Goal: Task Accomplishment & Management: Manage account settings

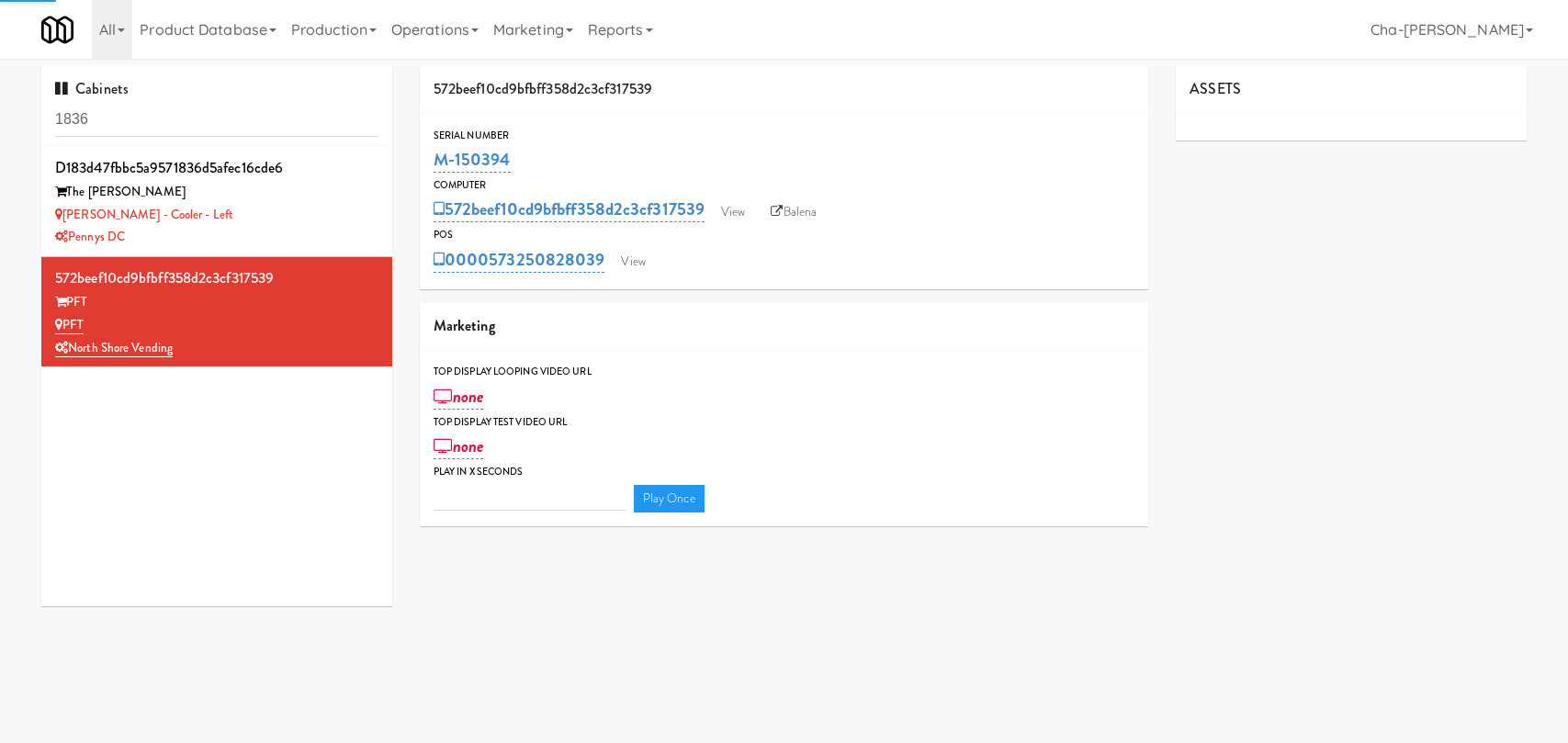
type input "3"
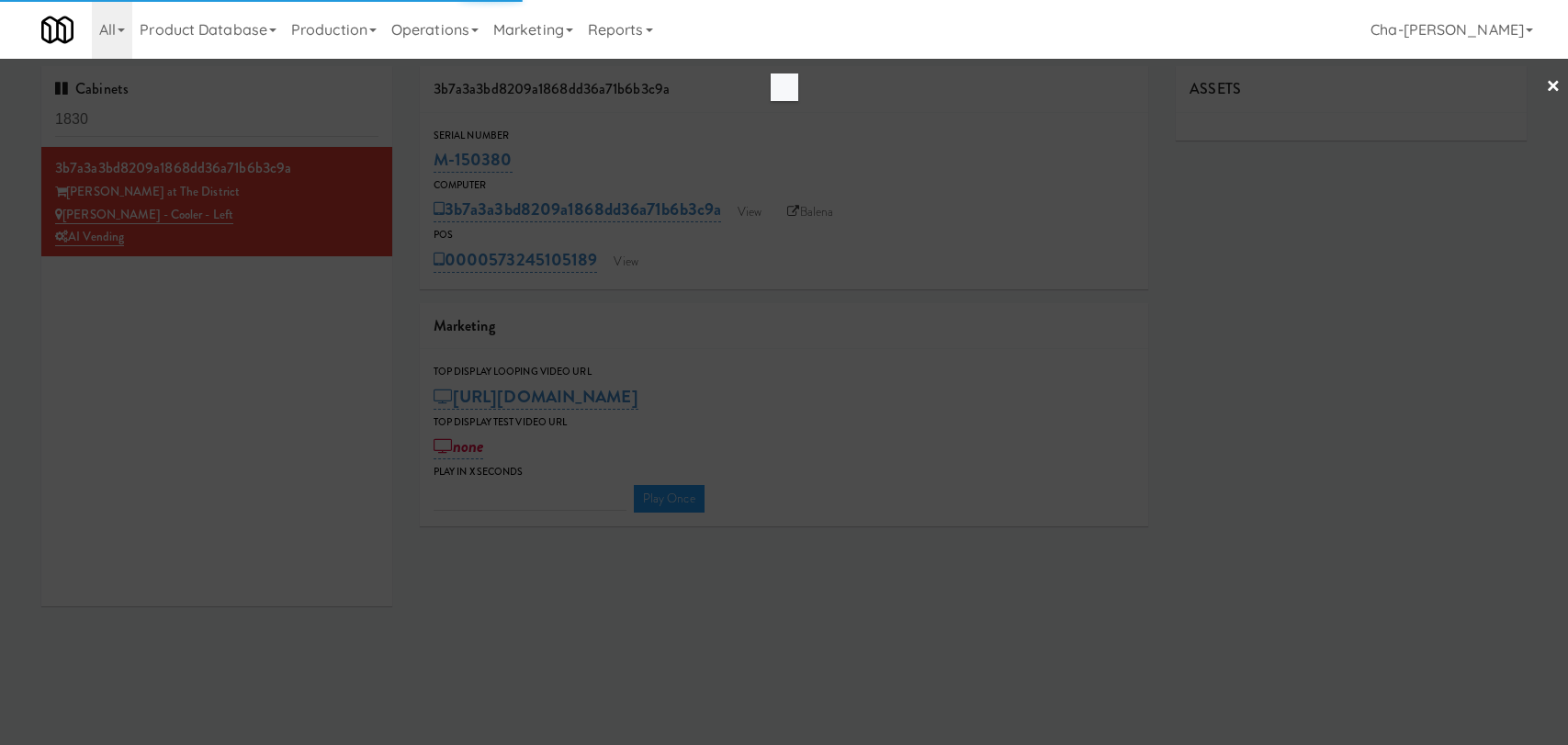
type input "3"
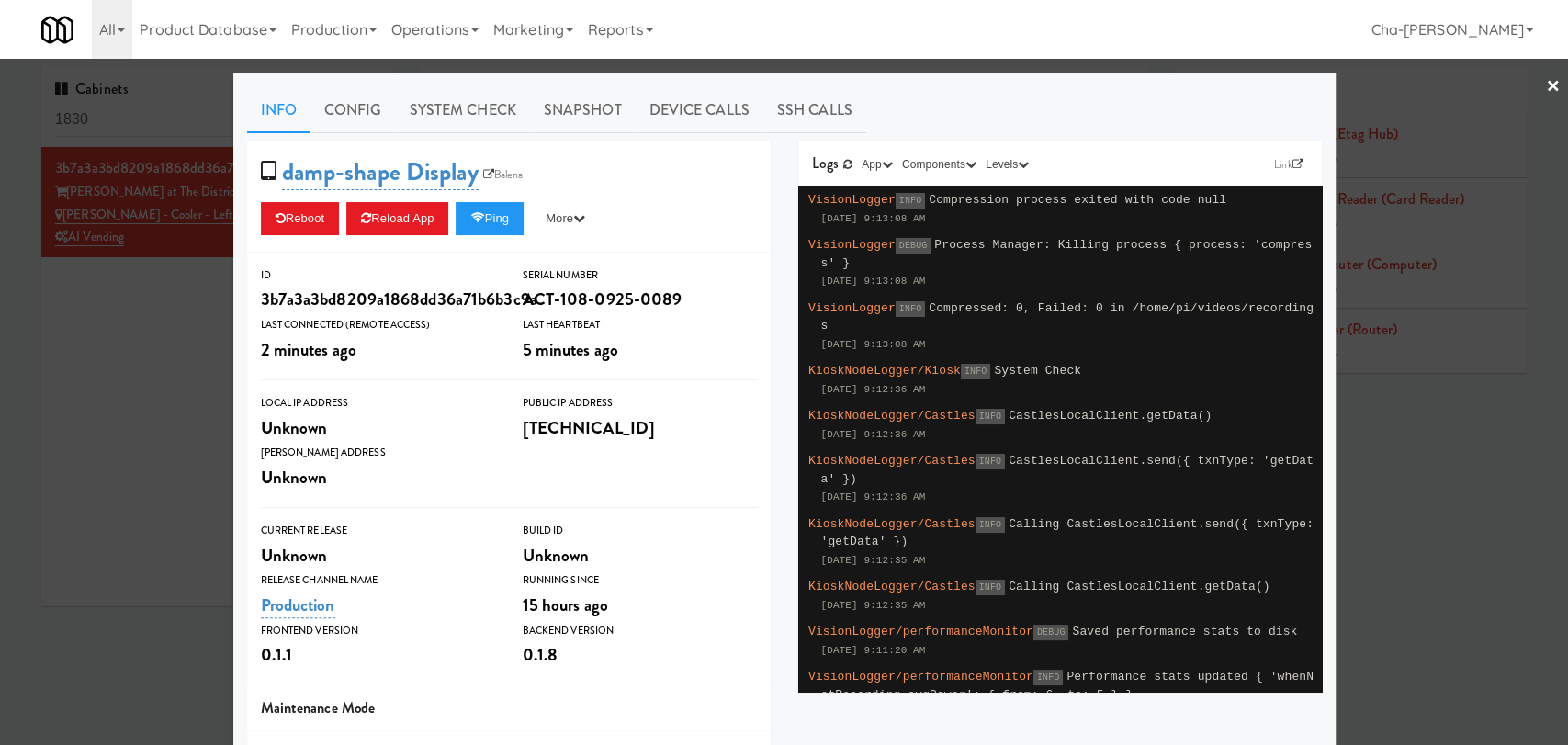
click at [105, 375] on div at bounding box center [784, 372] width 1568 height 745
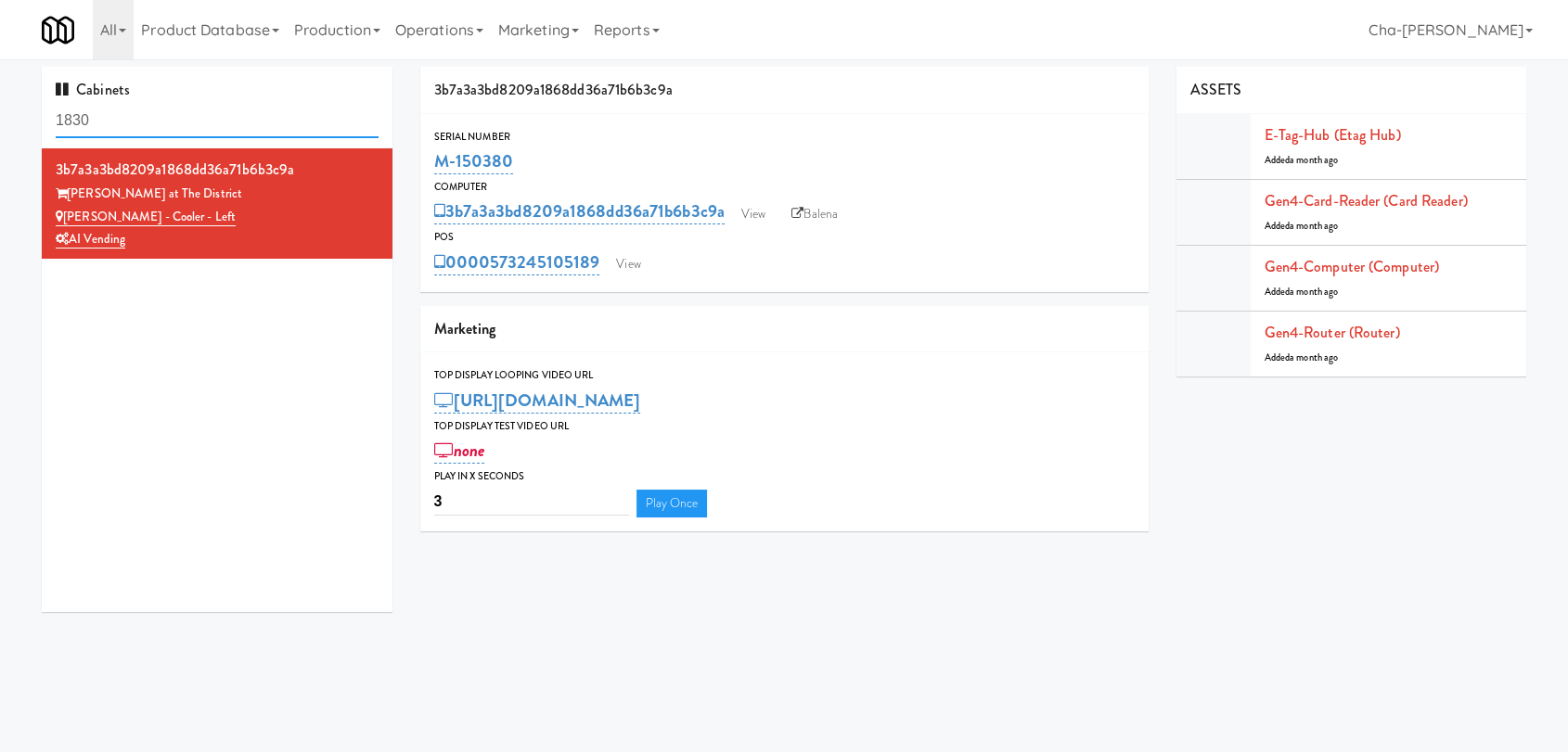
click at [190, 128] on input "1830" at bounding box center [218, 121] width 323 height 35
paste input "M-150416"
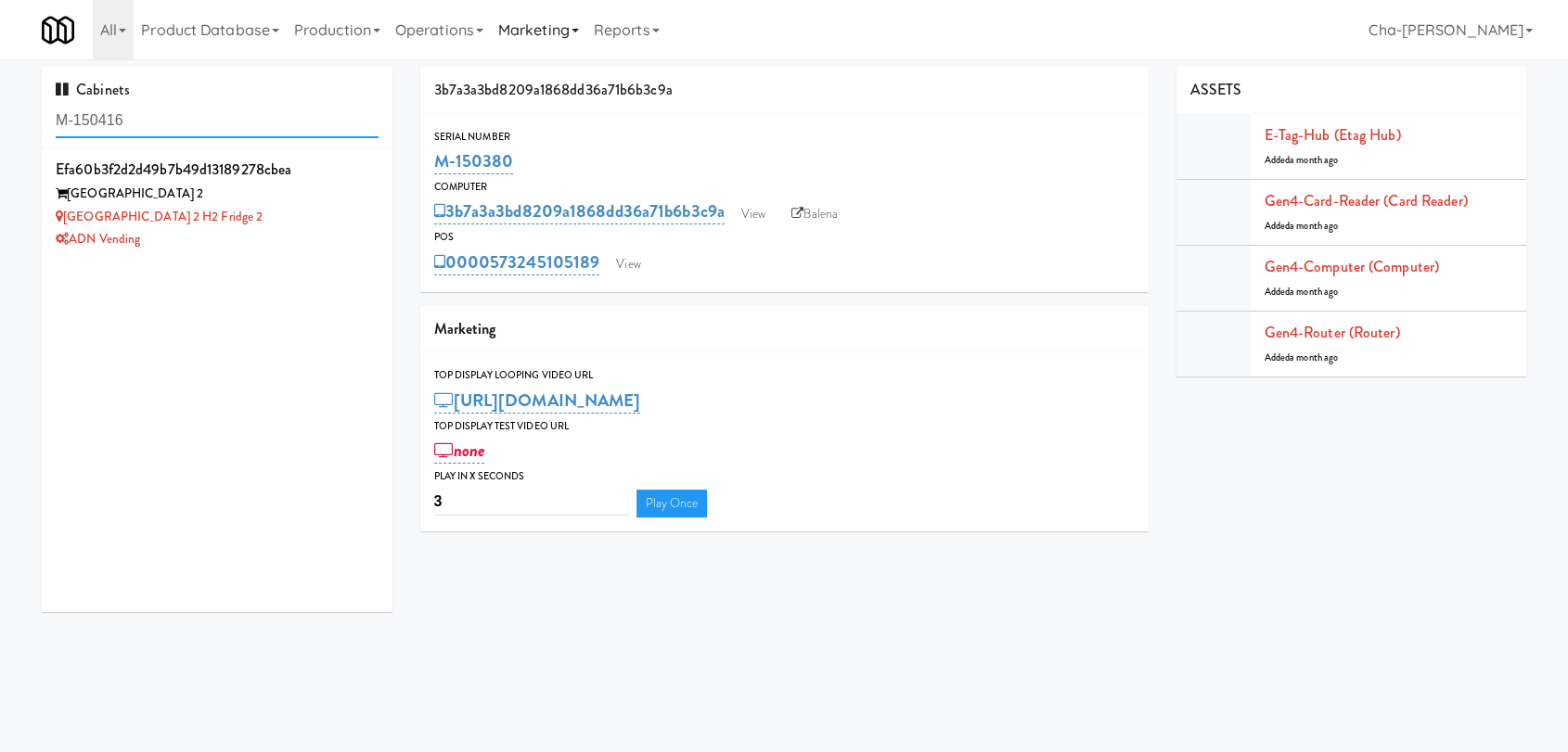
type input "M-150416"
click at [231, 120] on input "M-150416" at bounding box center [218, 121] width 323 height 35
click at [335, 218] on div "Saddle Creek Building 2 H2 Fridge 2" at bounding box center [218, 217] width 323 height 23
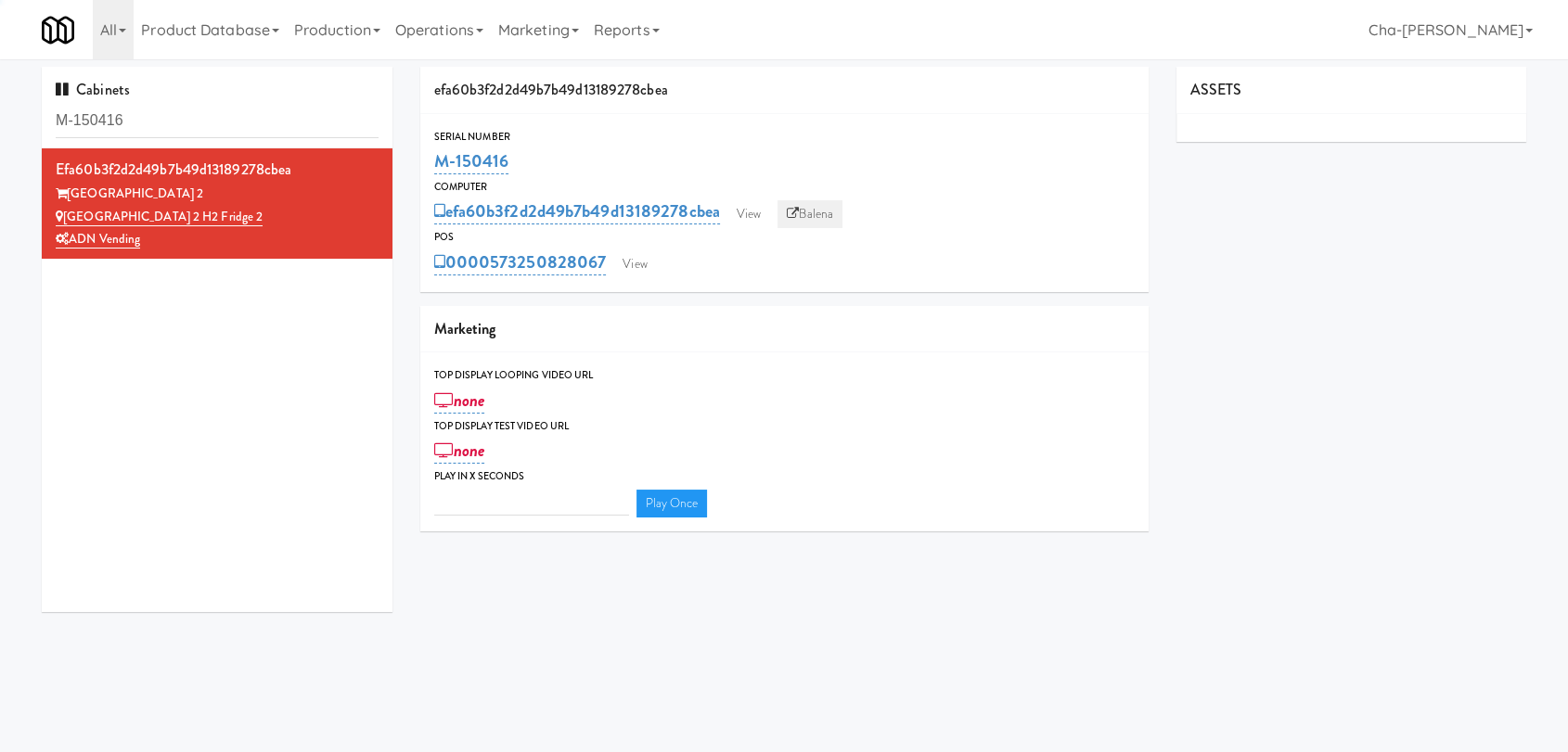
type input "3"
click at [805, 220] on link "Balena" at bounding box center [810, 215] width 65 height 28
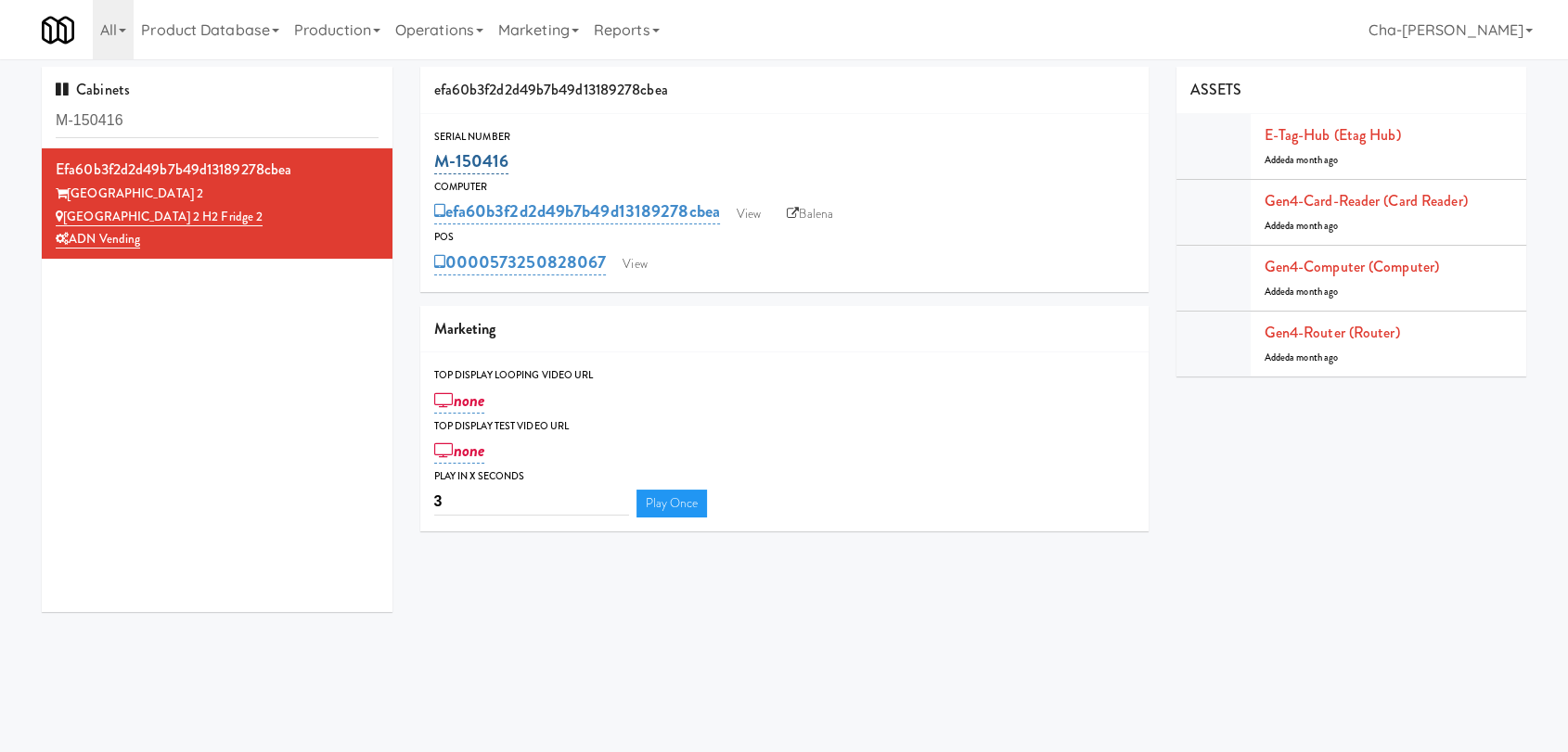
drag, startPoint x: 534, startPoint y: 165, endPoint x: 437, endPoint y: 169, distance: 97.1
click at [437, 169] on div "M-150416" at bounding box center [785, 162] width 701 height 32
copy link "M-150416"
click at [759, 209] on link "View" at bounding box center [749, 215] width 43 height 28
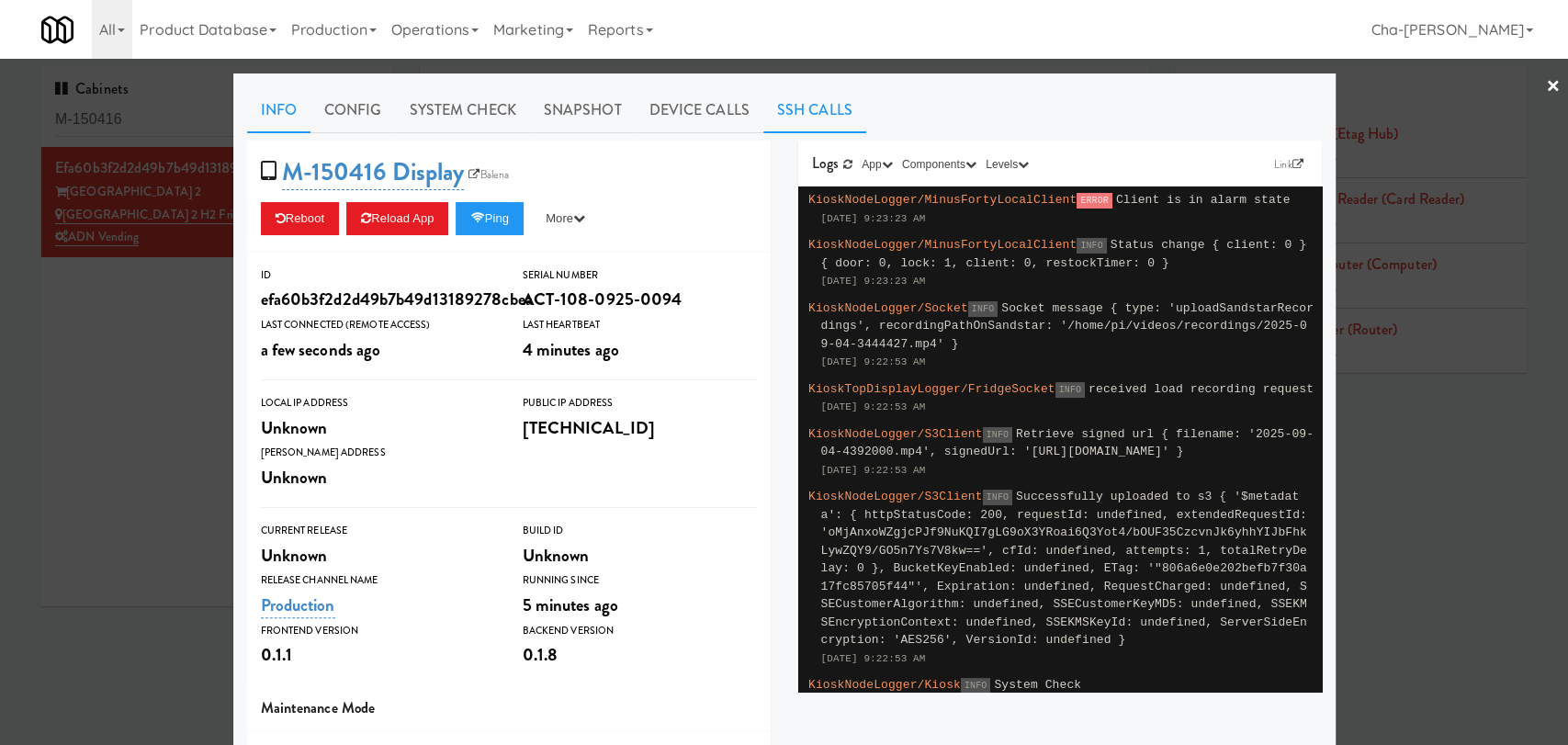
click at [811, 104] on link "SSH Calls" at bounding box center [814, 110] width 103 height 46
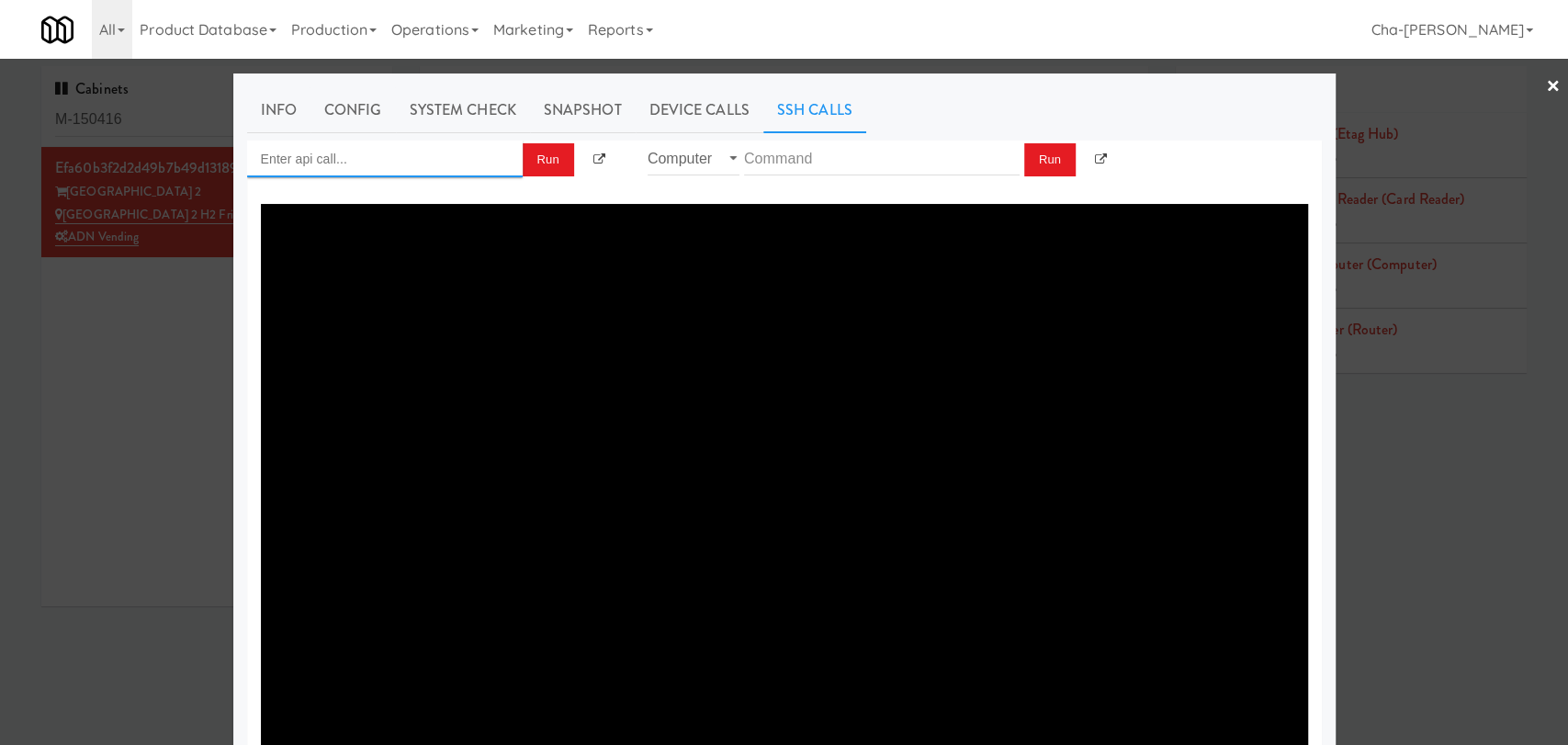
click at [338, 166] on input "Enter api call..." at bounding box center [385, 159] width 276 height 37
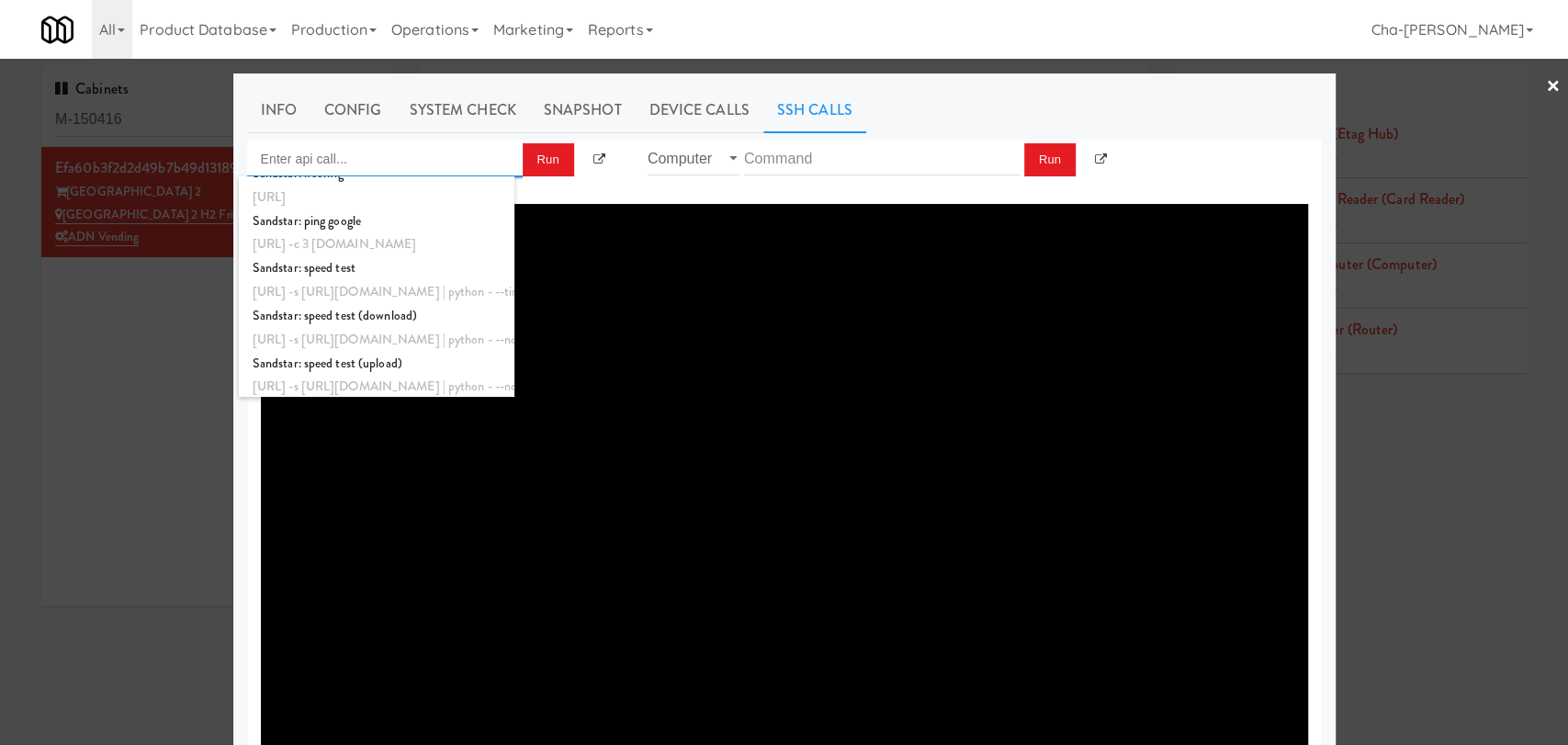
scroll to position [688, 0]
click at [352, 328] on div "http://localhost:3000/proxy/ssh/router?command=reboot" at bounding box center [377, 336] width 248 height 24
type input "Router: reboot"
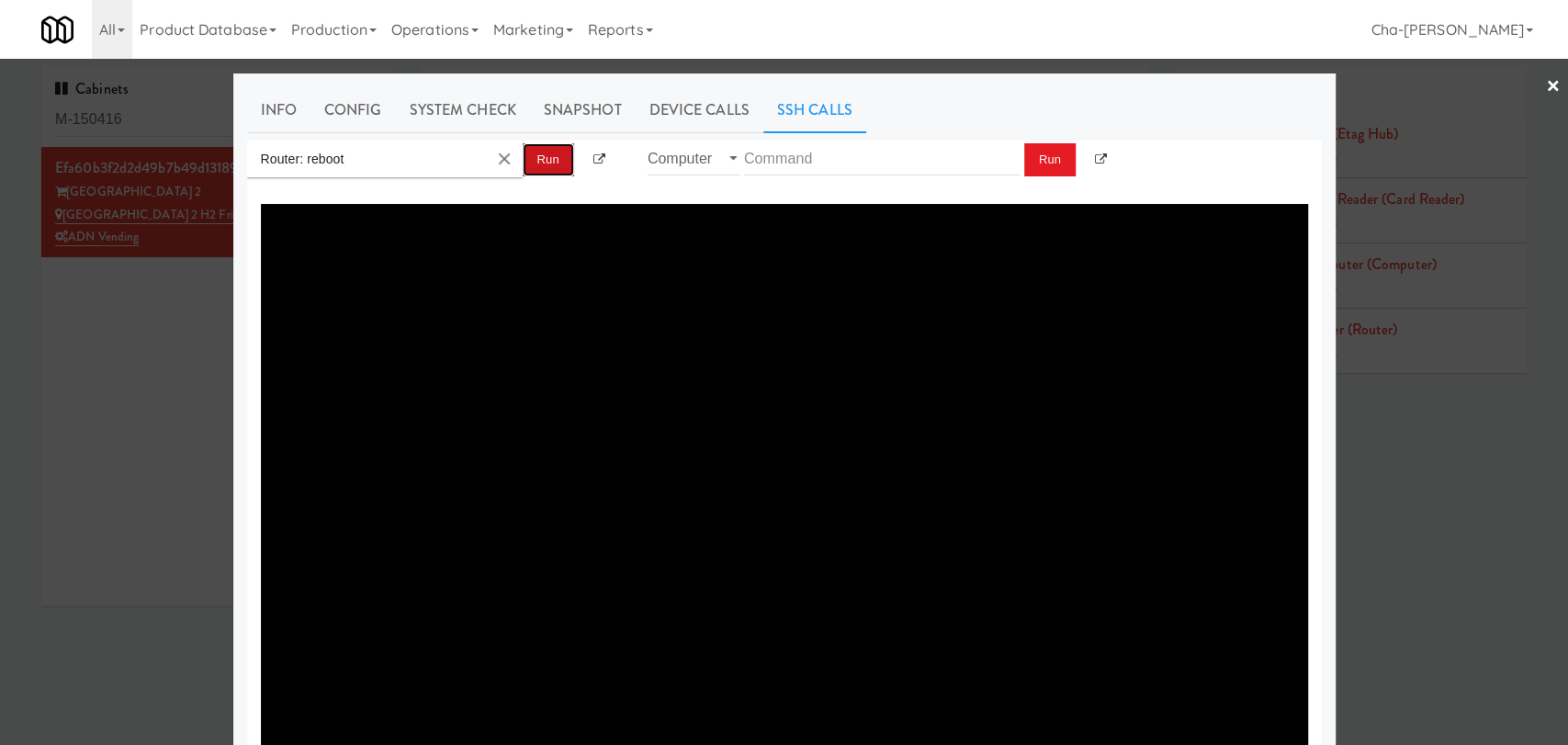
click at [537, 155] on button "Run" at bounding box center [549, 160] width 52 height 33
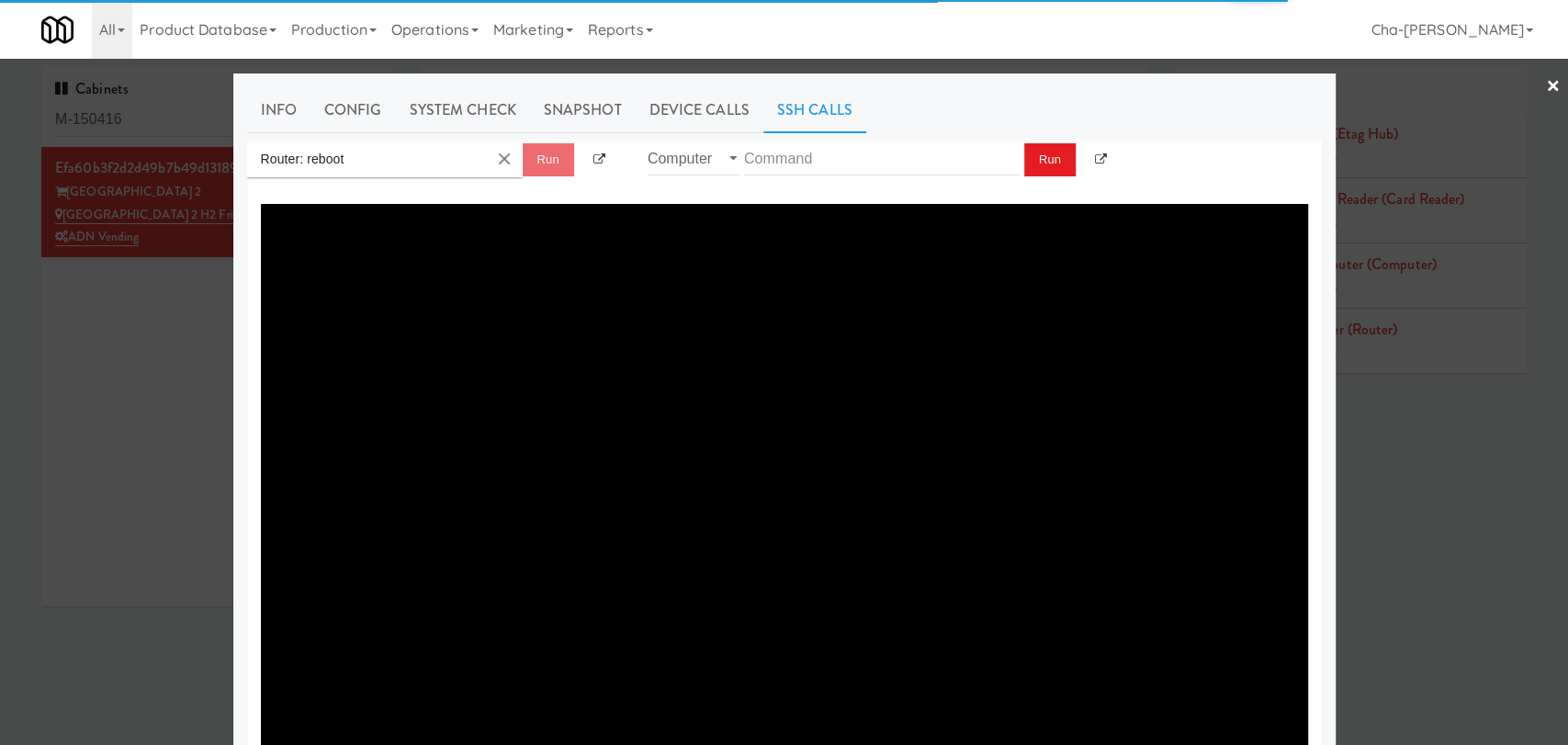
click at [175, 379] on div at bounding box center [784, 372] width 1568 height 745
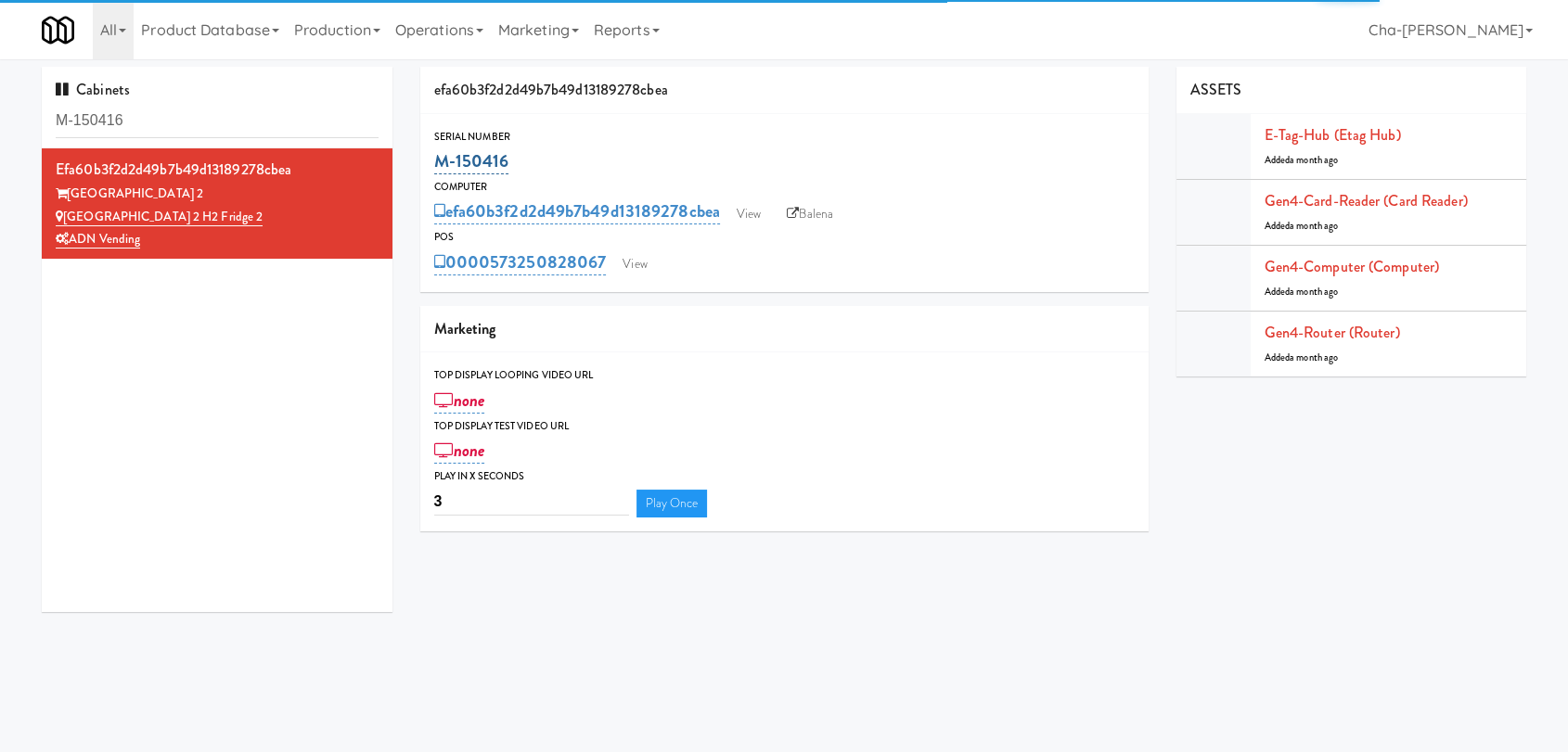
drag, startPoint x: 552, startPoint y: 160, endPoint x: 440, endPoint y: 165, distance: 112.1
click at [440, 165] on div "M-150416" at bounding box center [785, 162] width 701 height 32
copy link "M-150416"
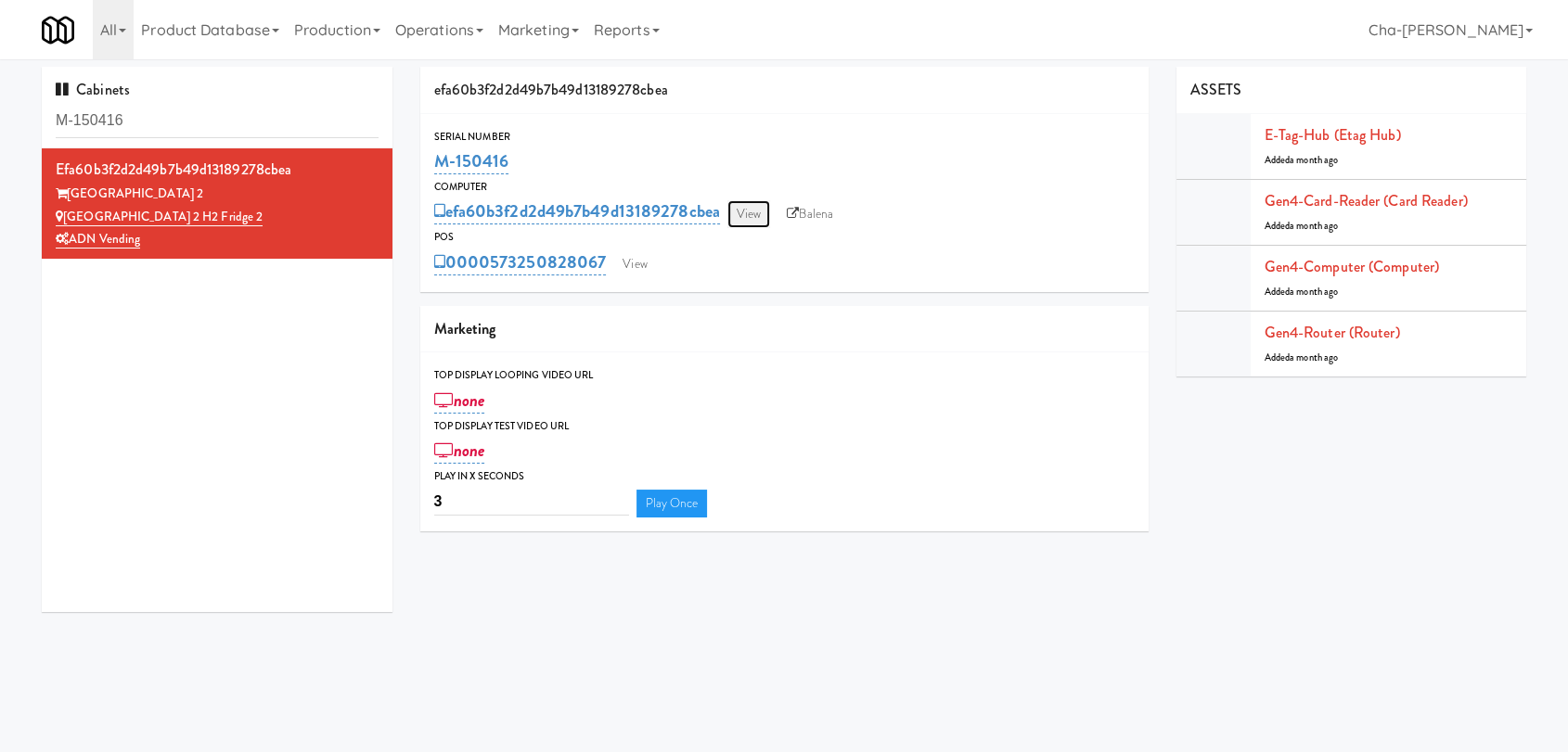
click at [748, 209] on link "View" at bounding box center [749, 215] width 43 height 28
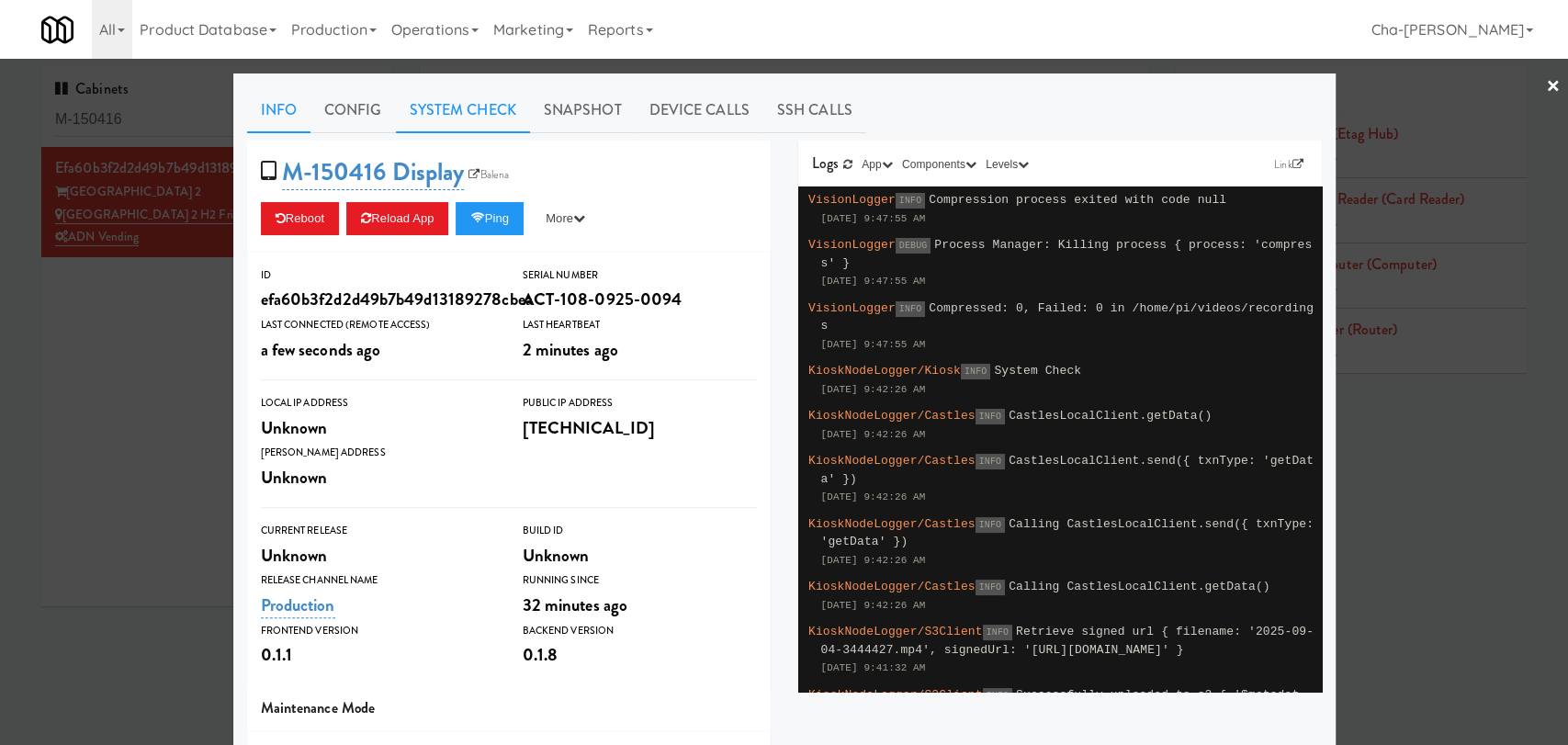
click at [441, 105] on link "System Check" at bounding box center [463, 110] width 134 height 46
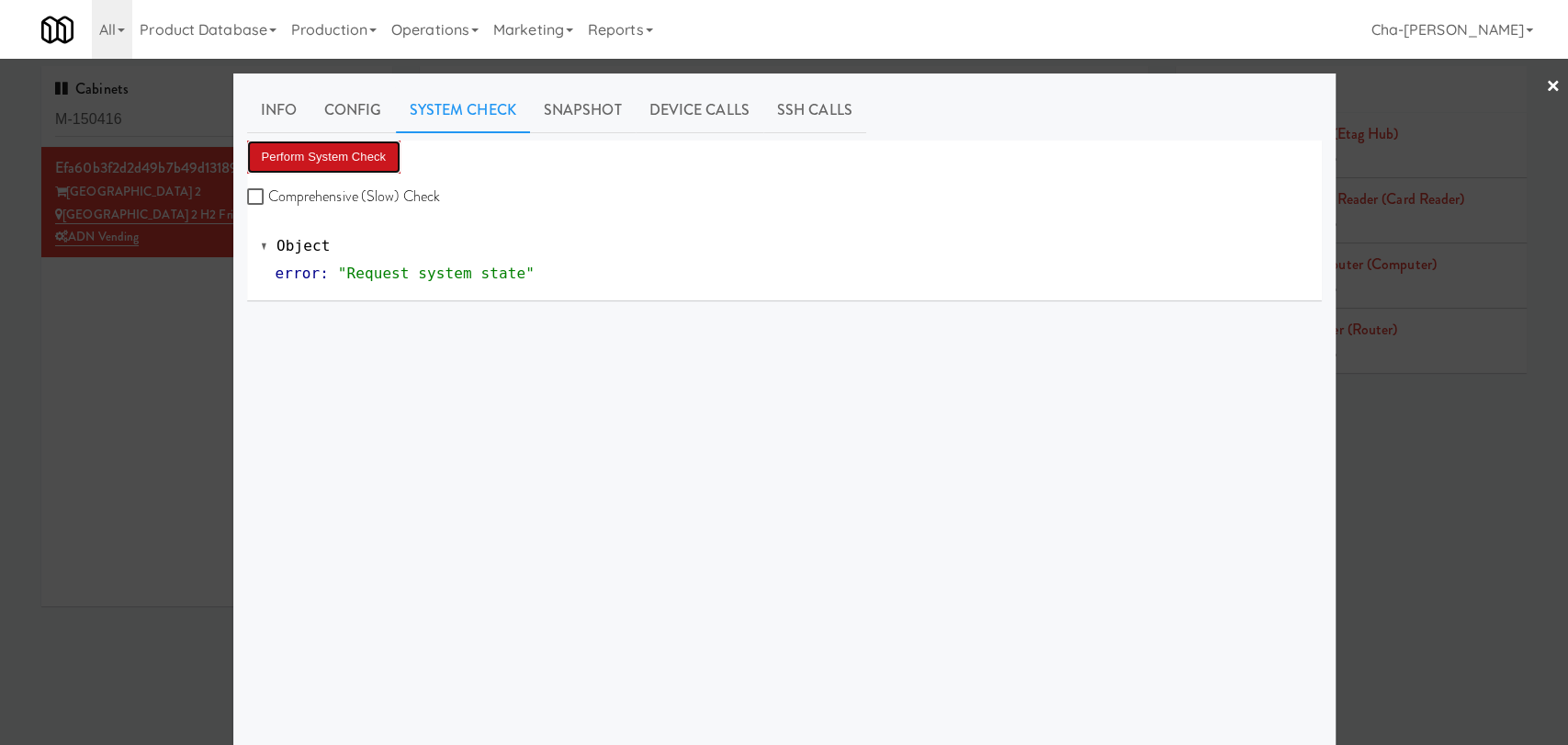
click at [358, 154] on button "Perform System Check" at bounding box center [324, 157] width 154 height 33
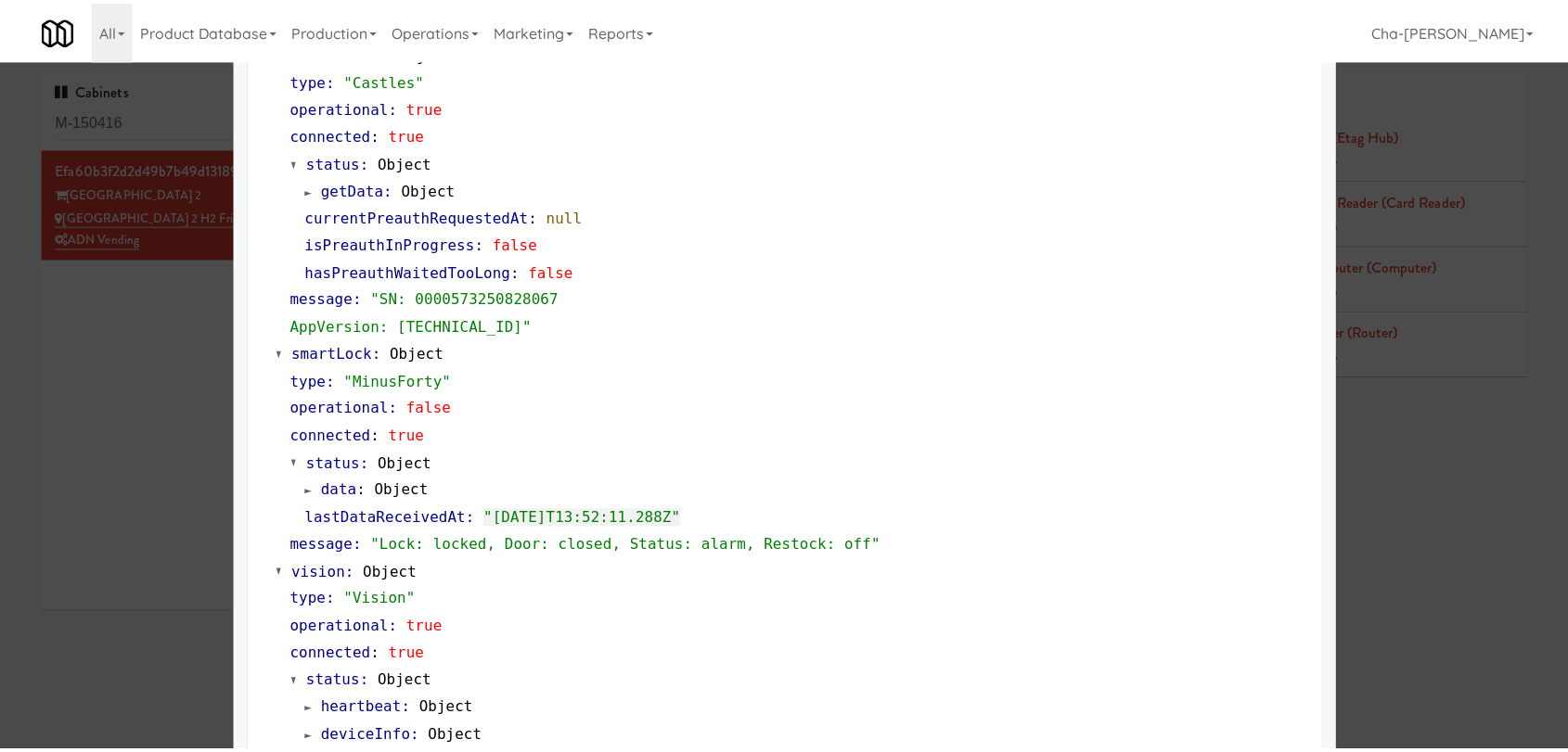
scroll to position [173, 0]
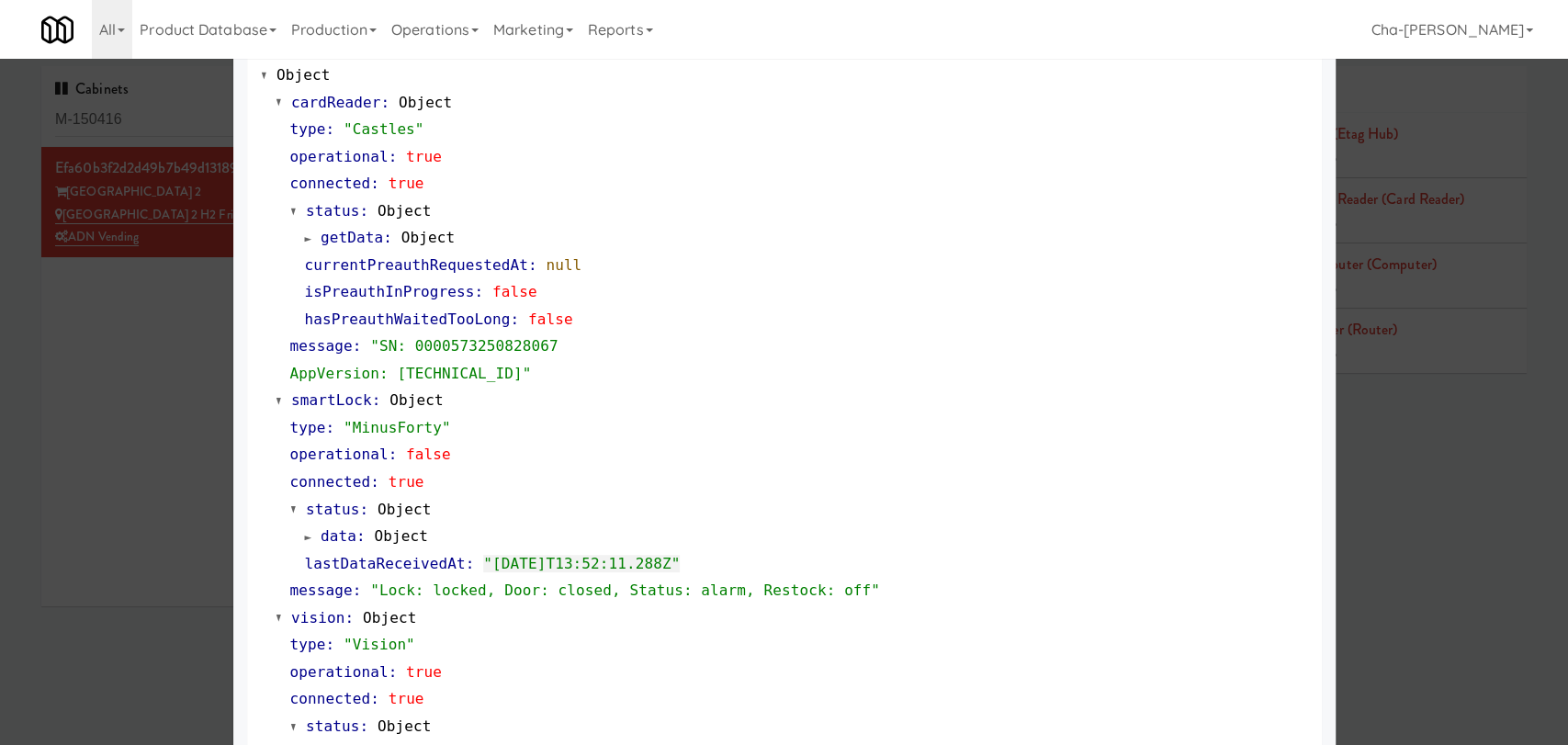
click at [170, 415] on div at bounding box center [784, 372] width 1568 height 745
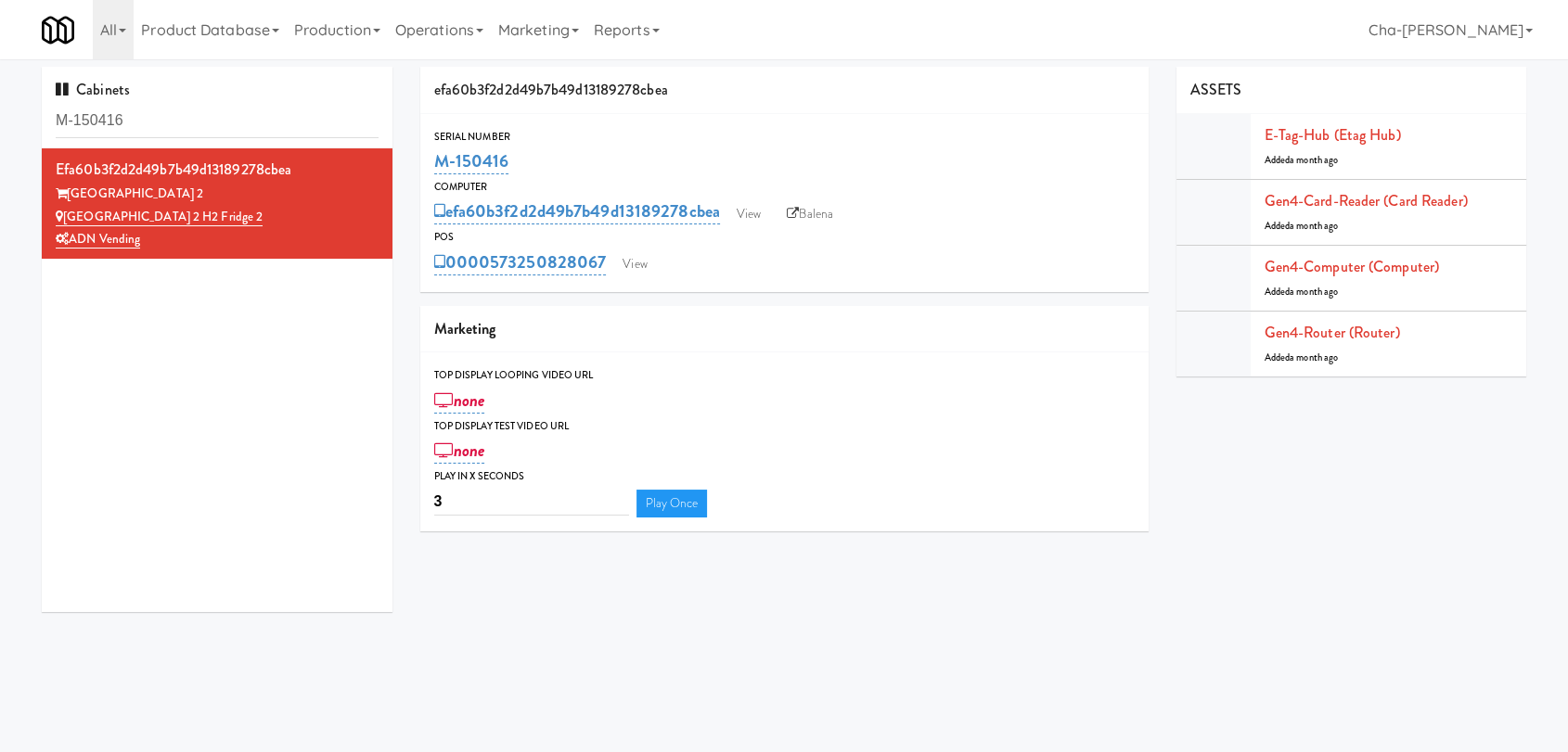
drag, startPoint x: 522, startPoint y: 165, endPoint x: 432, endPoint y: 173, distance: 90.4
click at [432, 173] on div "Serial Number M-150416" at bounding box center [785, 153] width 729 height 50
copy link "M-150416"
click at [761, 209] on link "View" at bounding box center [749, 215] width 43 height 28
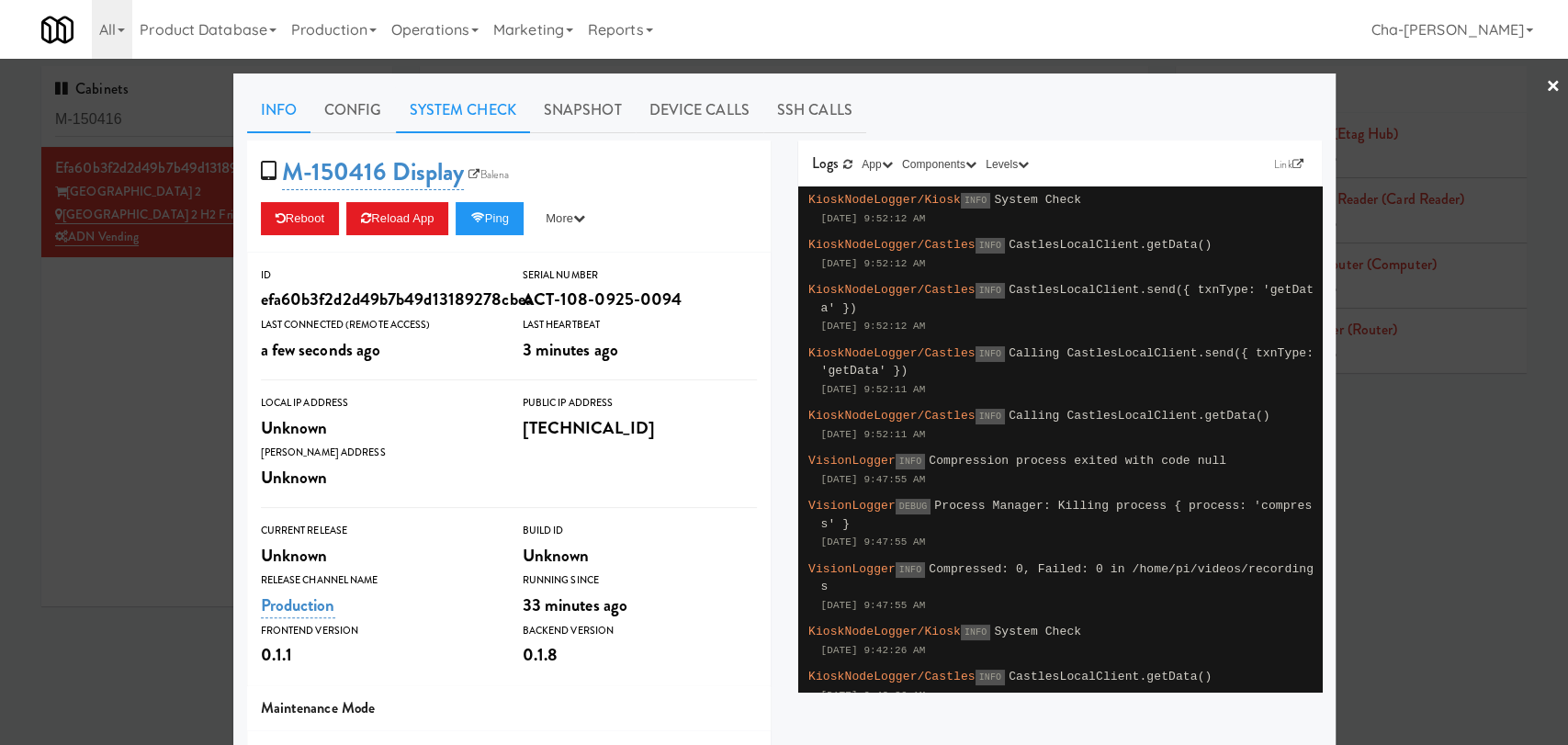
click at [454, 103] on link "System Check" at bounding box center [463, 110] width 134 height 46
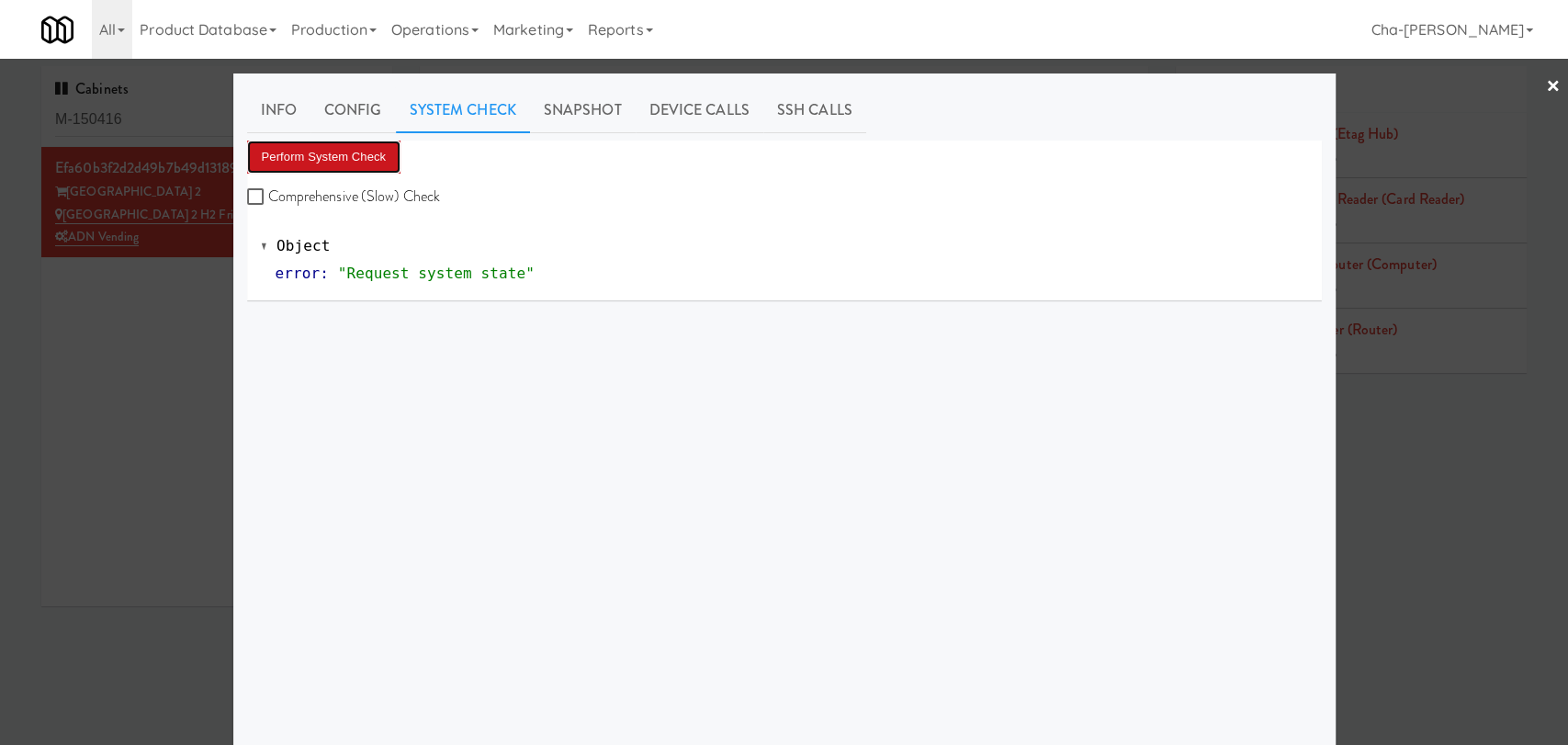
click at [365, 164] on button "Perform System Check" at bounding box center [324, 157] width 154 height 33
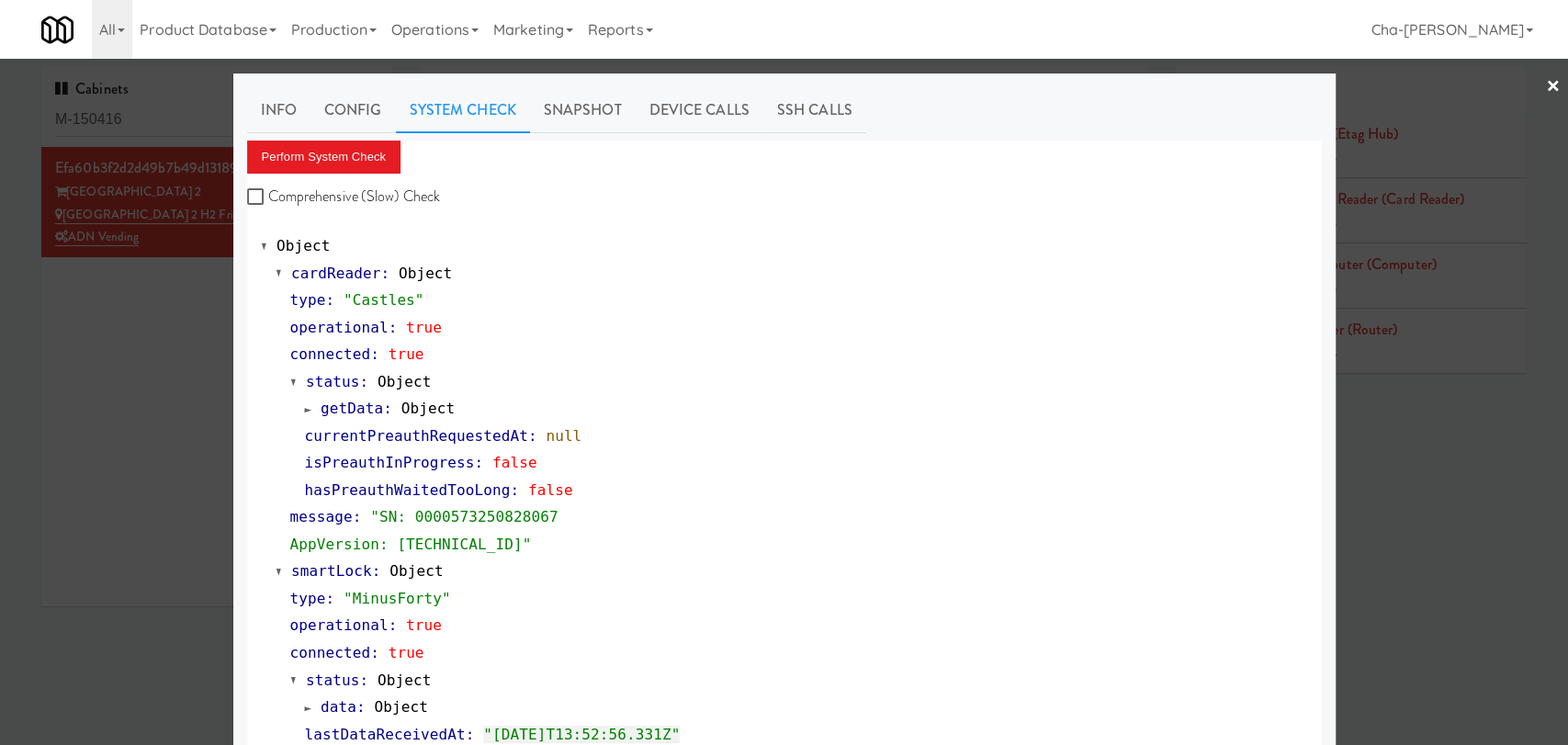
click at [210, 421] on div at bounding box center [784, 372] width 1568 height 745
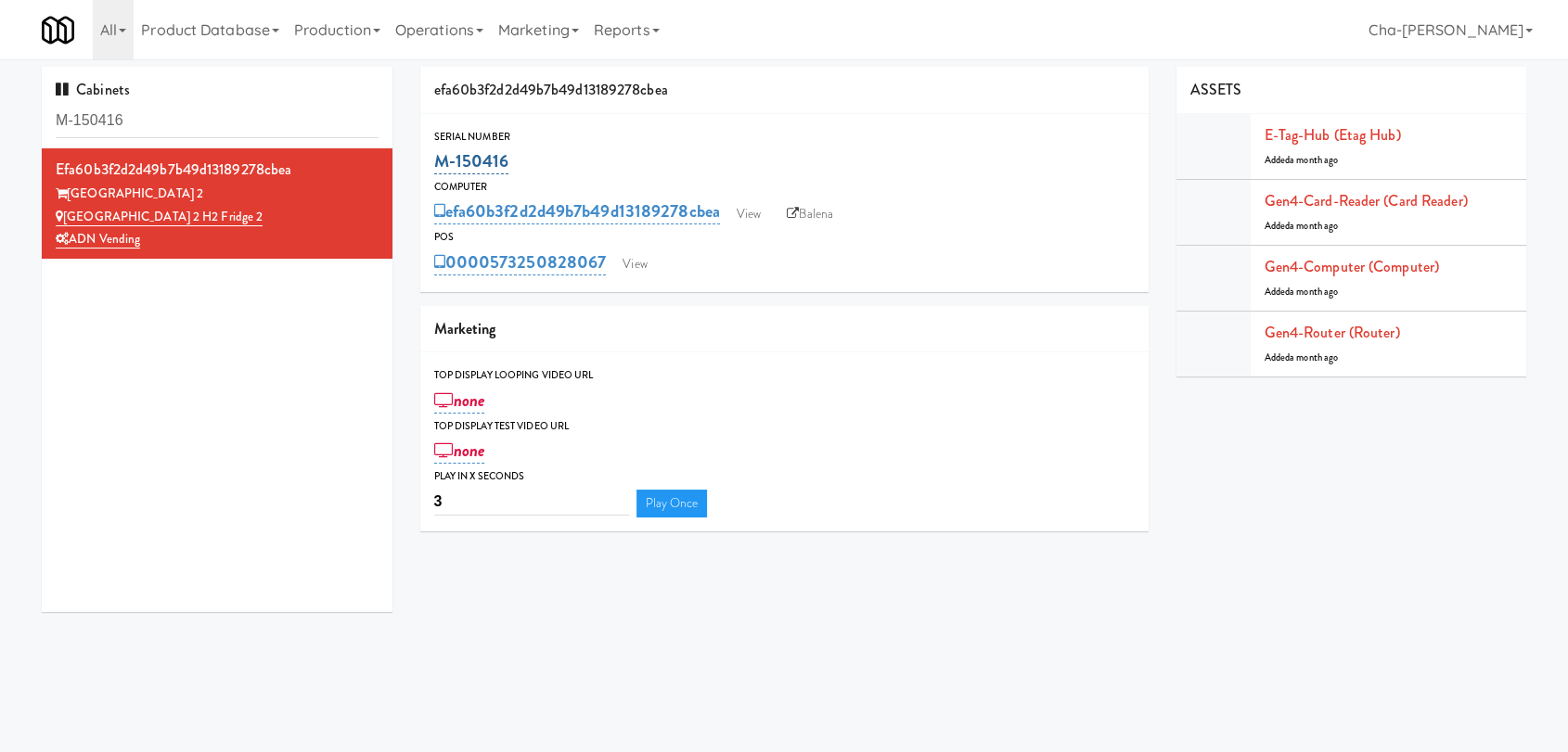
drag, startPoint x: 520, startPoint y: 157, endPoint x: 436, endPoint y: 160, distance: 84.1
click at [436, 160] on div "M-150416" at bounding box center [785, 162] width 701 height 32
copy link "M-150416"
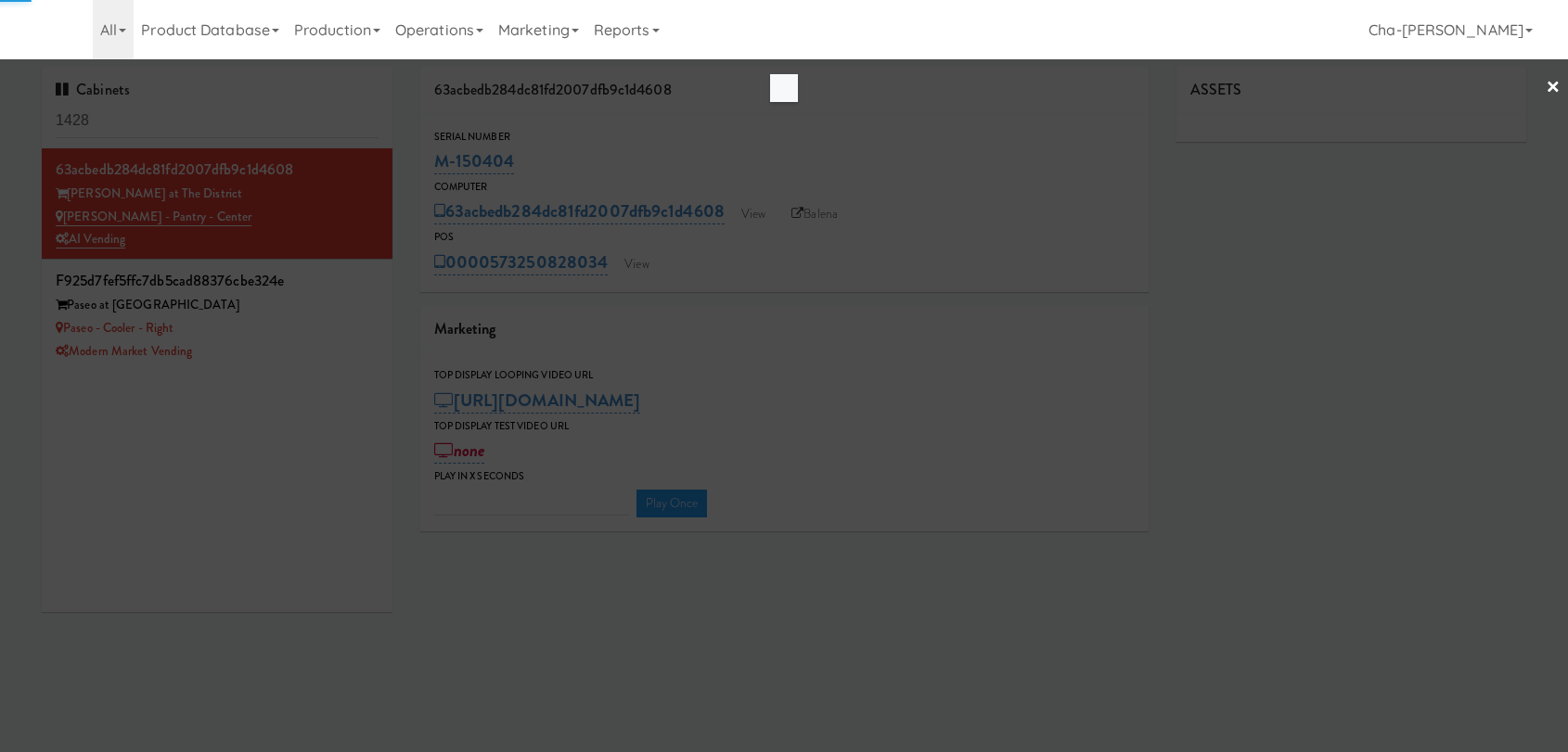
type input "3"
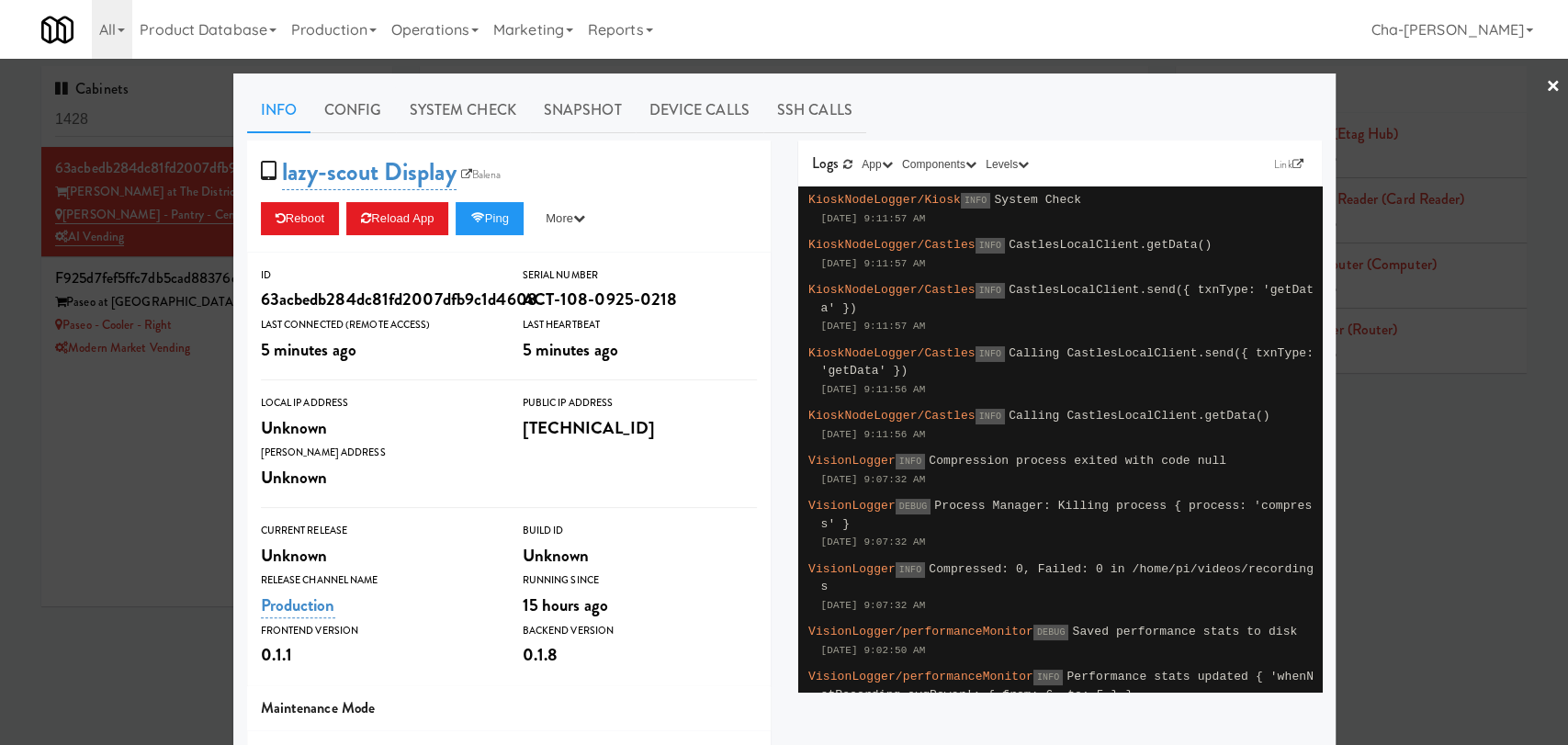
click at [132, 454] on div at bounding box center [784, 372] width 1568 height 745
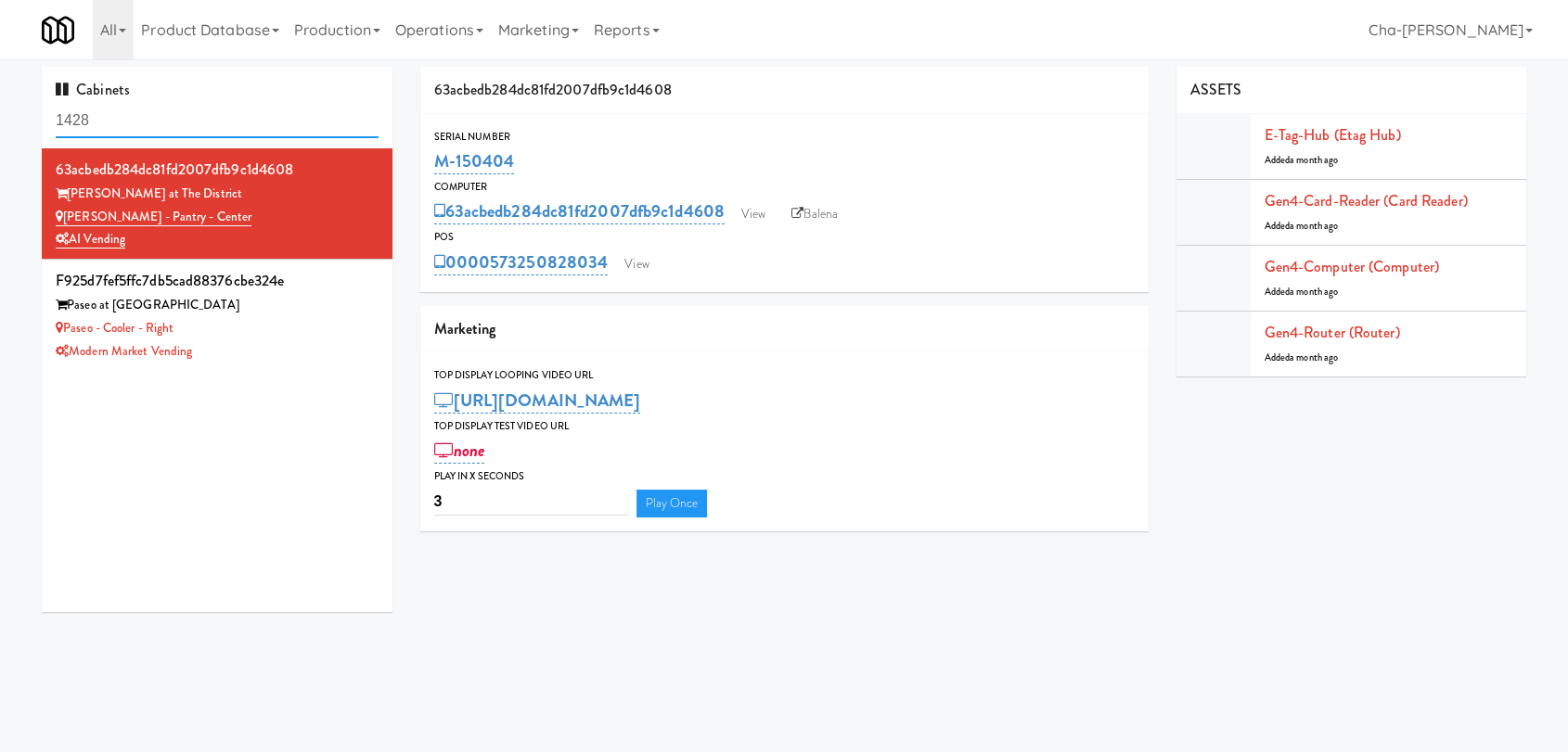
click at [113, 126] on input "1428" at bounding box center [218, 121] width 323 height 35
paste input "M-153695"
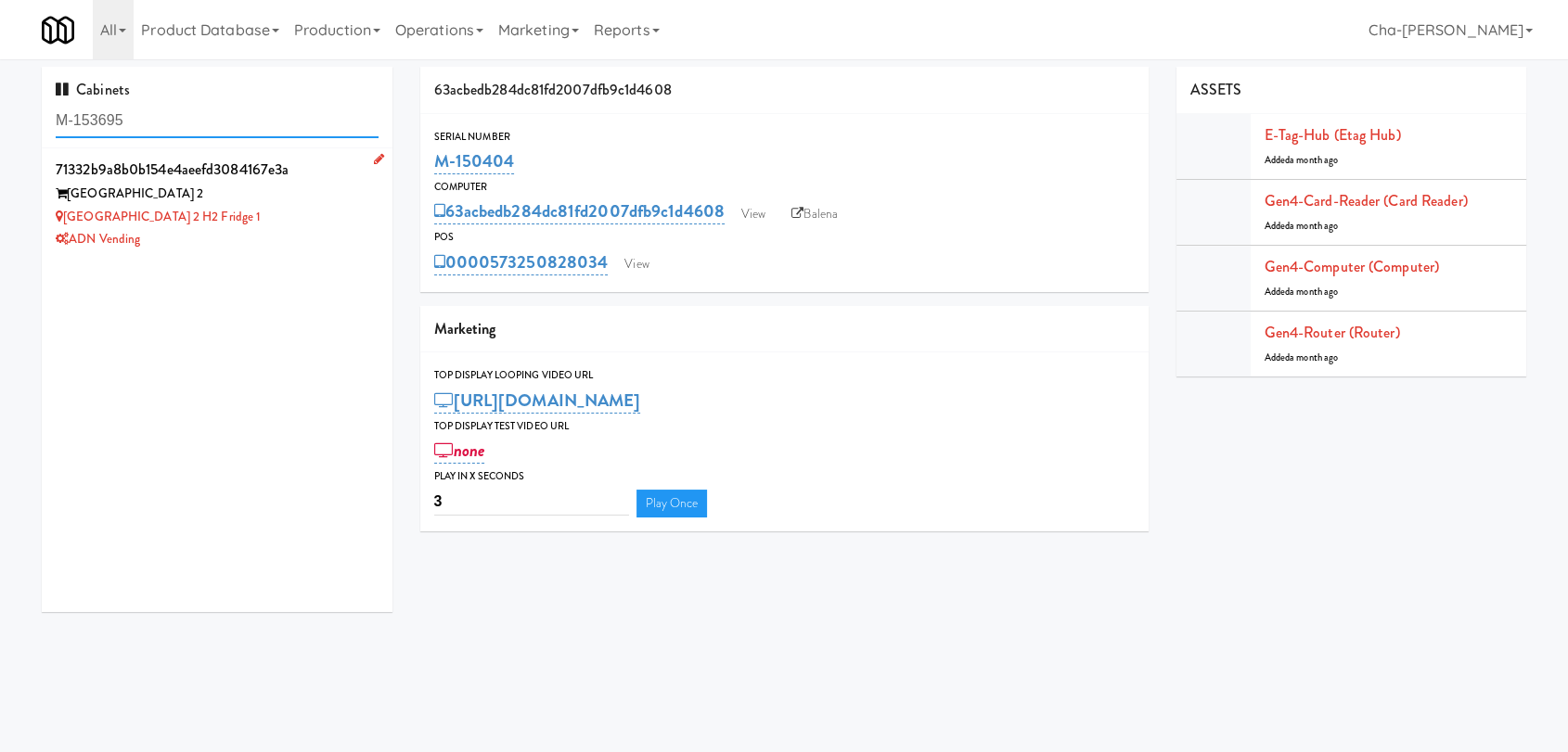
type input "M-153695"
click at [277, 239] on div "ADN Vending" at bounding box center [218, 239] width 323 height 23
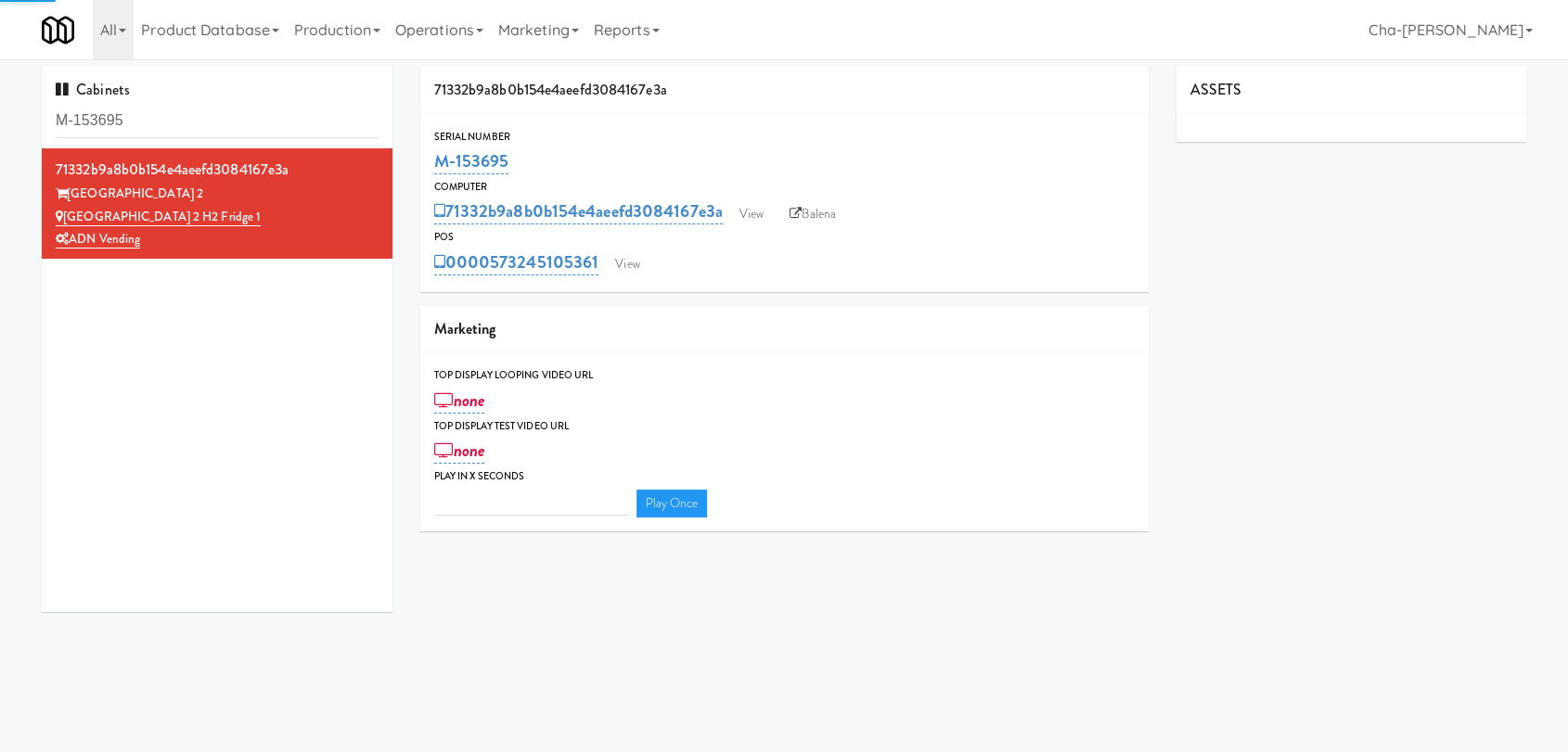
type input "3"
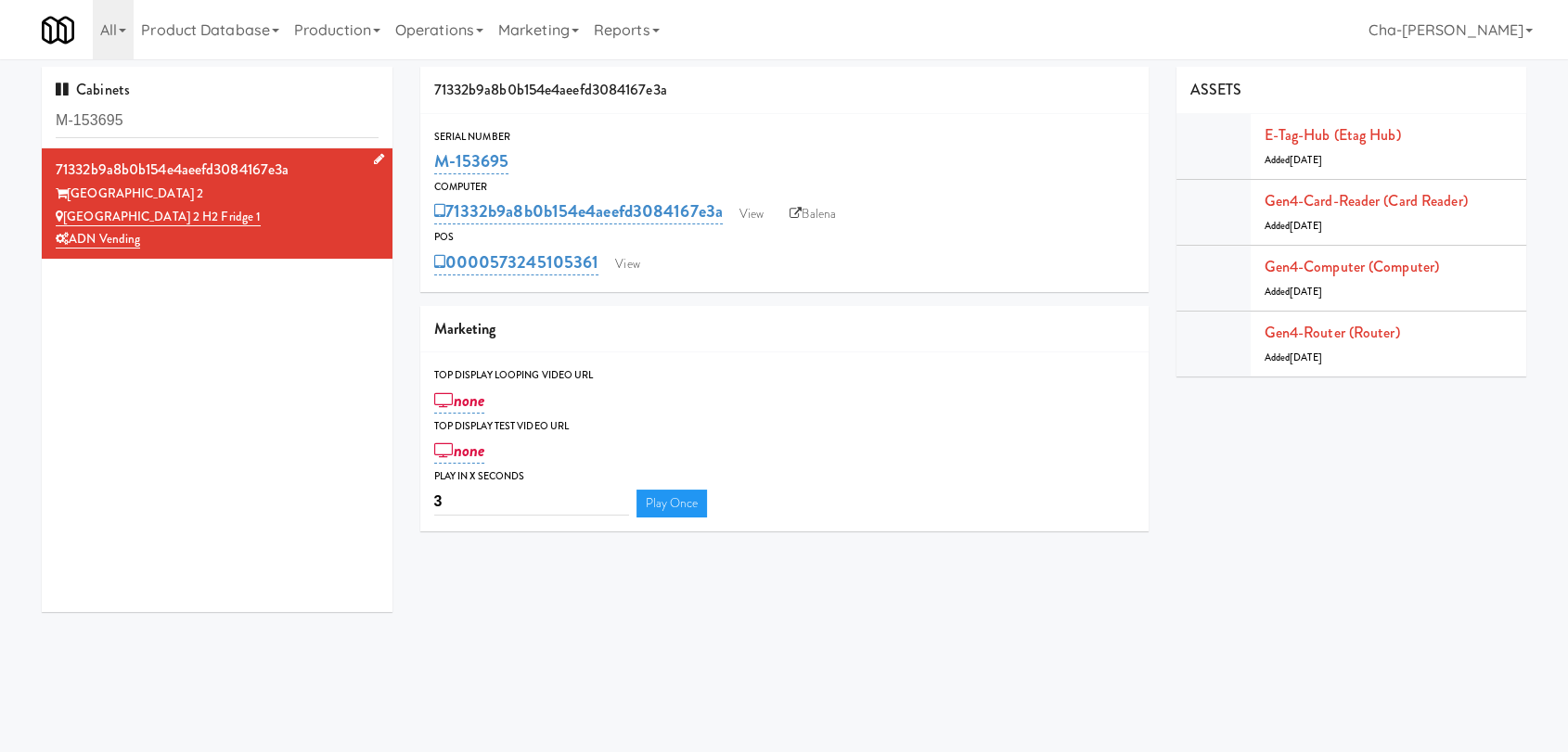
click at [326, 195] on div "Saddle Creek Building 2" at bounding box center [218, 194] width 323 height 23
click at [828, 212] on link "Balena" at bounding box center [813, 215] width 65 height 28
drag, startPoint x: 513, startPoint y: 158, endPoint x: 436, endPoint y: 162, distance: 77.1
click at [436, 162] on div "M-153695" at bounding box center [785, 162] width 701 height 32
copy link "M-153695"
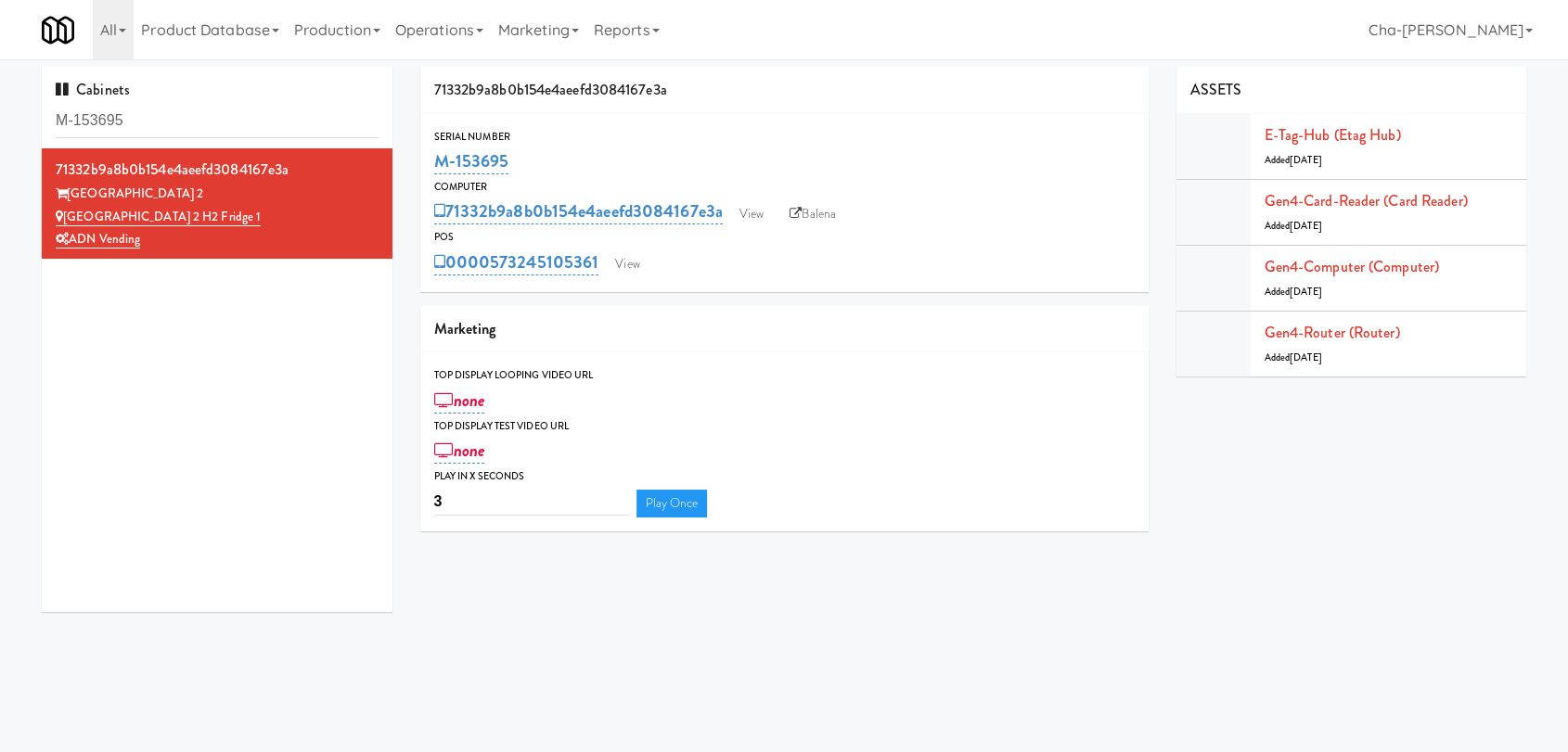
copy link "M-153695"
click at [748, 217] on link "View" at bounding box center [752, 215] width 43 height 28
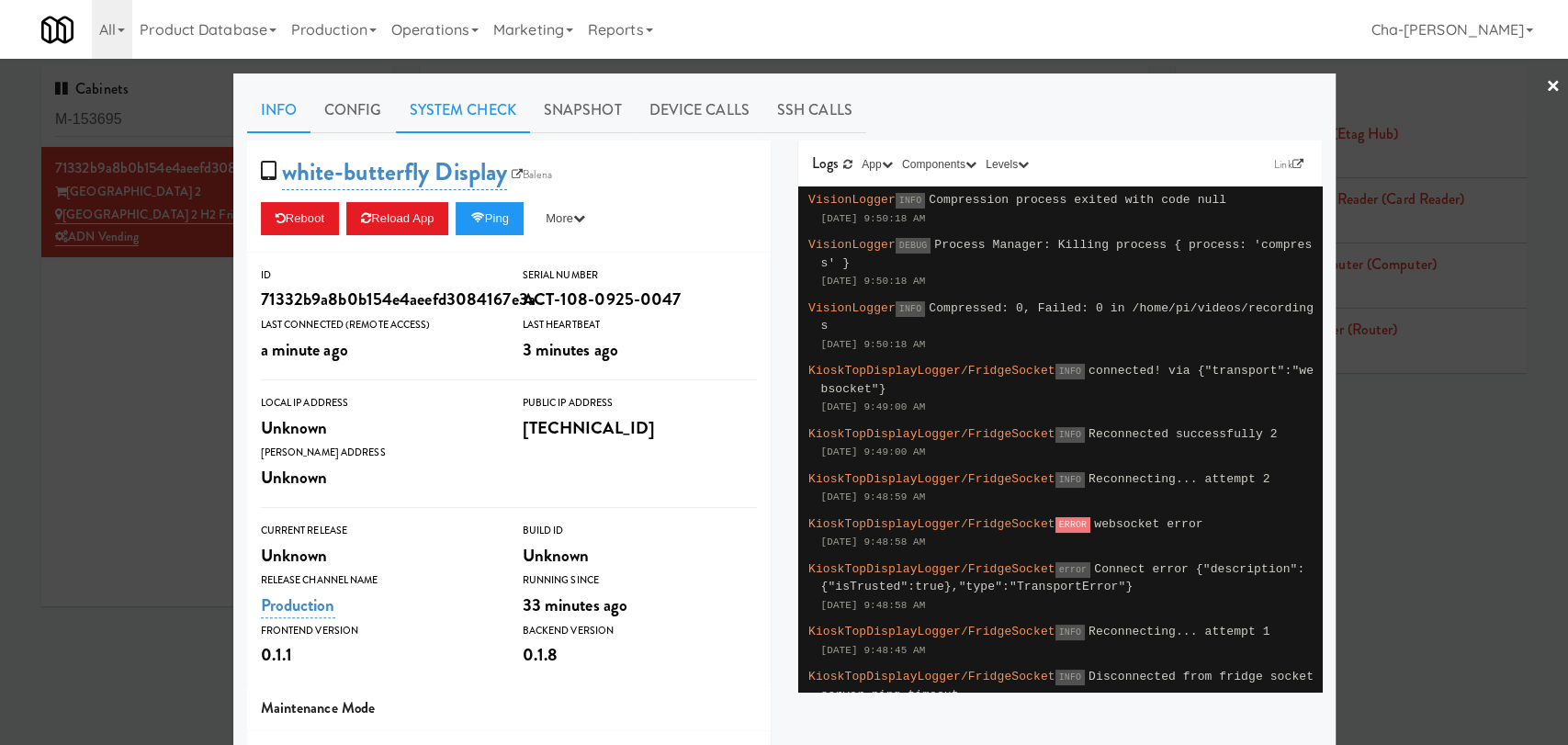
click at [451, 105] on link "System Check" at bounding box center [463, 110] width 134 height 46
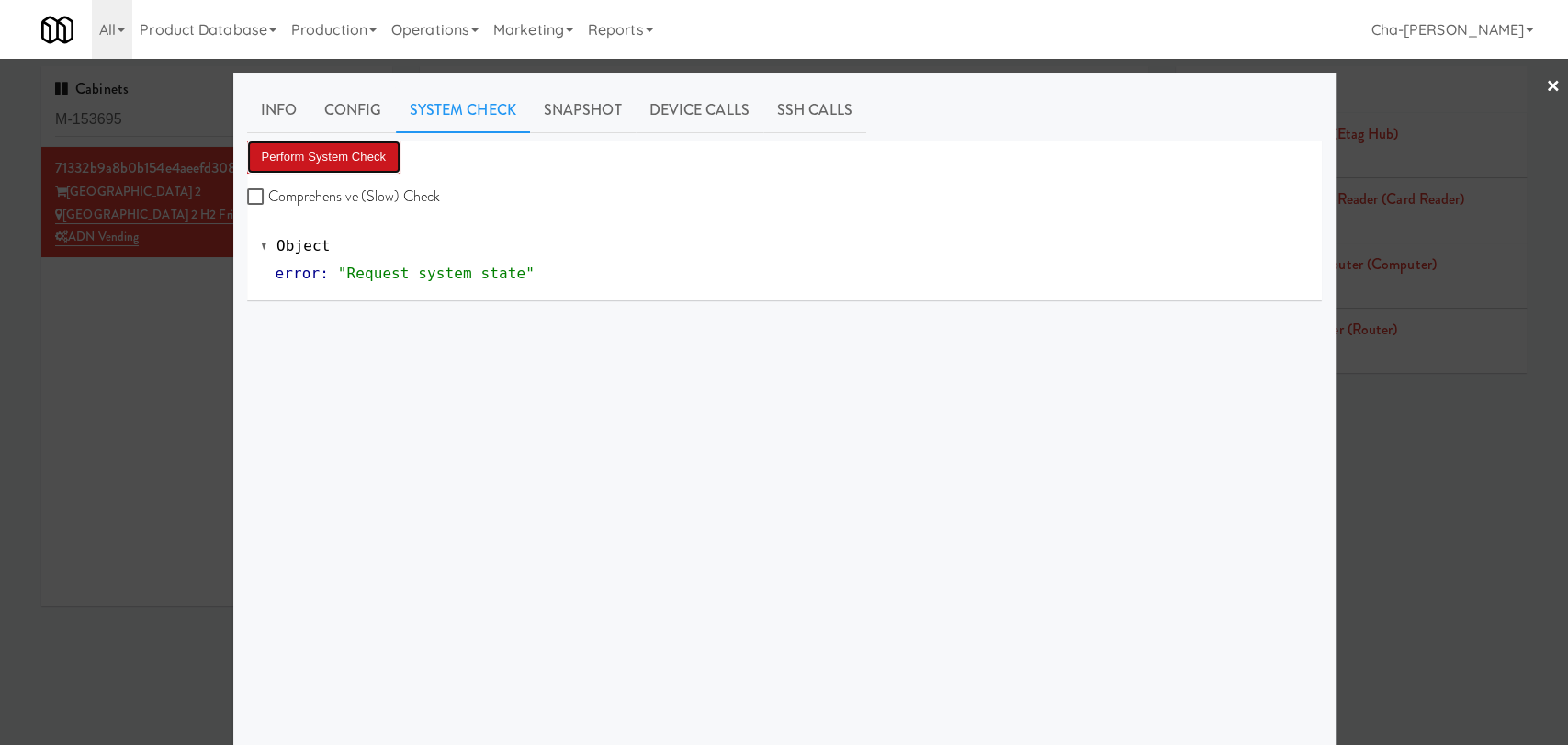
click at [333, 148] on button "Perform System Check" at bounding box center [324, 157] width 154 height 33
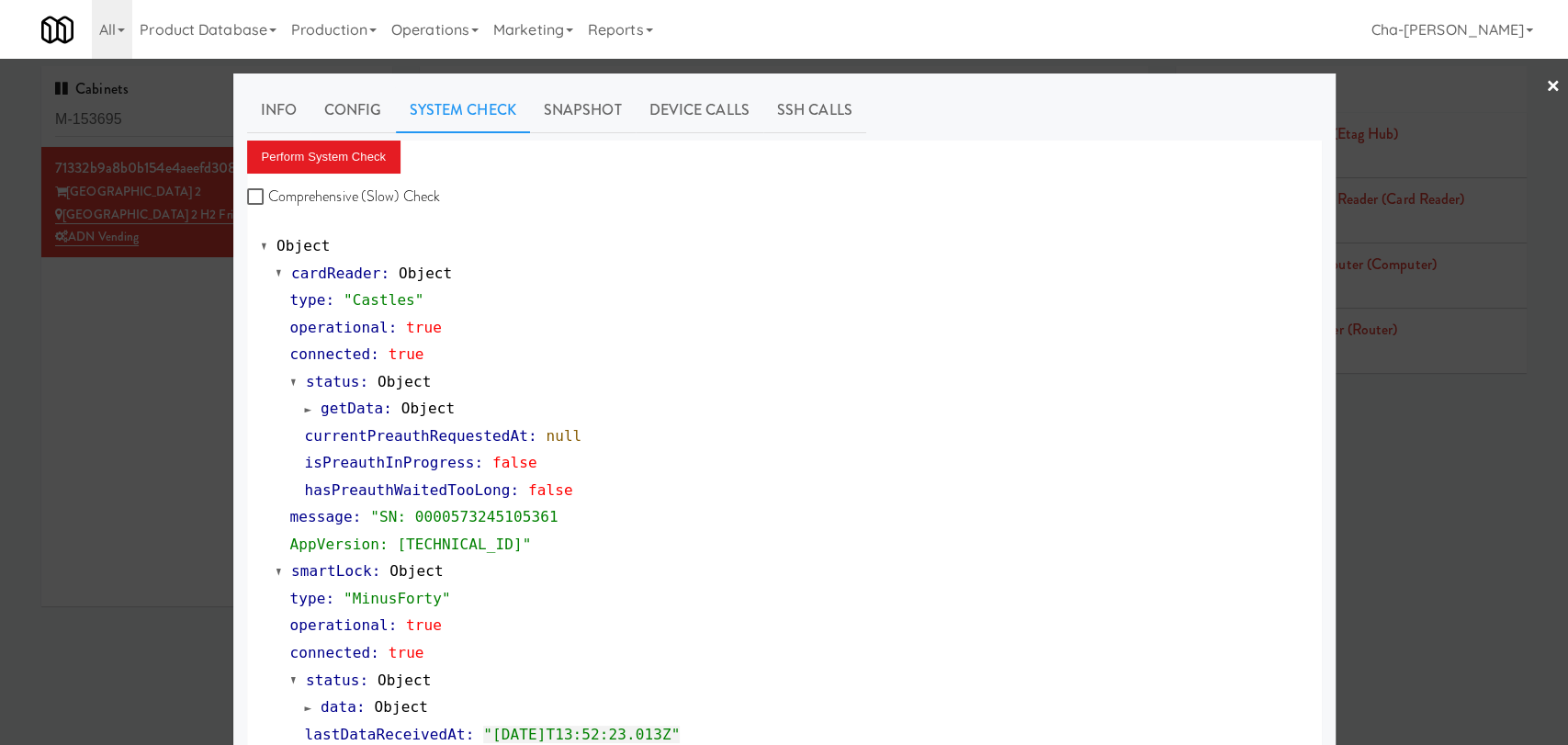
click at [67, 417] on div at bounding box center [784, 372] width 1568 height 745
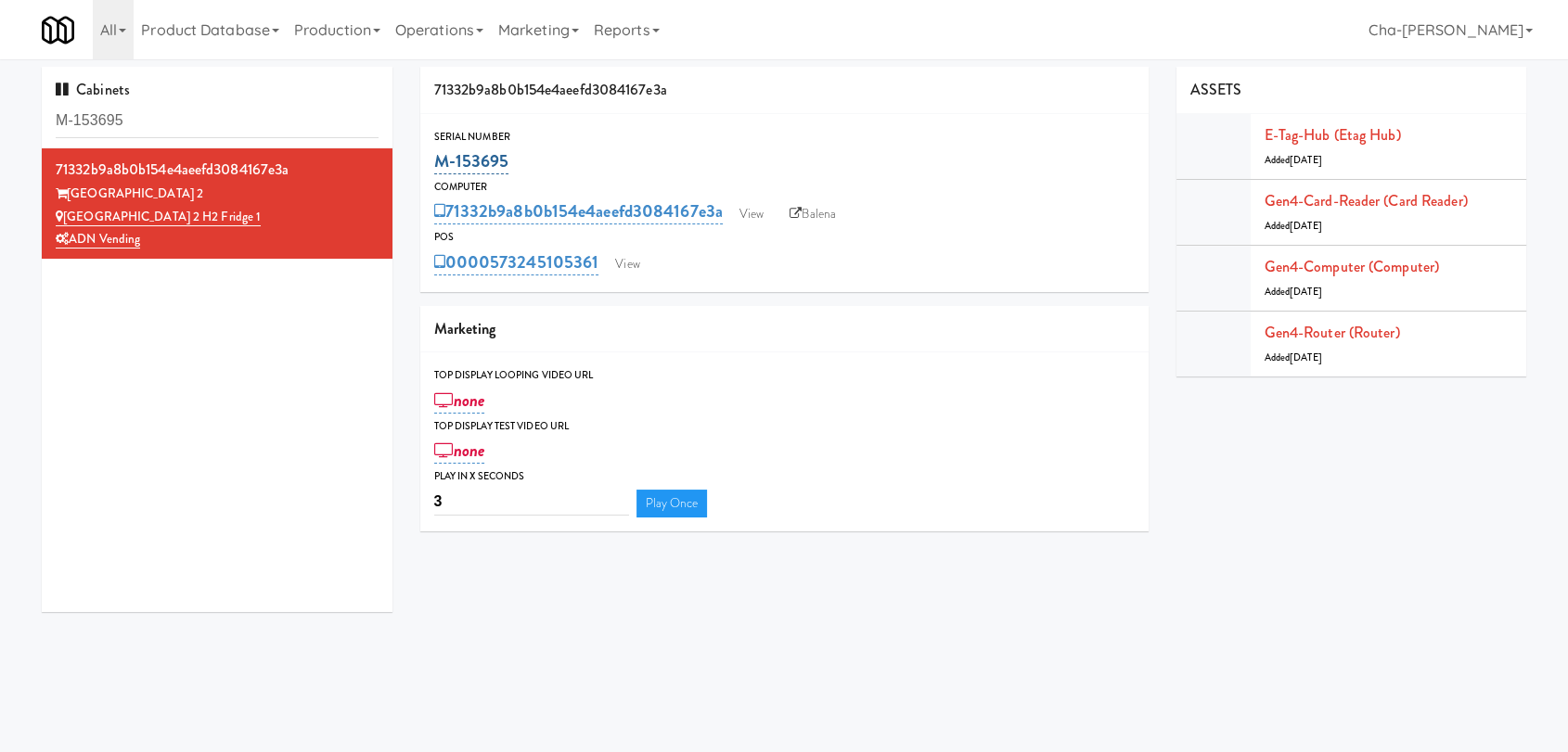
drag, startPoint x: 533, startPoint y: 166, endPoint x: 434, endPoint y: 169, distance: 99.0
click at [435, 169] on div "M-153695" at bounding box center [785, 162] width 701 height 32
copy link "M-153695"
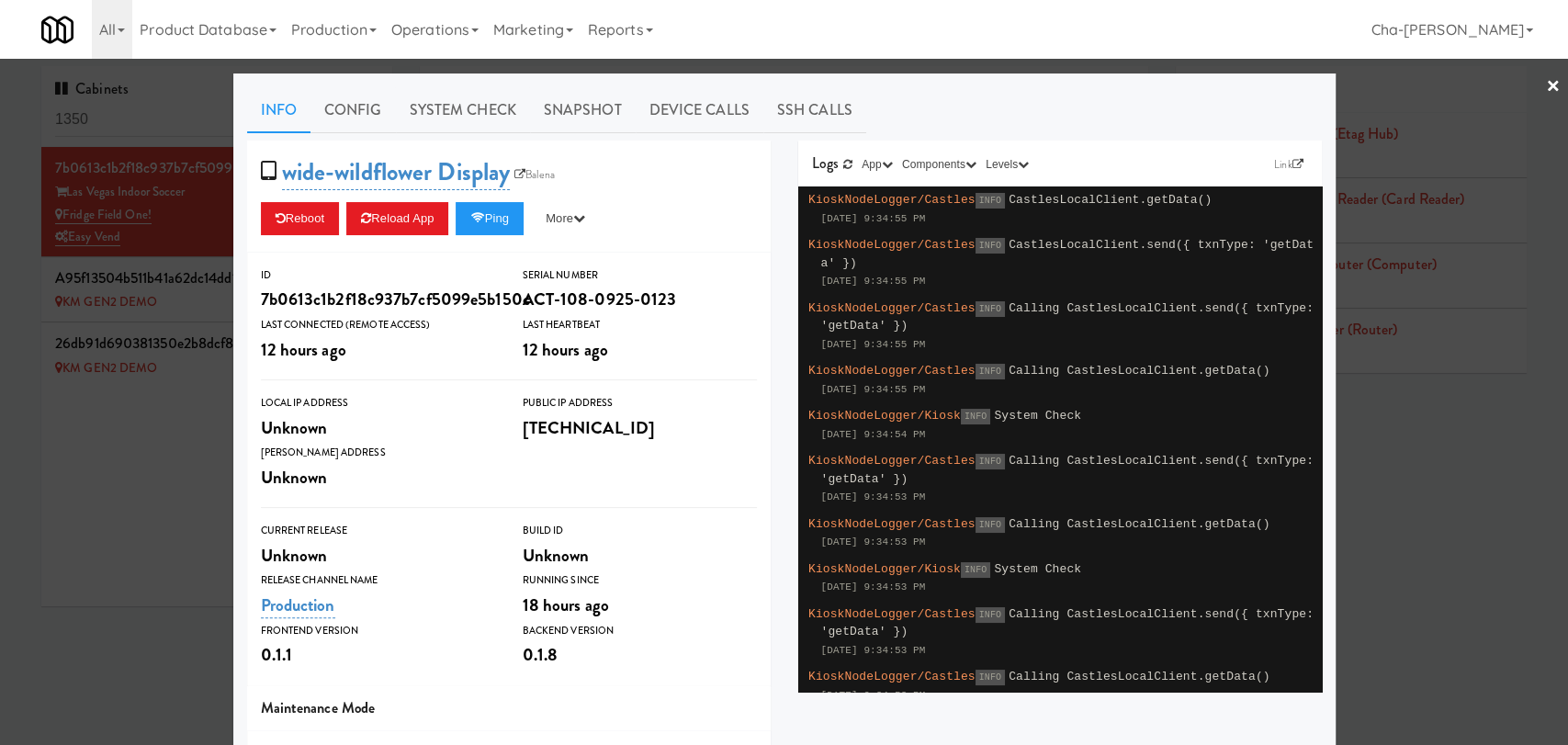
click at [131, 427] on div at bounding box center [784, 372] width 1568 height 745
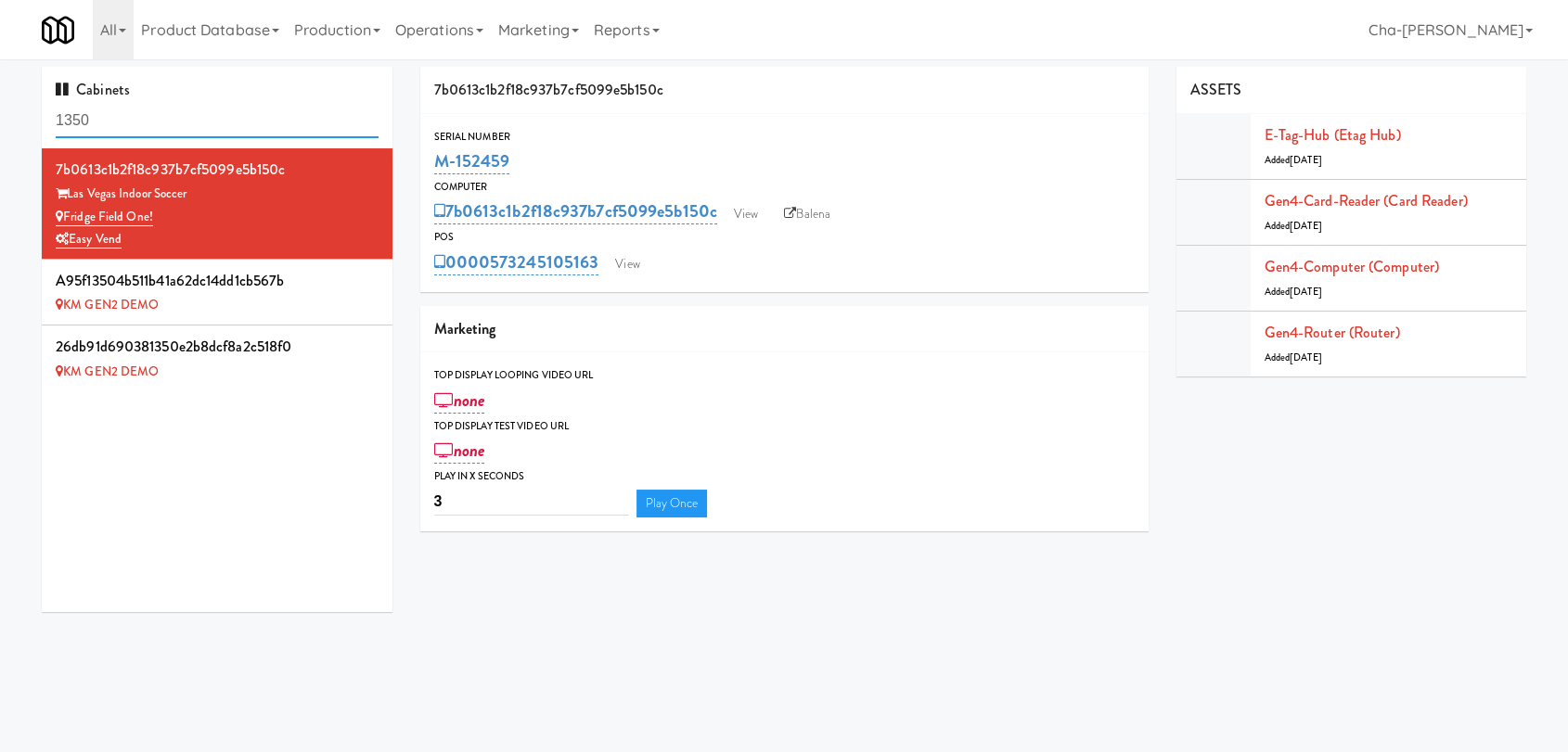
click at [141, 124] on input "1350" at bounding box center [218, 121] width 323 height 35
paste input "M-150434"
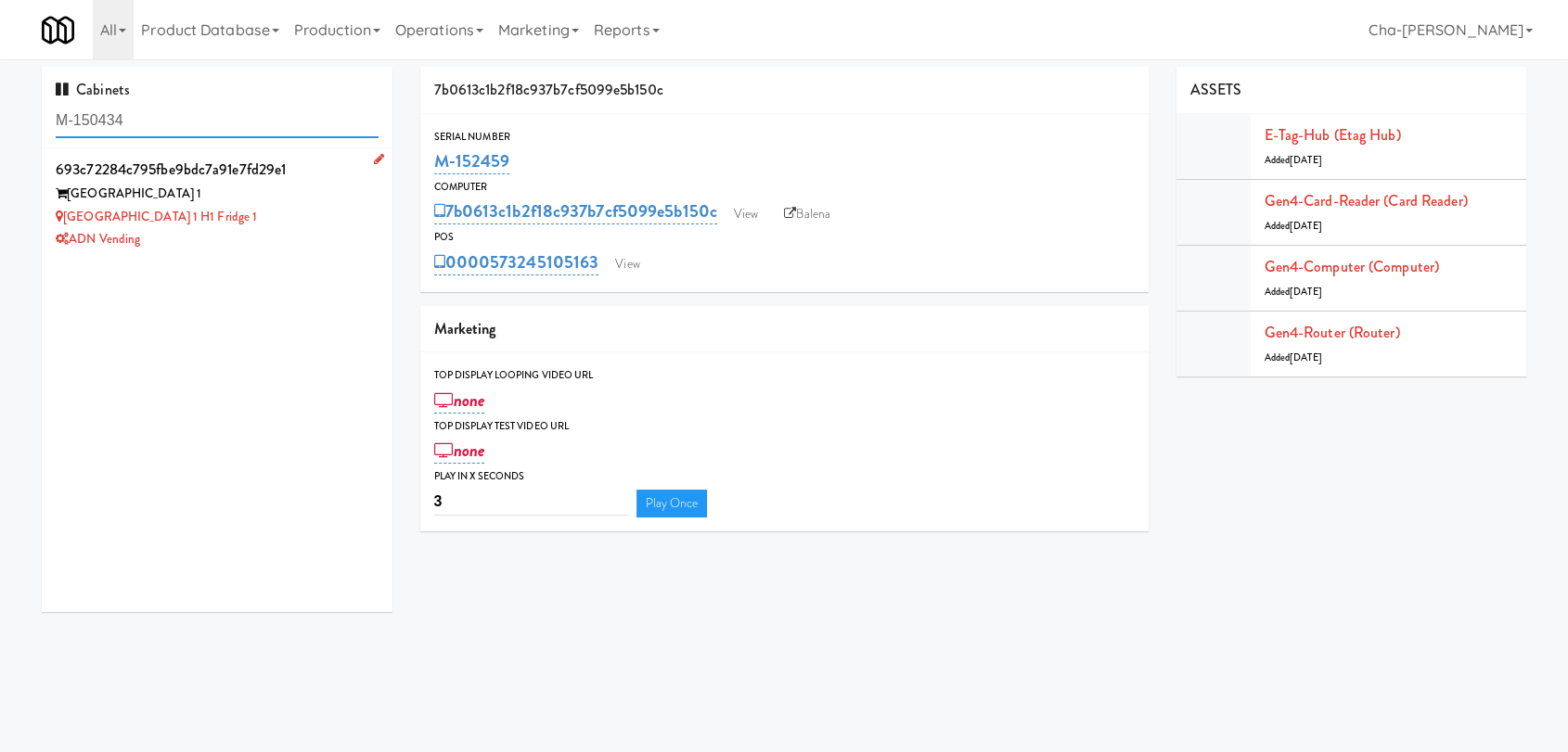
type input "M-150434"
click at [294, 242] on div "ADN Vending" at bounding box center [218, 239] width 323 height 23
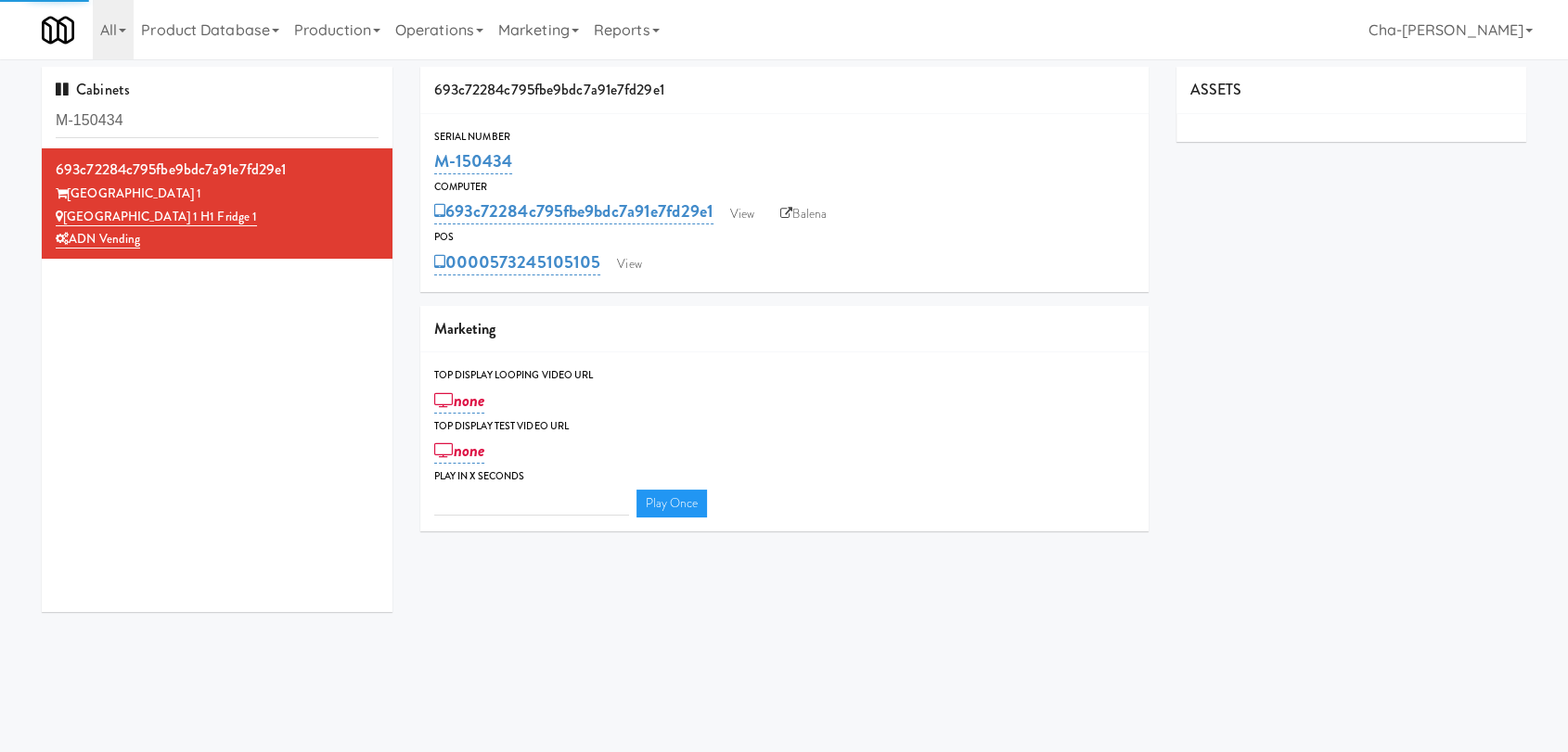
type input "3"
click at [817, 217] on link "Balena" at bounding box center [804, 215] width 65 height 28
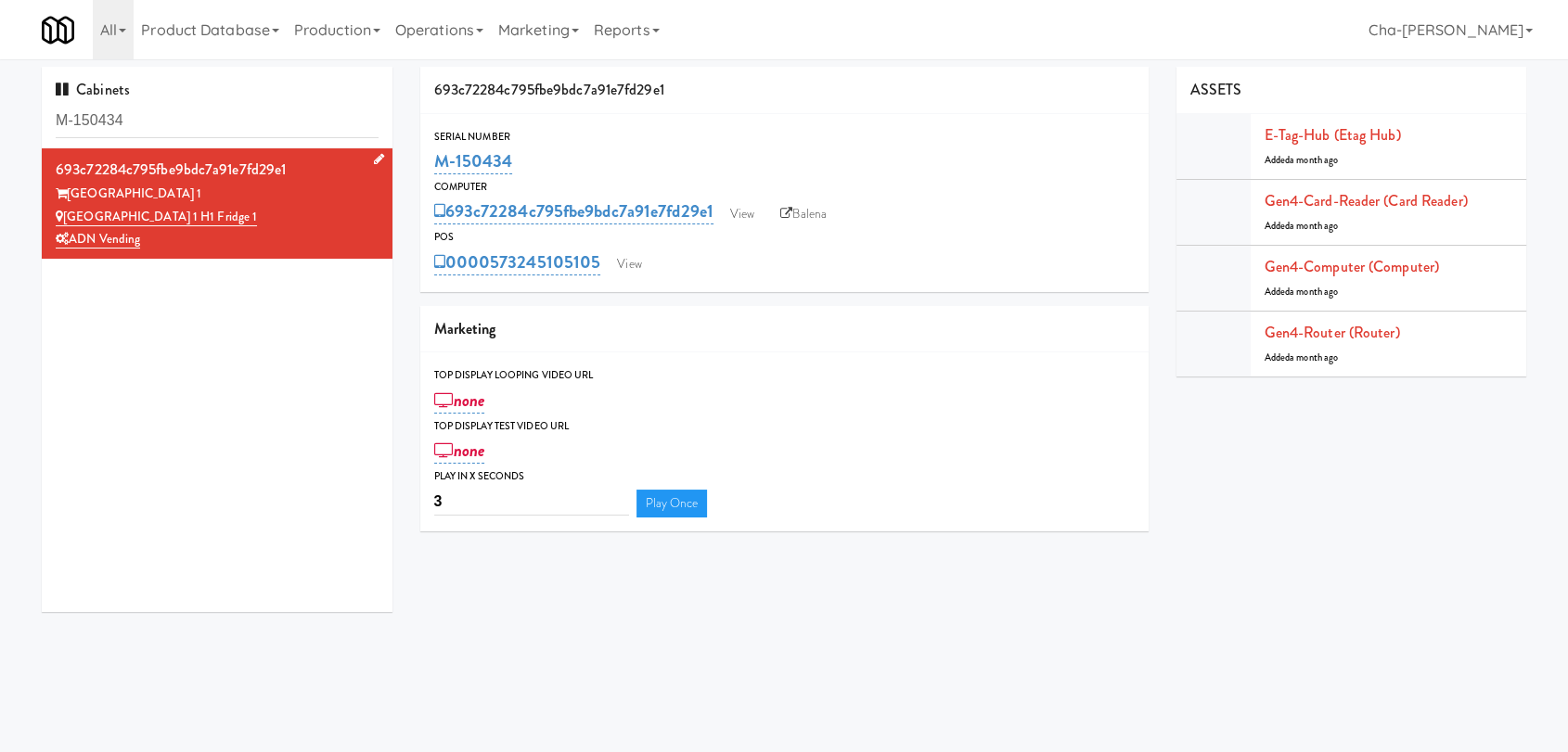
click at [301, 208] on div "Saddle Creek Building 1 H1 Fridge 1" at bounding box center [218, 217] width 323 height 23
drag, startPoint x: 535, startPoint y: 166, endPoint x: 406, endPoint y: 173, distance: 129.2
click at [406, 173] on div "693c72284c795fbe9bdc7a91e7fd29e1 Serial Number M-150434 Computer 693c72284c795f…" at bounding box center [784, 306] width 756 height 478
copy link "M-150434"
click at [740, 217] on link "View" at bounding box center [743, 215] width 43 height 28
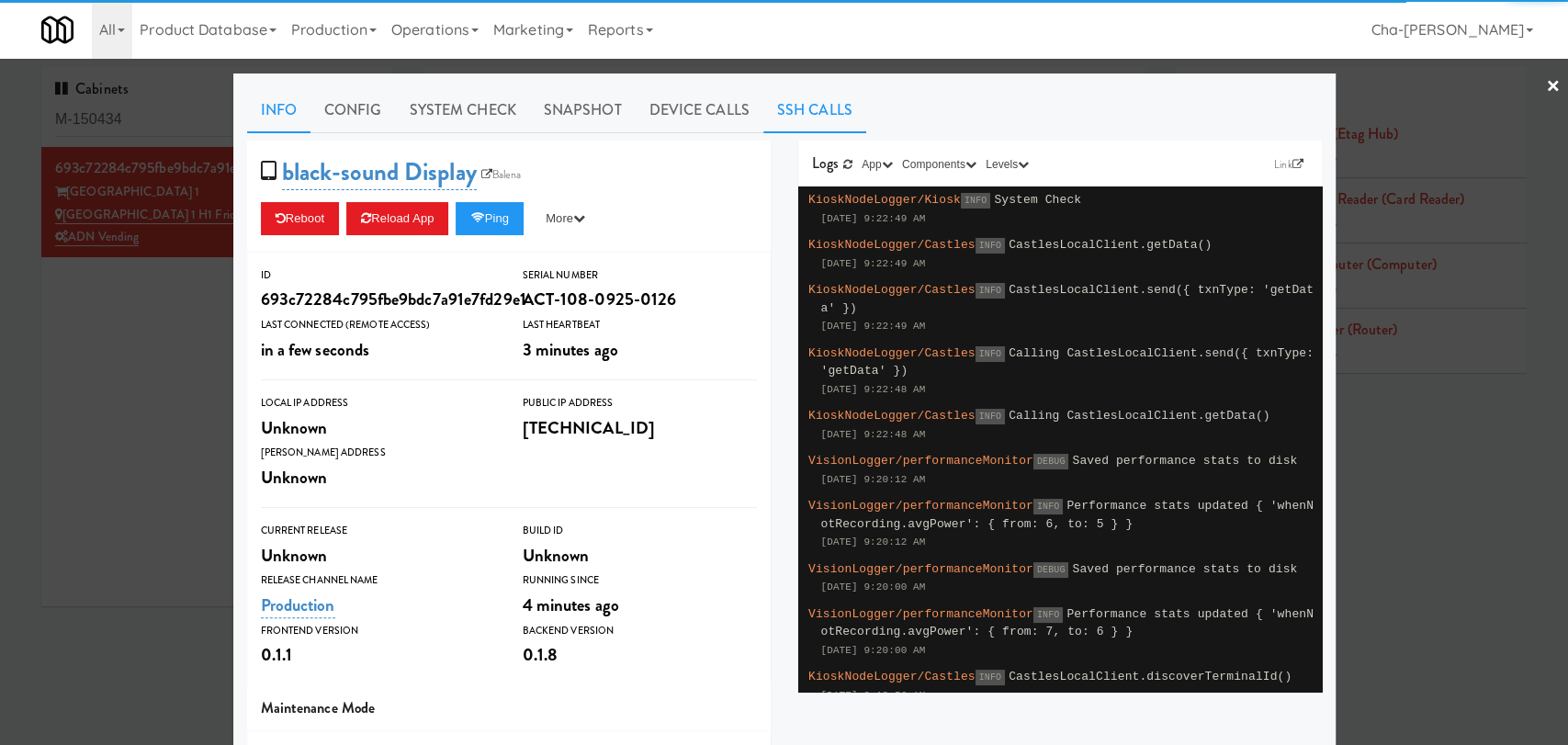
click at [795, 101] on link "SSH Calls" at bounding box center [814, 110] width 103 height 46
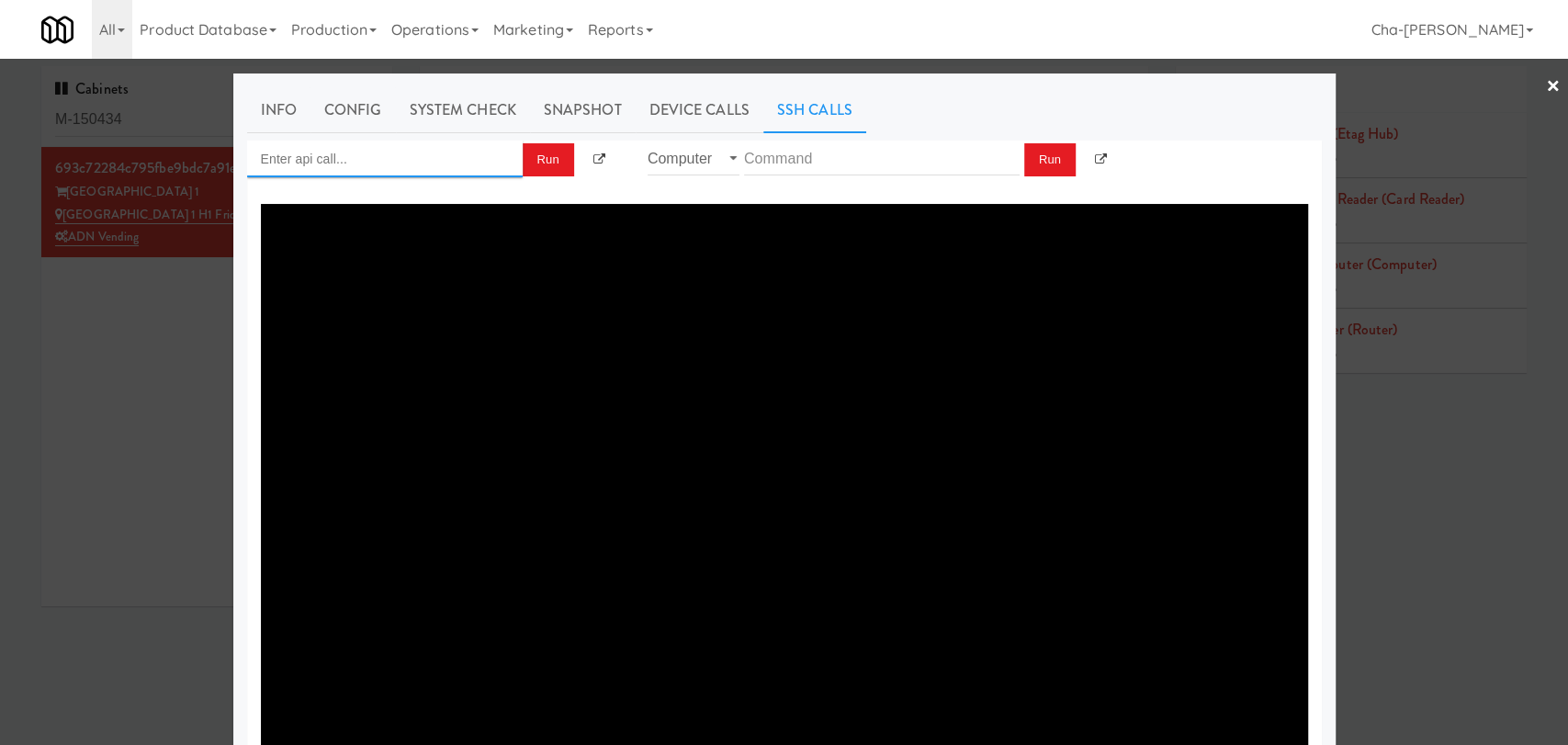
click at [338, 155] on input "Enter api call..." at bounding box center [385, 159] width 276 height 37
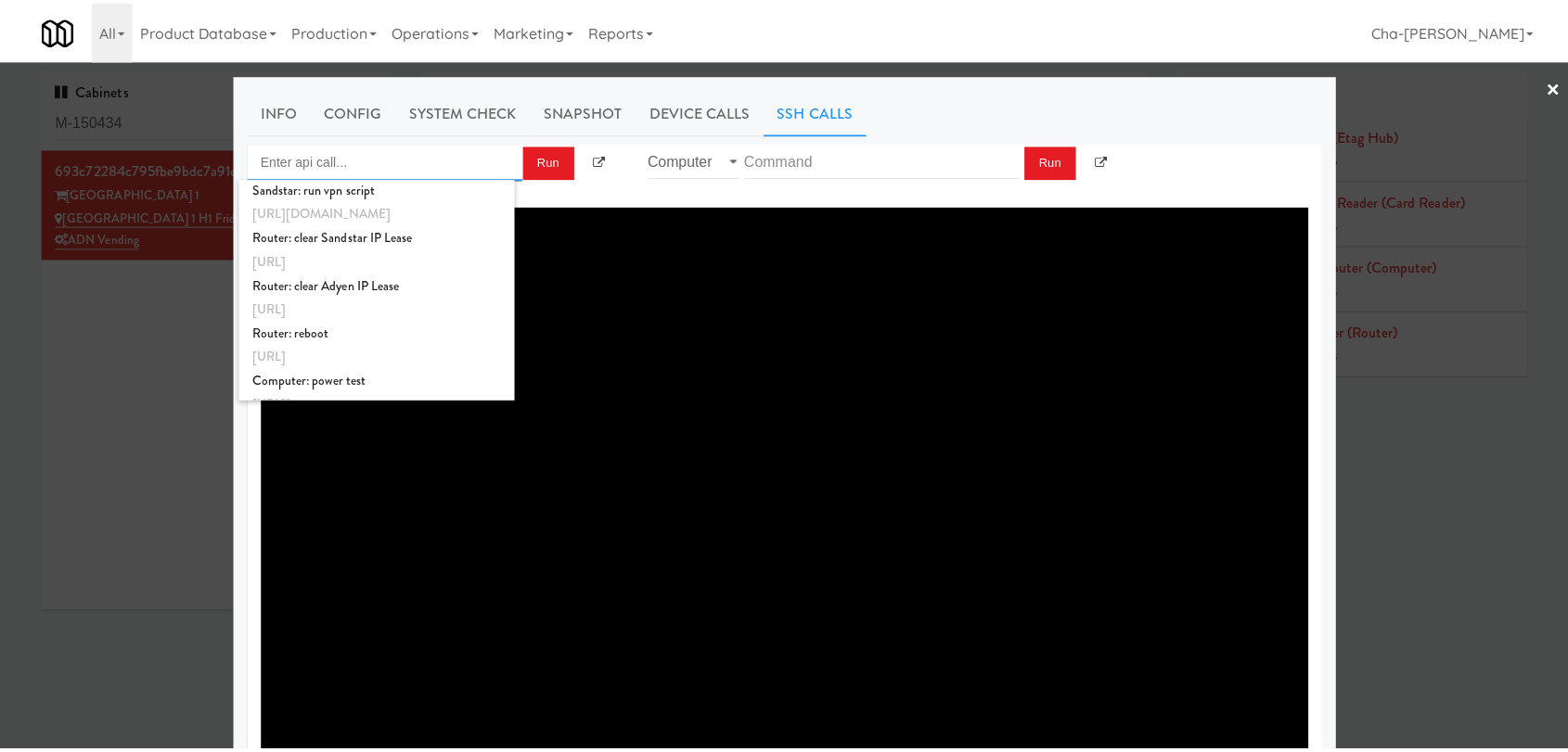
scroll to position [694, 0]
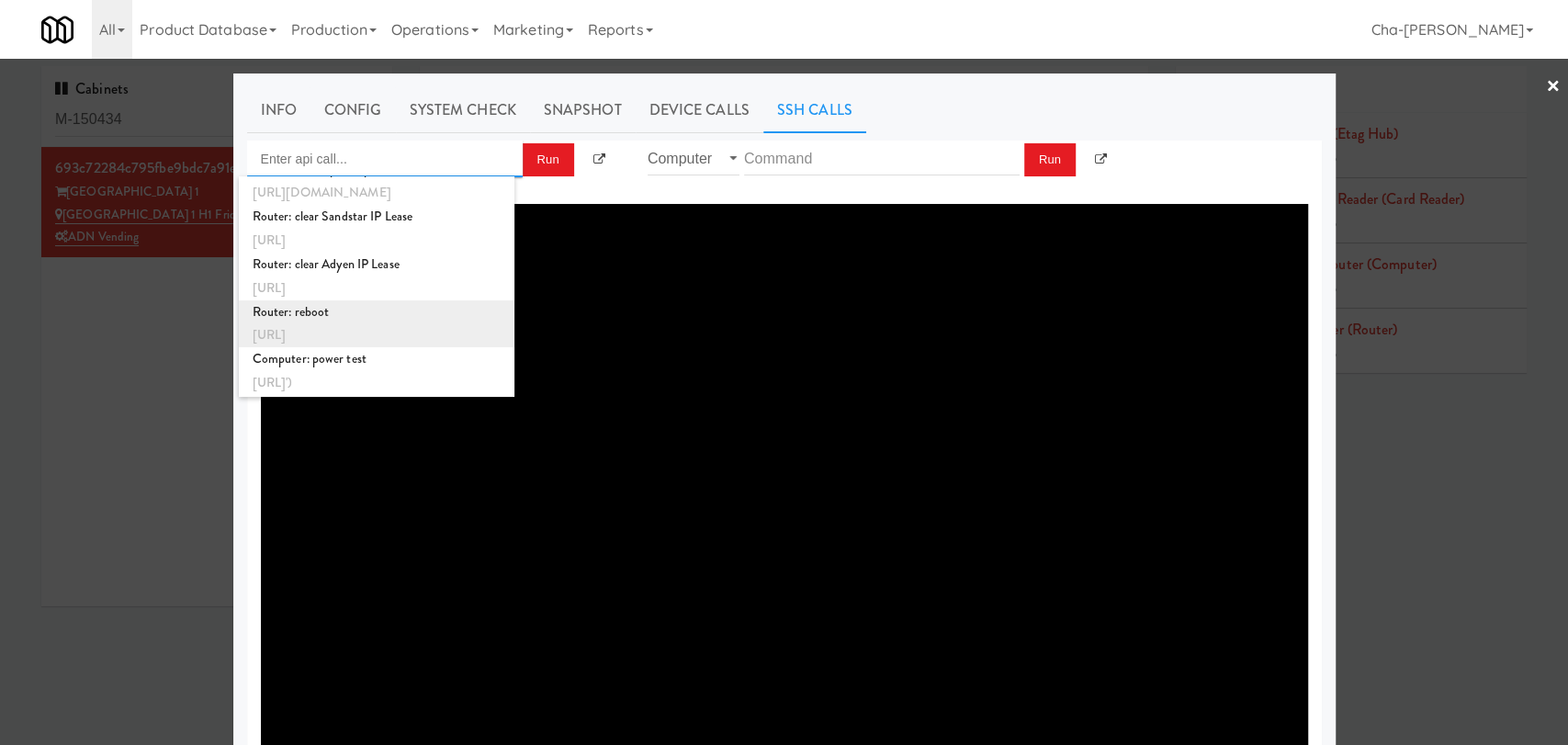
click at [353, 316] on div "Router: reboot" at bounding box center [377, 313] width 248 height 24
type input "Router: reboot"
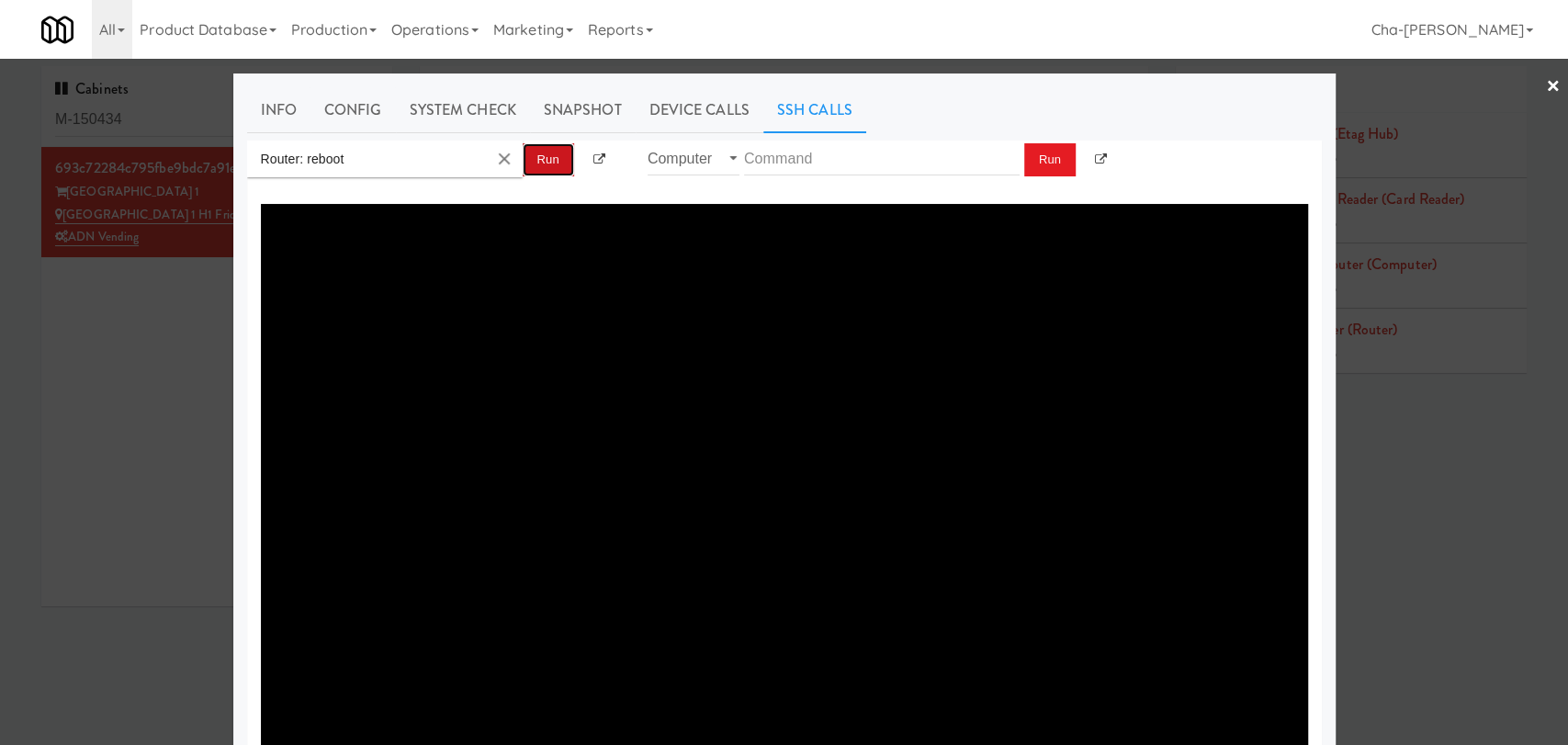
click at [536, 161] on button "Run" at bounding box center [549, 160] width 52 height 33
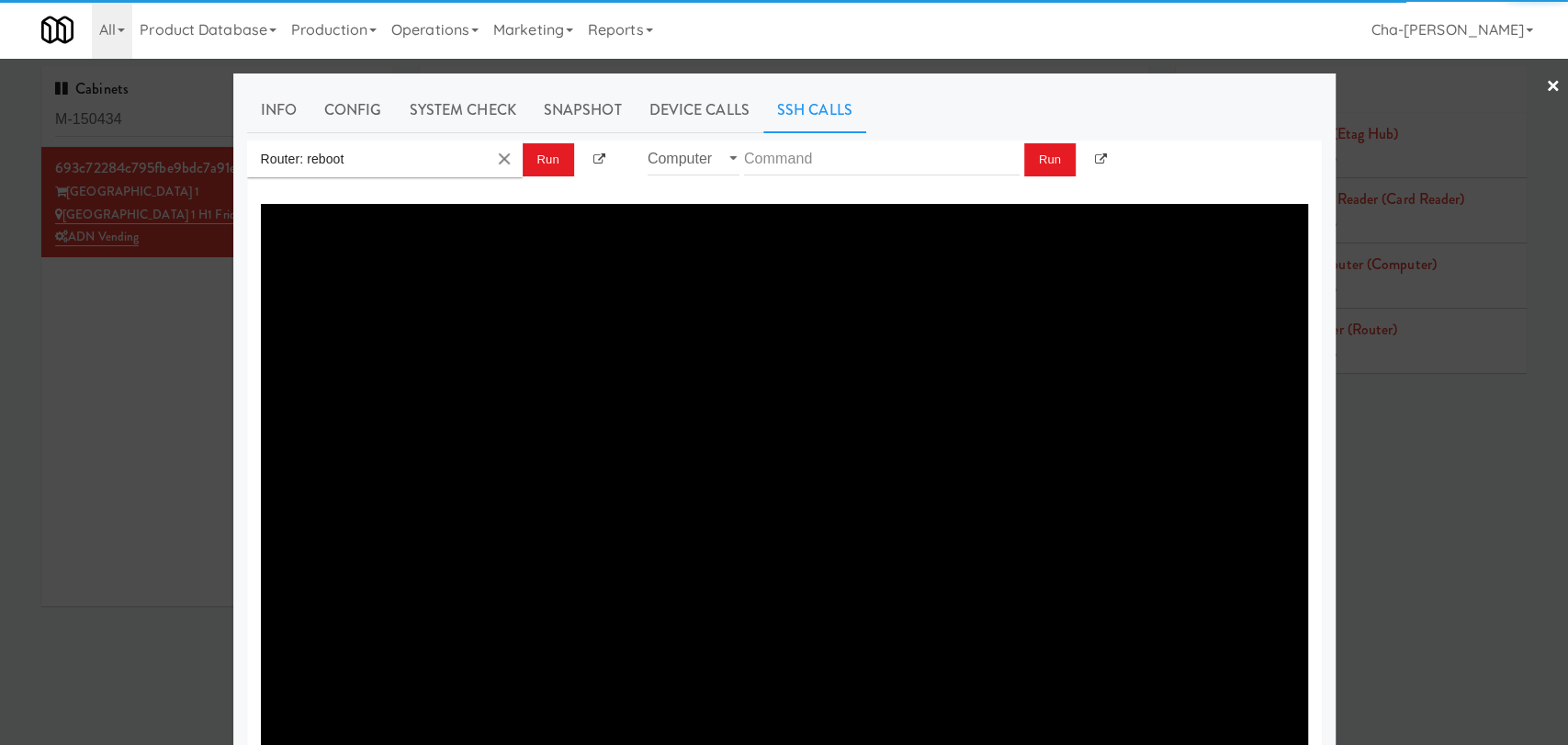
type textarea "{"message":"Cannot set headers after they are sent to the client","status":500}"
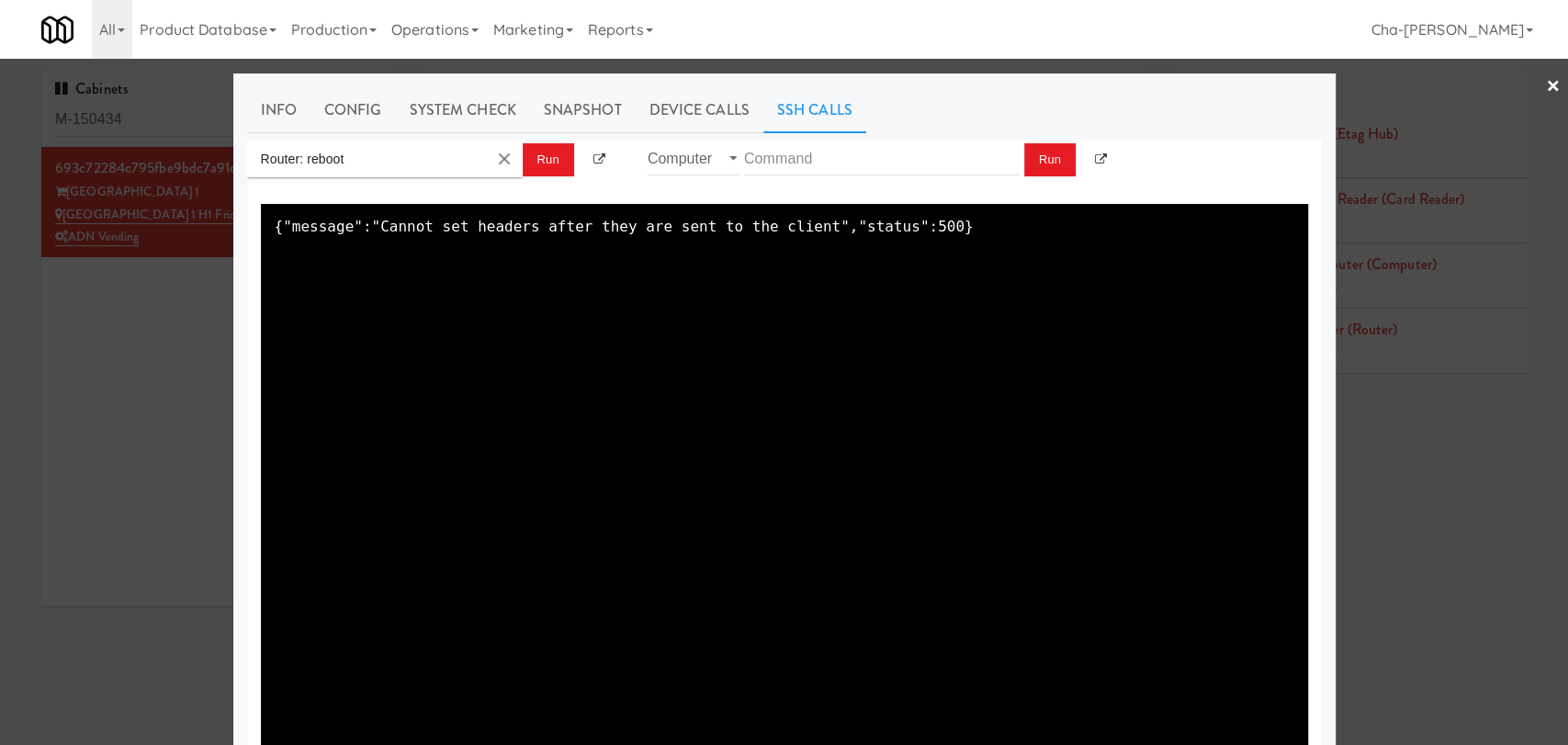
click at [177, 404] on div at bounding box center [784, 372] width 1568 height 745
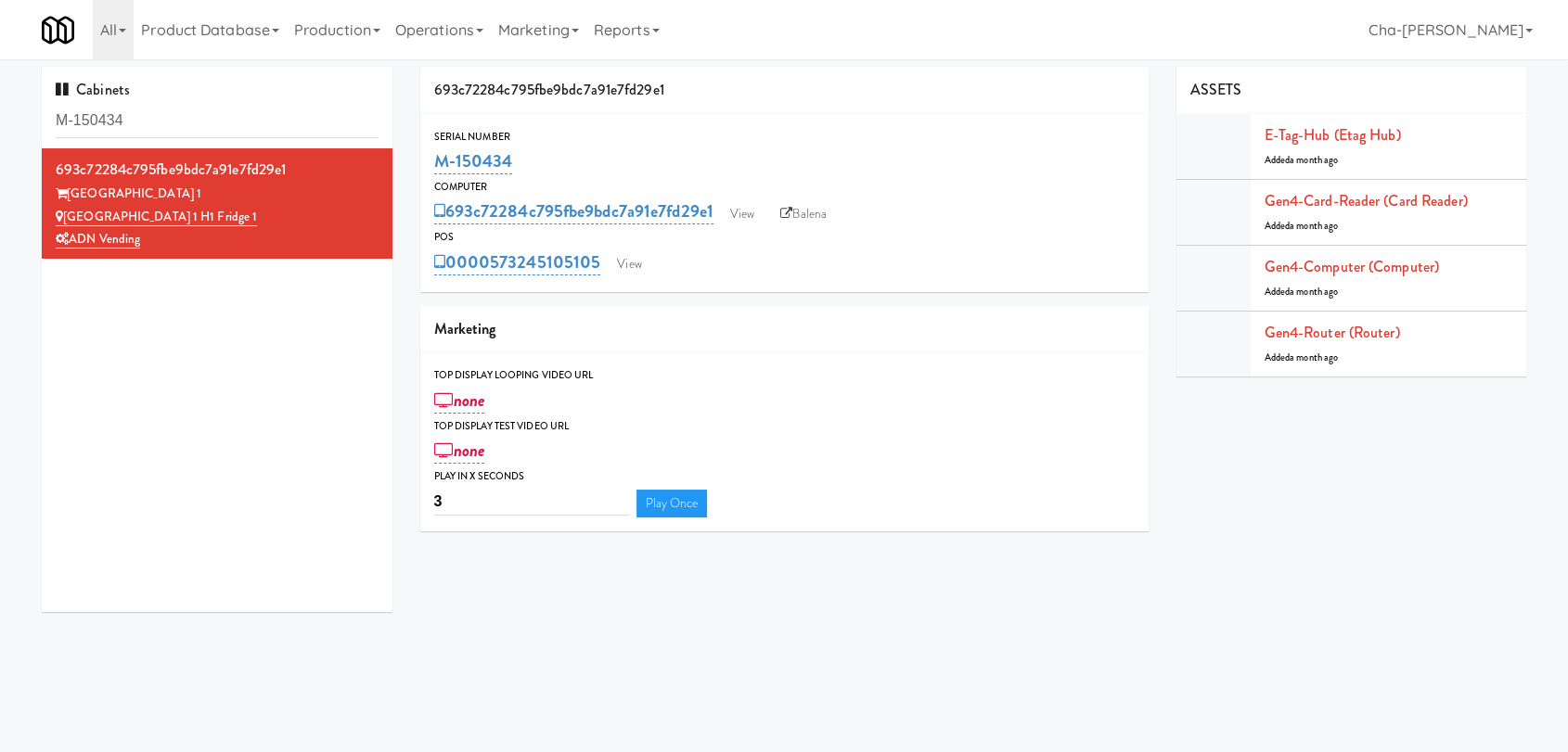
drag, startPoint x: 534, startPoint y: 149, endPoint x: 416, endPoint y: 169, distance: 119.7
click at [416, 169] on div "693c72284c795fbe9bdc7a91e7fd29e1 Serial Number M-150434 Computer 693c72284c795f…" at bounding box center [784, 306] width 756 height 478
copy link "M-150434"
click at [762, 209] on link "View" at bounding box center [743, 215] width 43 height 28
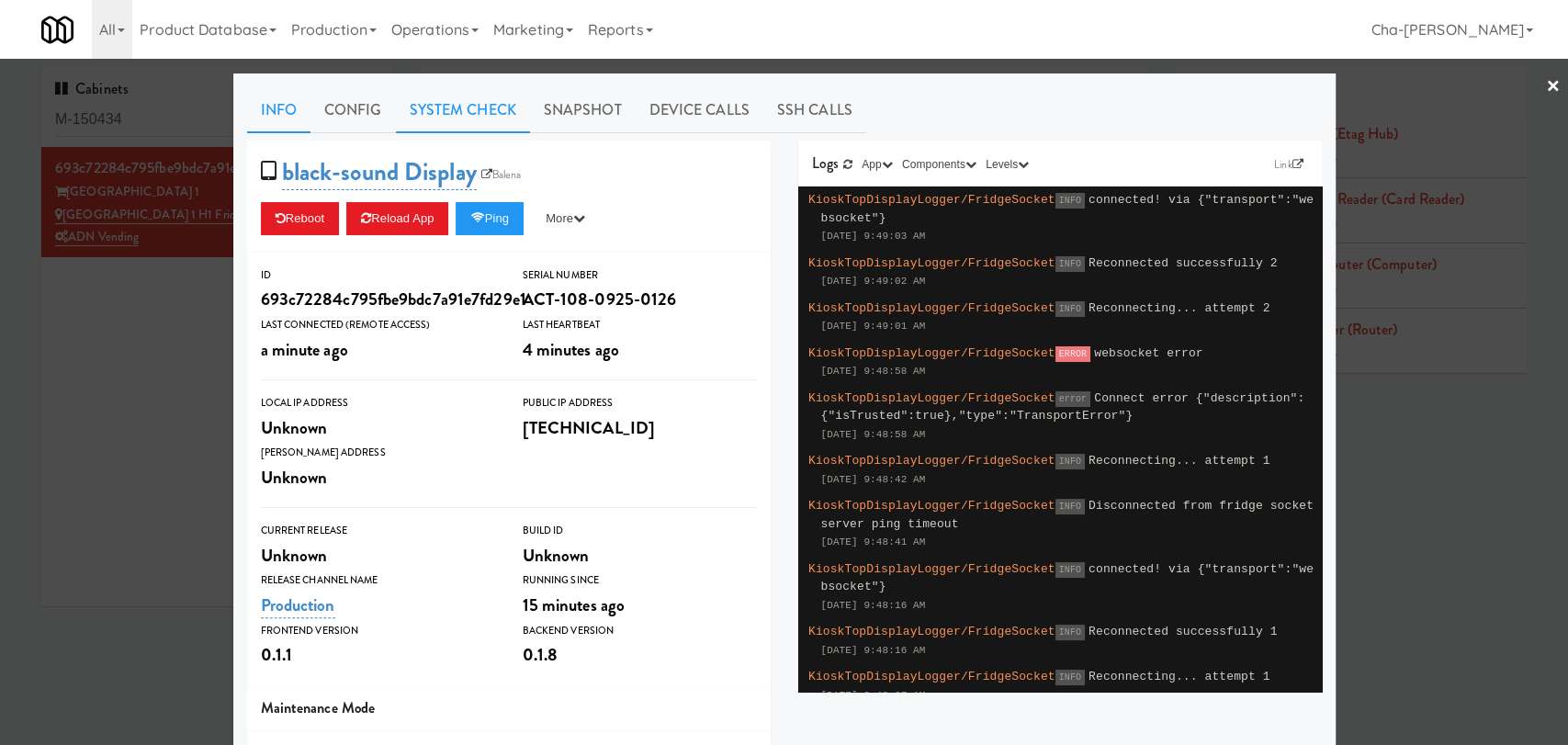
click at [465, 107] on link "System Check" at bounding box center [463, 110] width 134 height 46
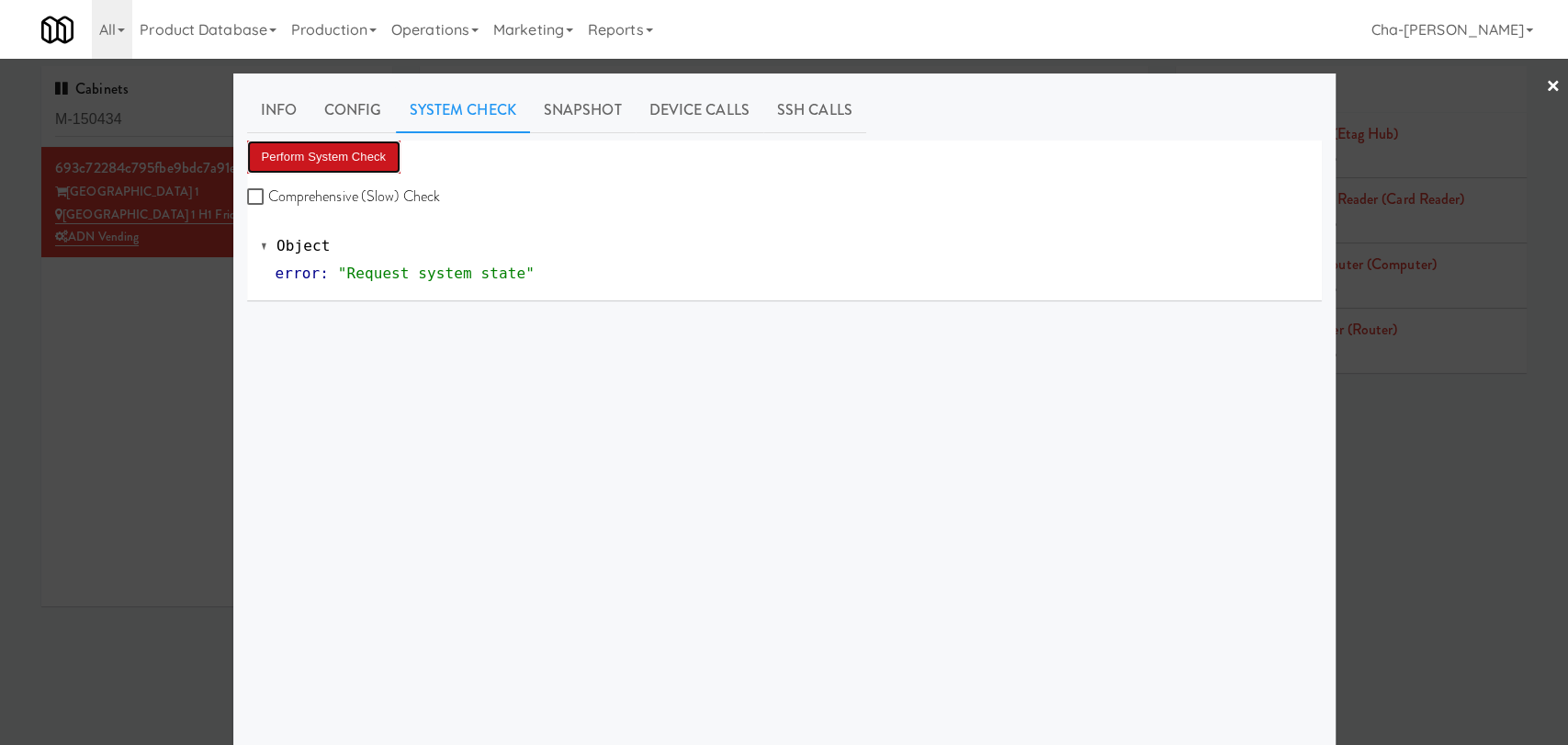
click at [366, 150] on button "Perform System Check" at bounding box center [324, 157] width 154 height 33
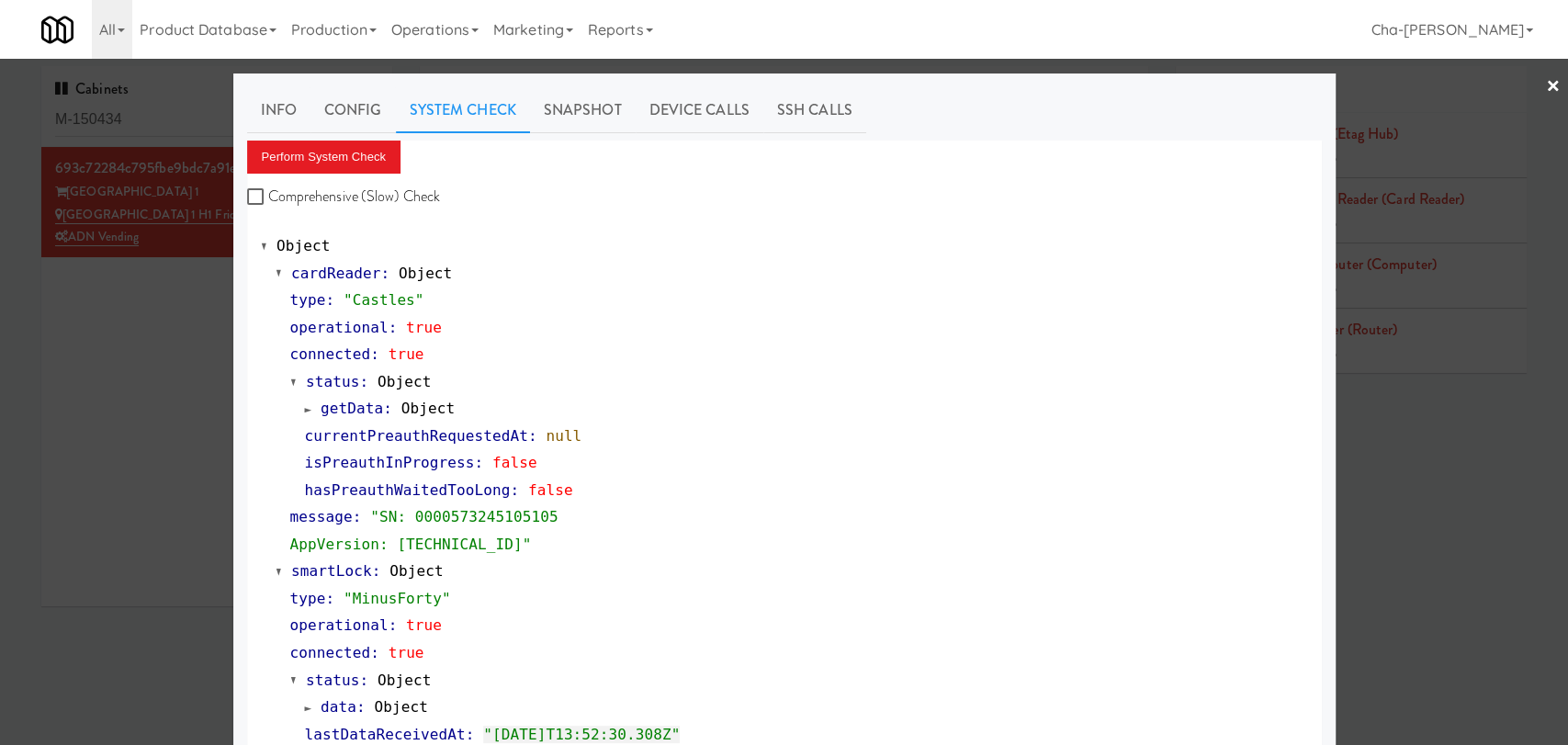
click at [147, 347] on div at bounding box center [784, 372] width 1568 height 745
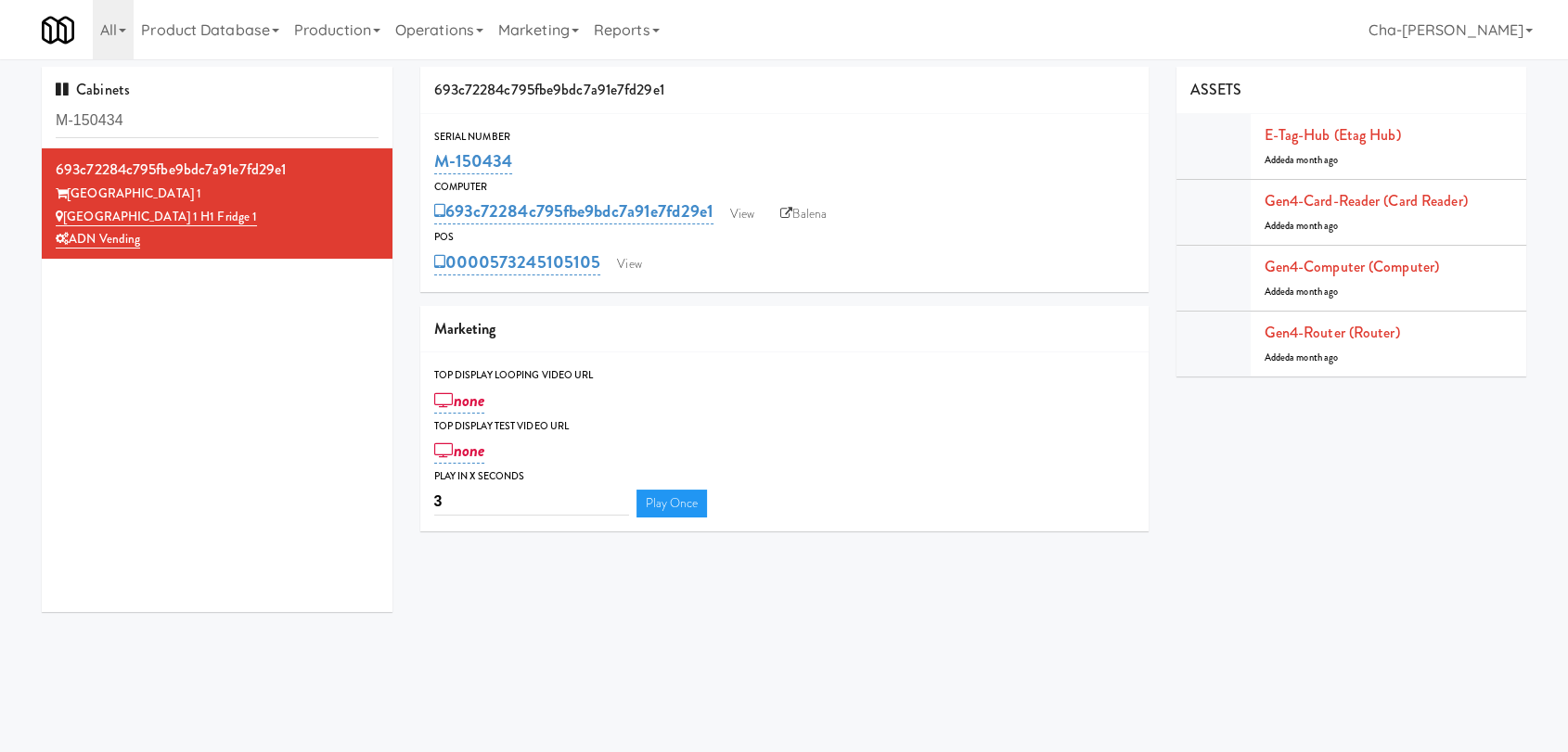
drag, startPoint x: 535, startPoint y: 163, endPoint x: 411, endPoint y: 170, distance: 124.2
click at [411, 170] on div "693c72284c795fbe9bdc7a91e7fd29e1 Serial Number M-150434 Computer 693c72284c795f…" at bounding box center [784, 306] width 756 height 478
copy link "M-150434"
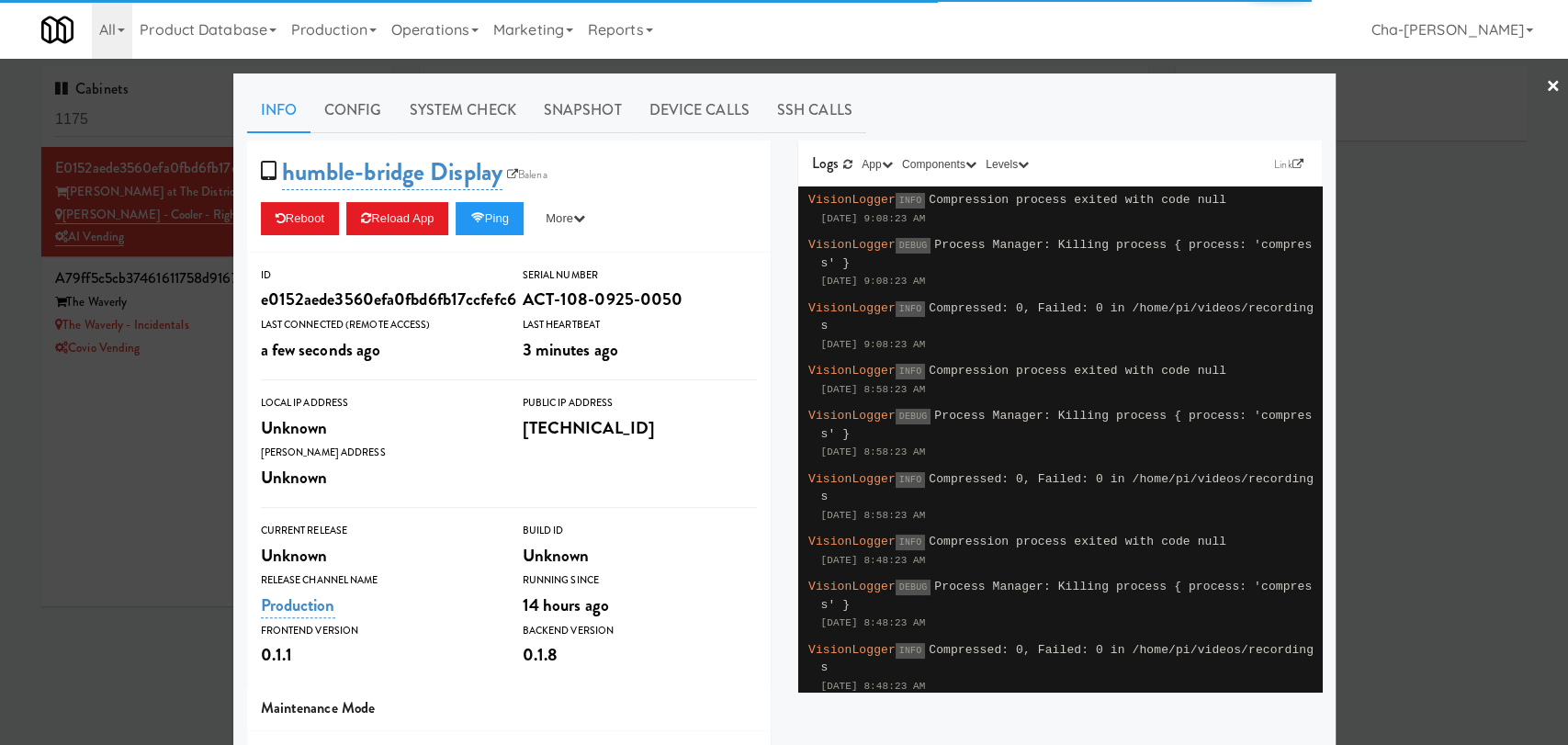
type input "3"
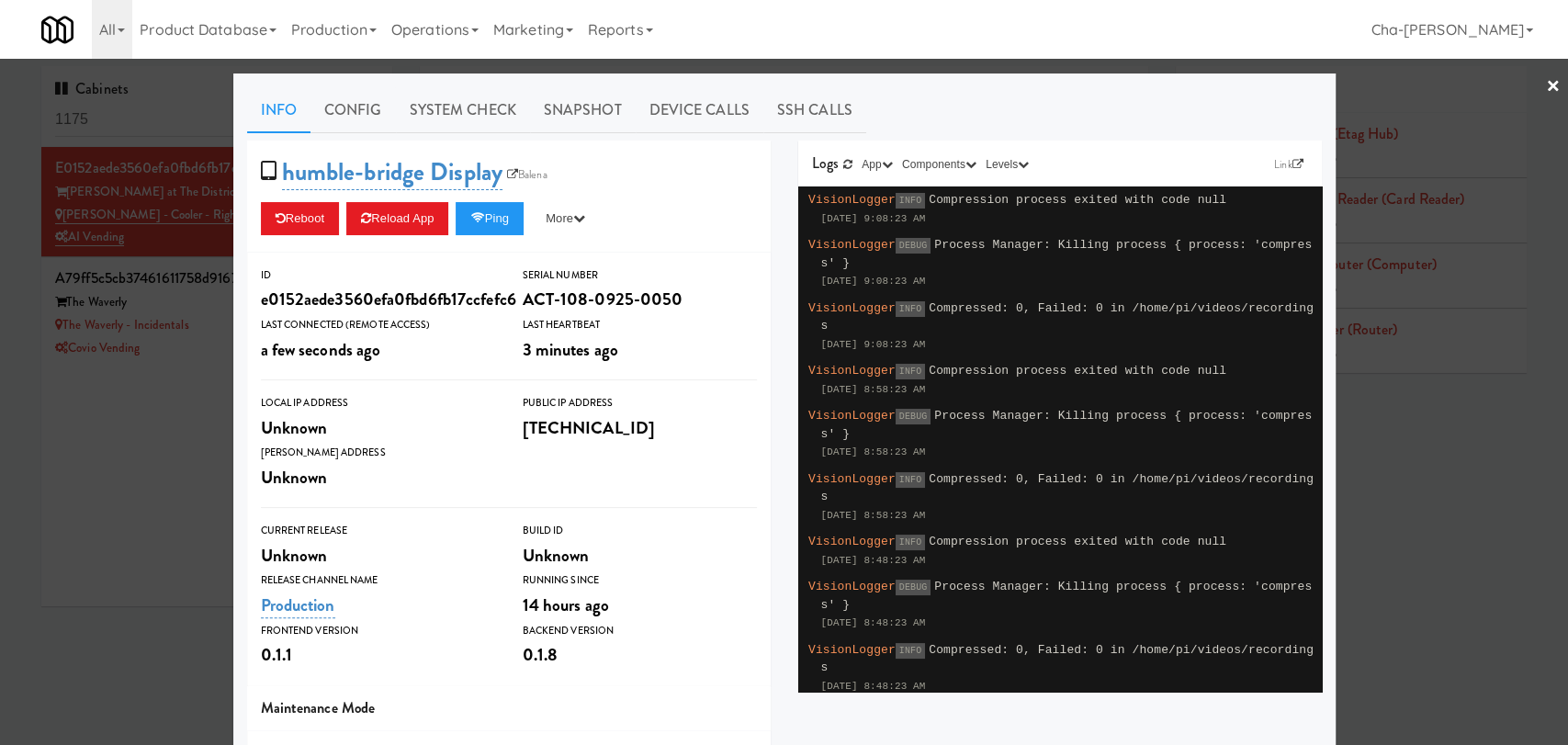
click at [146, 478] on div at bounding box center [784, 372] width 1568 height 745
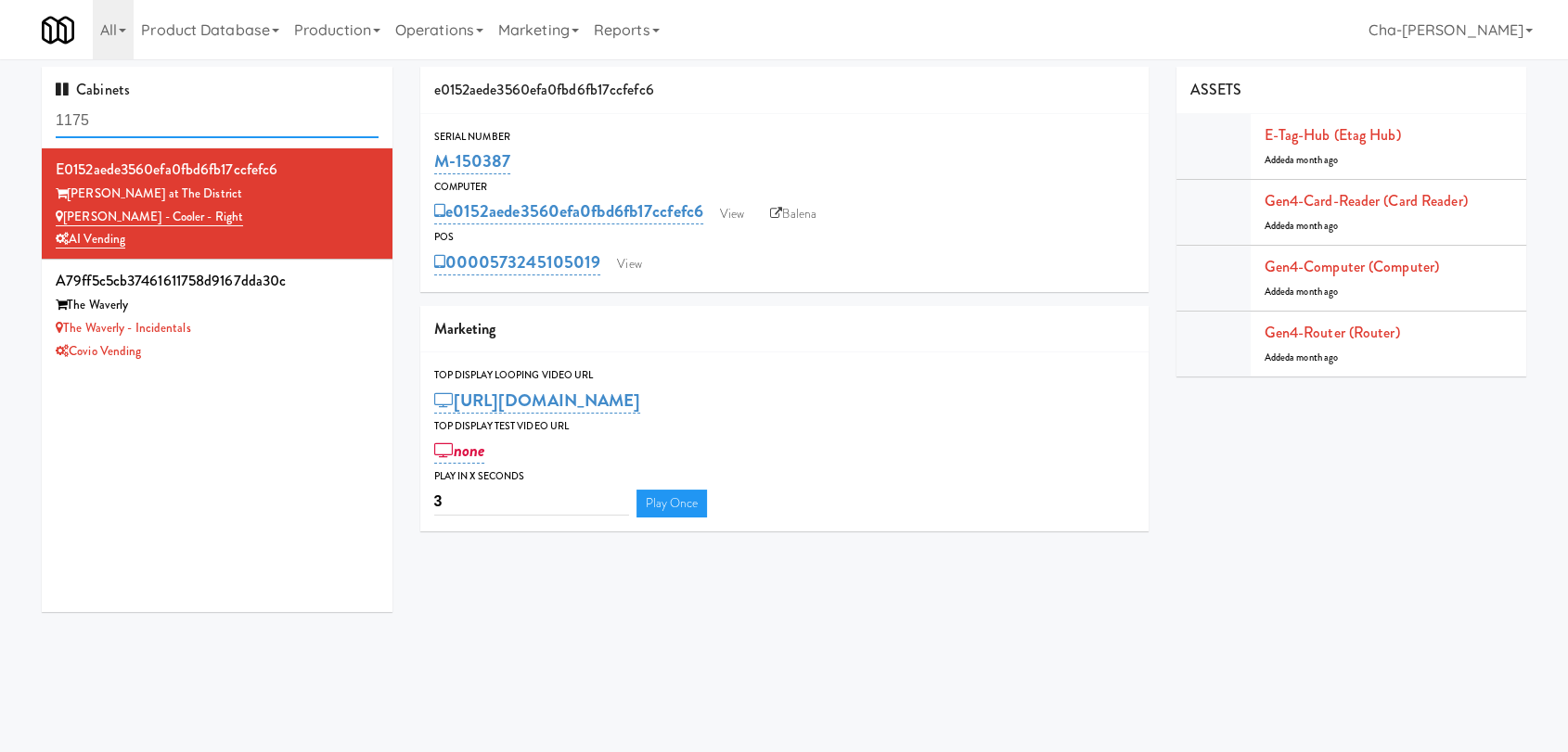
click at [136, 123] on input "1175" at bounding box center [218, 121] width 323 height 35
paste input "39381460918"
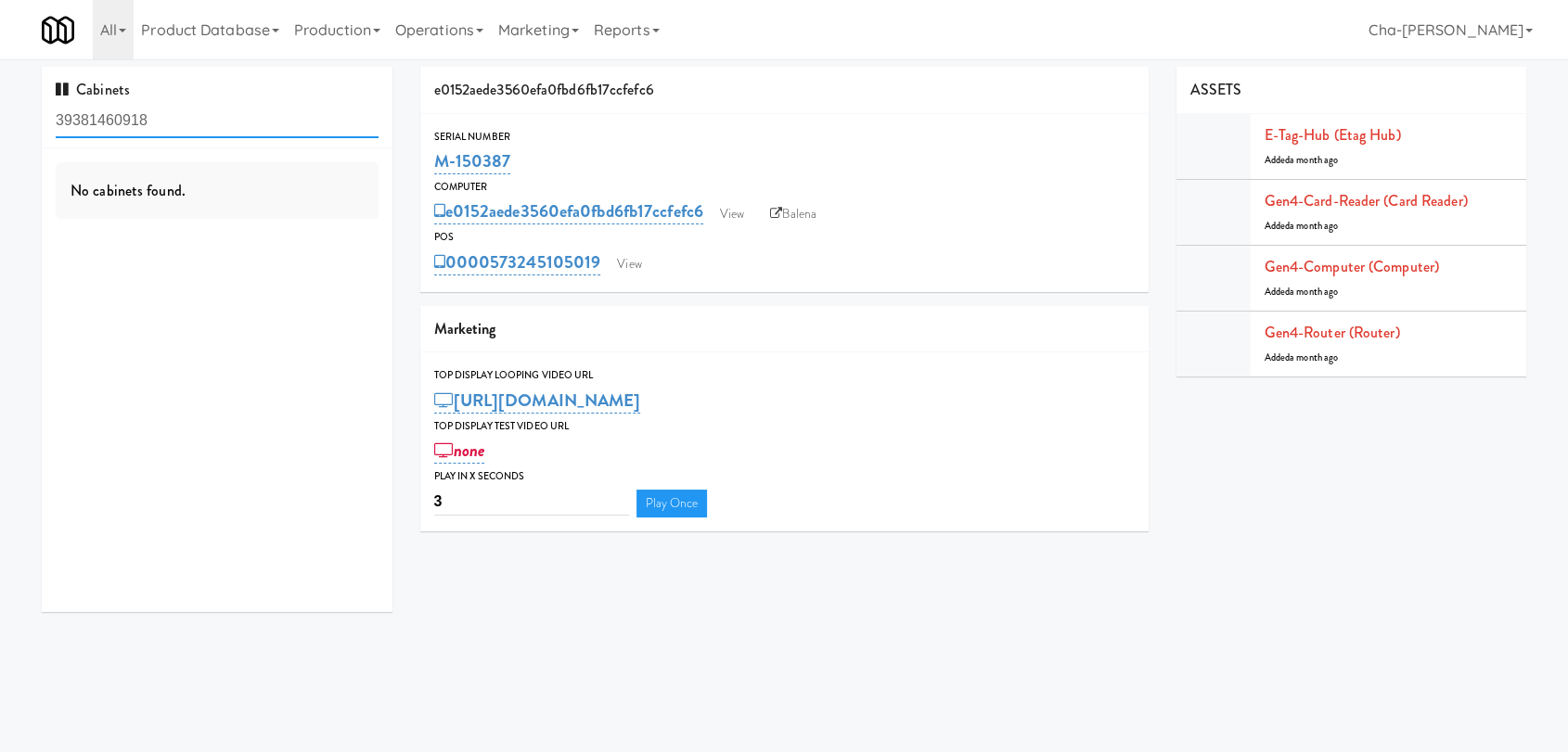
click at [178, 113] on input "39381460918" at bounding box center [218, 121] width 323 height 35
paste input "M-15368"
type input "M-153688"
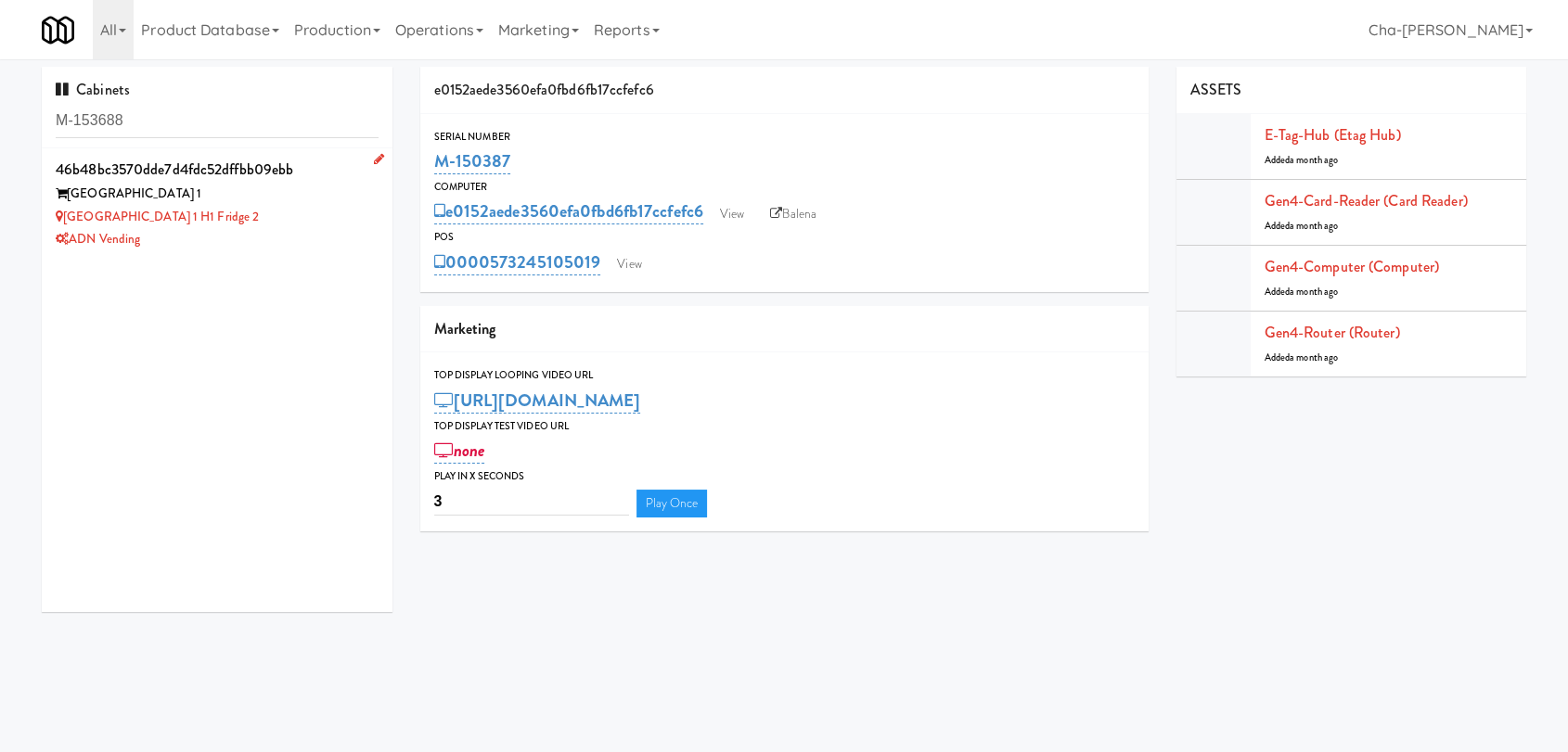
click at [295, 214] on div "[GEOGRAPHIC_DATA] 1 H1 Fridge 2" at bounding box center [218, 217] width 323 height 23
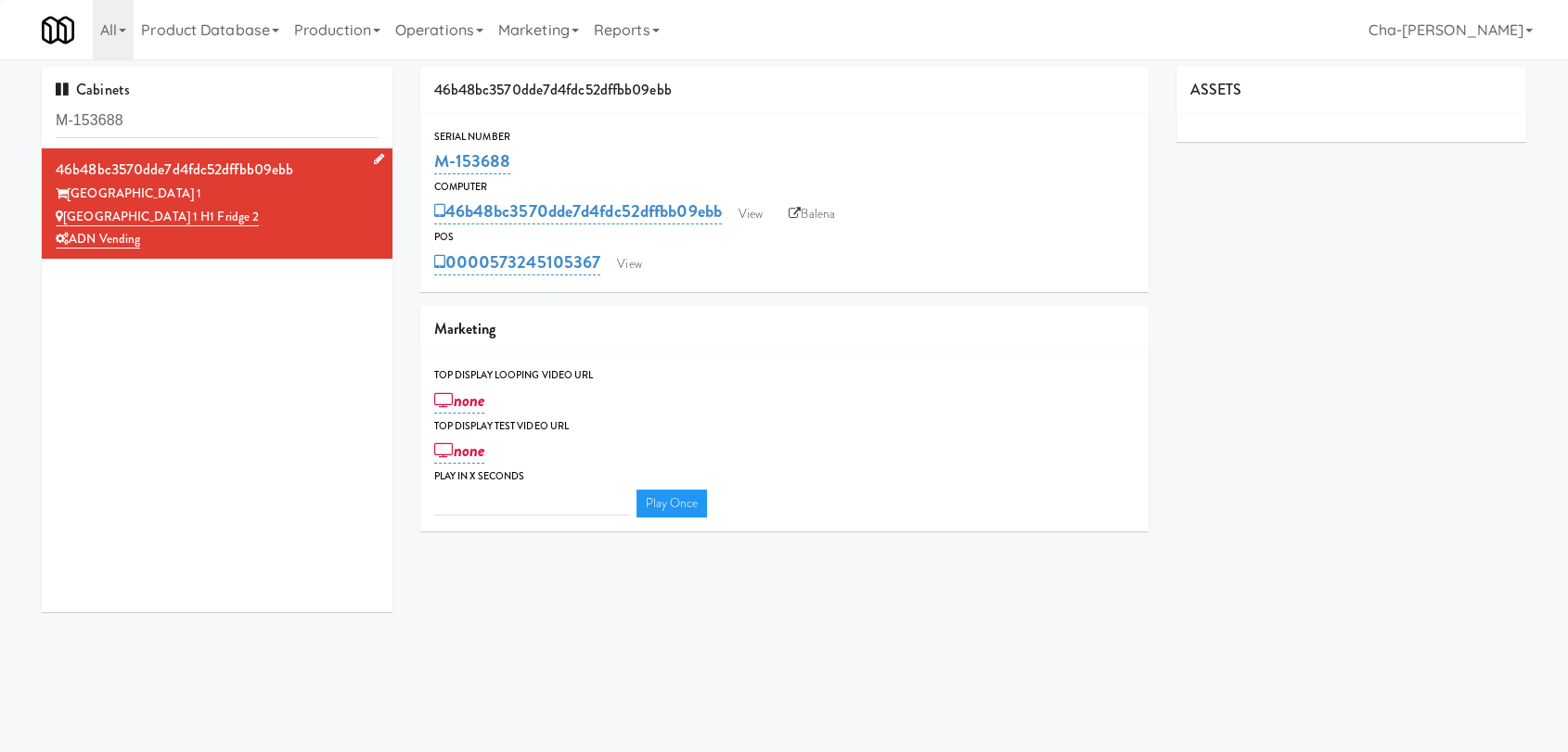
type input "3"
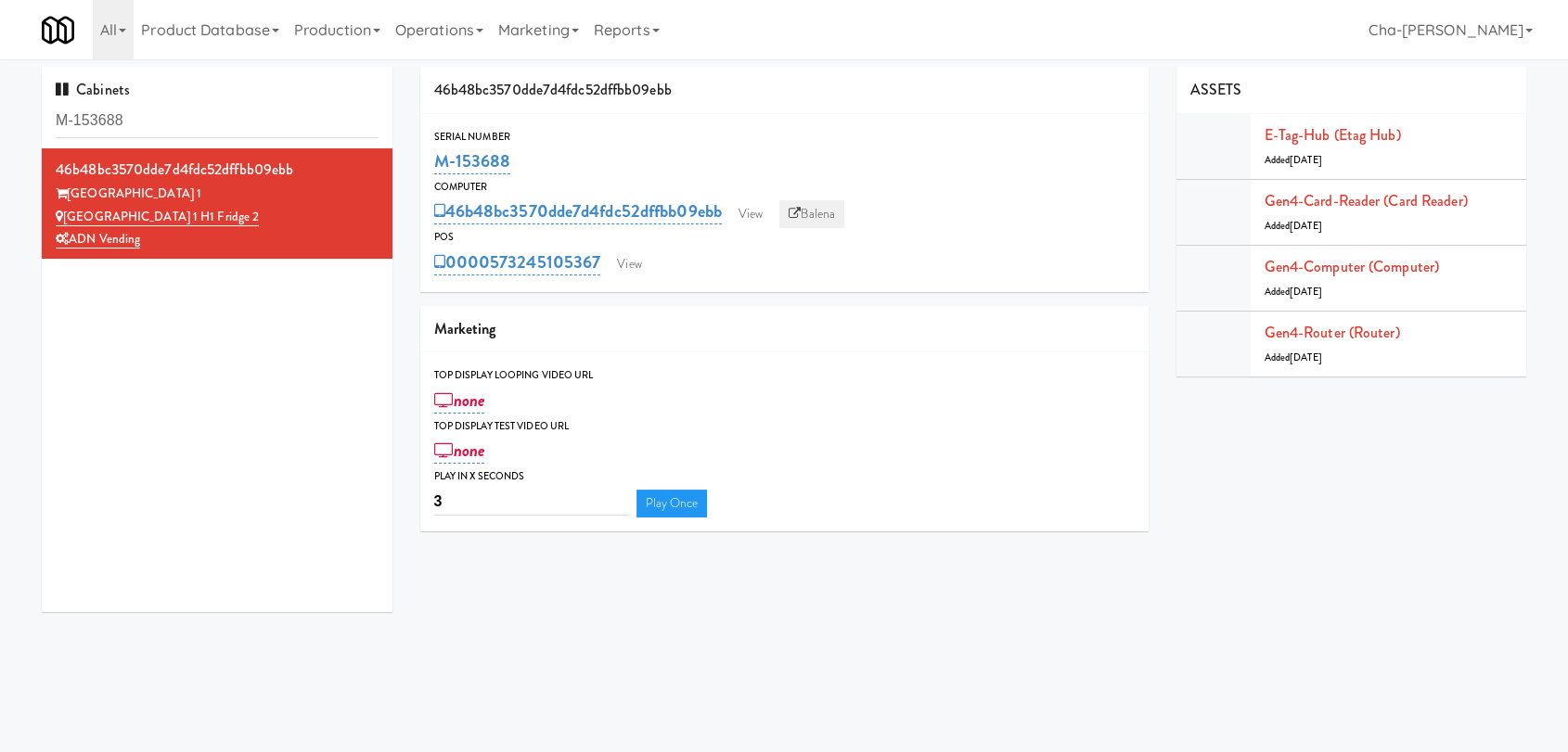
click at [820, 223] on link "Balena" at bounding box center [812, 215] width 65 height 28
drag, startPoint x: 538, startPoint y: 168, endPoint x: 435, endPoint y: 165, distance: 103.0
click at [435, 165] on div "M-153688" at bounding box center [785, 162] width 701 height 32
copy link "M-153688"
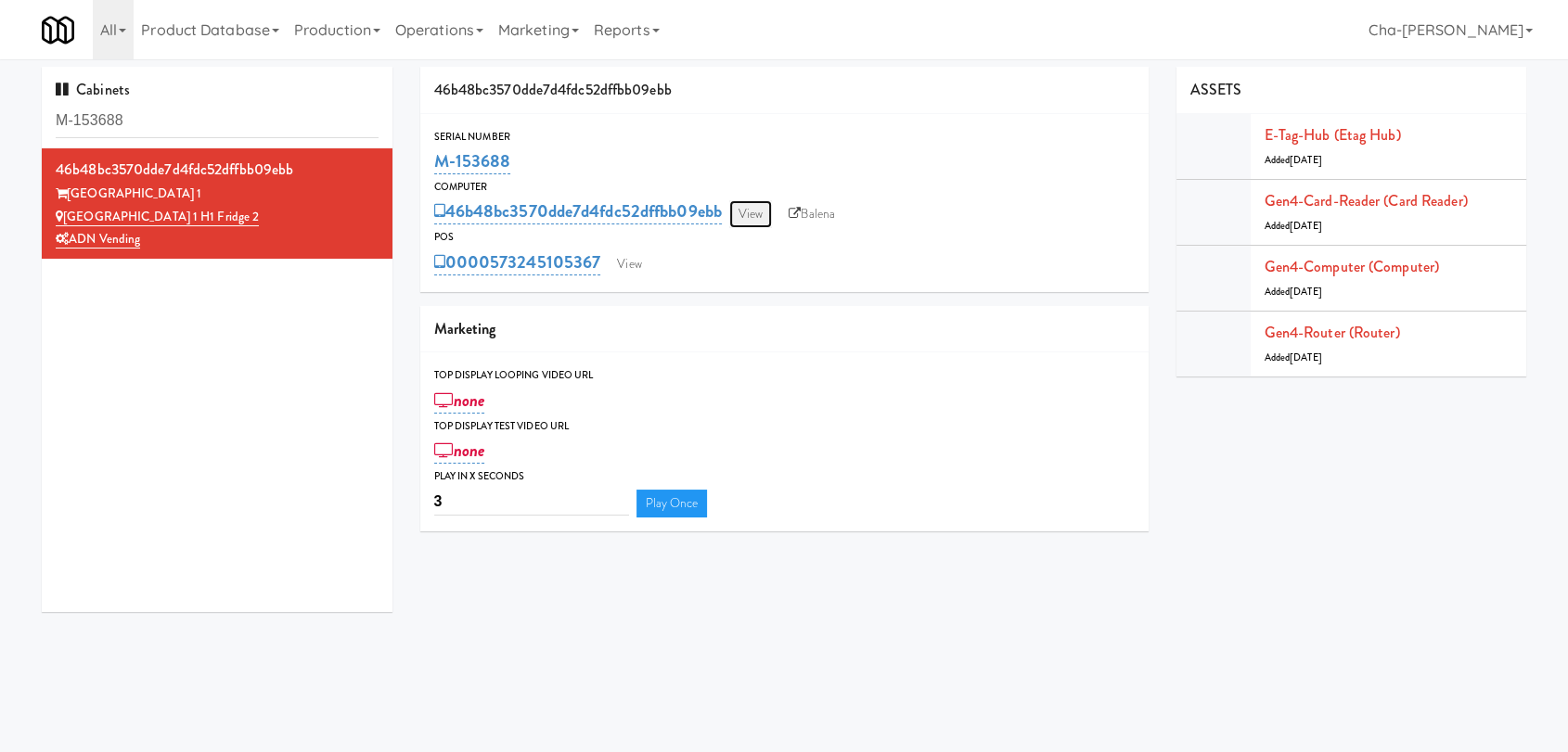
click at [759, 223] on link "View" at bounding box center [751, 215] width 43 height 28
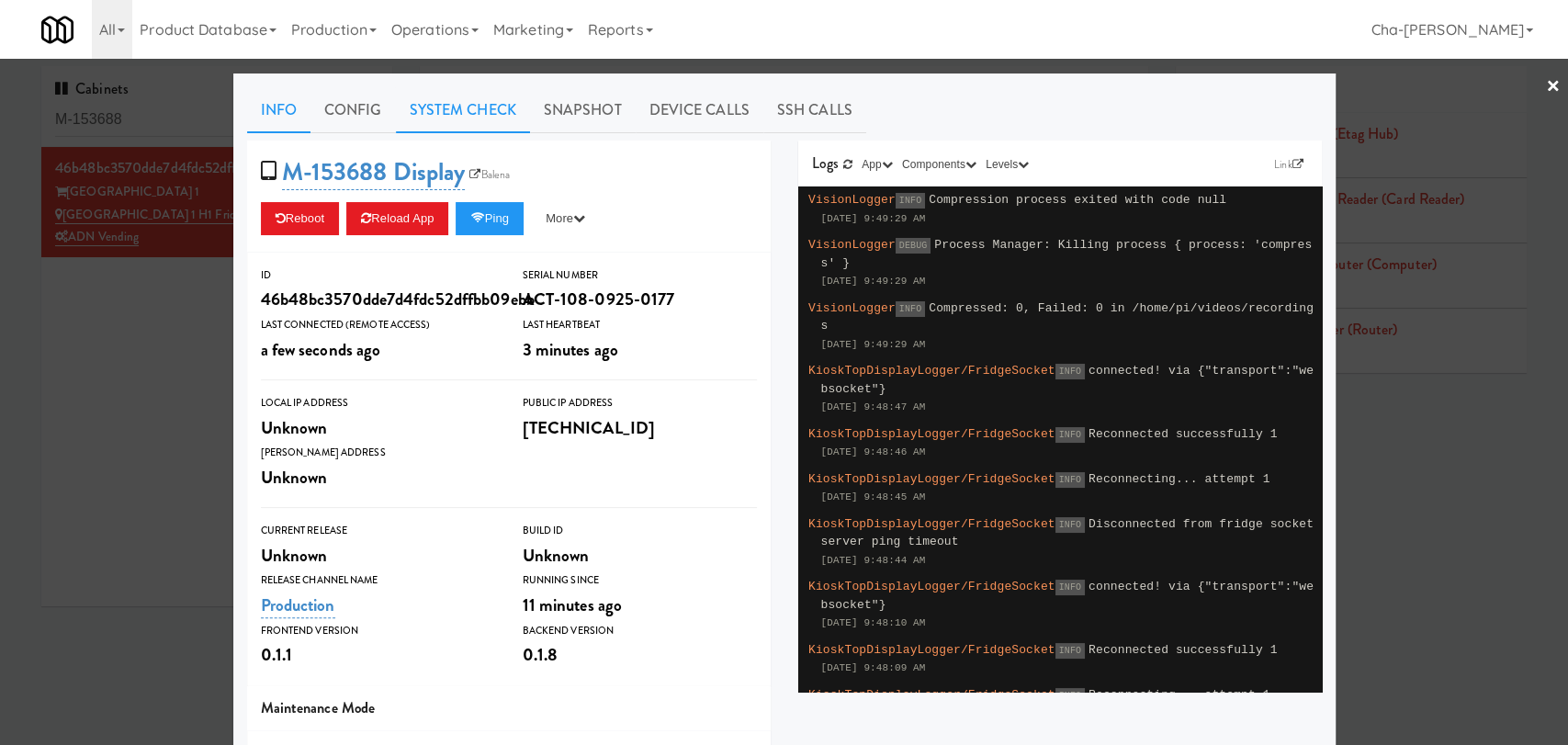
click at [434, 101] on link "System Check" at bounding box center [463, 110] width 134 height 46
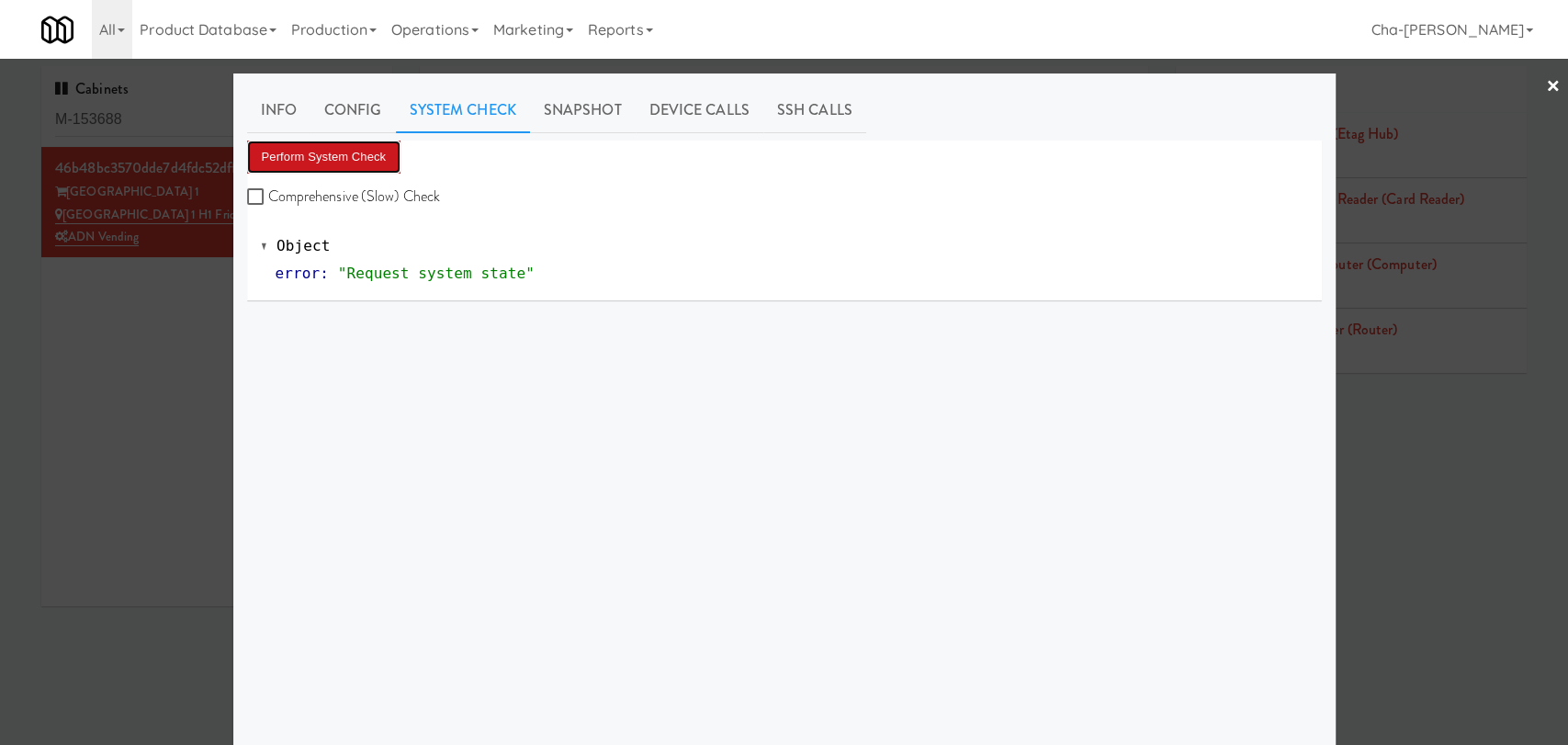
click at [358, 151] on button "Perform System Check" at bounding box center [324, 157] width 154 height 33
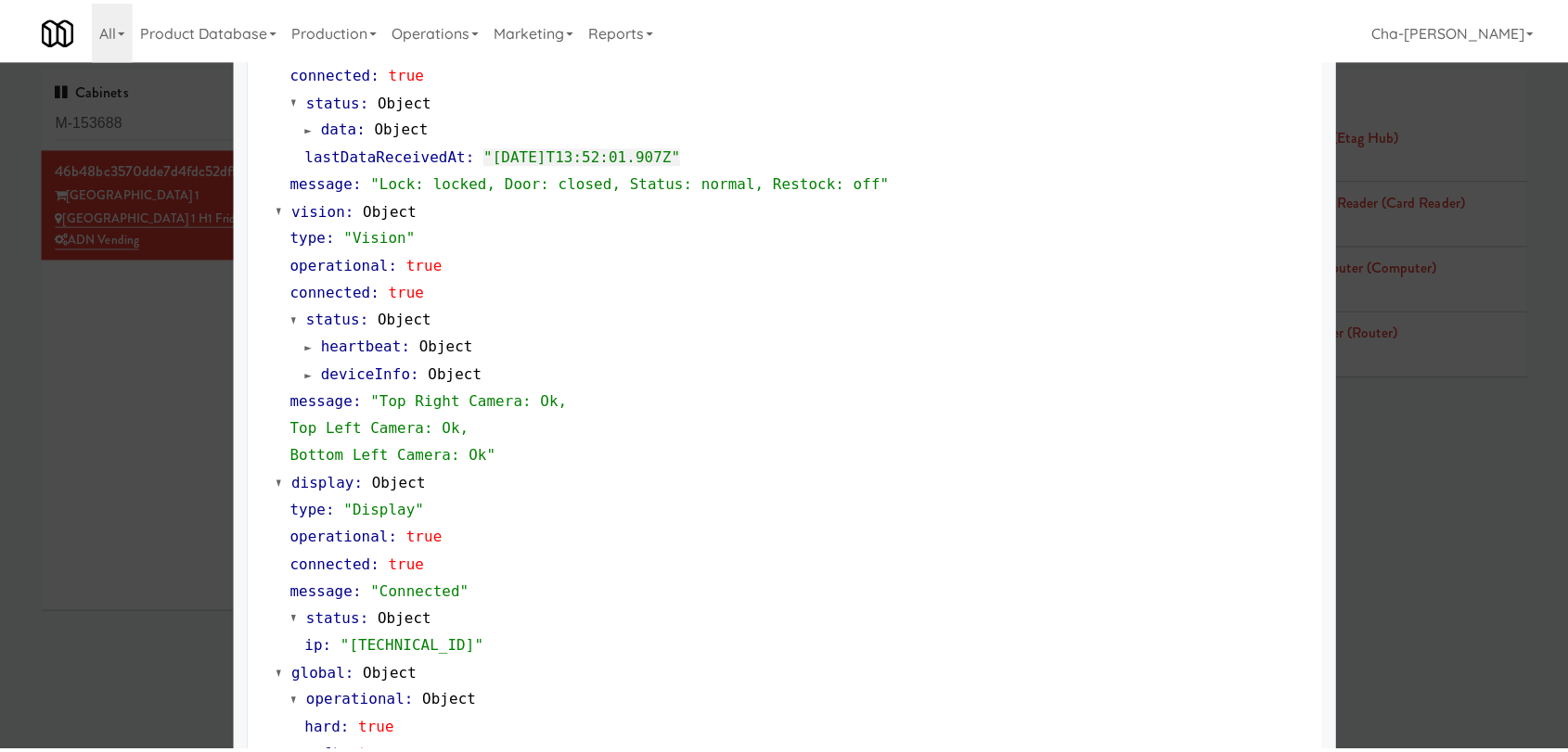
scroll to position [617, 0]
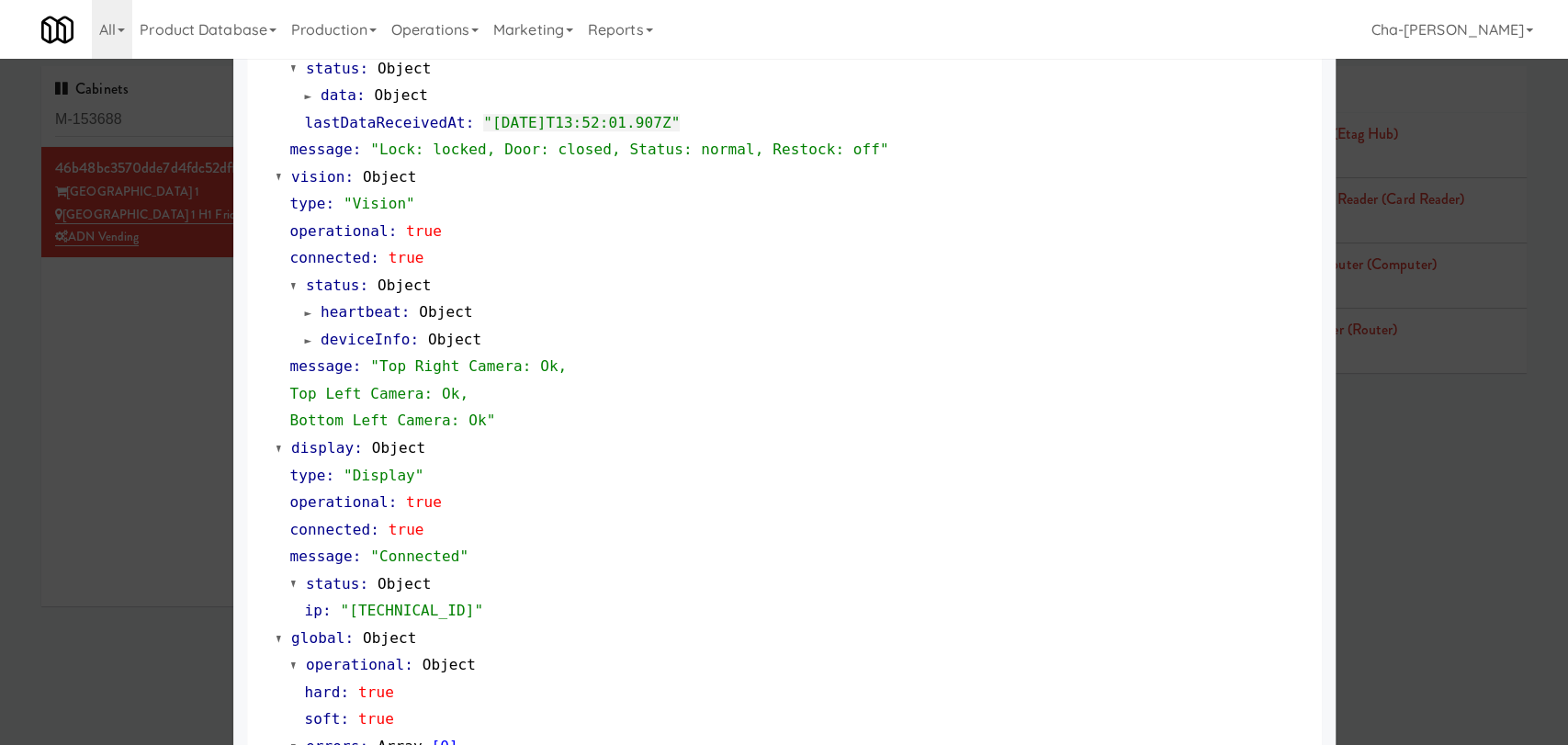
click at [96, 394] on div at bounding box center [784, 372] width 1568 height 745
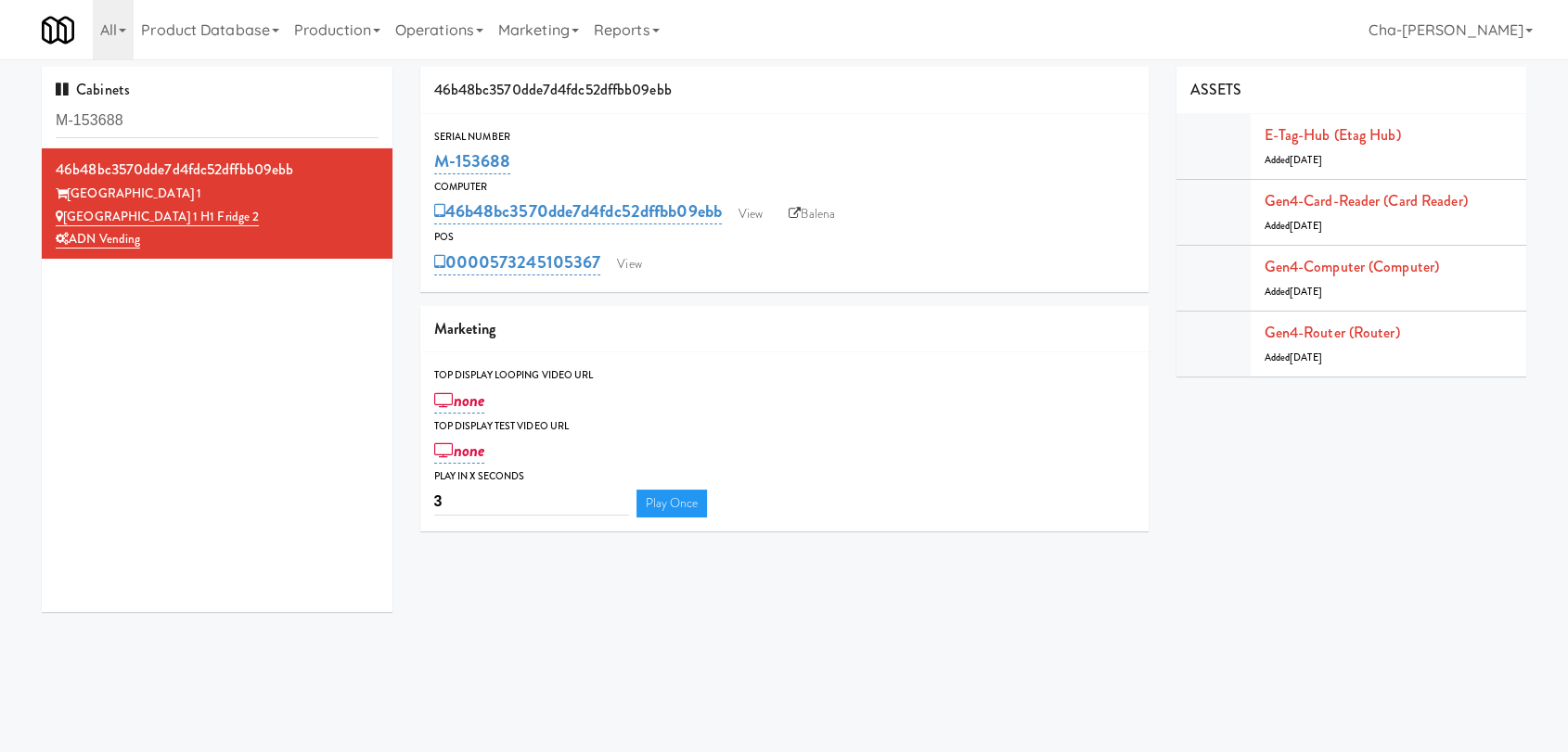
drag, startPoint x: 520, startPoint y: 163, endPoint x: 431, endPoint y: 174, distance: 89.7
click at [431, 174] on div "Serial Number M-153688" at bounding box center [785, 153] width 729 height 50
copy link "M-153688"
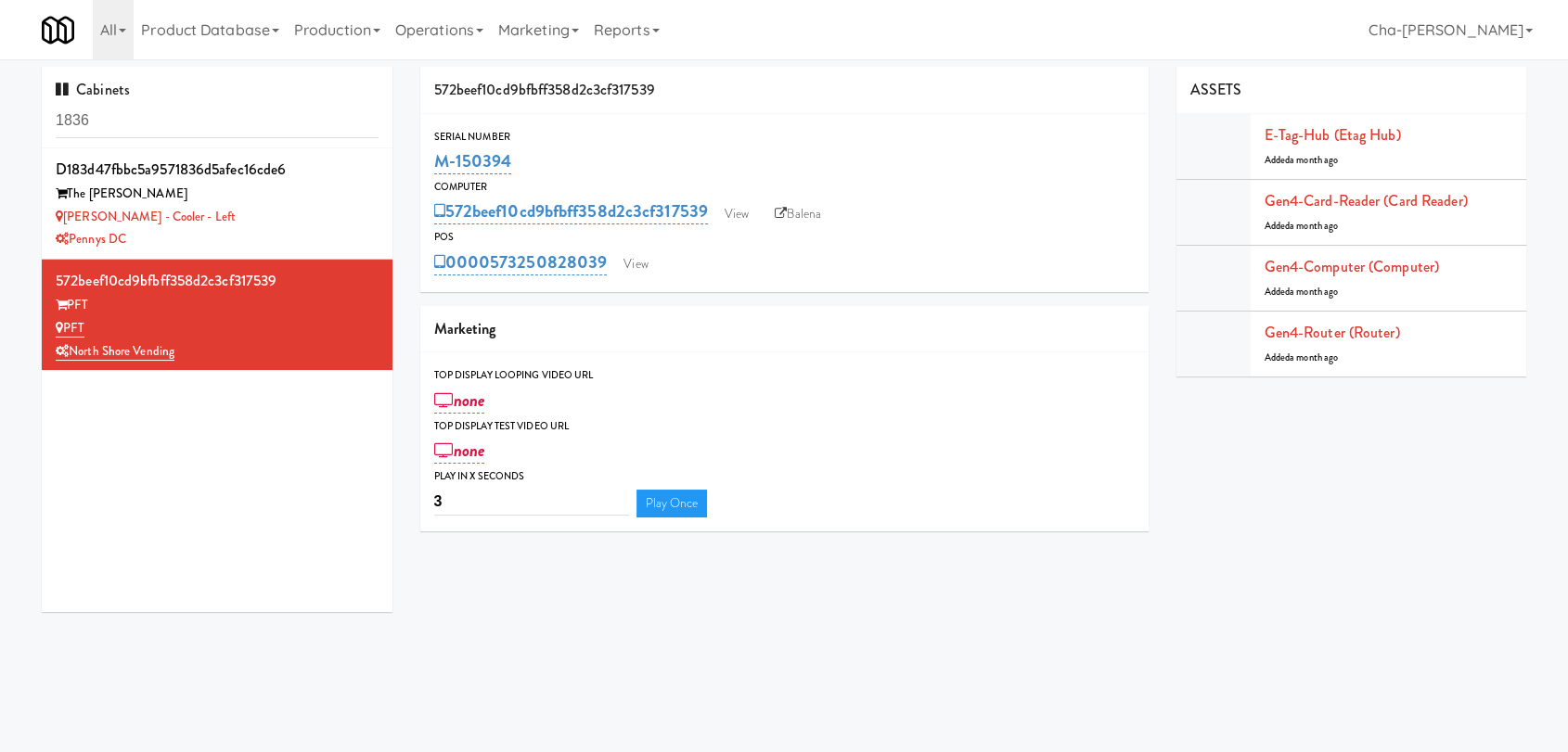
click at [192, 131] on input "1836" at bounding box center [218, 121] width 323 height 35
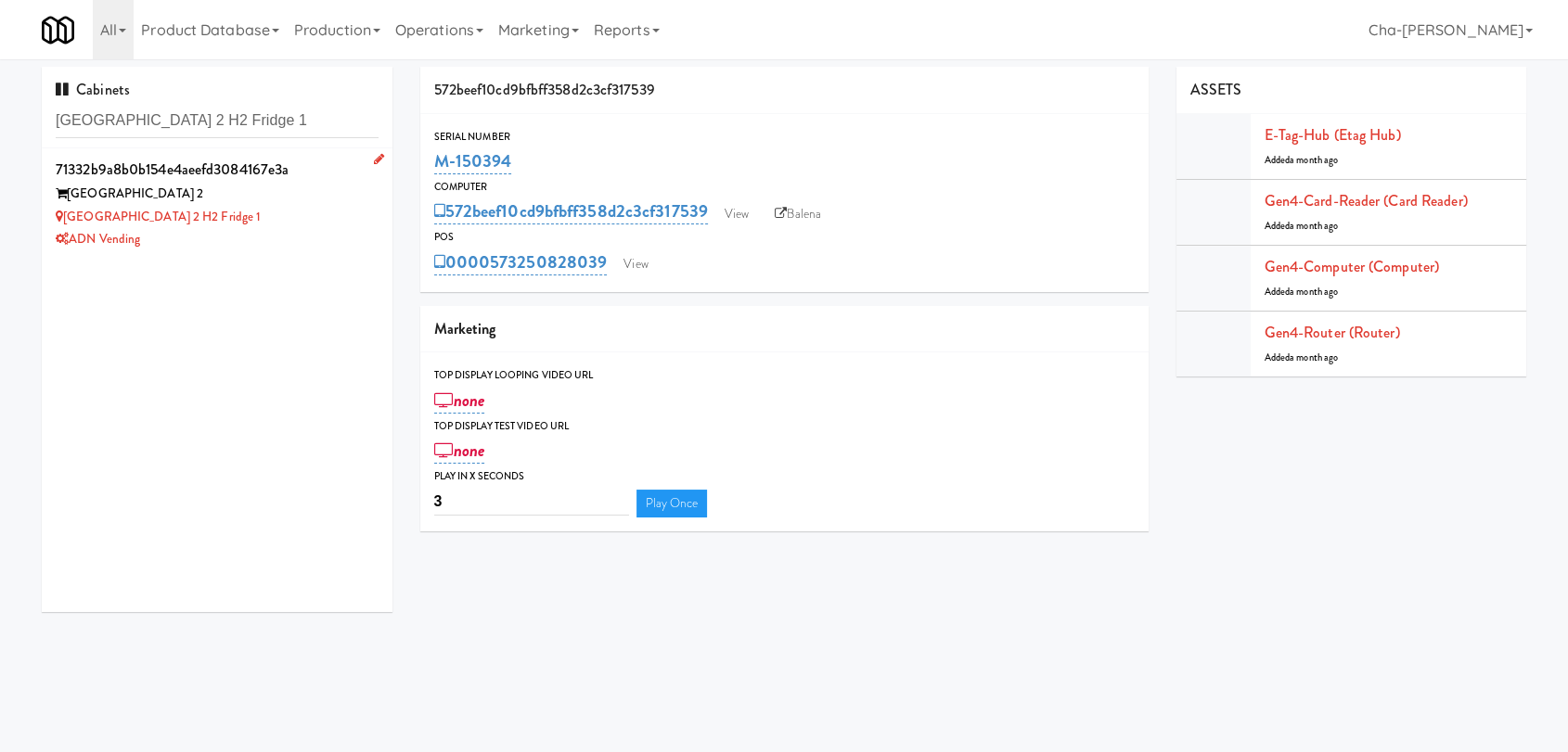
type input "Saddle Creek Building 2 H2 Fridge 1"
click at [266, 209] on div "Saddle Creek Building 2 H2 Fridge 1" at bounding box center [218, 217] width 323 height 23
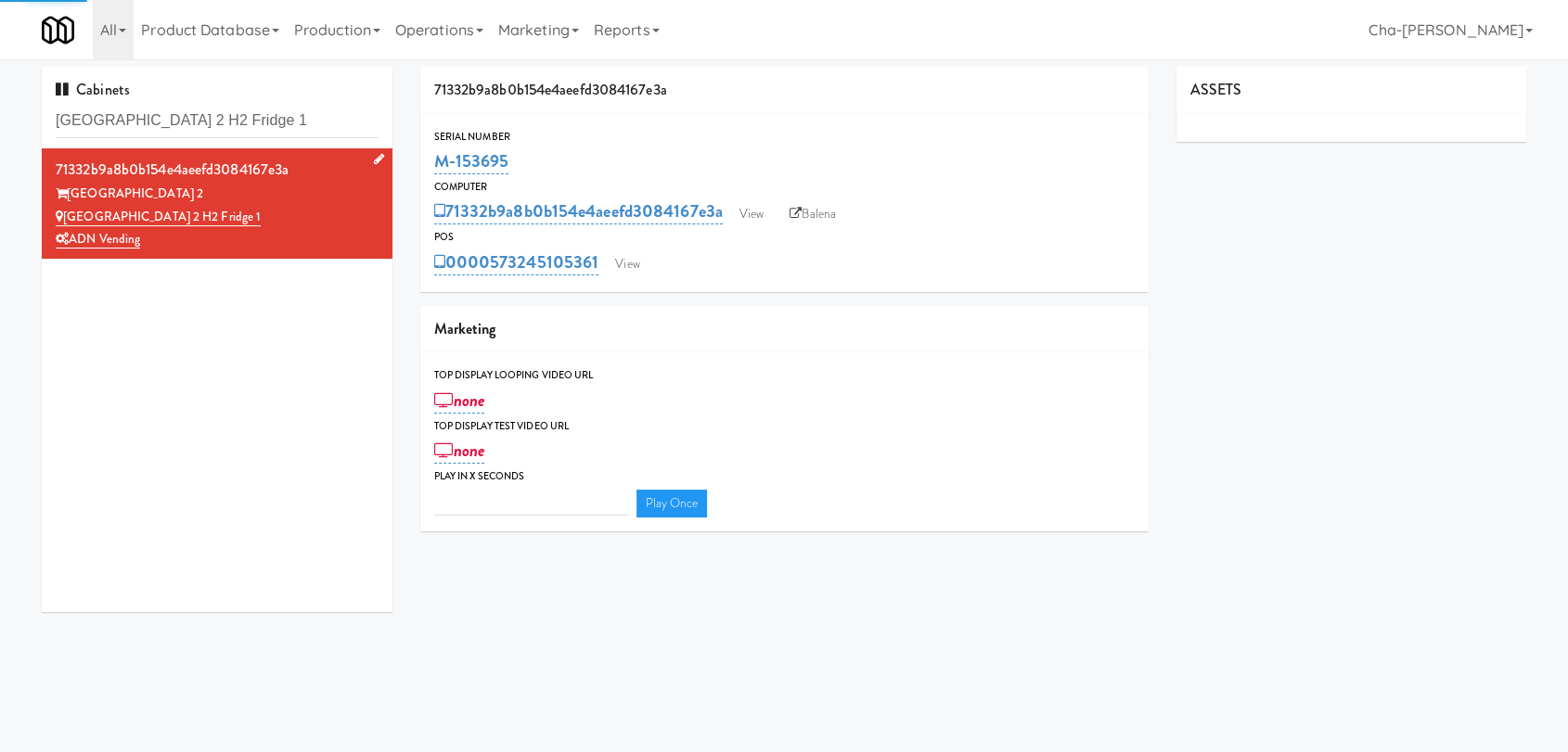
type input "3"
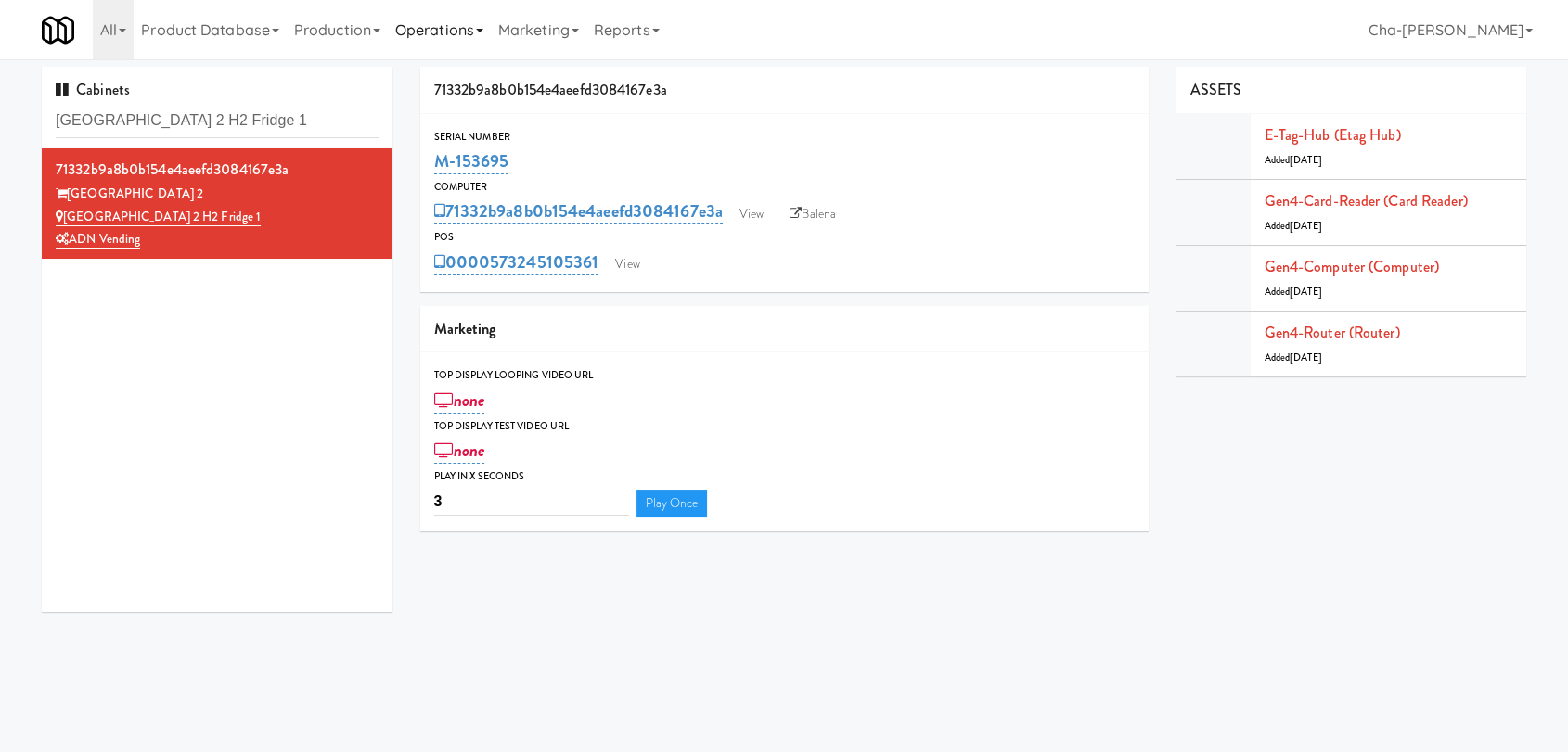
click at [475, 30] on link "Operations" at bounding box center [439, 30] width 103 height 60
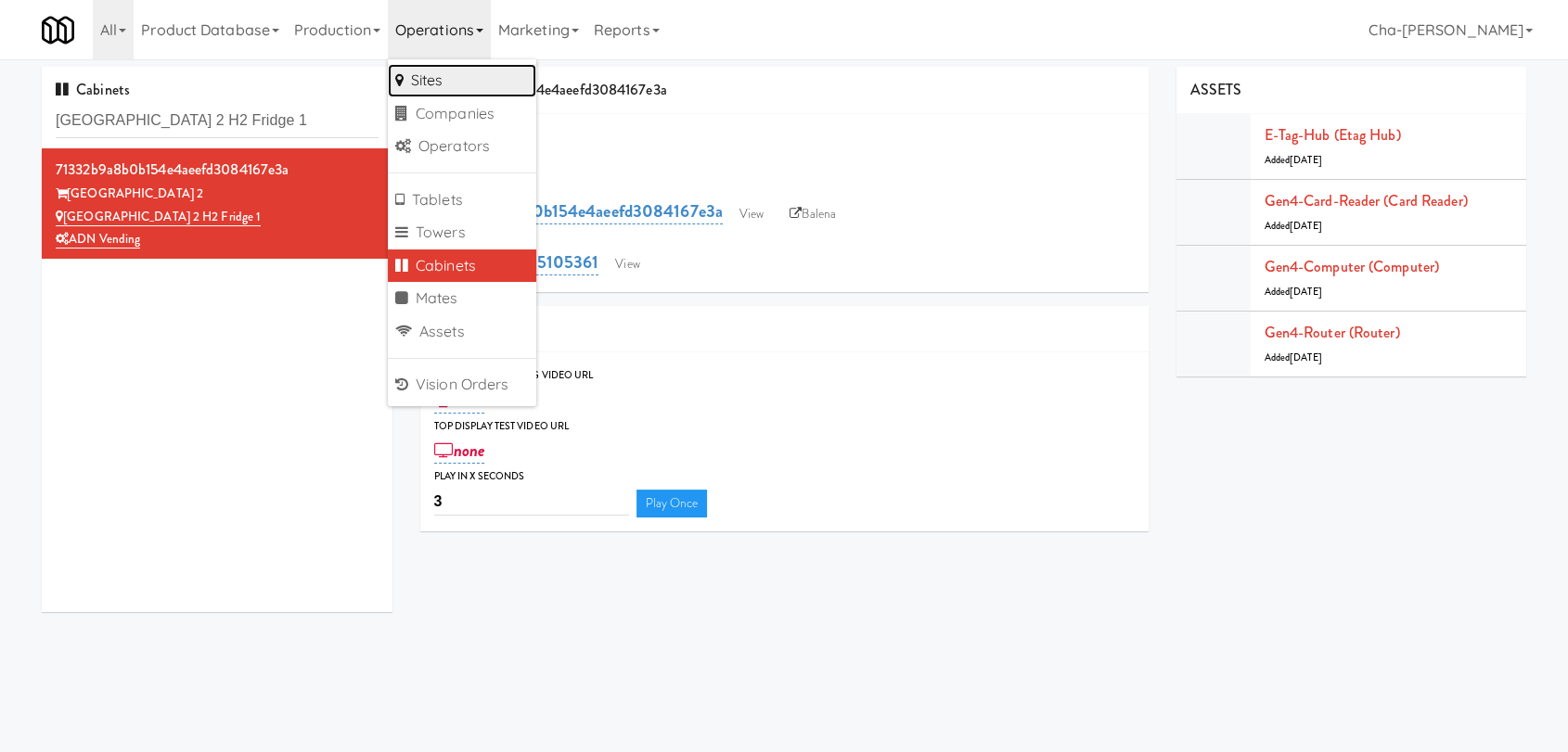
click at [453, 83] on link "Sites" at bounding box center [462, 81] width 149 height 34
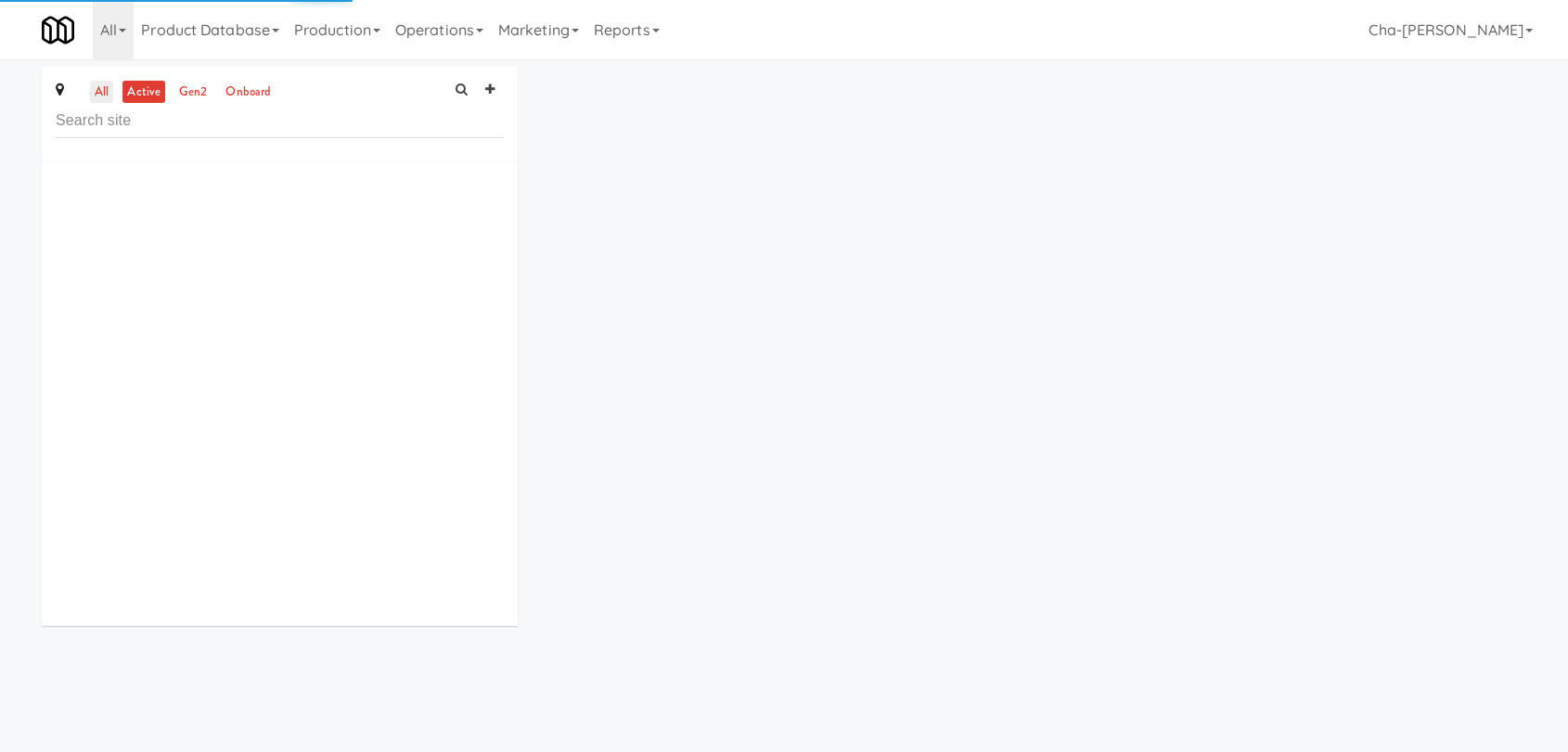
click at [110, 87] on link "all" at bounding box center [101, 92] width 23 height 23
click at [104, 134] on input "text" at bounding box center [280, 121] width 449 height 35
paste input "M-150434"
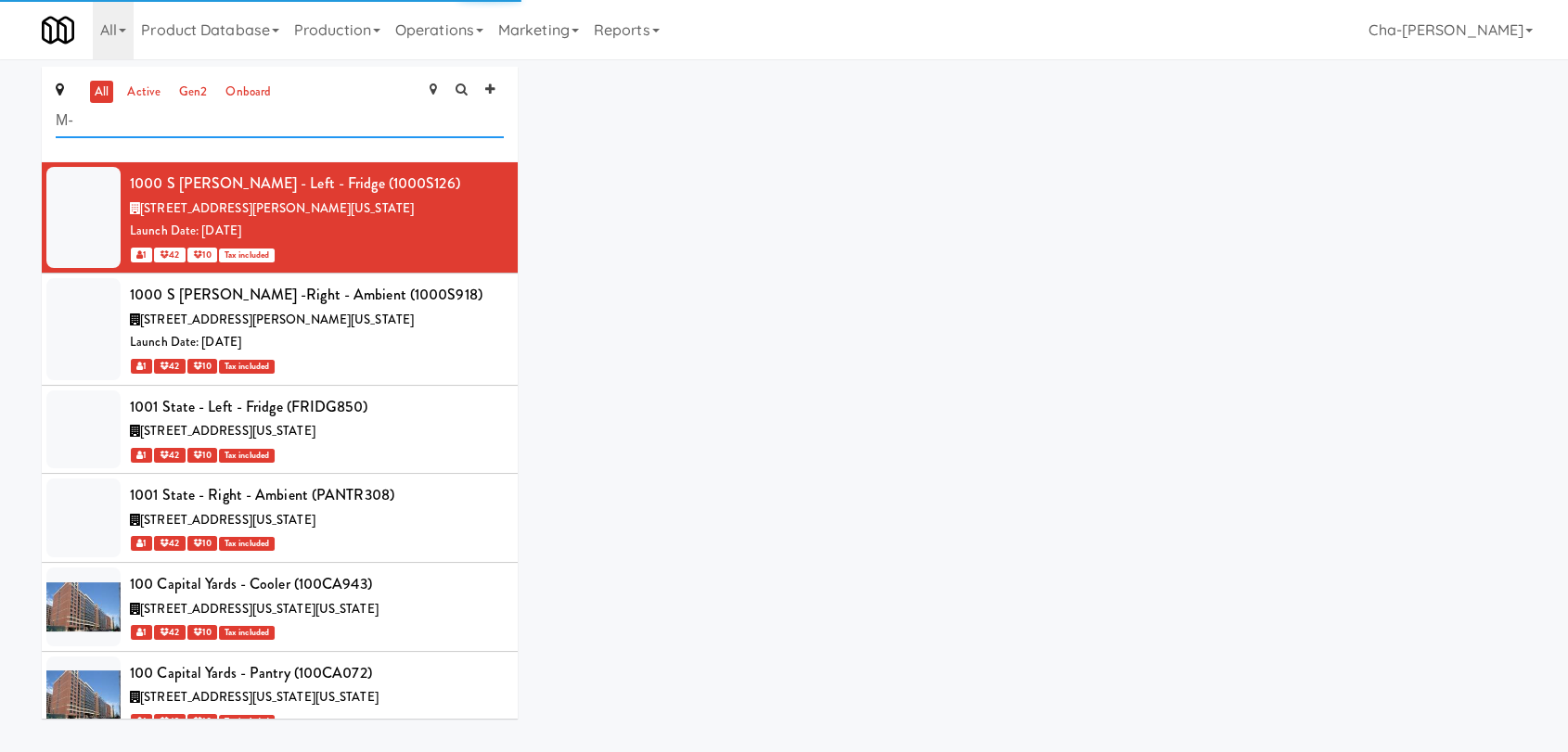
type input "M"
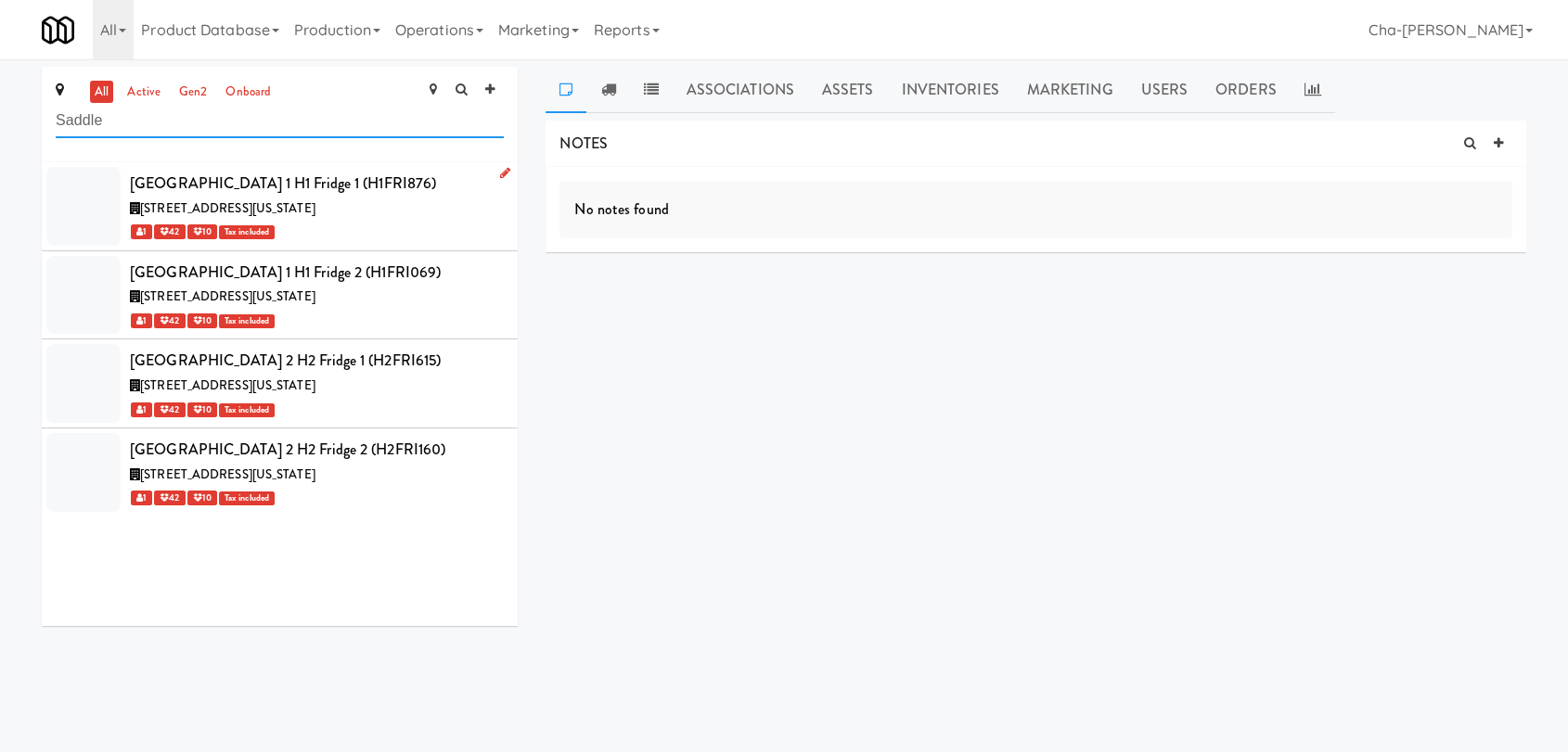
type input "Saddle"
click at [500, 171] on icon at bounding box center [505, 173] width 10 height 12
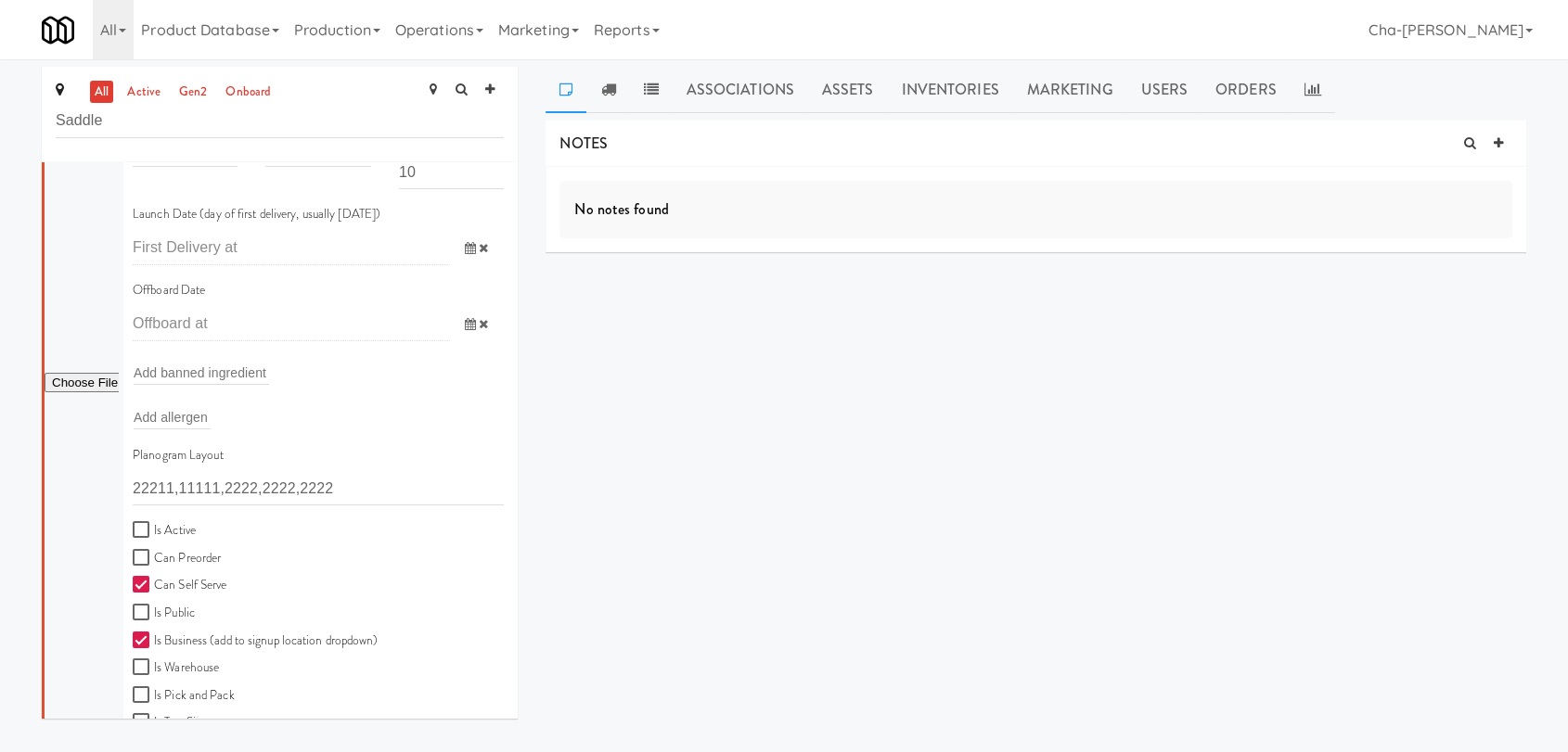
scroll to position [309, 0]
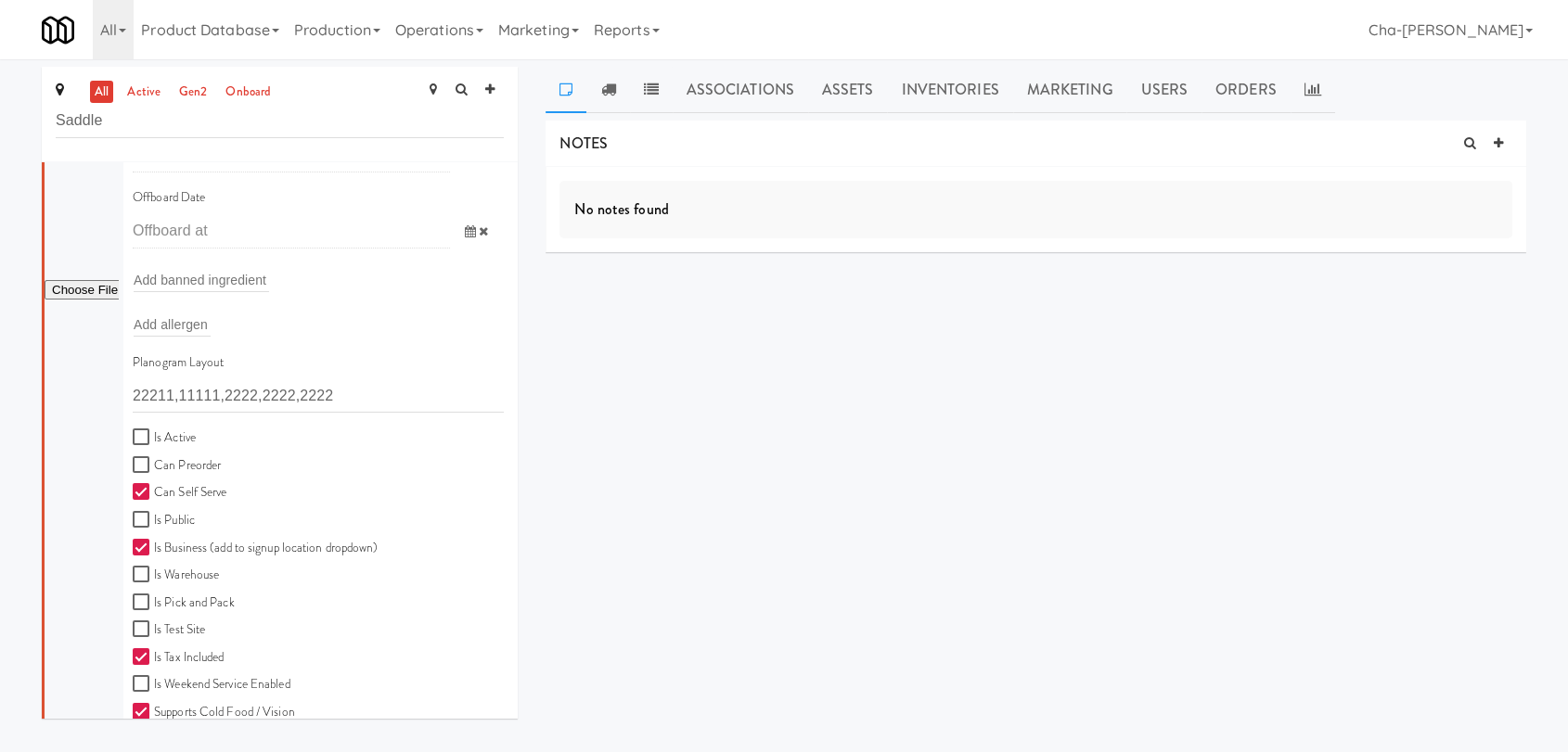
click at [175, 431] on label "Is Active" at bounding box center [164, 438] width 64 height 23
click at [154, 431] on input "Is Active" at bounding box center [143, 438] width 21 height 15
checkbox input "true"
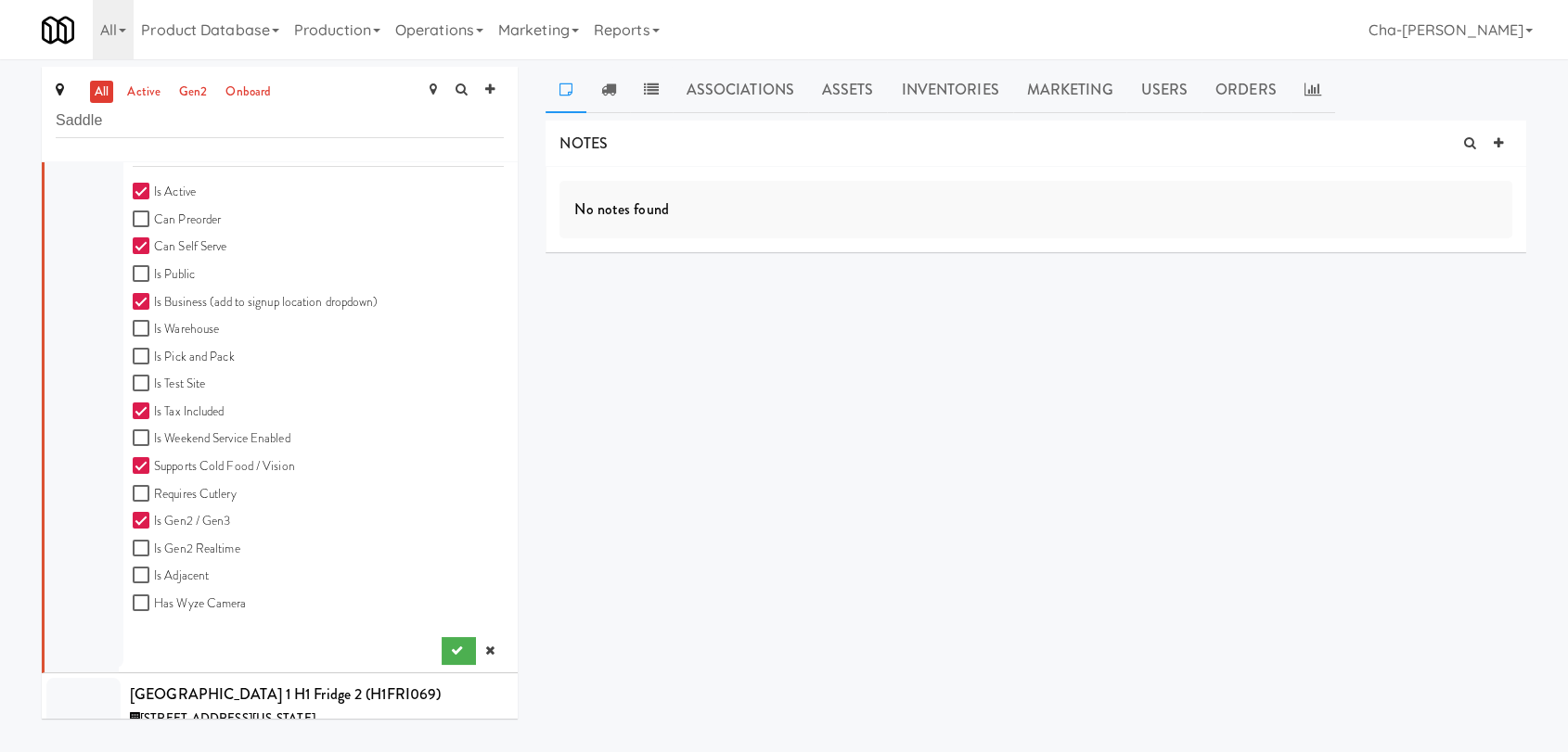
scroll to position [773, 0]
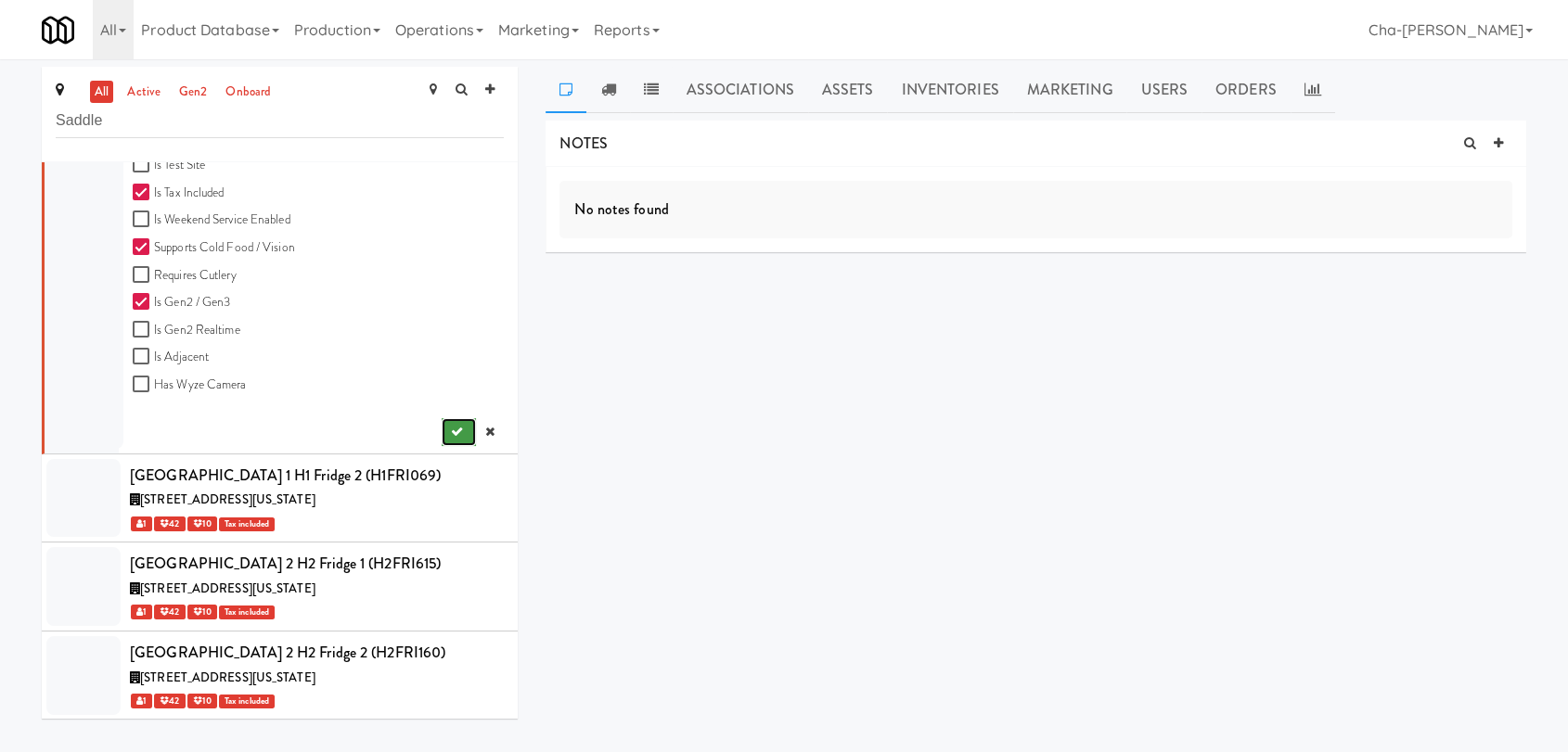
click at [443, 419] on button "submit" at bounding box center [459, 433] width 35 height 28
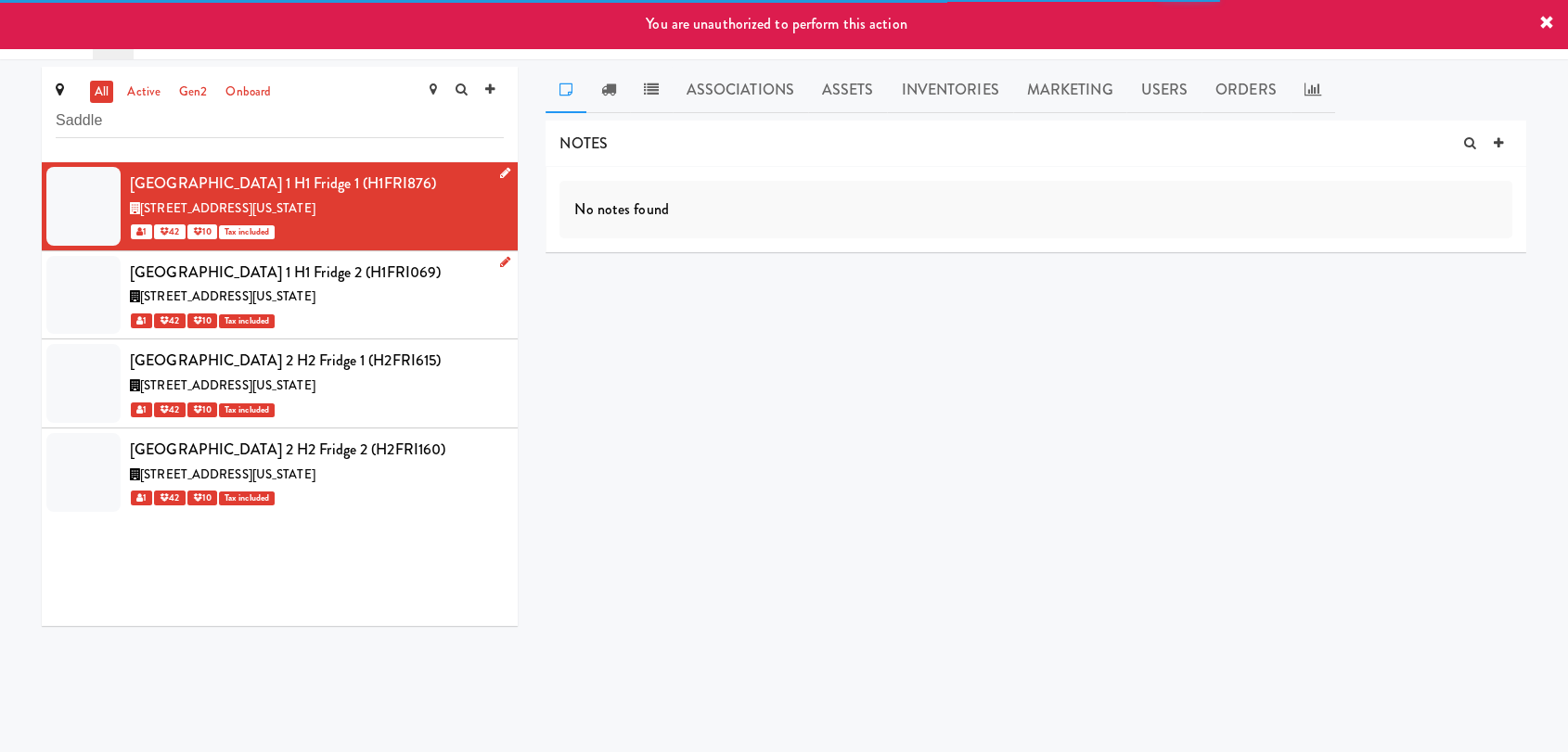
click at [500, 262] on icon at bounding box center [505, 262] width 10 height 12
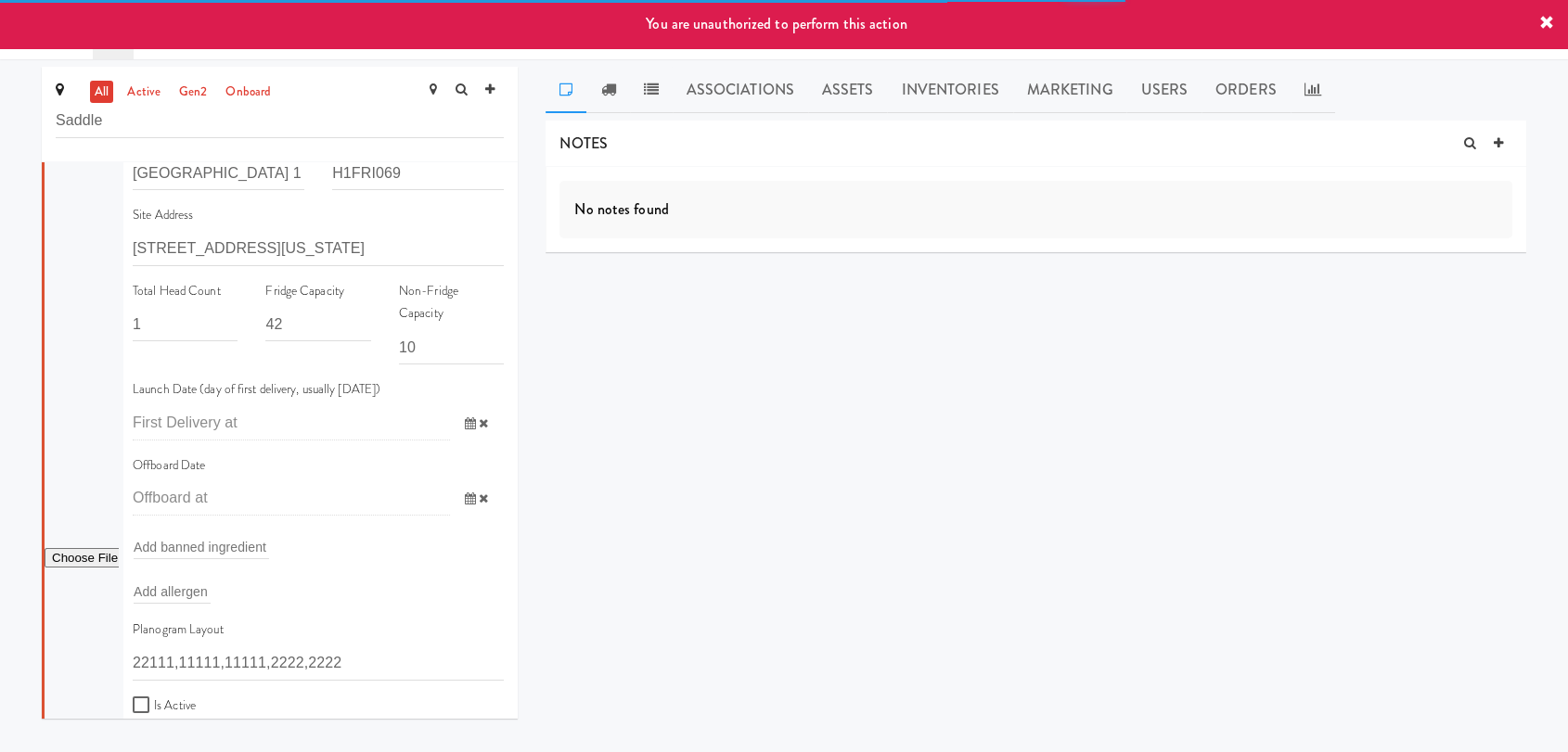
scroll to position [206, 0]
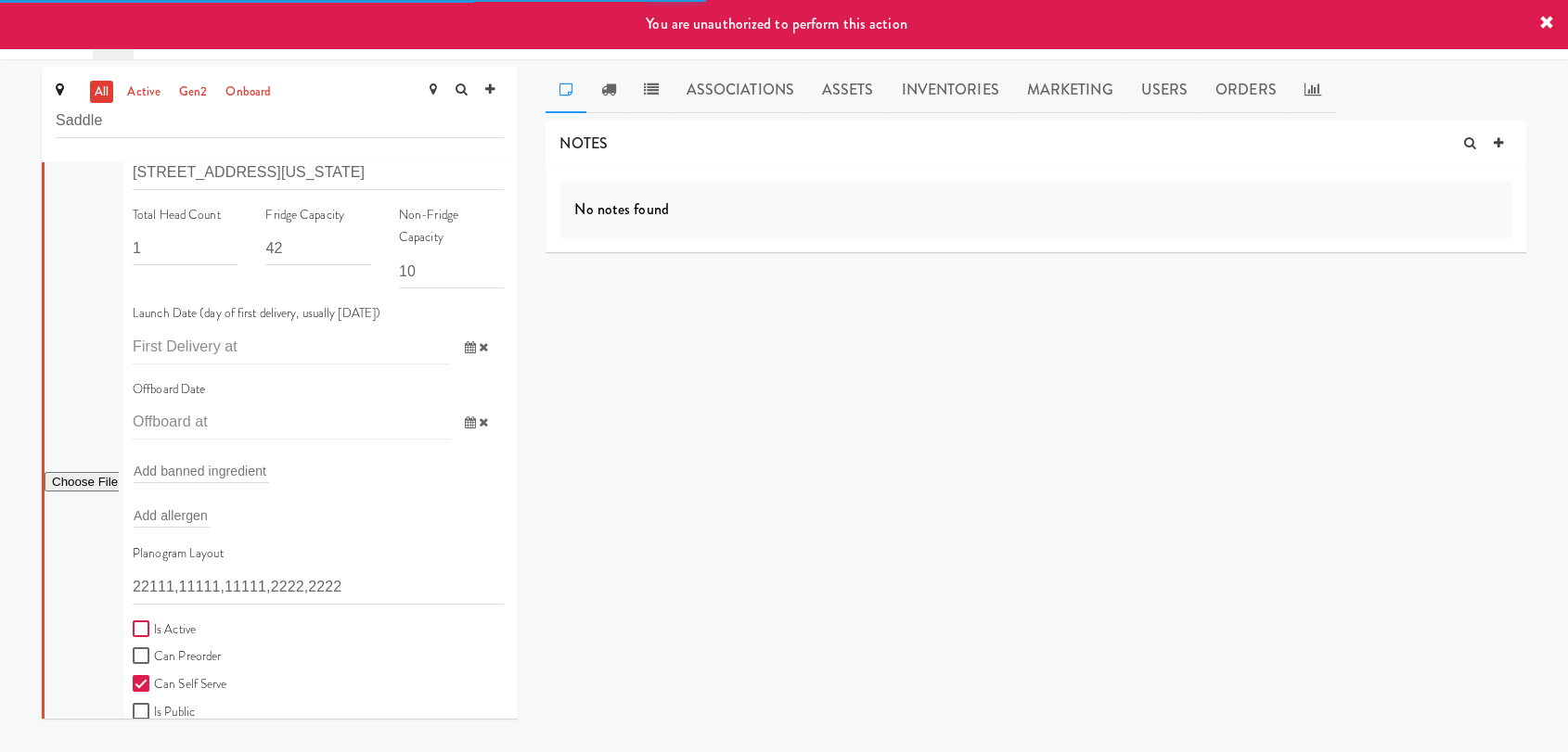
click at [138, 625] on input "Is Active" at bounding box center [143, 630] width 21 height 15
checkbox input "true"
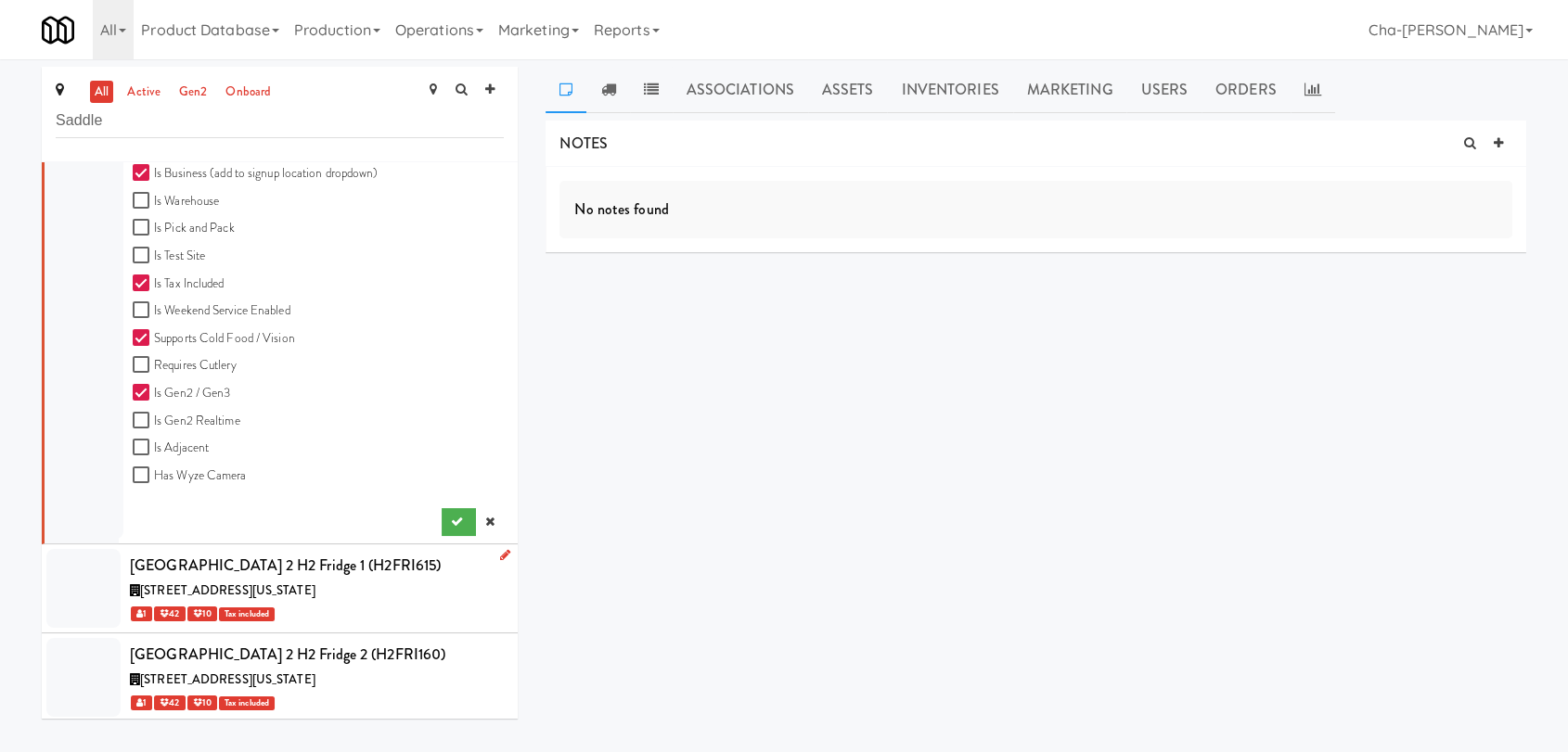
scroll to position [773, 0]
click at [442, 513] on button "submit" at bounding box center [459, 520] width 35 height 28
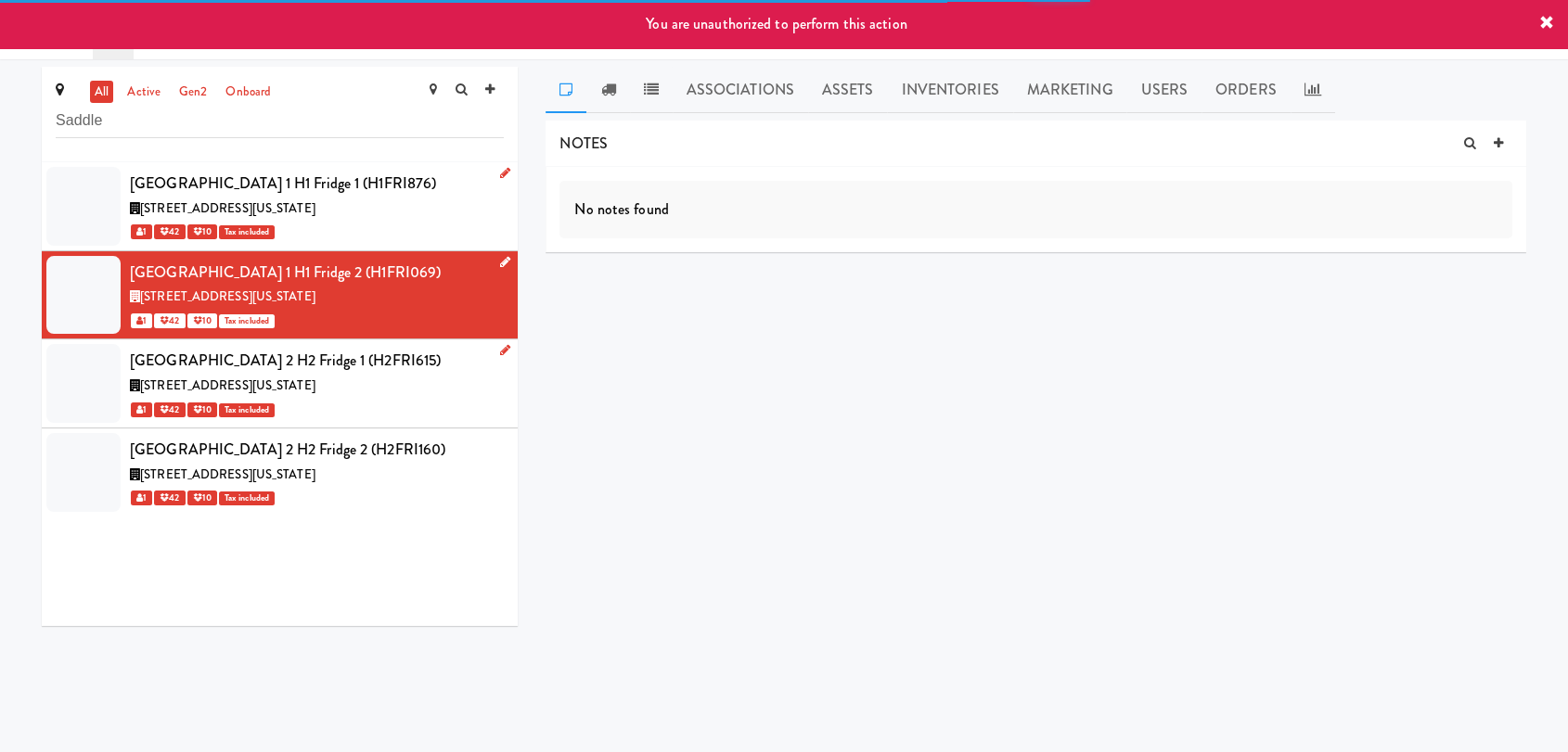
click at [500, 350] on icon at bounding box center [505, 349] width 10 height 12
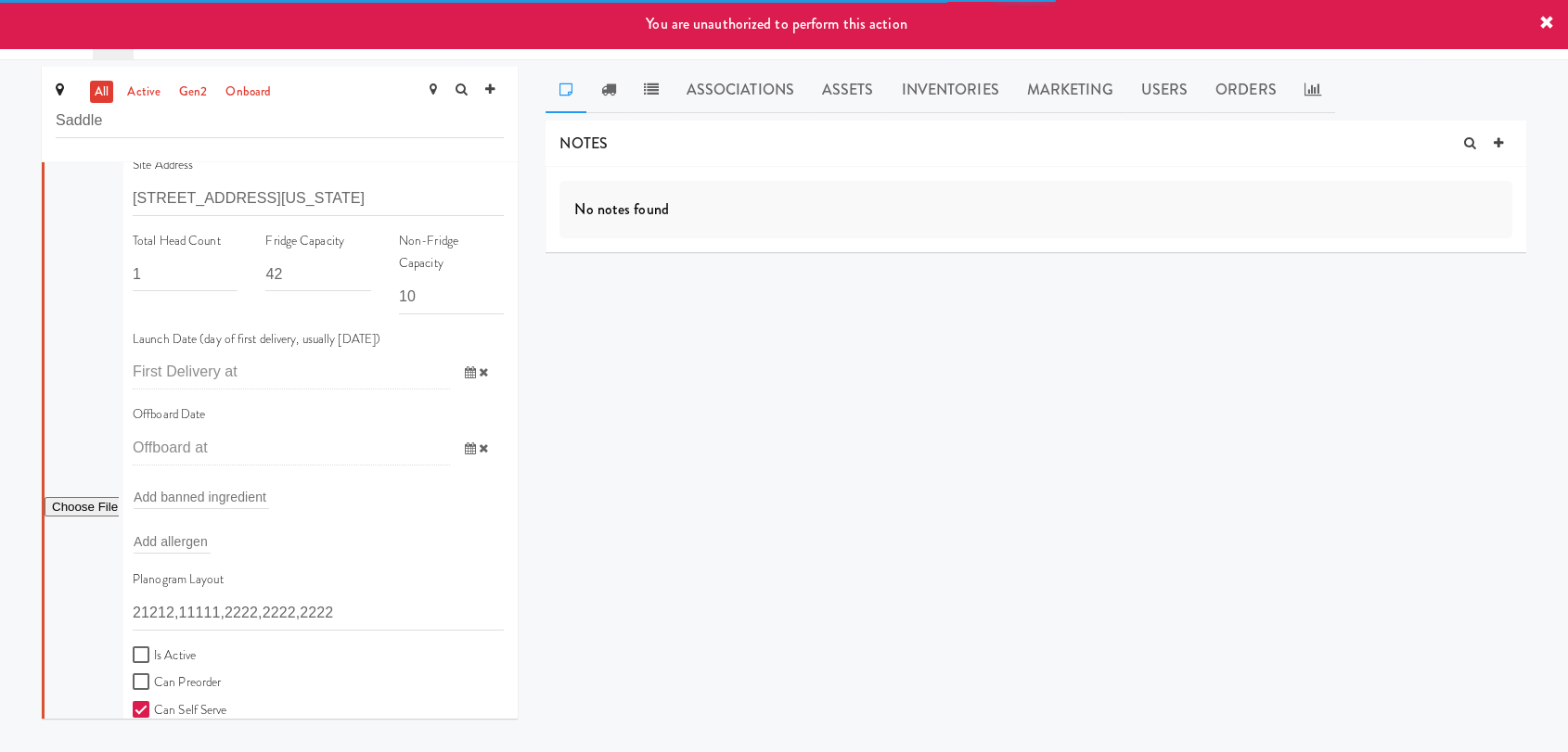
scroll to position [309, 0]
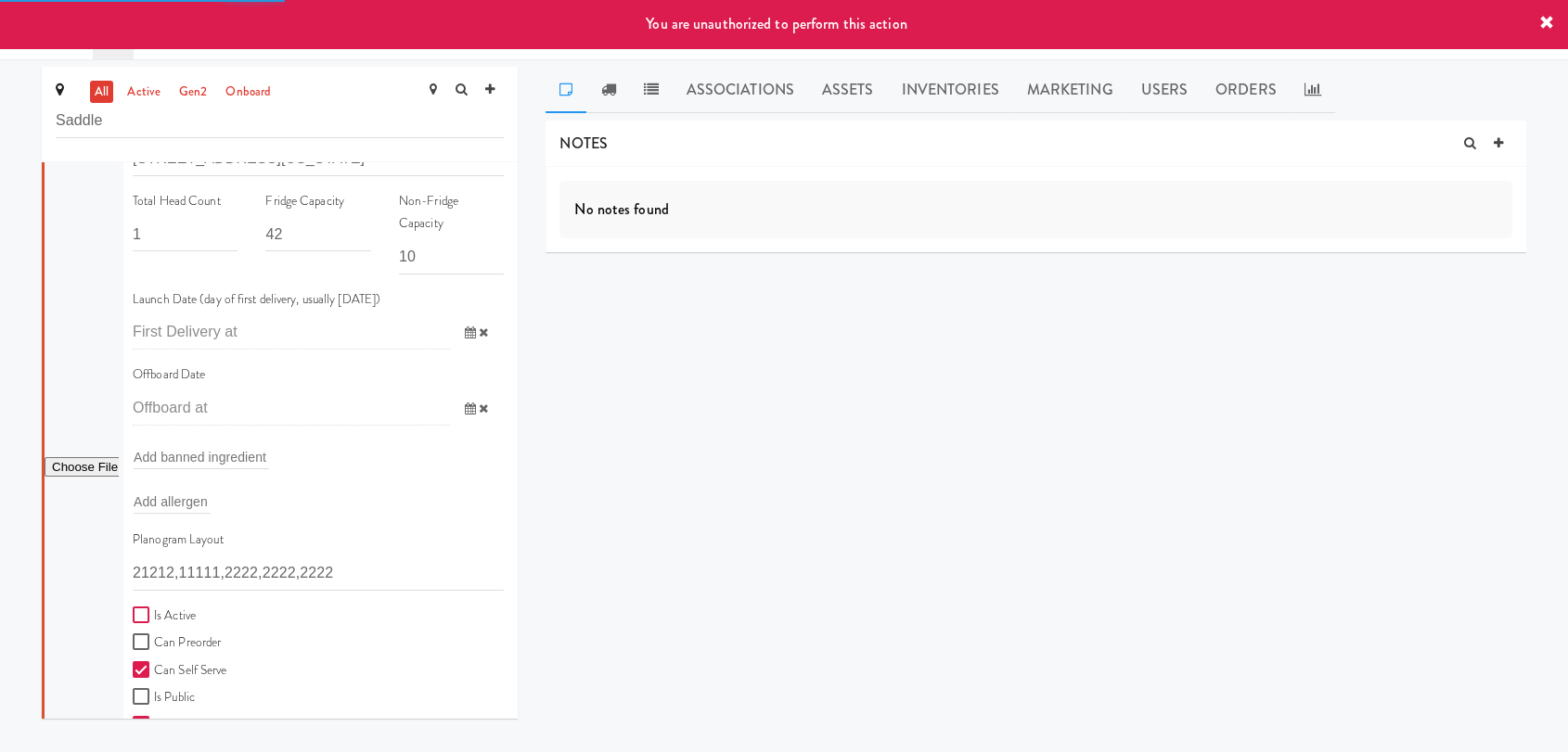
click at [151, 608] on input "Is Active" at bounding box center [143, 616] width 21 height 15
checkbox input "true"
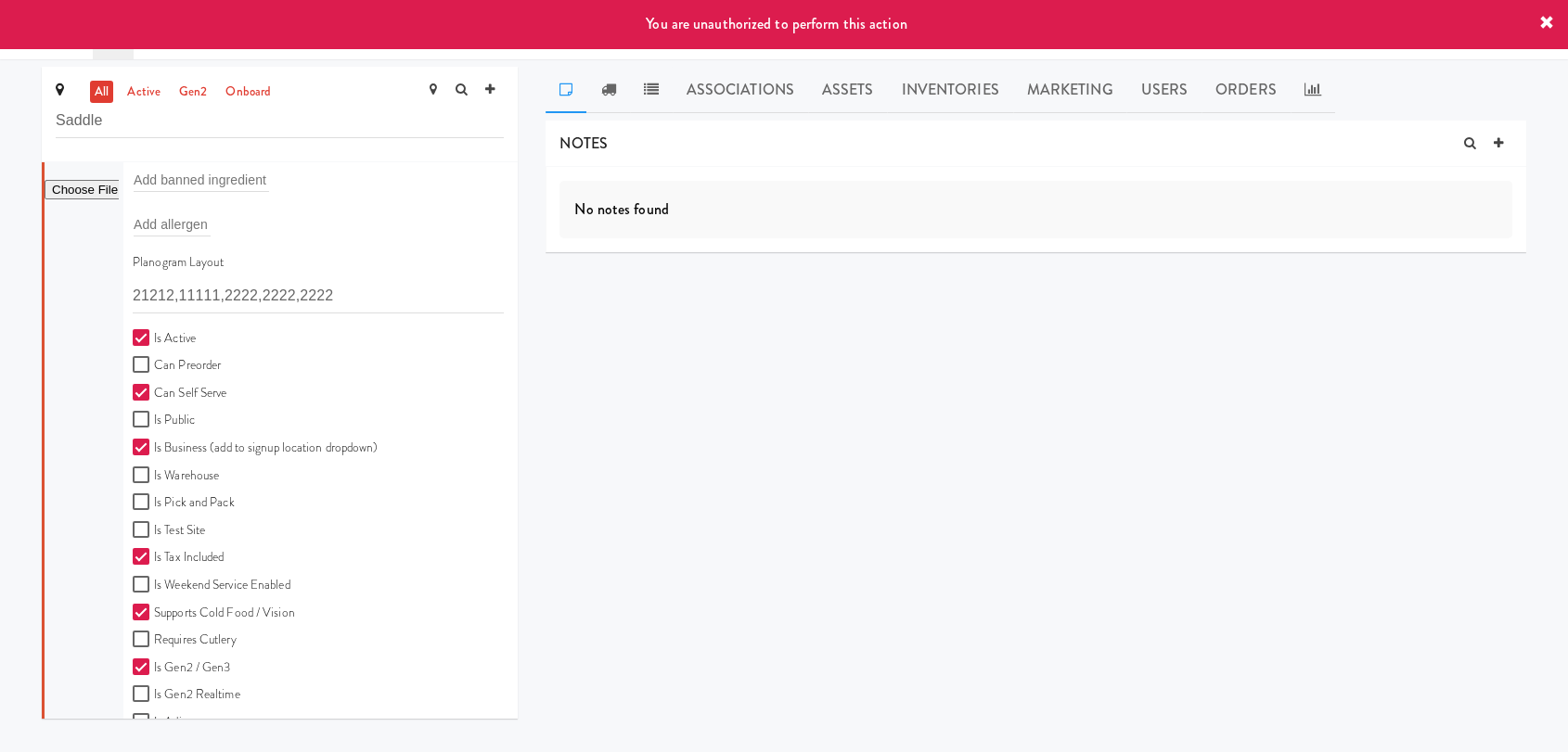
scroll to position [773, 0]
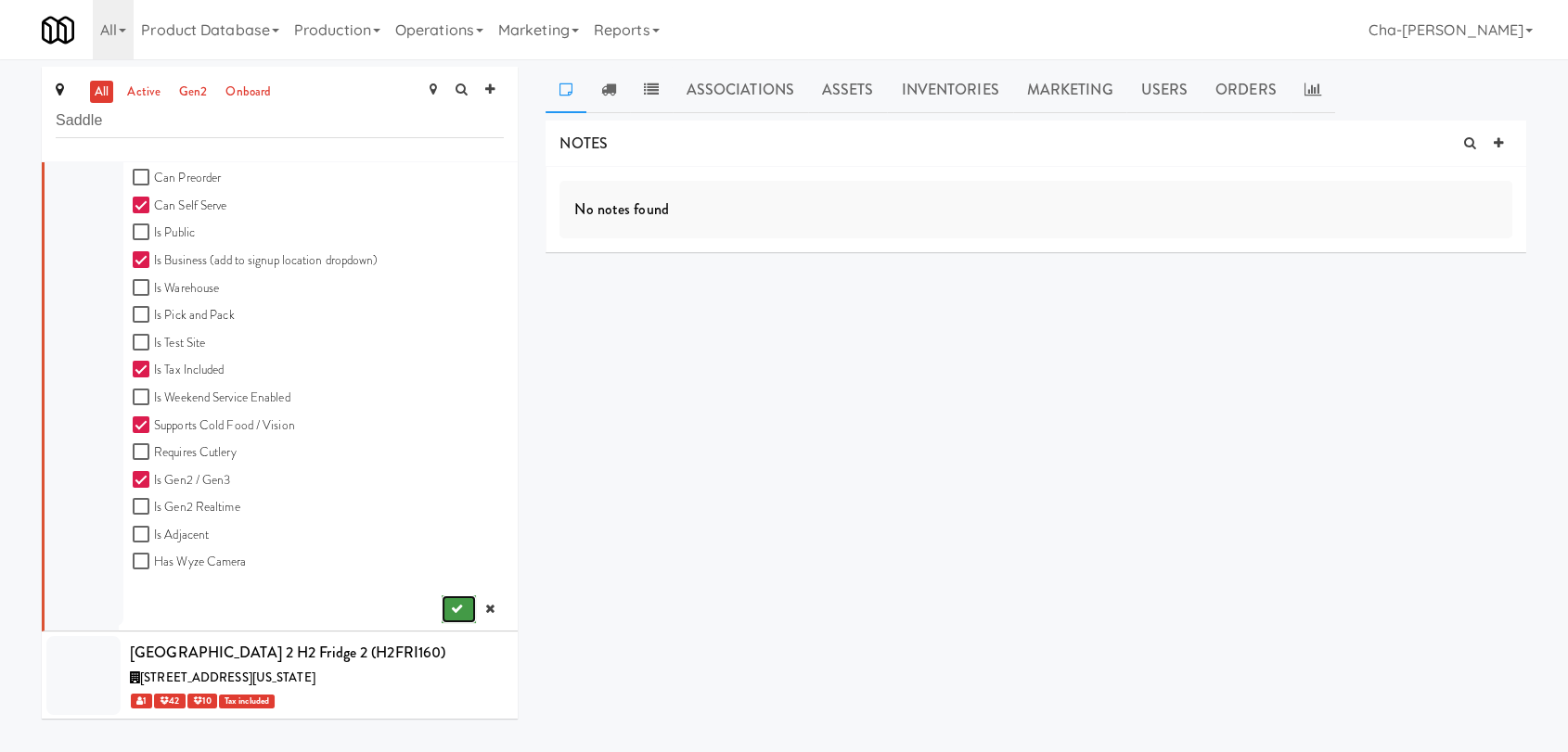
click at [445, 620] on button "submit" at bounding box center [459, 610] width 35 height 28
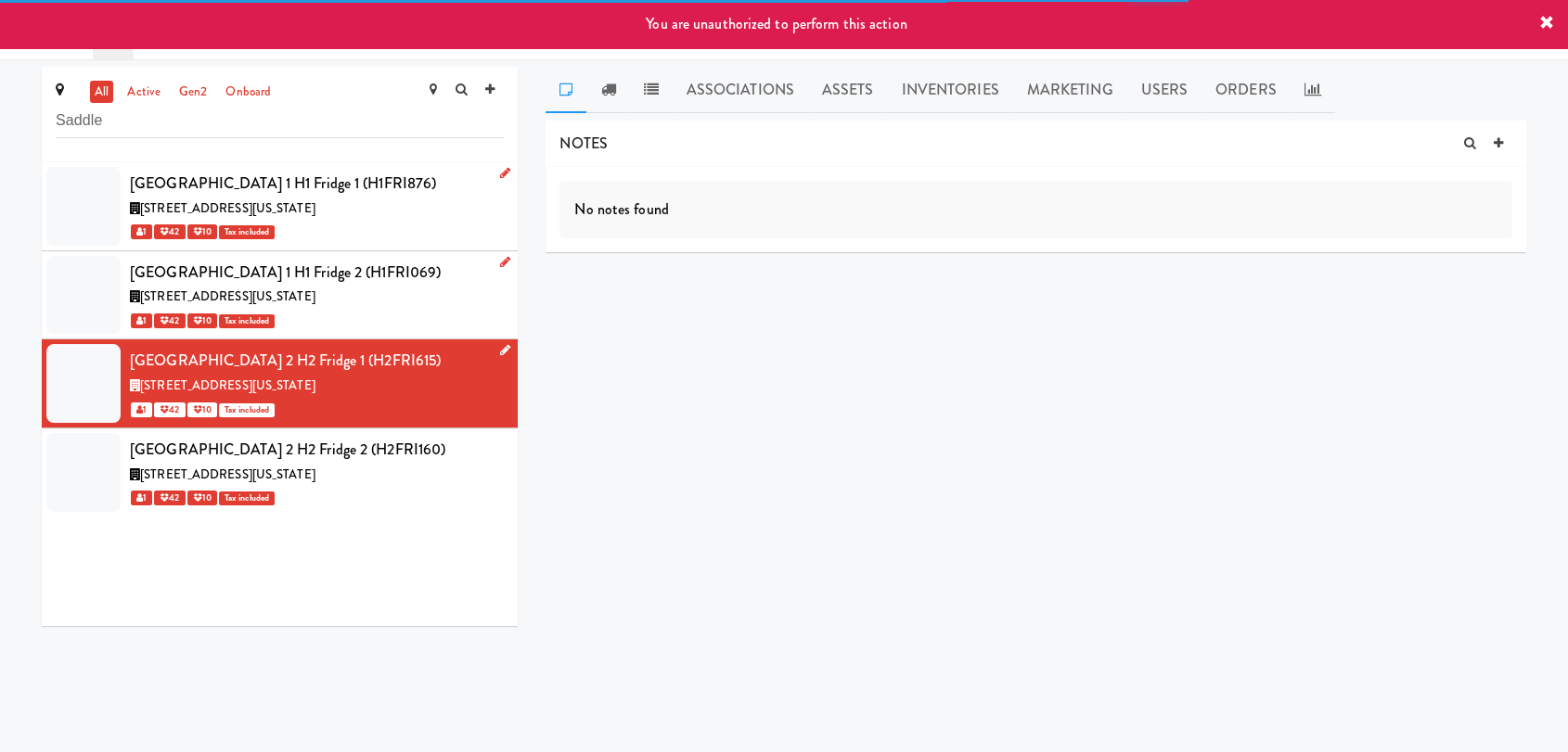
click at [500, 350] on icon at bounding box center [505, 349] width 10 height 12
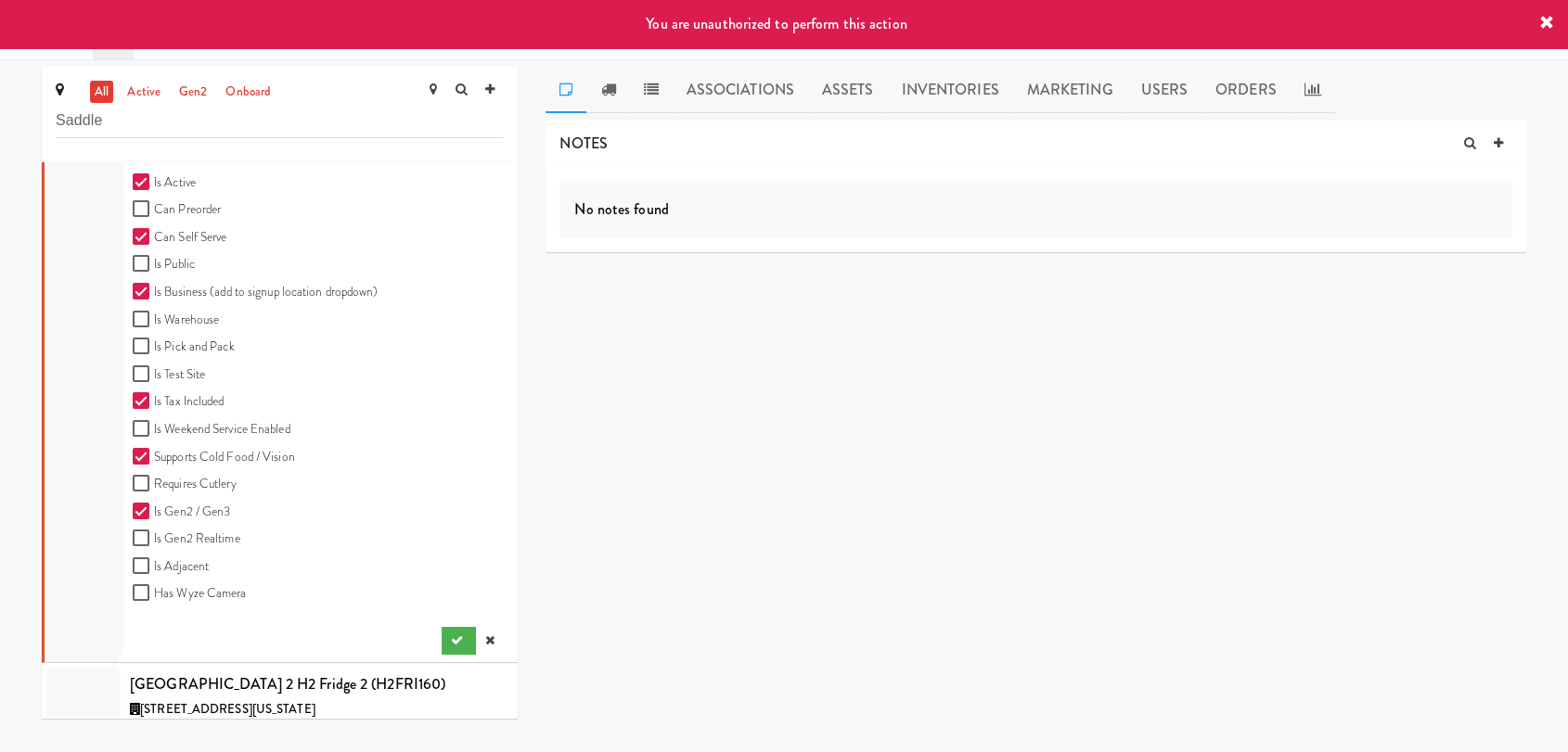
scroll to position [773, 0]
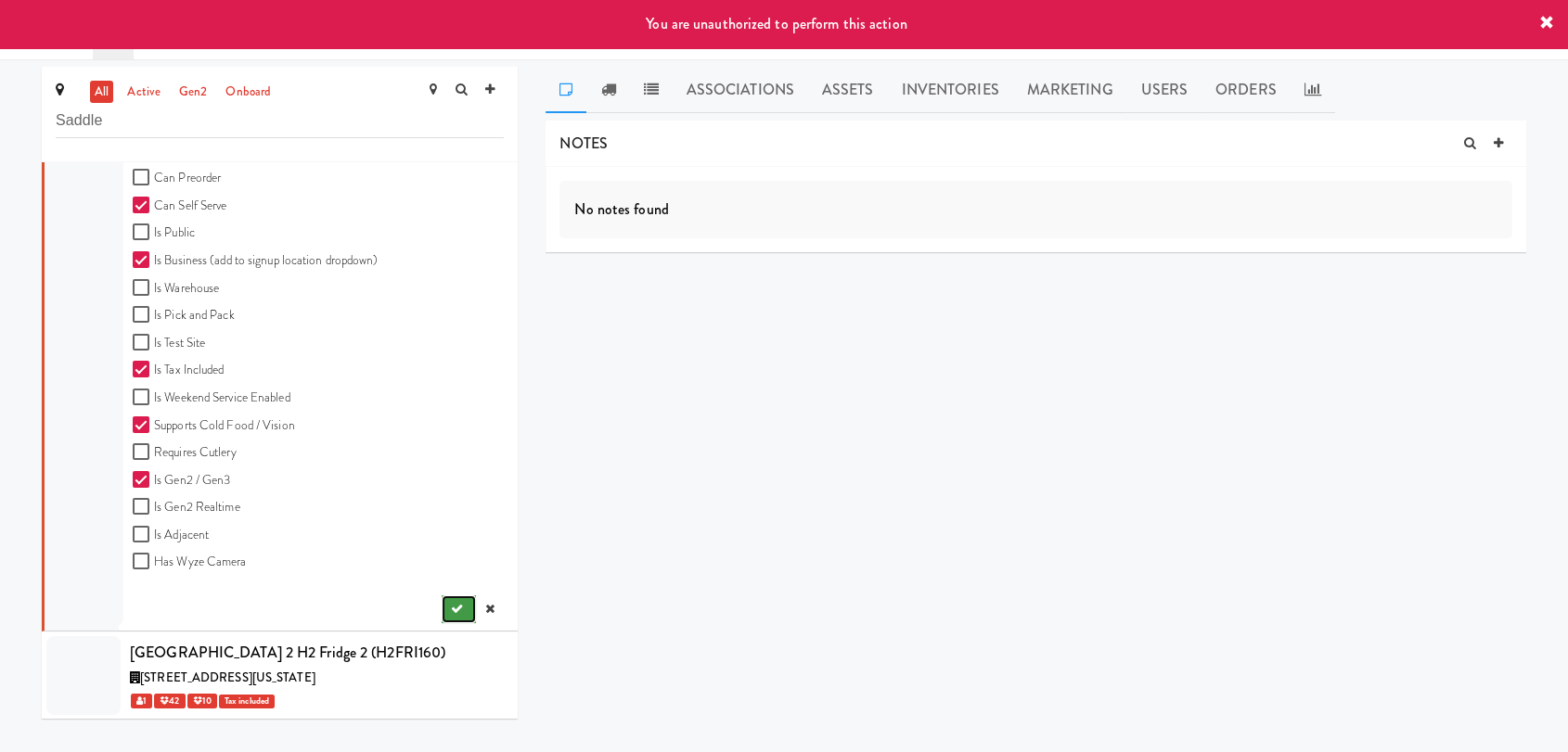
click at [453, 615] on button "submit" at bounding box center [459, 610] width 35 height 28
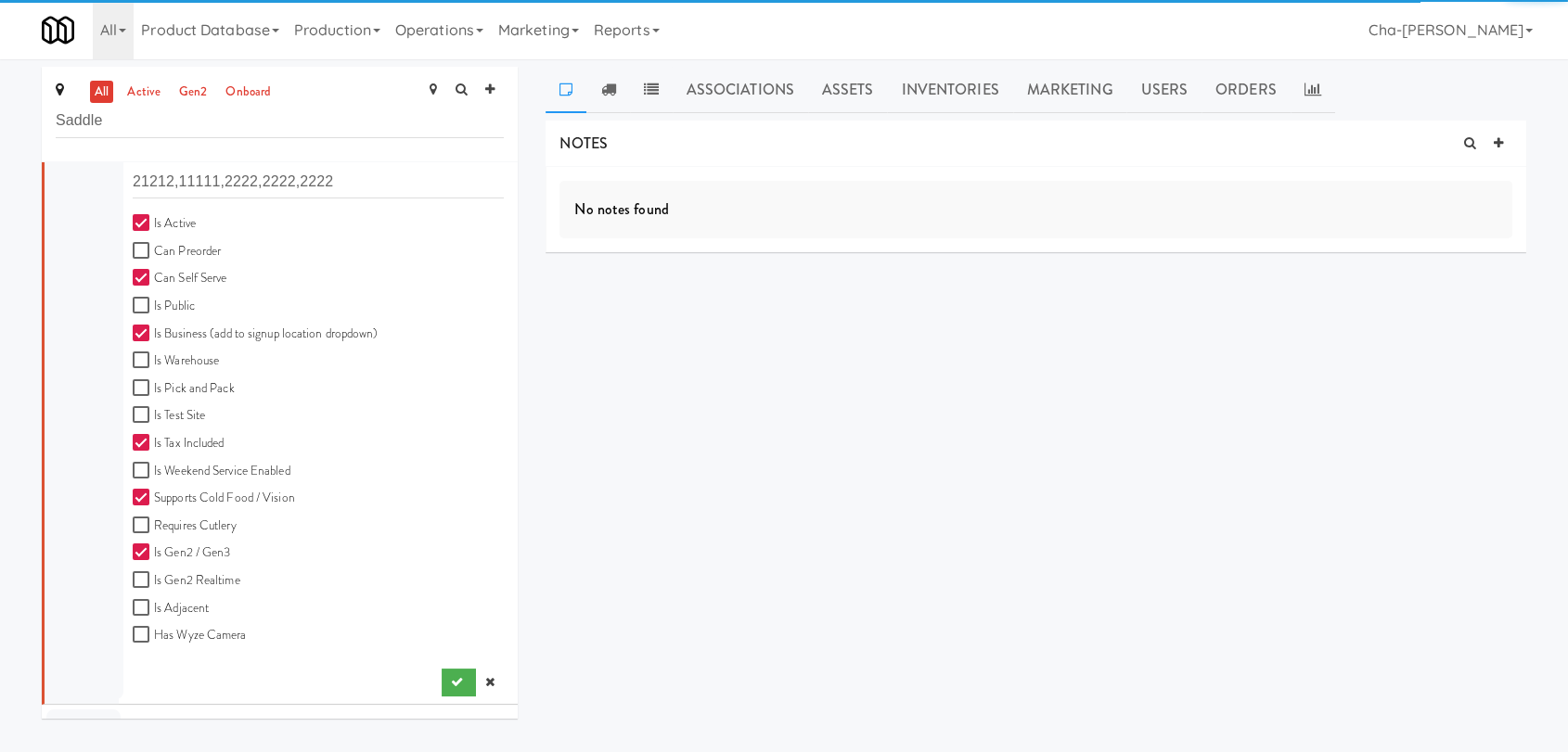
scroll to position [0, 0]
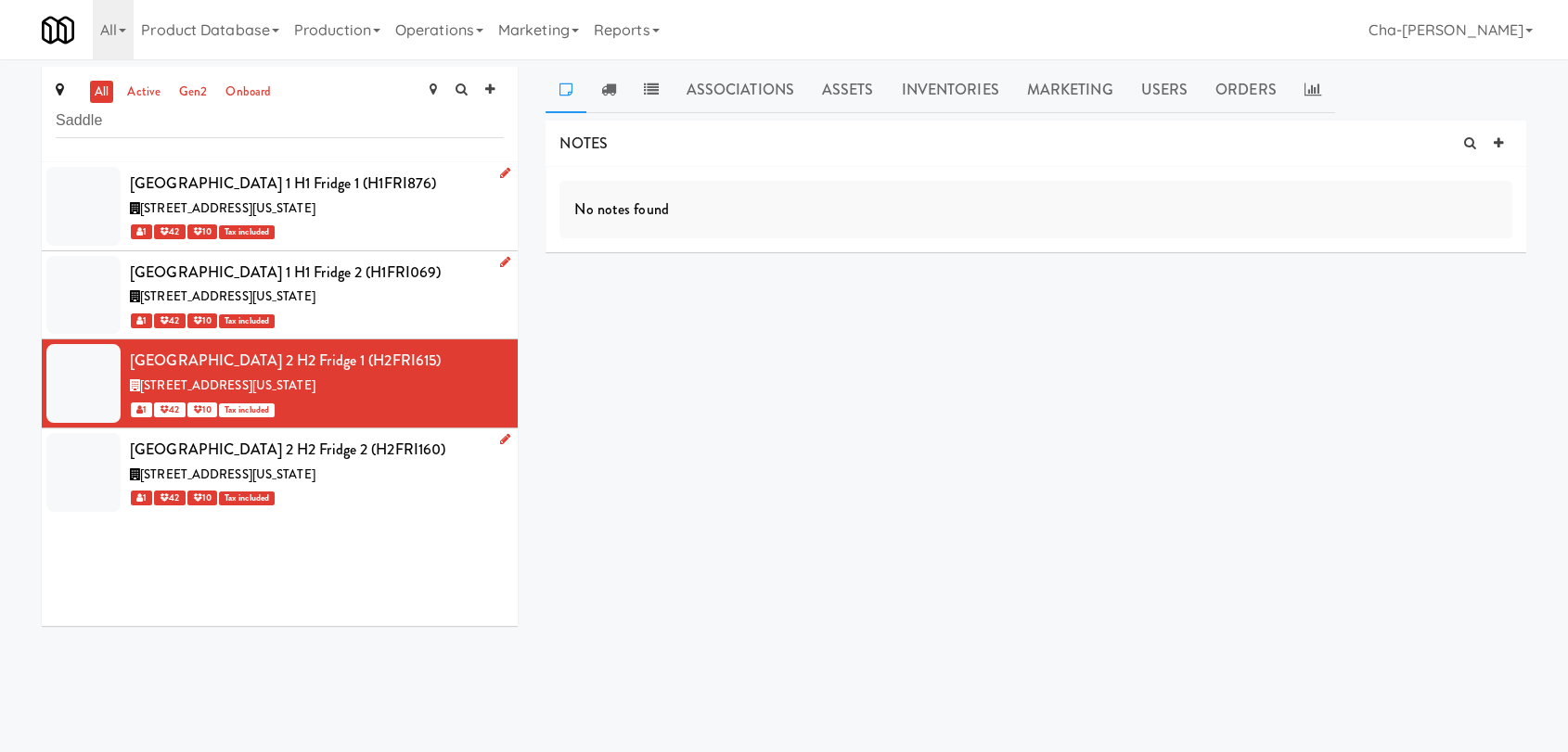
click at [500, 438] on icon at bounding box center [505, 439] width 10 height 12
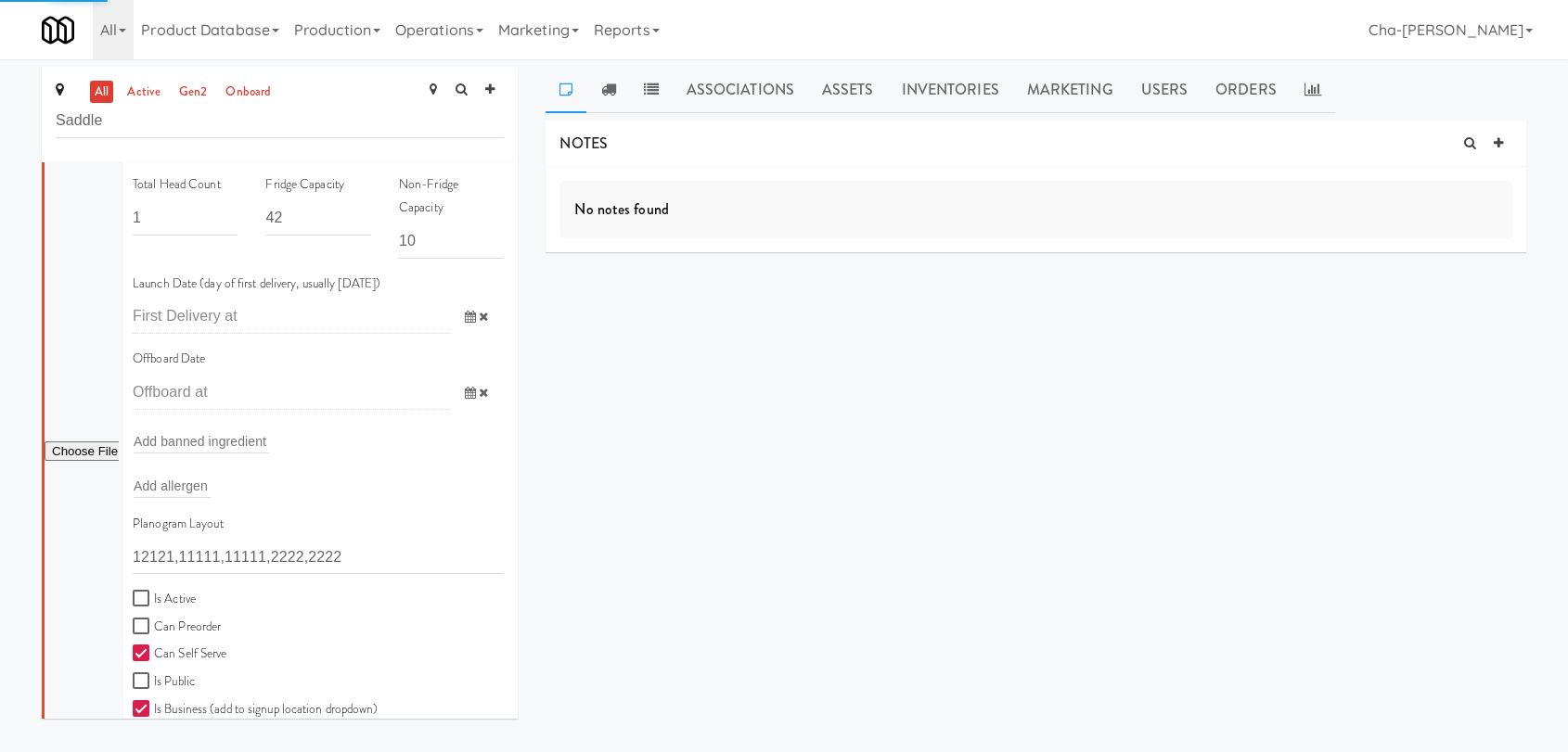
scroll to position [515, 0]
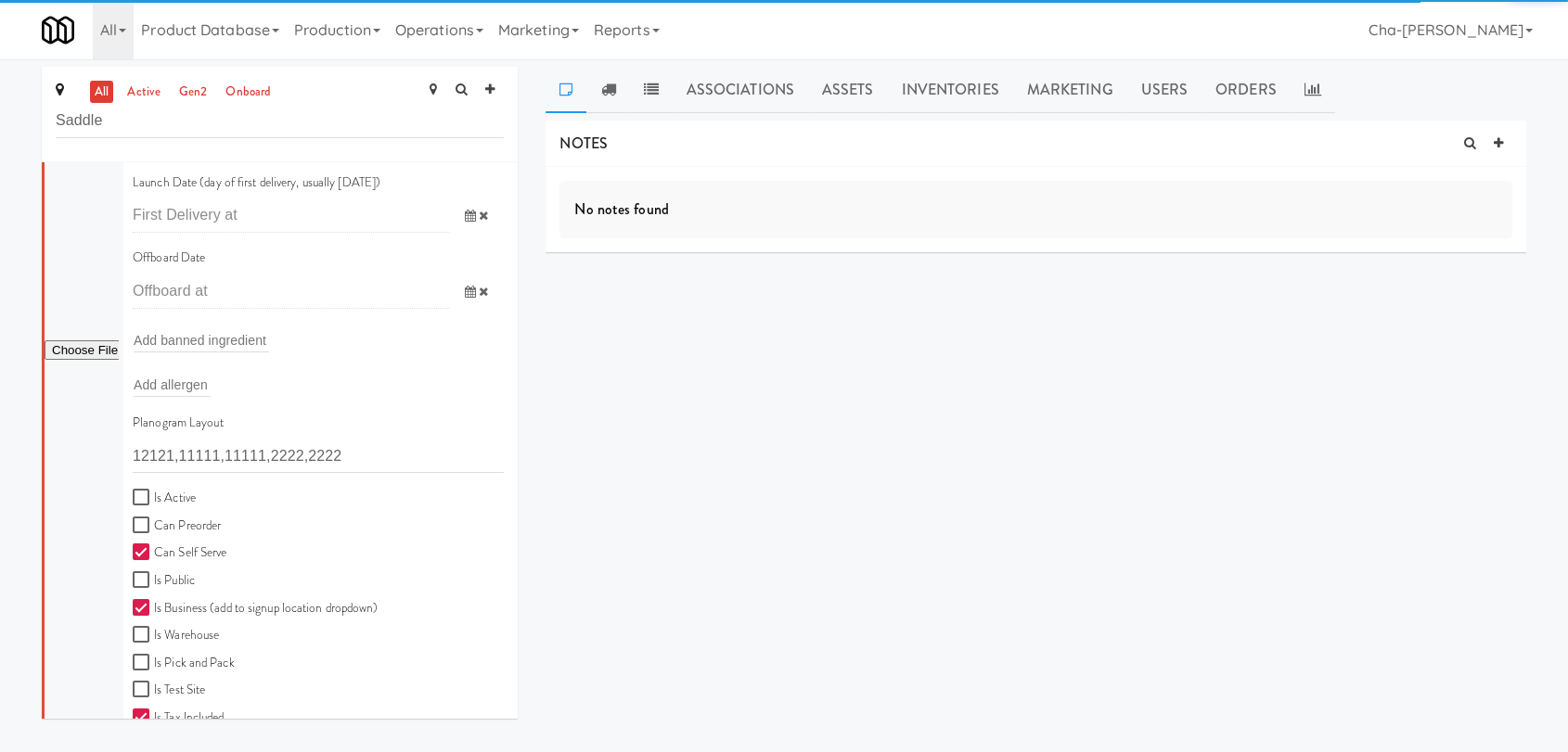
click at [168, 493] on label "Is Active" at bounding box center [164, 498] width 64 height 23
click at [154, 493] on input "Is Active" at bounding box center [143, 498] width 21 height 15
checkbox input "true"
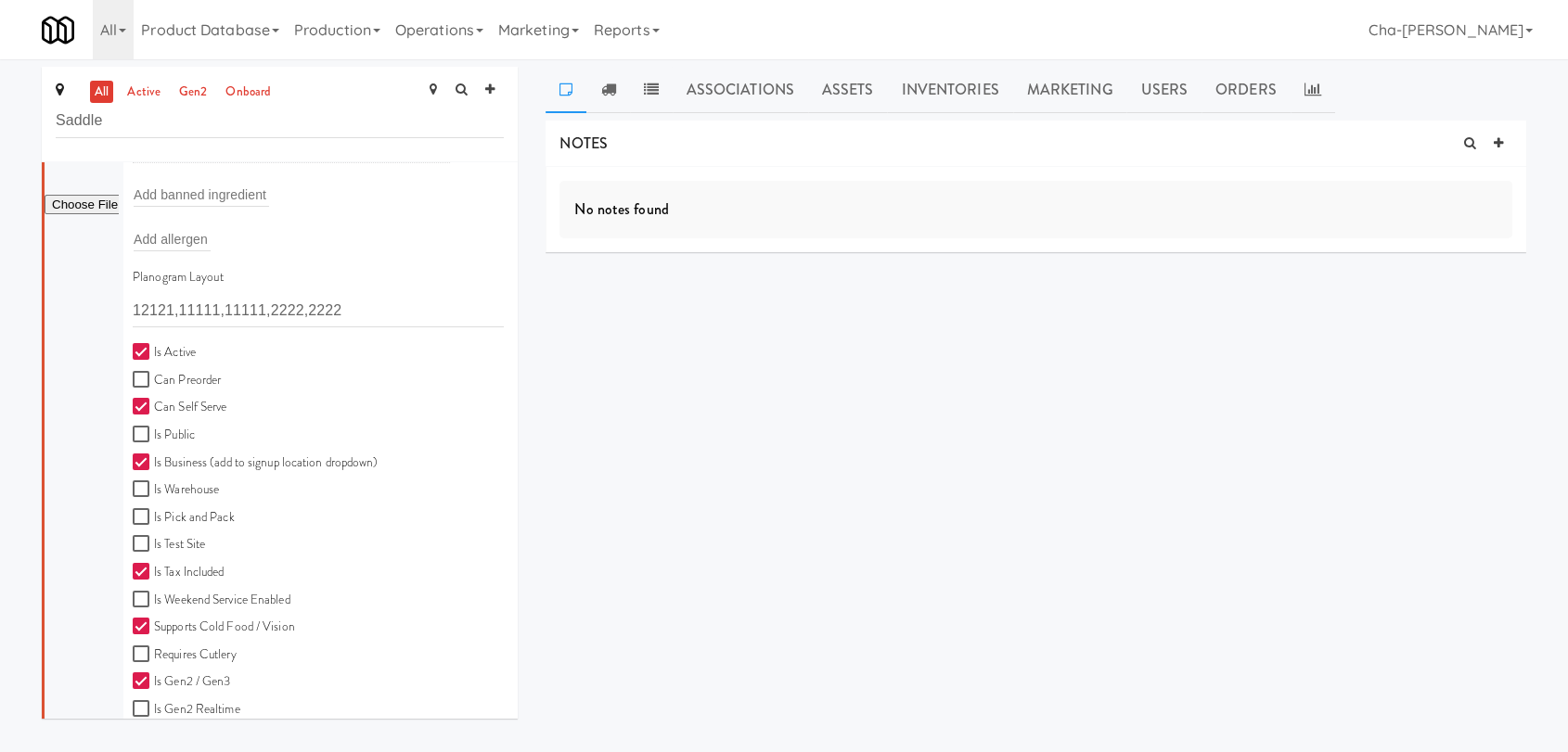
scroll to position [780, 0]
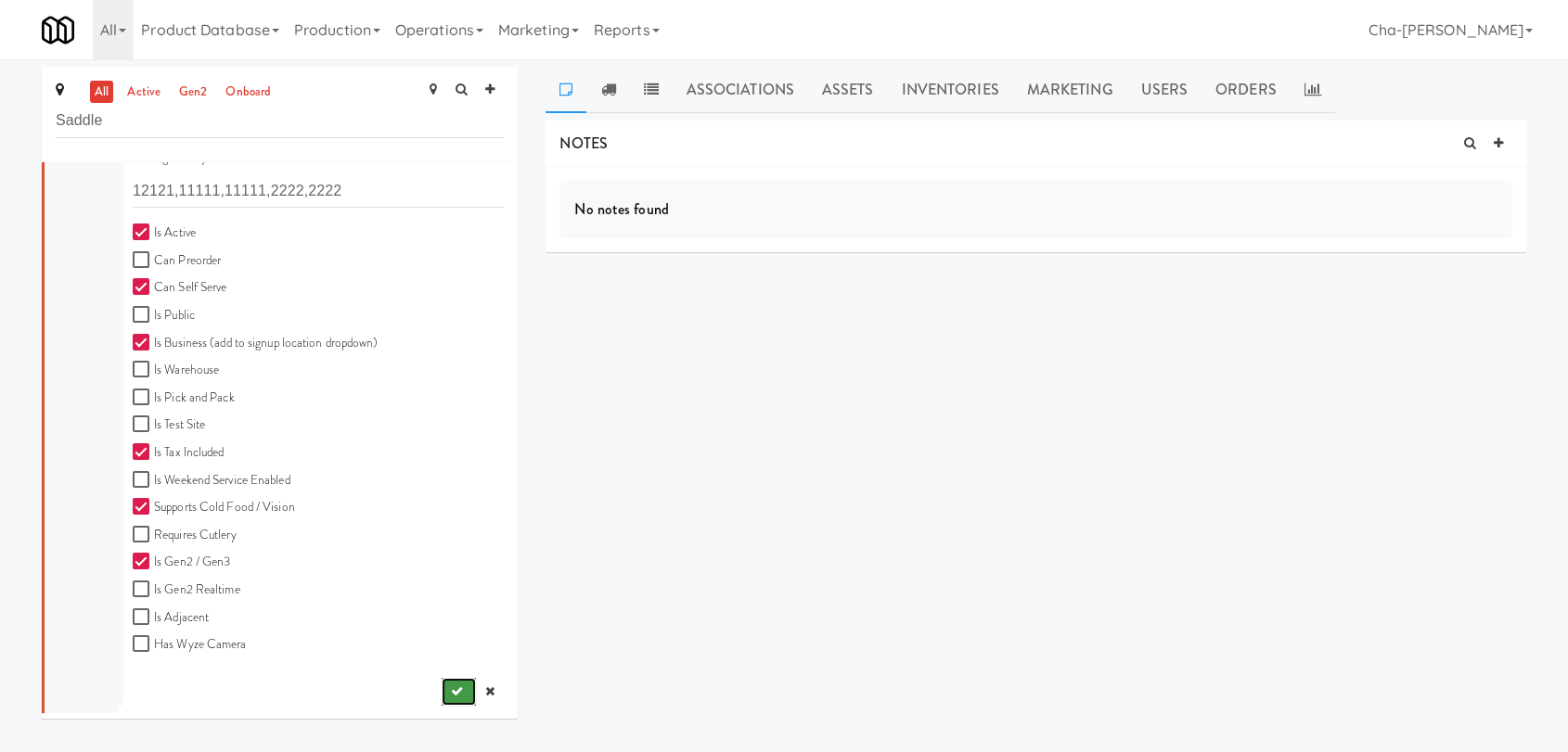
click at [444, 699] on button "submit" at bounding box center [459, 692] width 35 height 28
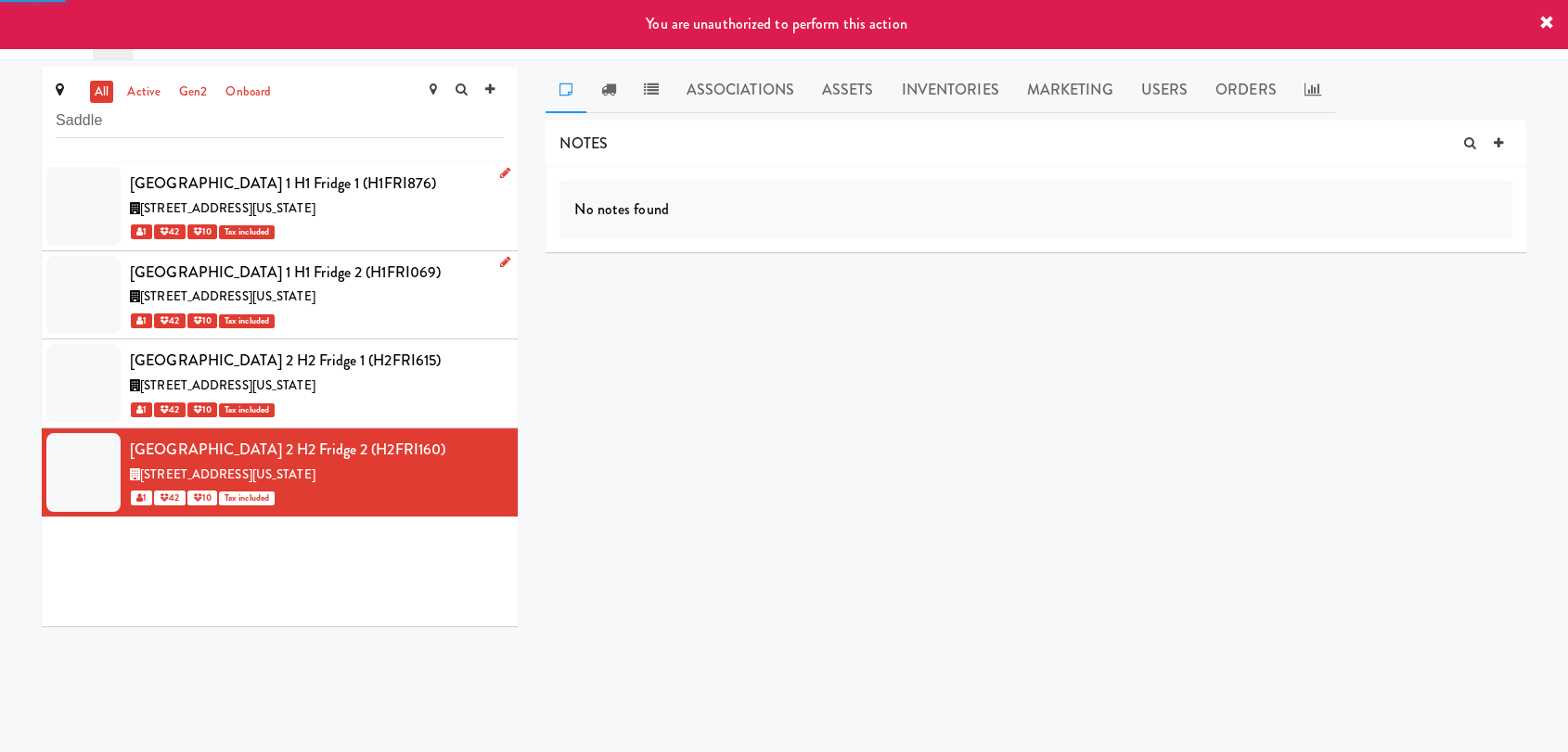
click at [1542, 25] on icon at bounding box center [1547, 23] width 15 height 15
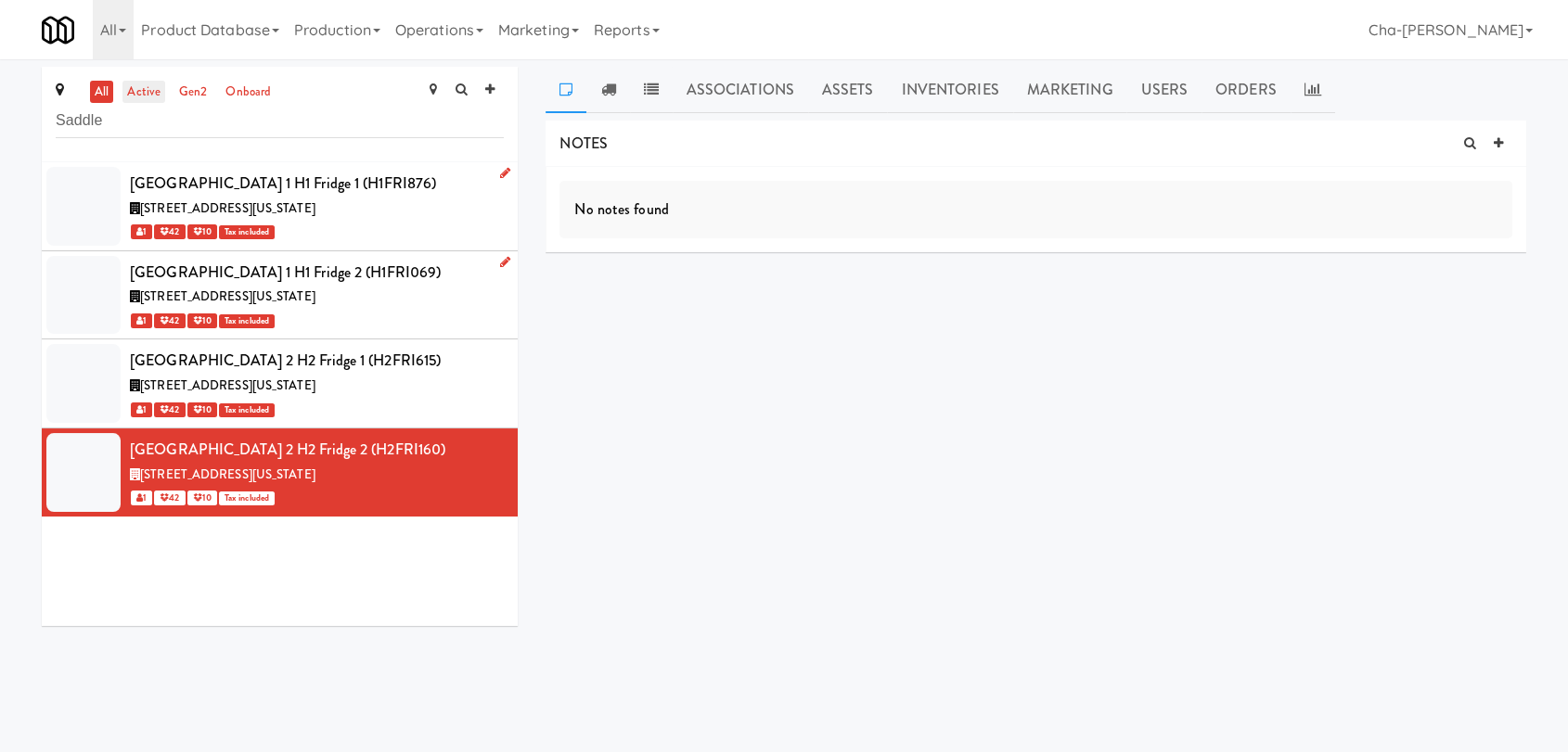
click at [149, 86] on link "active" at bounding box center [144, 92] width 43 height 23
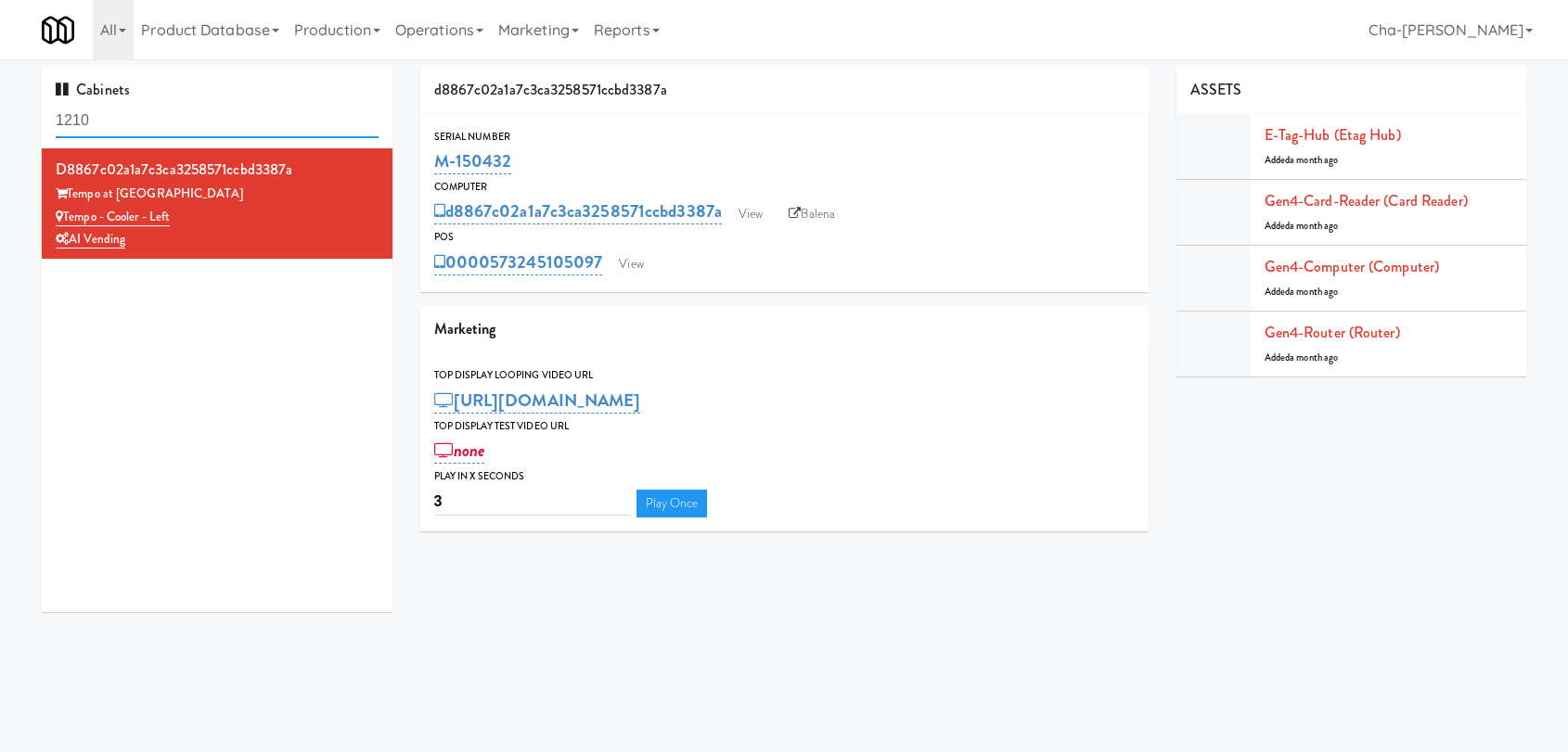
click at [147, 107] on input "1210" at bounding box center [218, 121] width 323 height 35
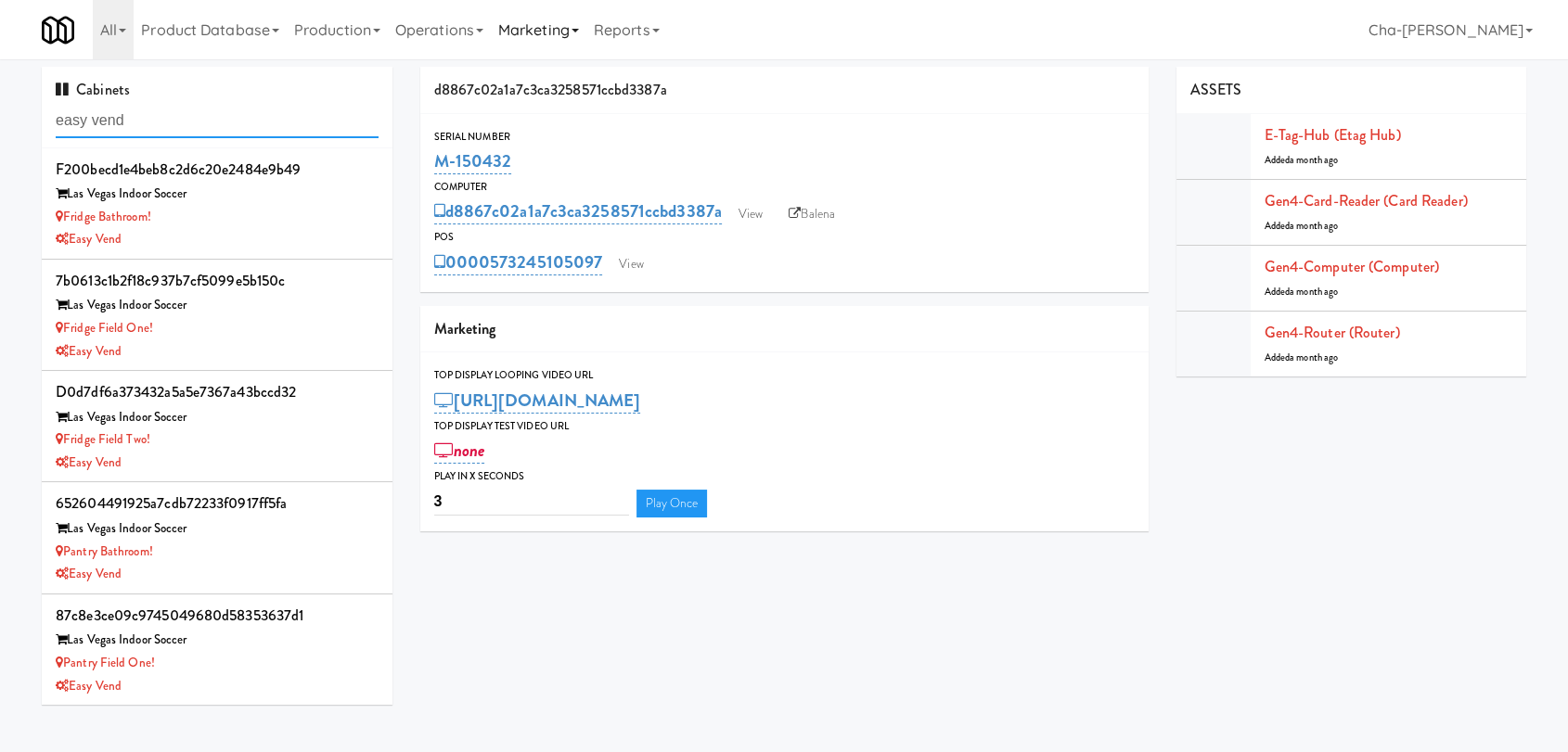
type input "easy vend"
click at [222, 340] on div "Easy Vend" at bounding box center [218, 351] width 323 height 23
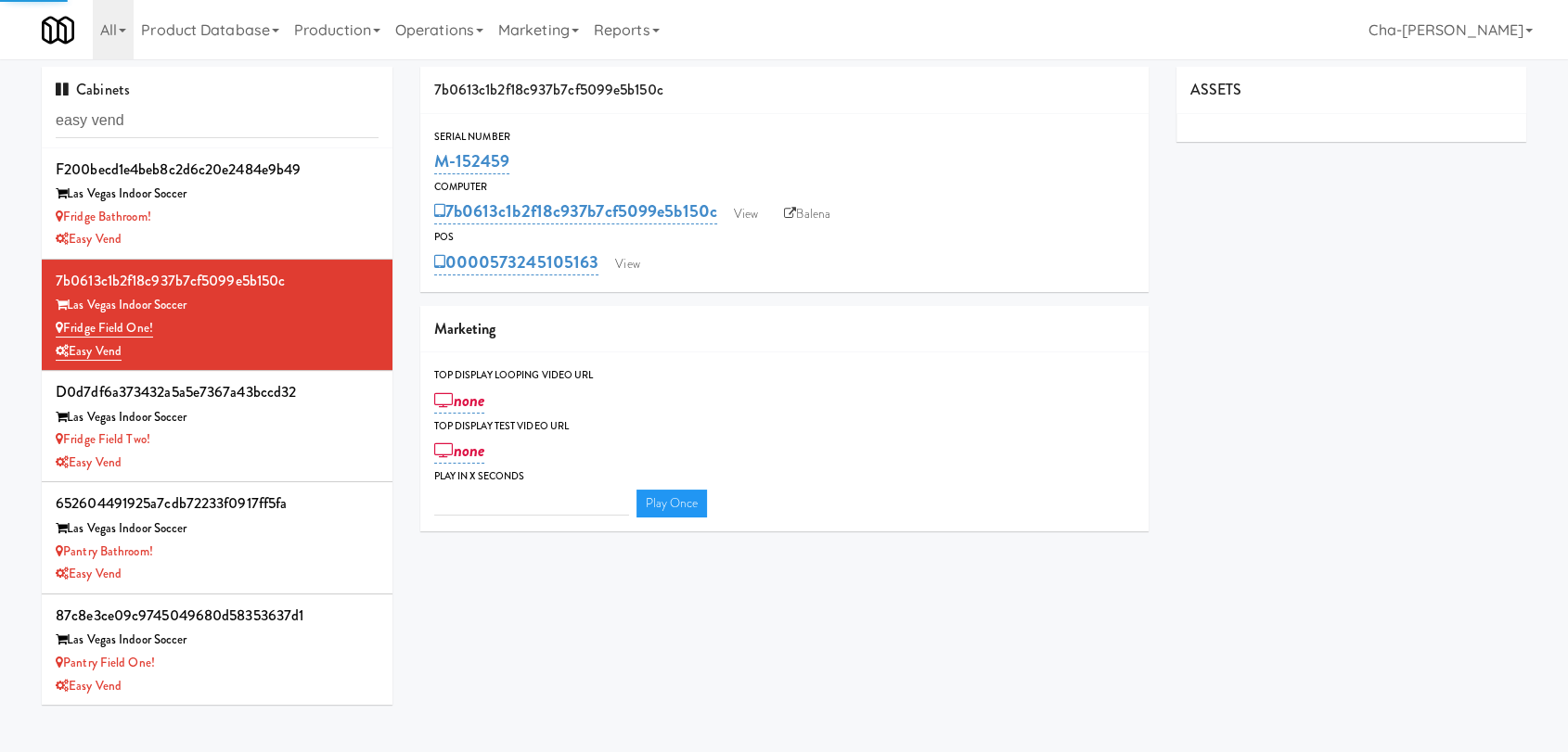
type input "3"
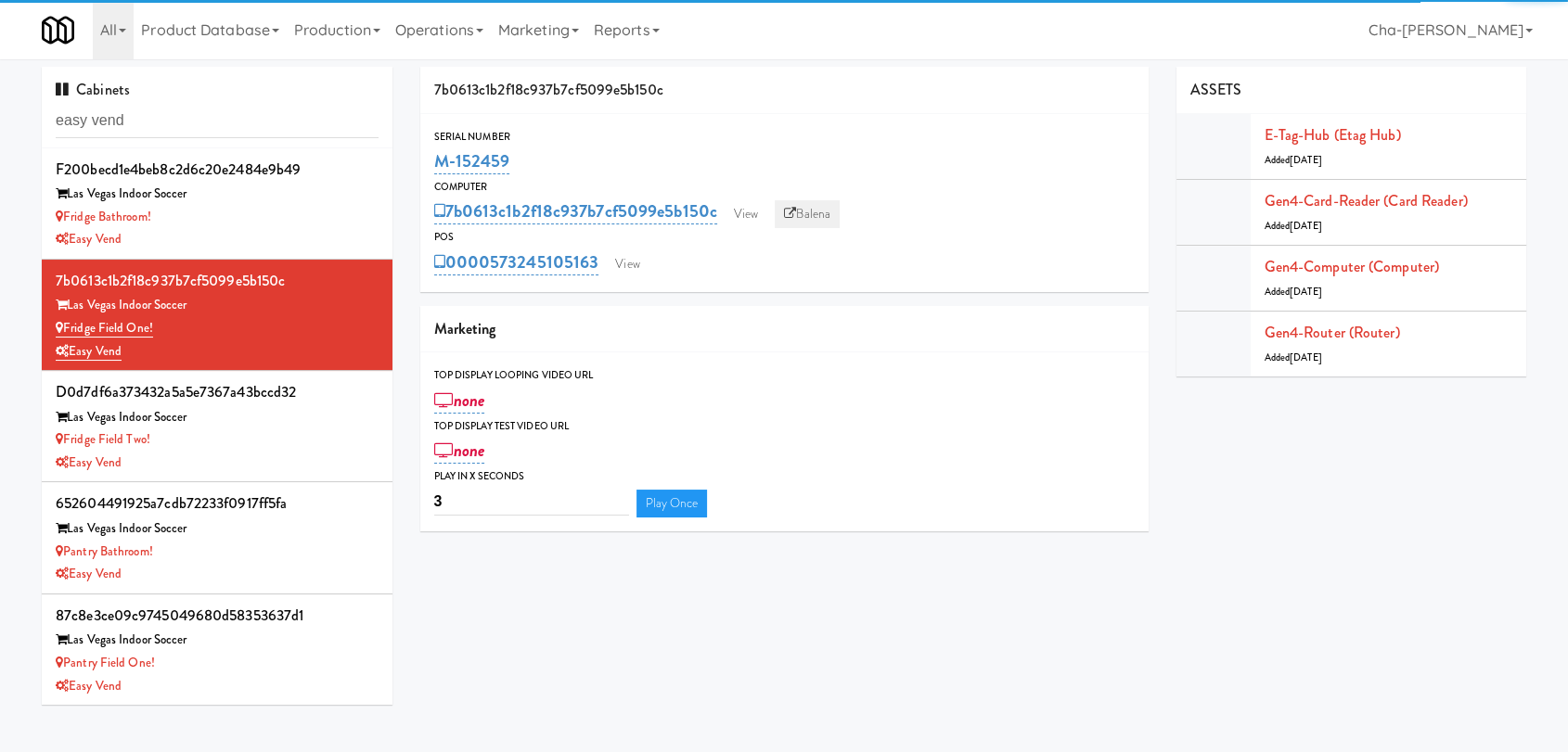
click at [799, 209] on link "Balena" at bounding box center [807, 215] width 65 height 28
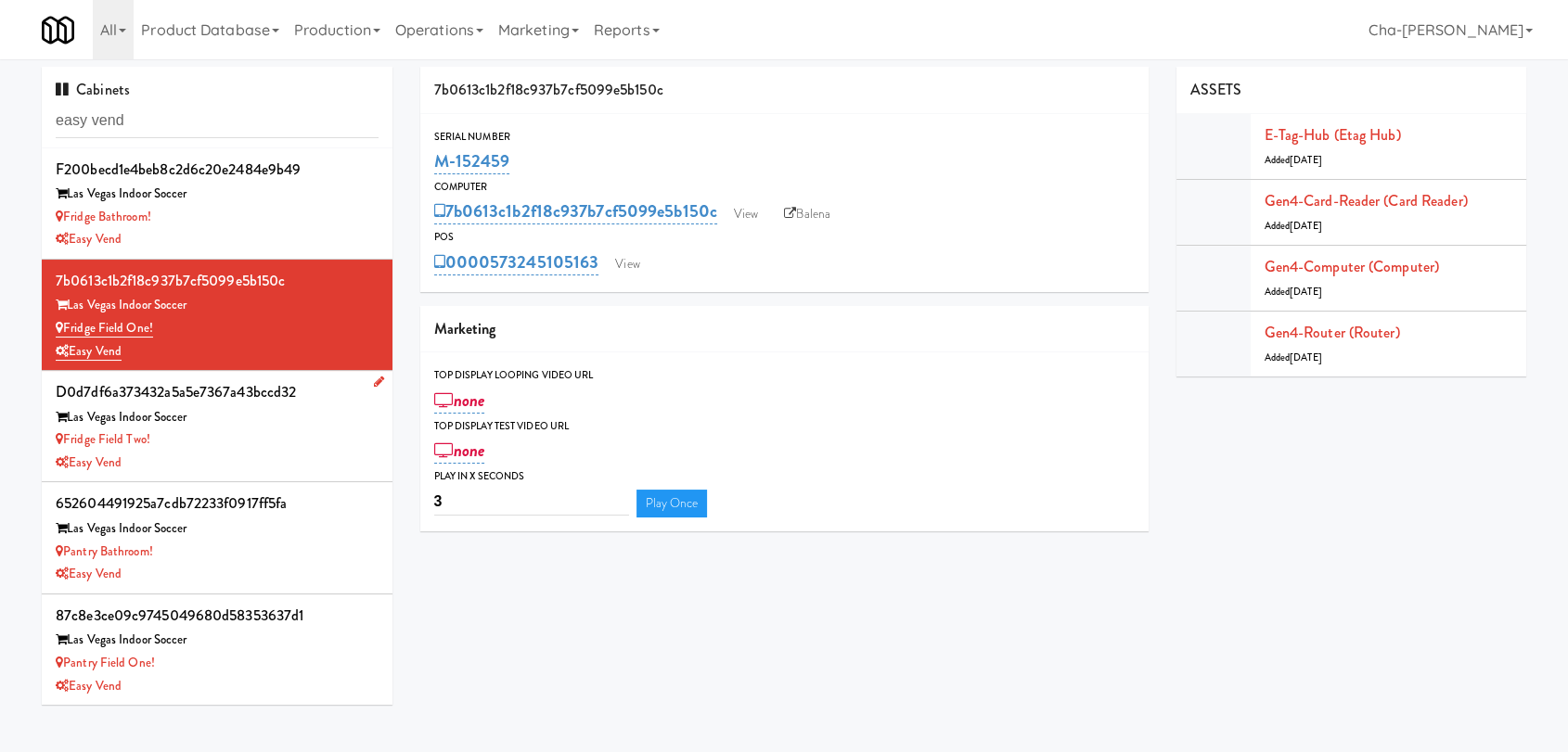
click at [224, 440] on div "Fridge Field Two!" at bounding box center [218, 440] width 323 height 23
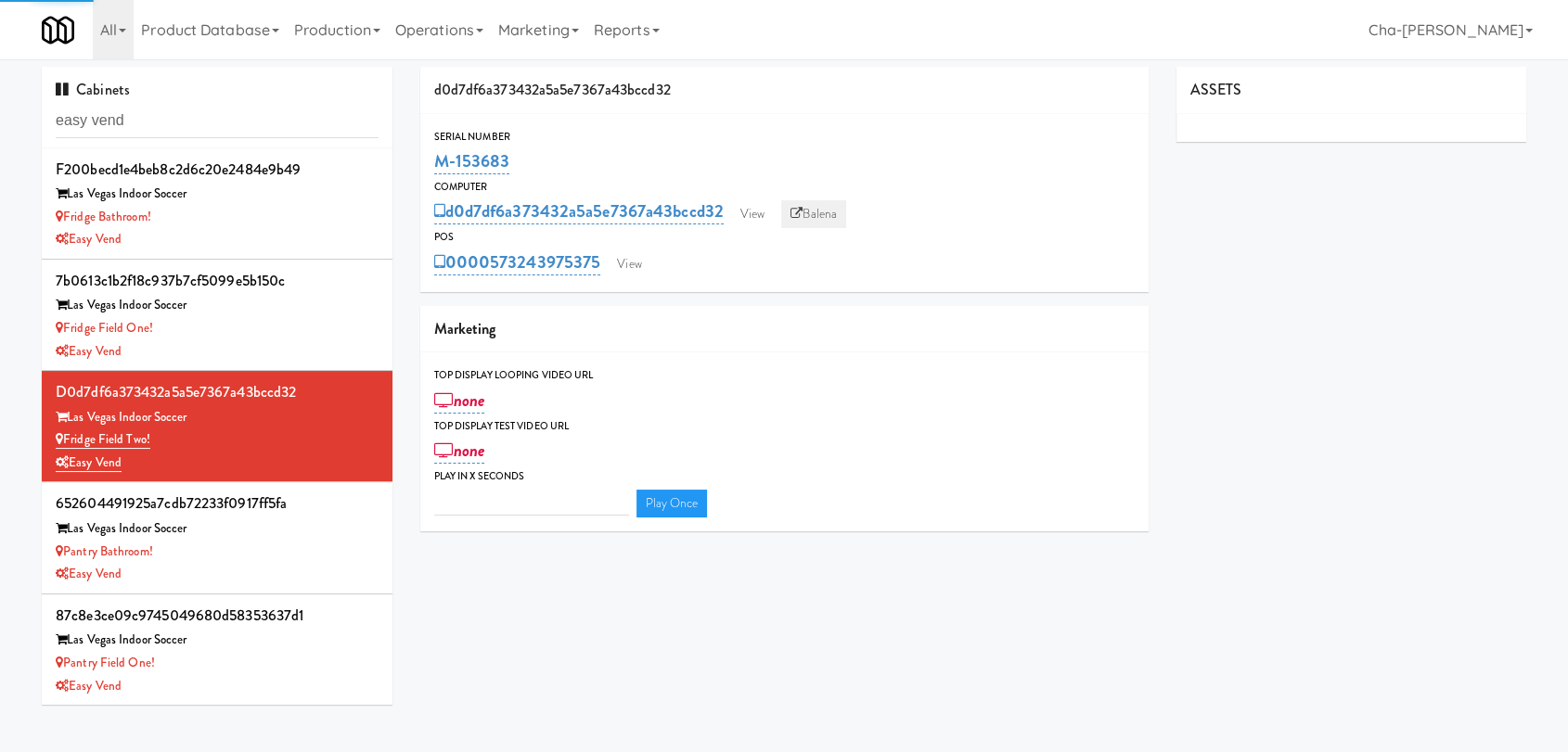
type input "3"
click at [838, 212] on link "Balena" at bounding box center [814, 215] width 65 height 28
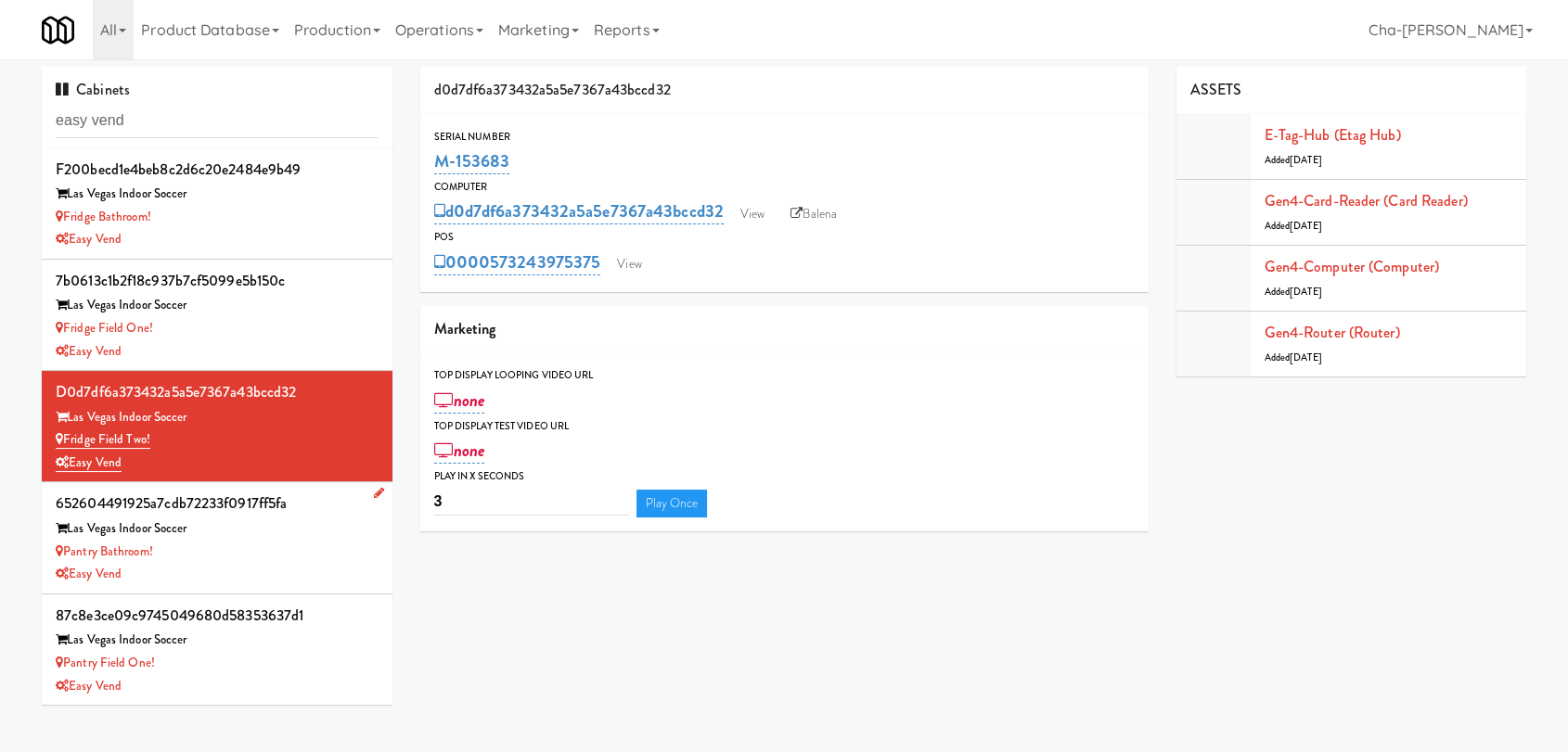
click at [281, 534] on div "Las Vegas Indoor Soccer" at bounding box center [218, 529] width 323 height 23
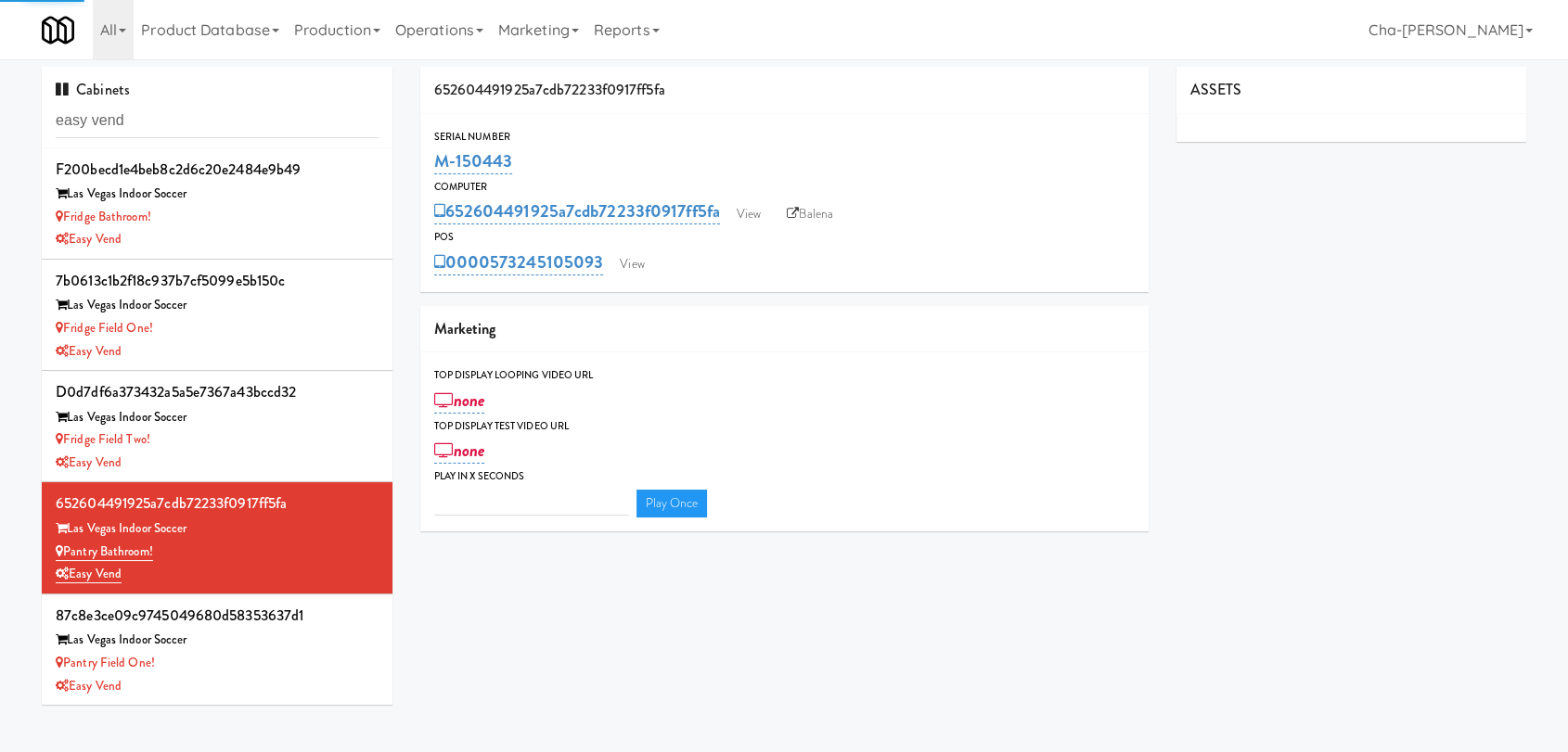
type input "3"
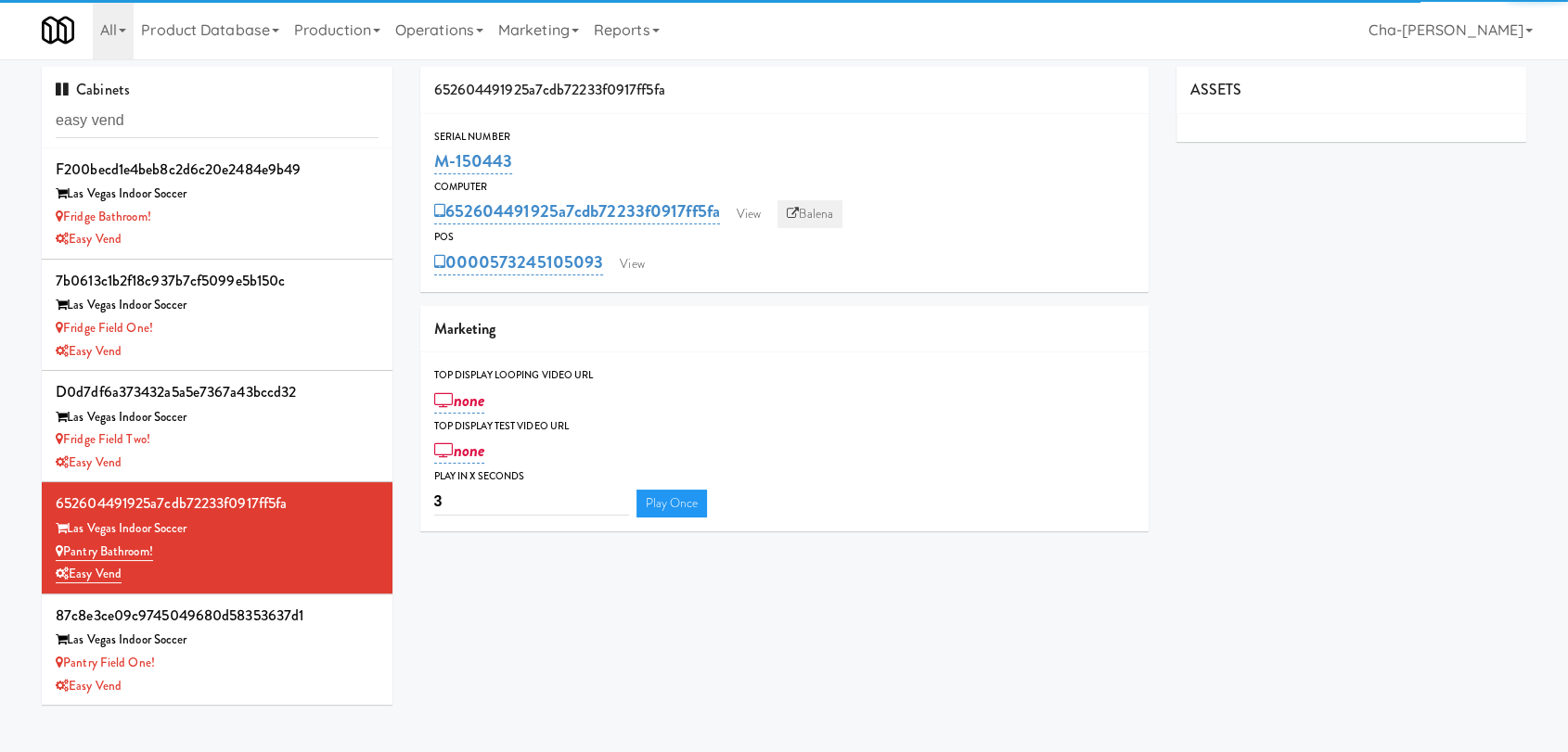
click at [817, 209] on link "Balena" at bounding box center [810, 215] width 65 height 28
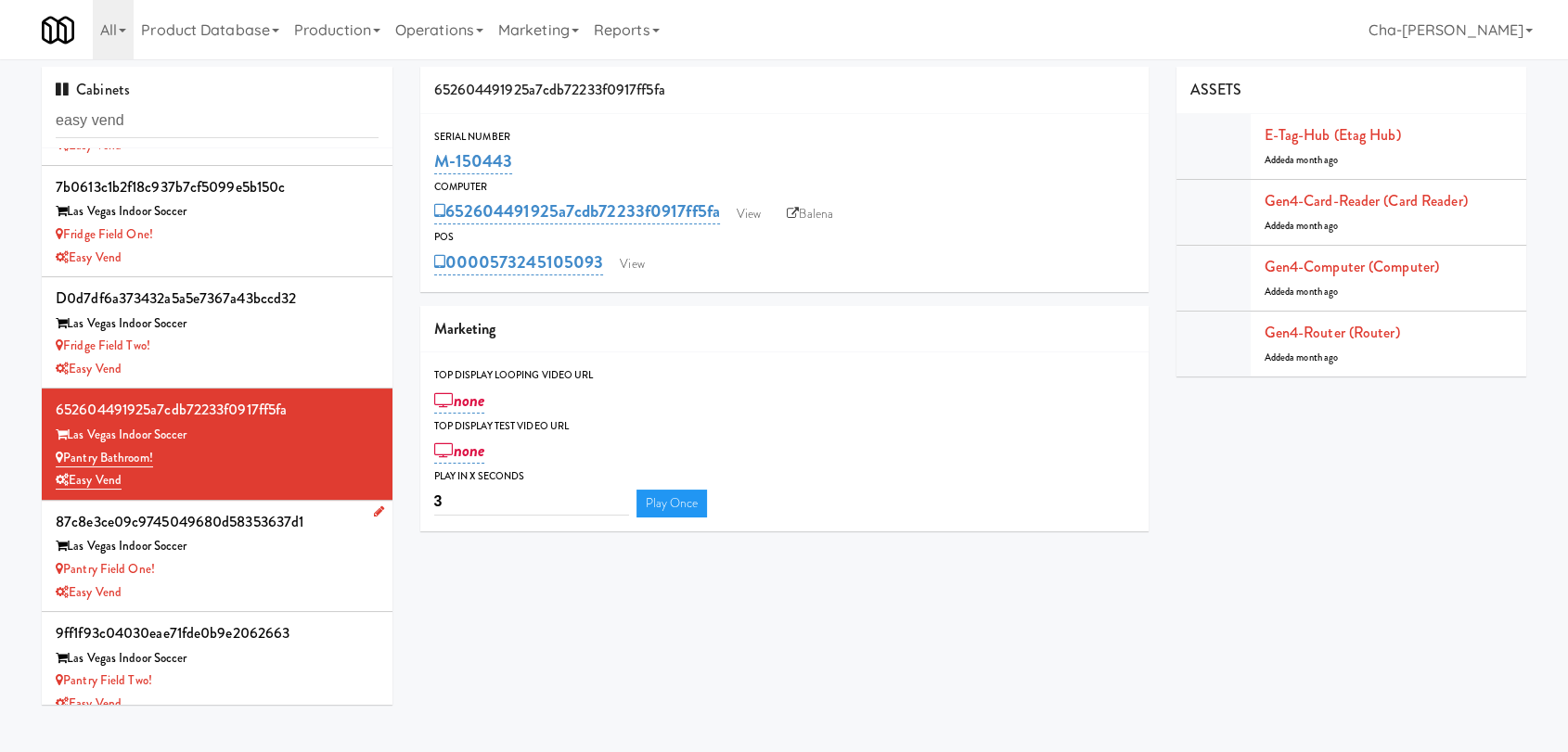
scroll to position [111, 0]
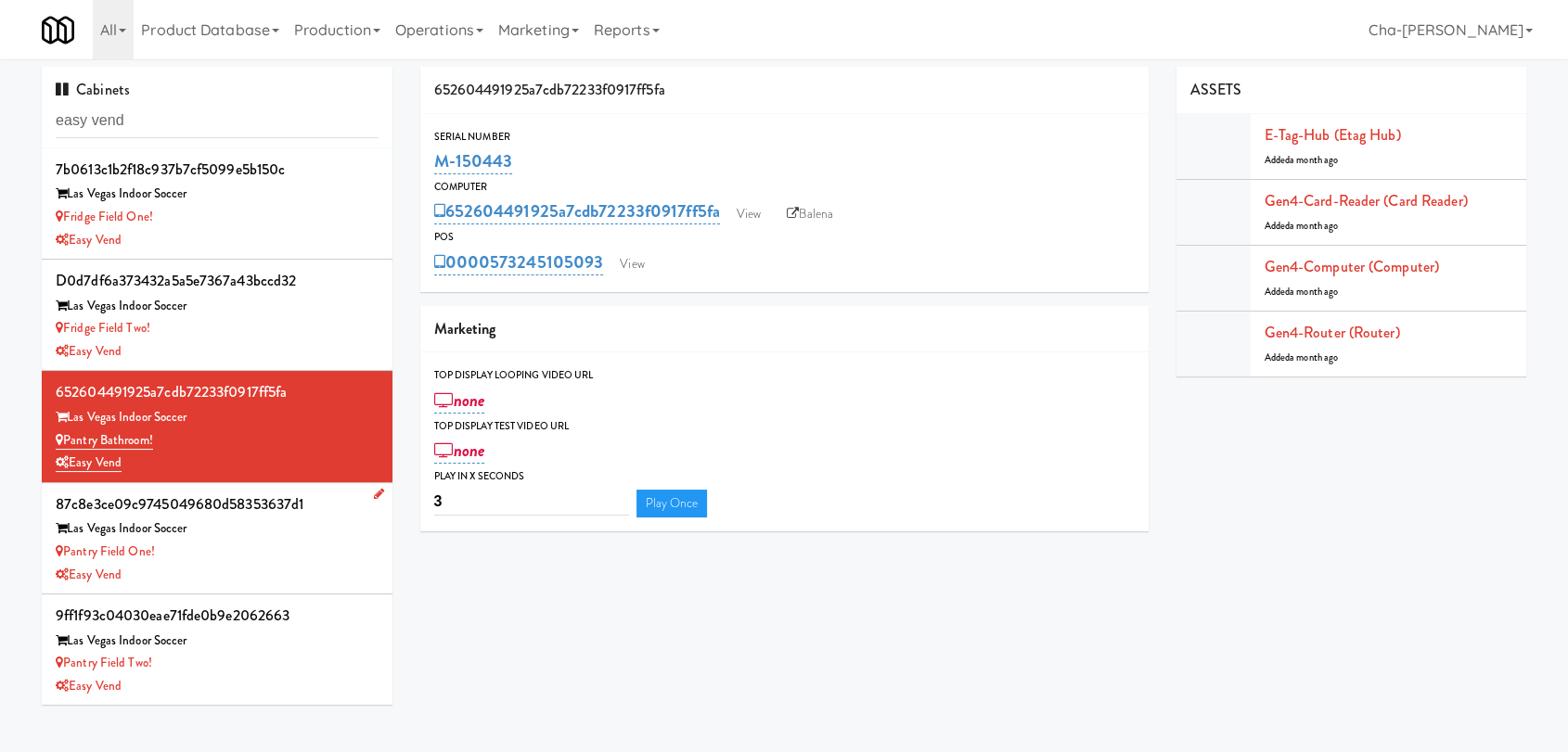
click at [207, 543] on div "Pantry Field One!" at bounding box center [218, 552] width 323 height 23
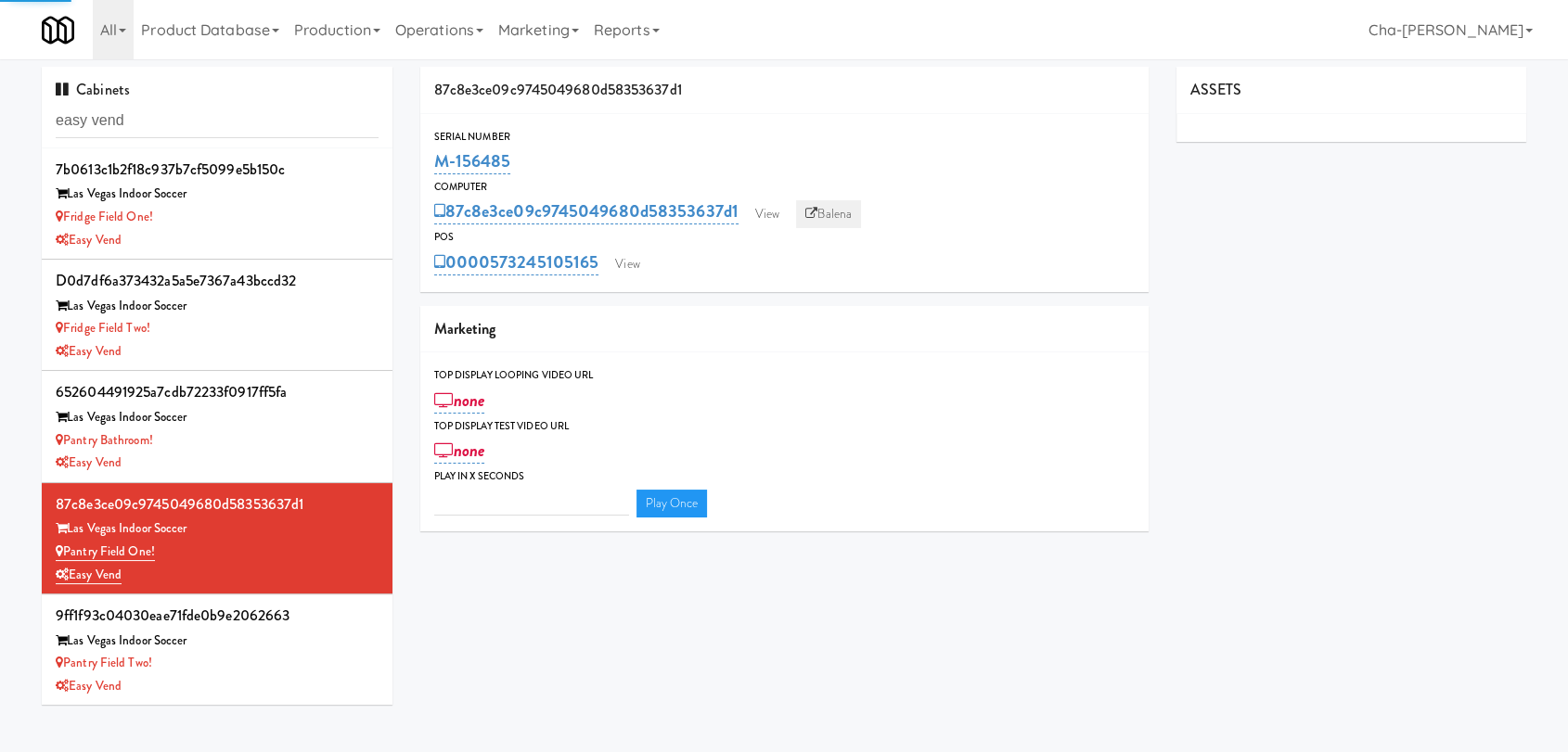
type input "3"
click at [848, 206] on link "Balena" at bounding box center [829, 215] width 65 height 28
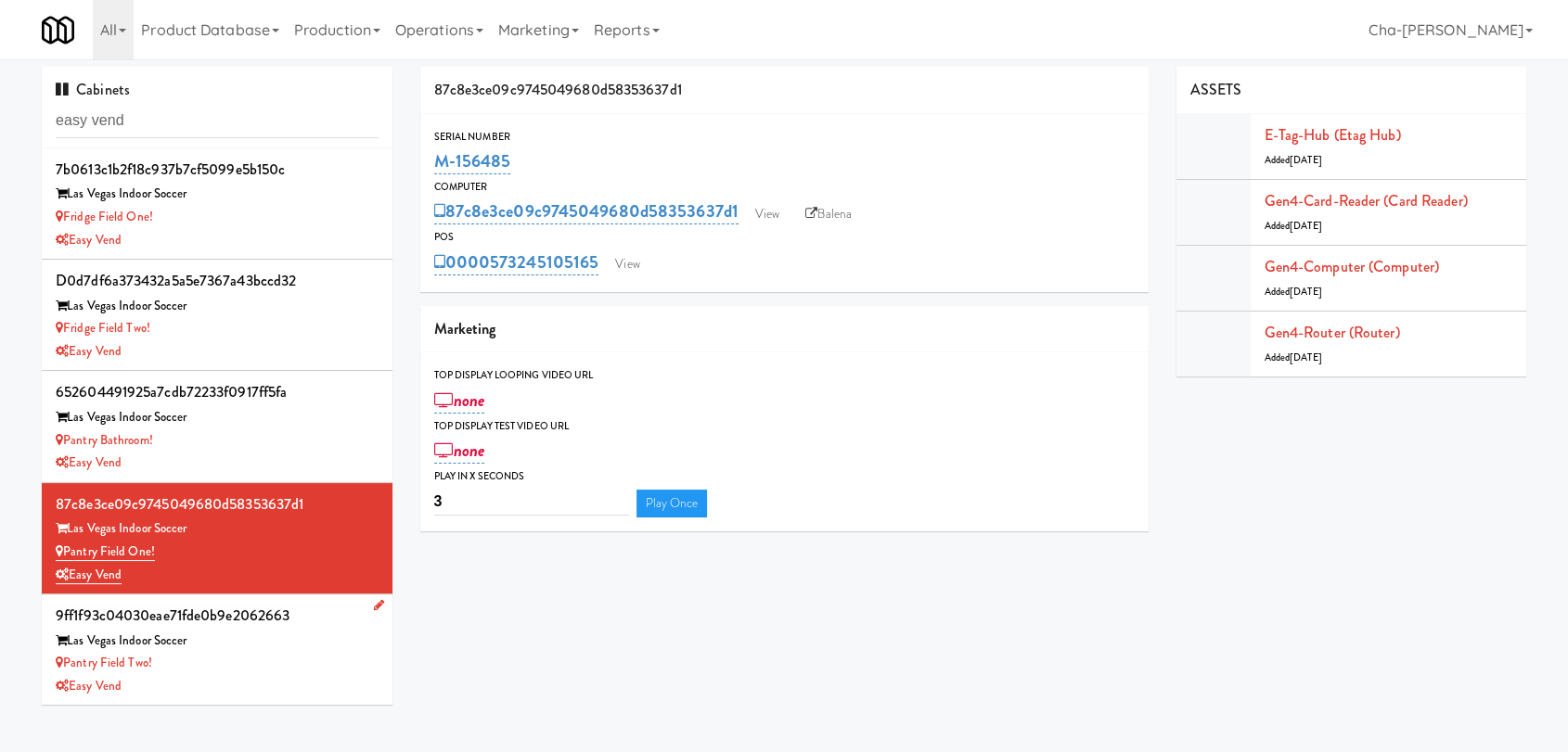
click at [235, 678] on div "Easy Vend" at bounding box center [218, 687] width 323 height 23
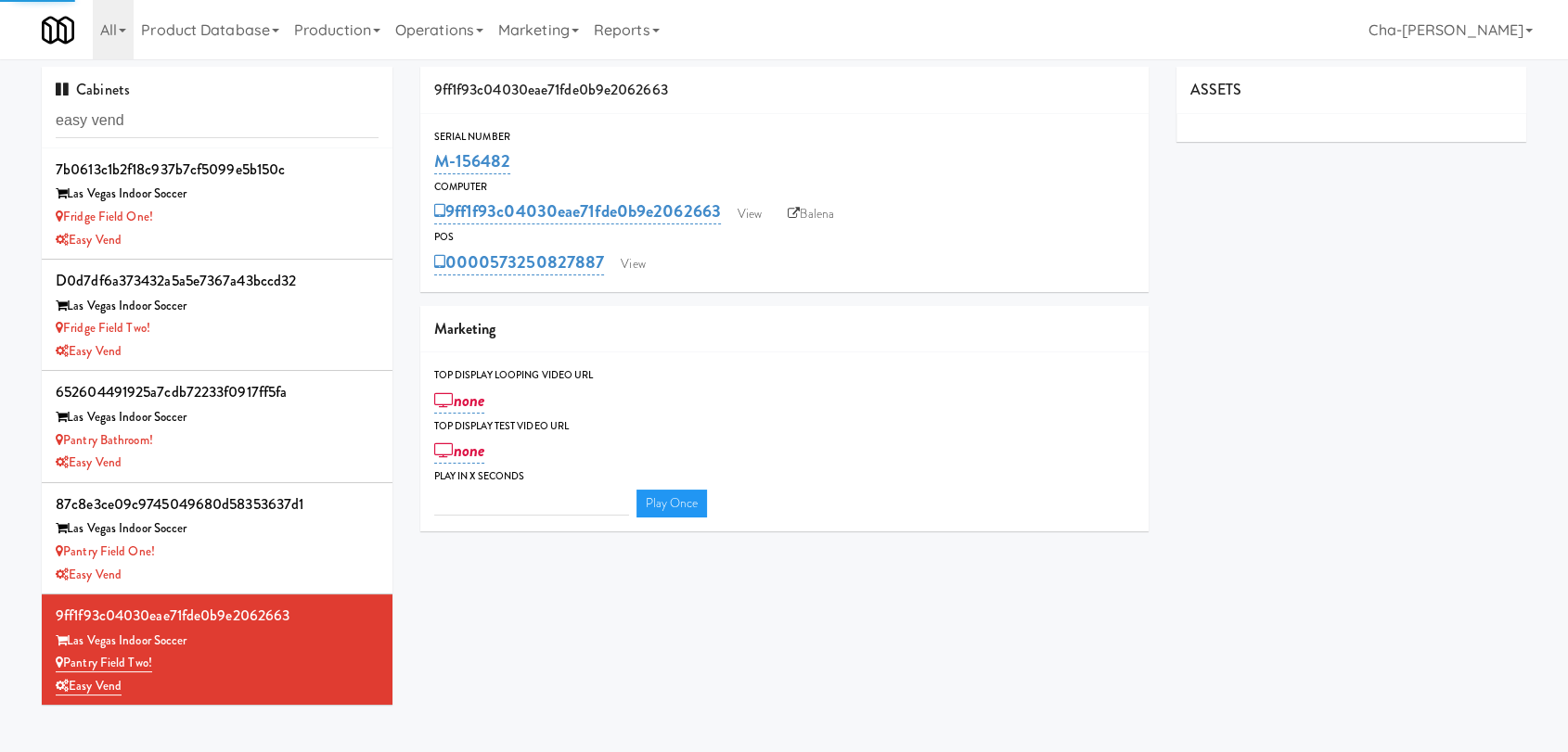
type input "3"
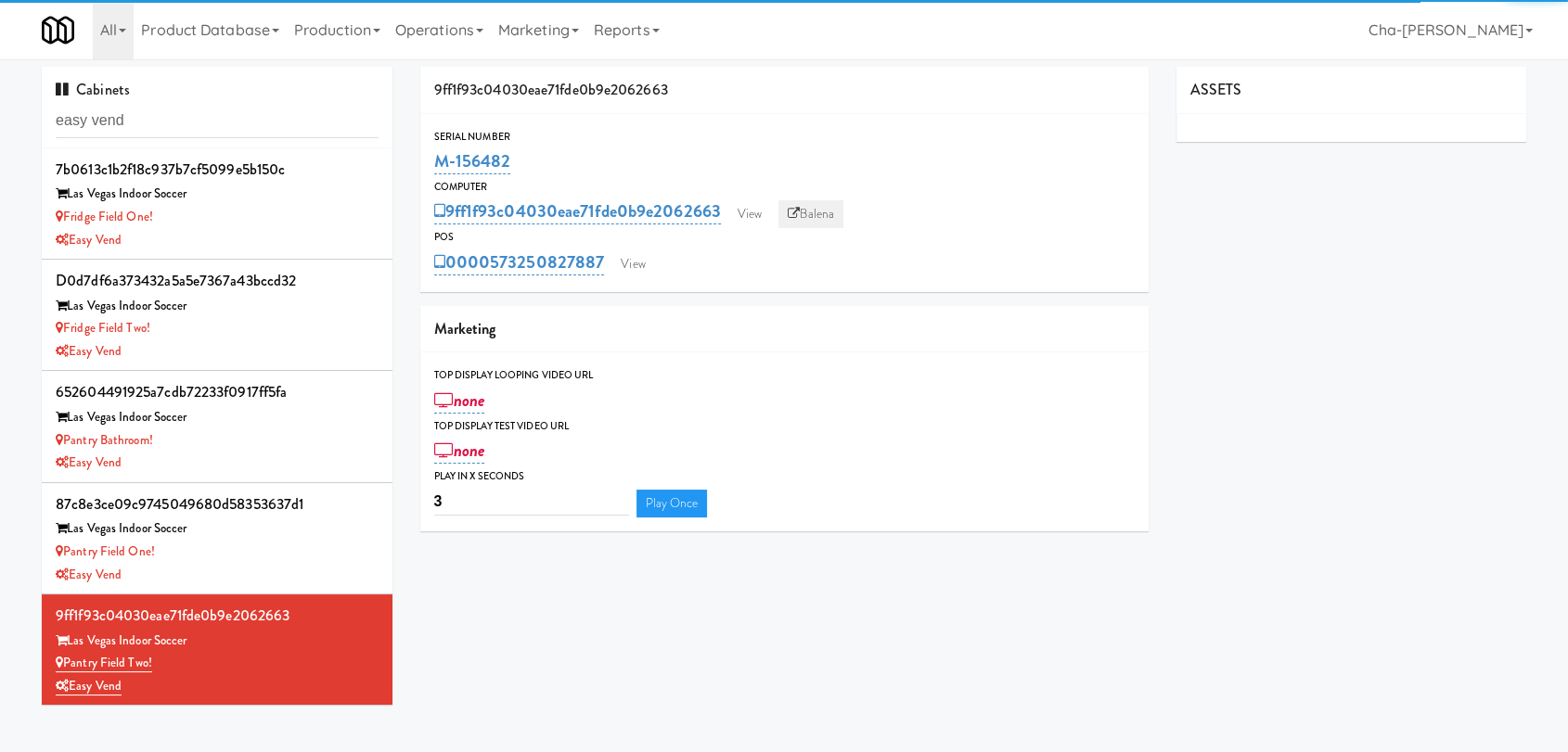
click at [809, 205] on link "Balena" at bounding box center [811, 215] width 65 height 28
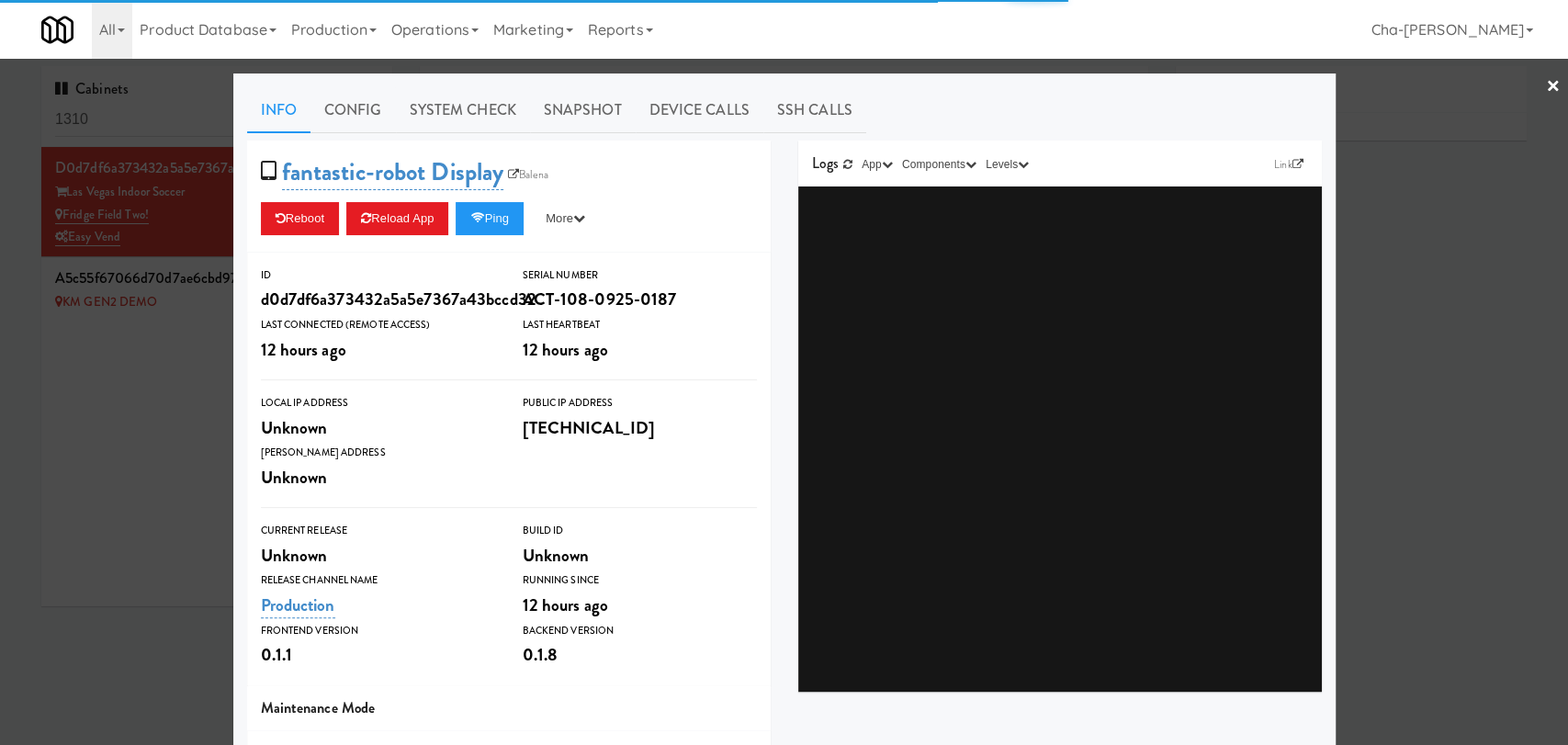
type input "3"
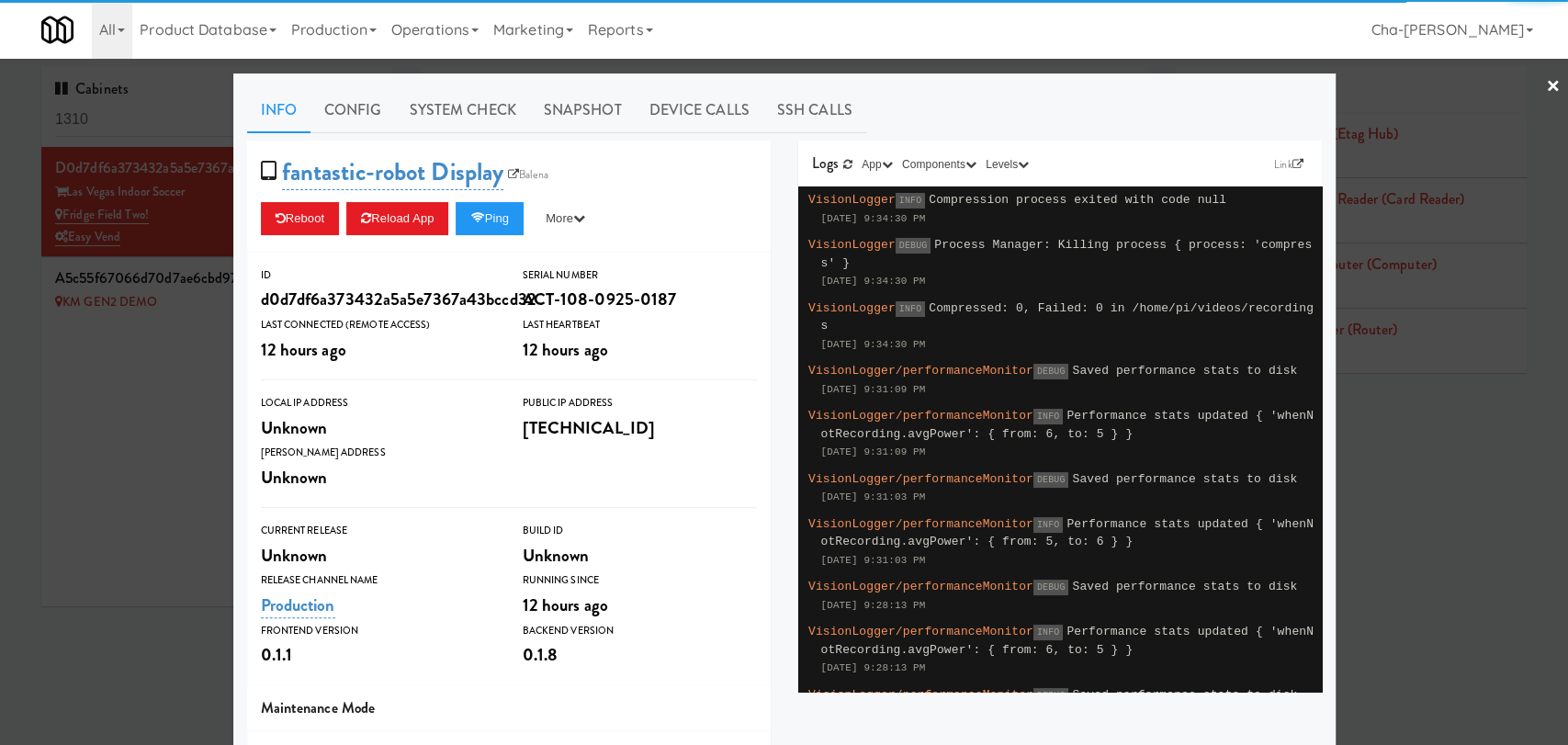
click at [1546, 74] on link "×" at bounding box center [1553, 88] width 15 height 57
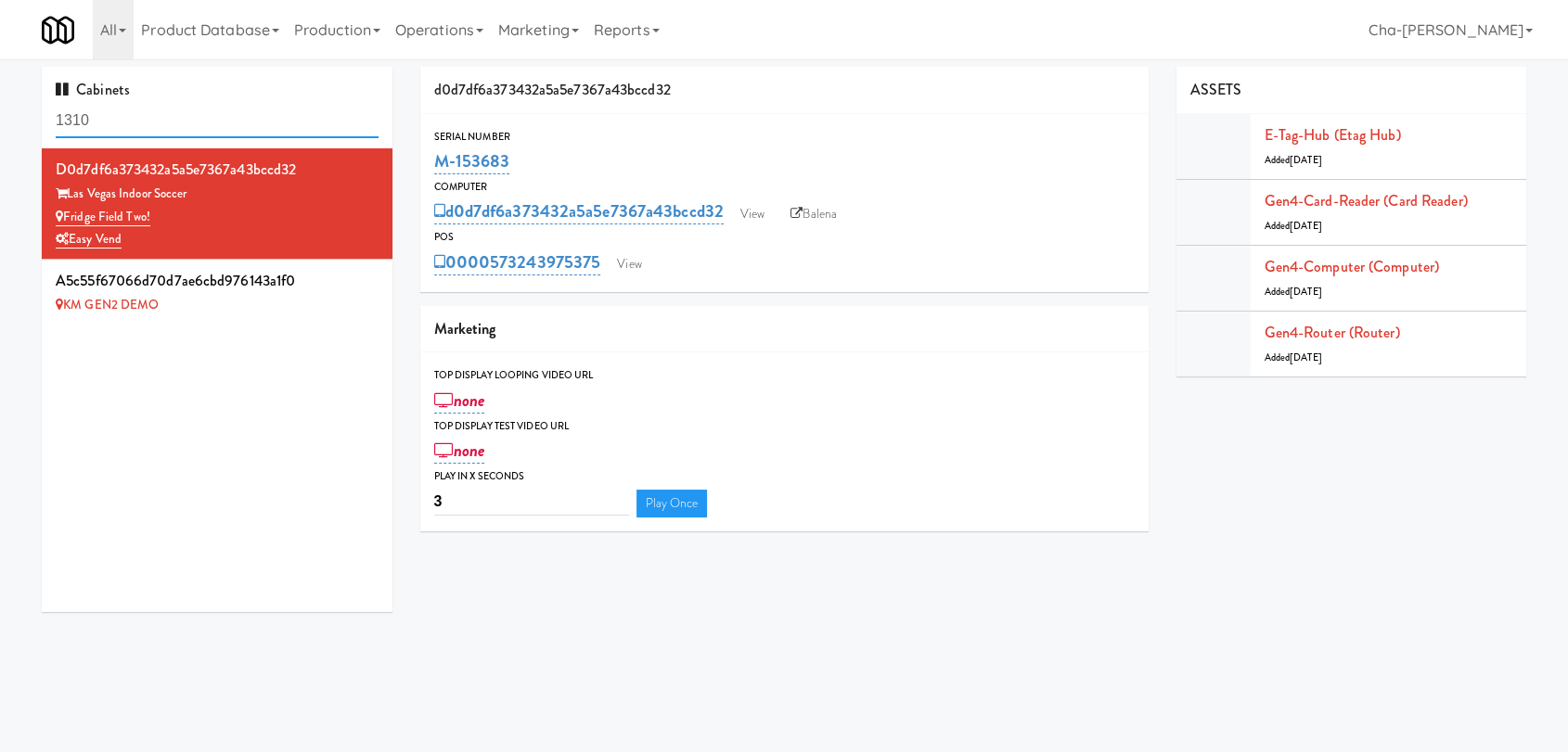
click at [193, 118] on input "1310" at bounding box center [218, 121] width 323 height 35
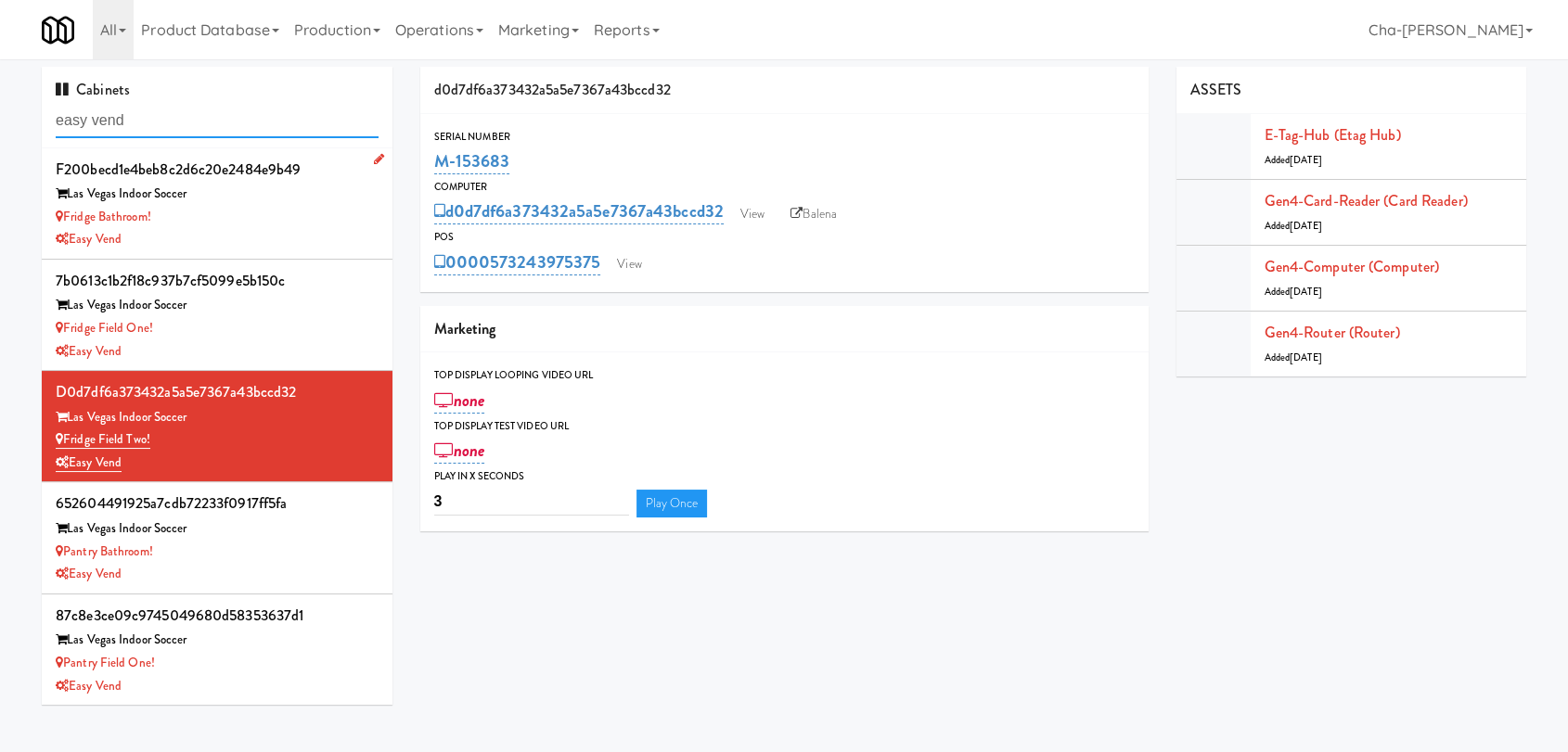
type input "easy vend"
click at [236, 224] on div "Fridge Bathroom!" at bounding box center [218, 217] width 323 height 23
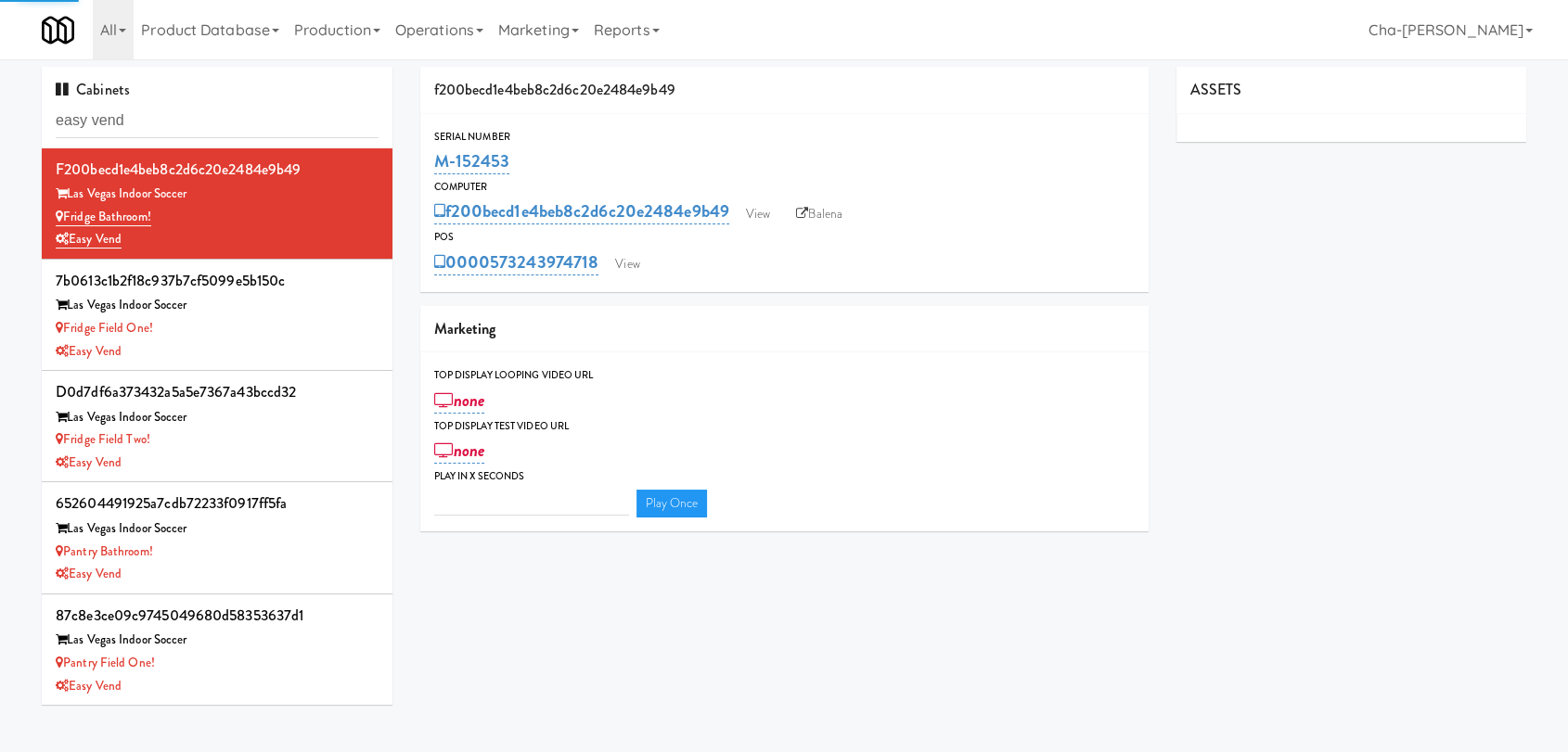
type input "3"
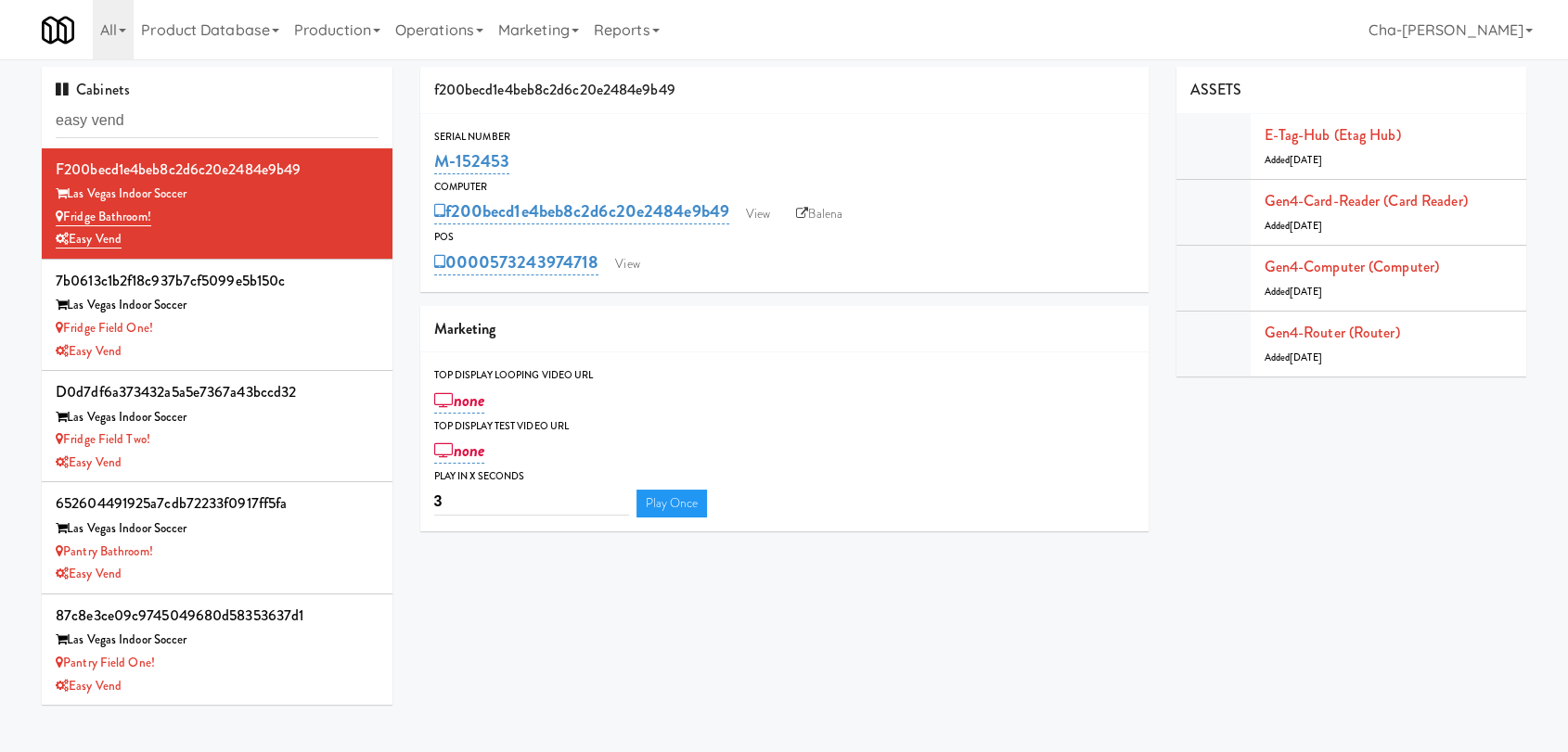
drag, startPoint x: 515, startPoint y: 165, endPoint x: 431, endPoint y: 172, distance: 84.3
click at [431, 172] on div "Serial Number M-152453" at bounding box center [785, 153] width 729 height 50
copy link "M-152453"
click at [146, 119] on input "easy vend" at bounding box center [218, 121] width 323 height 35
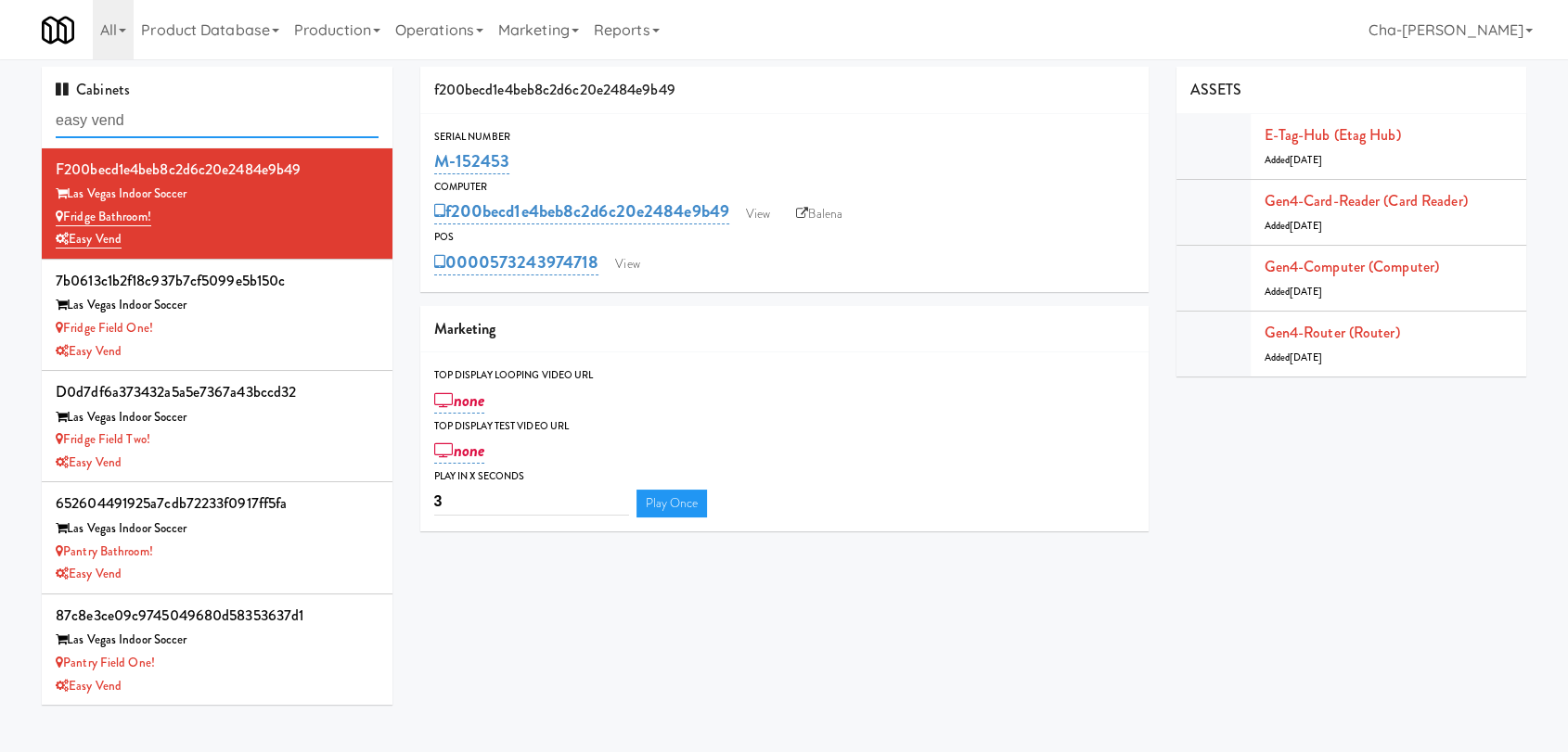
click at [146, 119] on input "easy vend" at bounding box center [218, 121] width 323 height 35
paste input "M-152453"
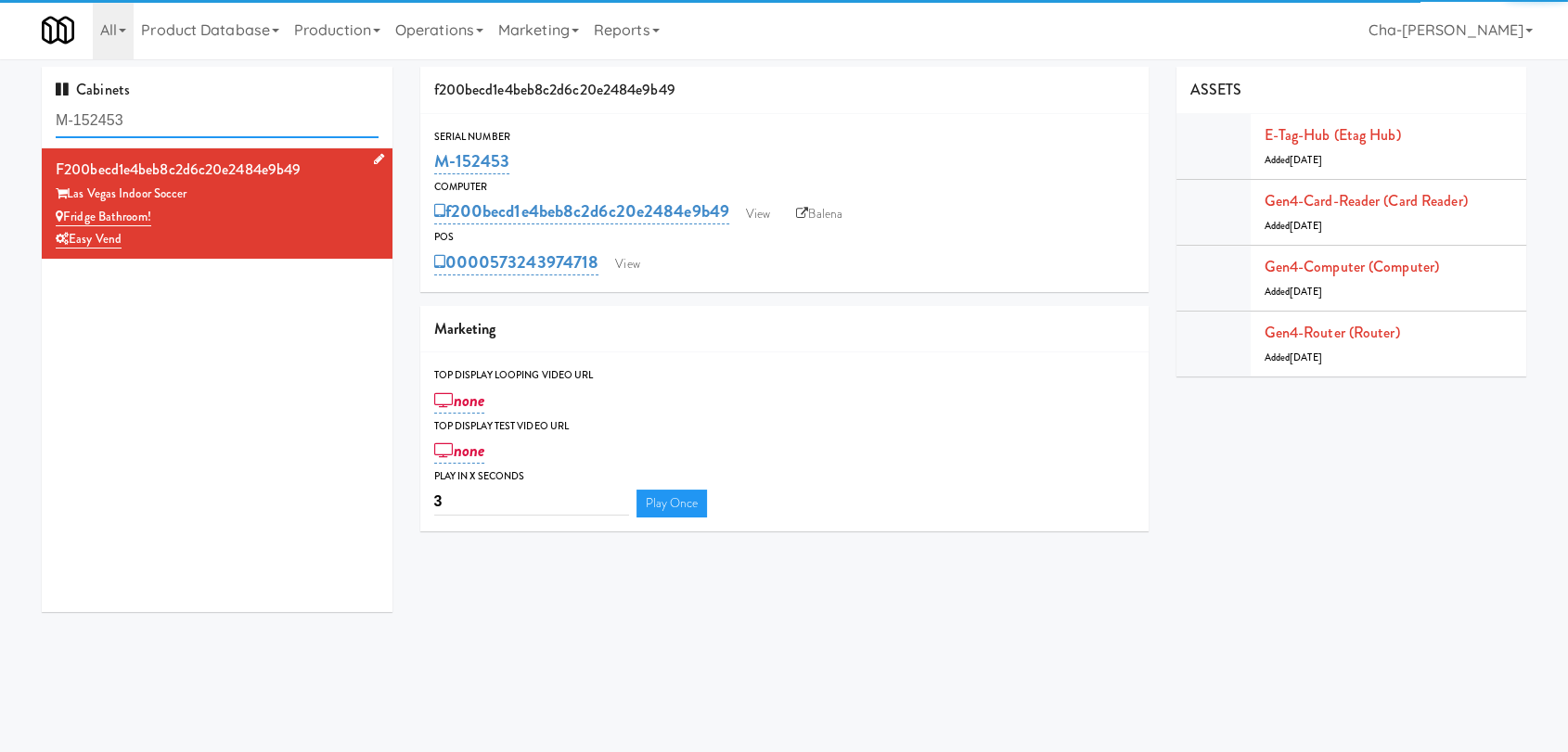
type input "M-152453"
click at [300, 230] on div "Easy Vend" at bounding box center [218, 239] width 323 height 23
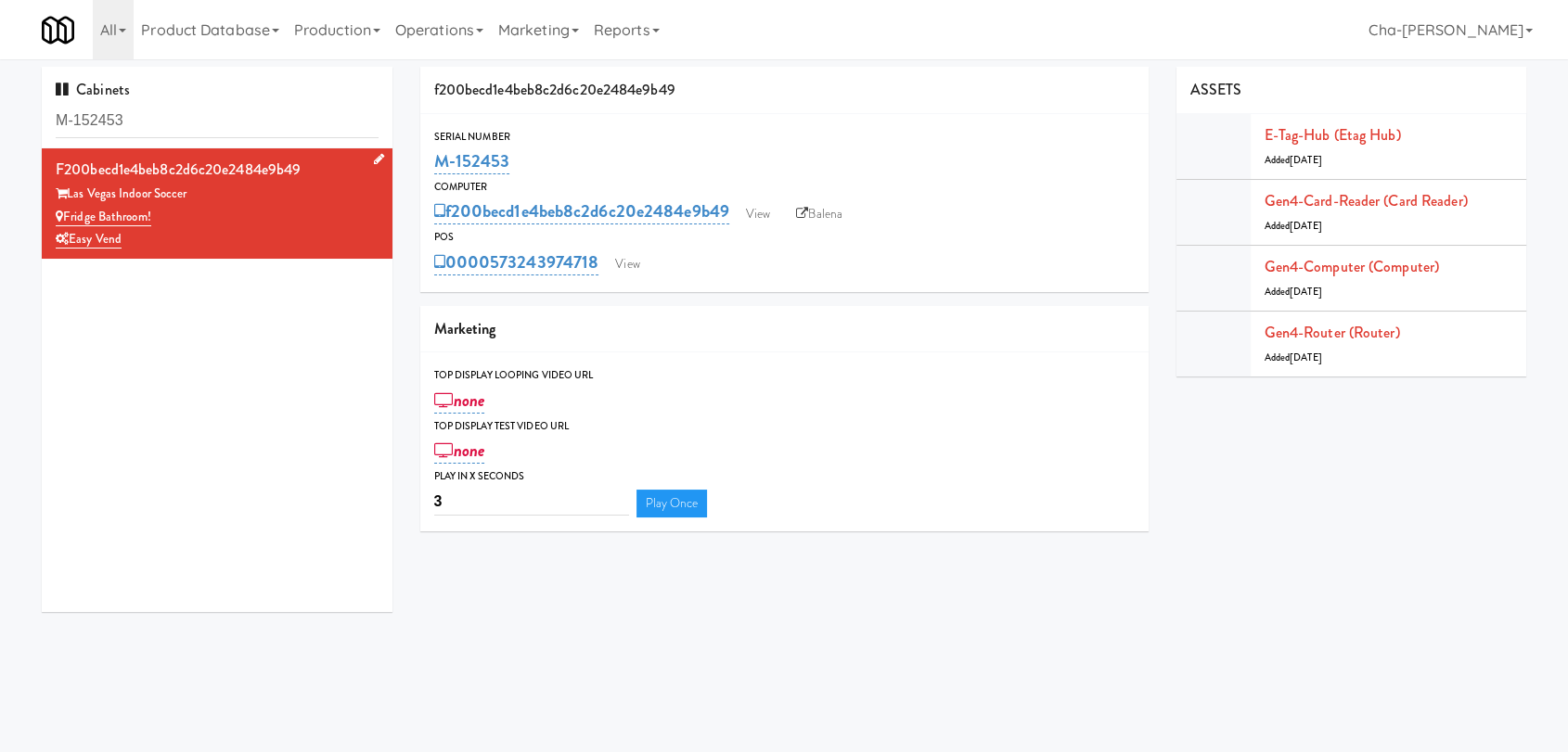
click at [269, 222] on div "Fridge Bathroom!" at bounding box center [218, 217] width 323 height 23
click at [825, 207] on link "Balena" at bounding box center [820, 215] width 65 height 28
click at [216, 112] on input "M-153688" at bounding box center [218, 121] width 323 height 35
click at [216, 111] on input "M-153688" at bounding box center [218, 121] width 323 height 35
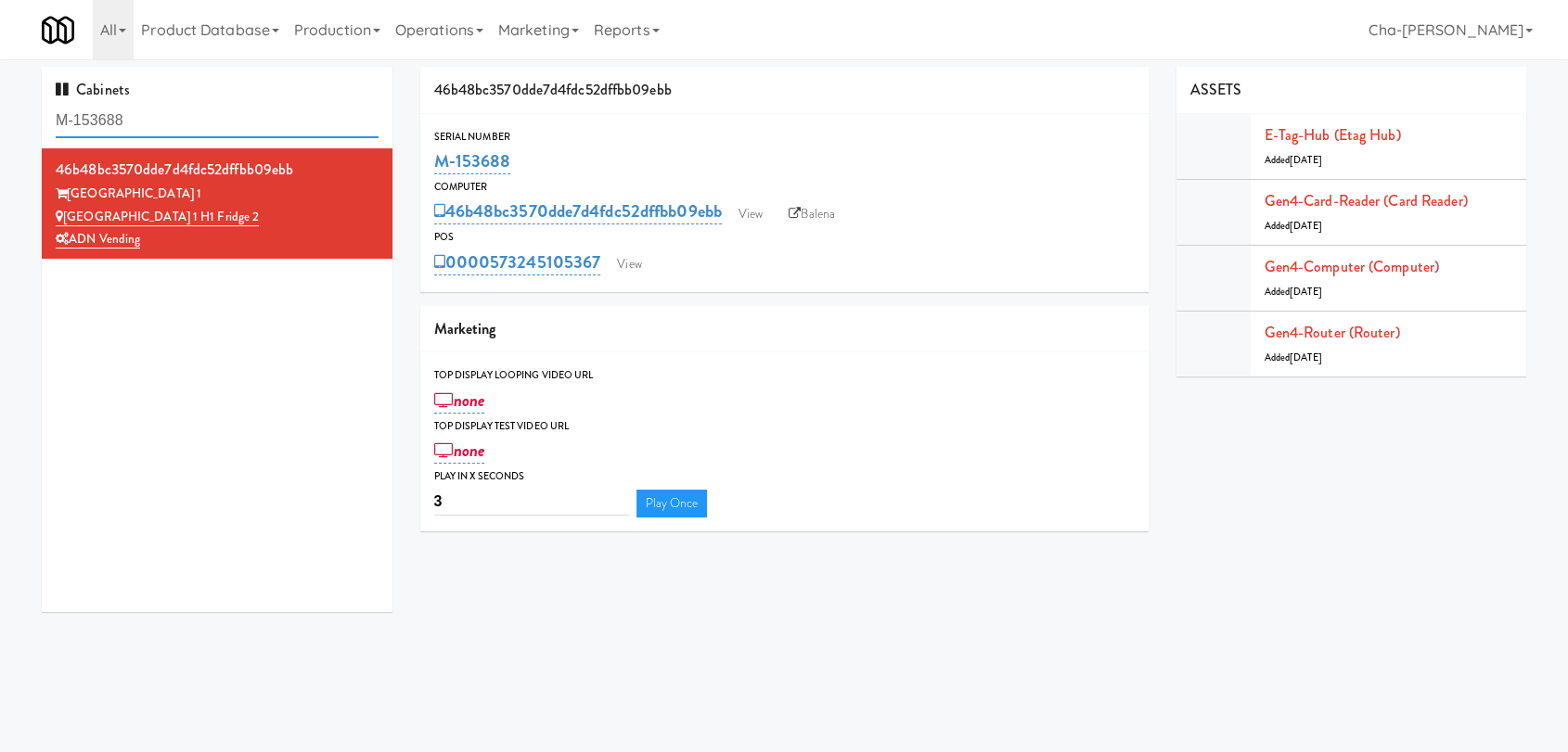
paste input "9, M-150444, M-15041"
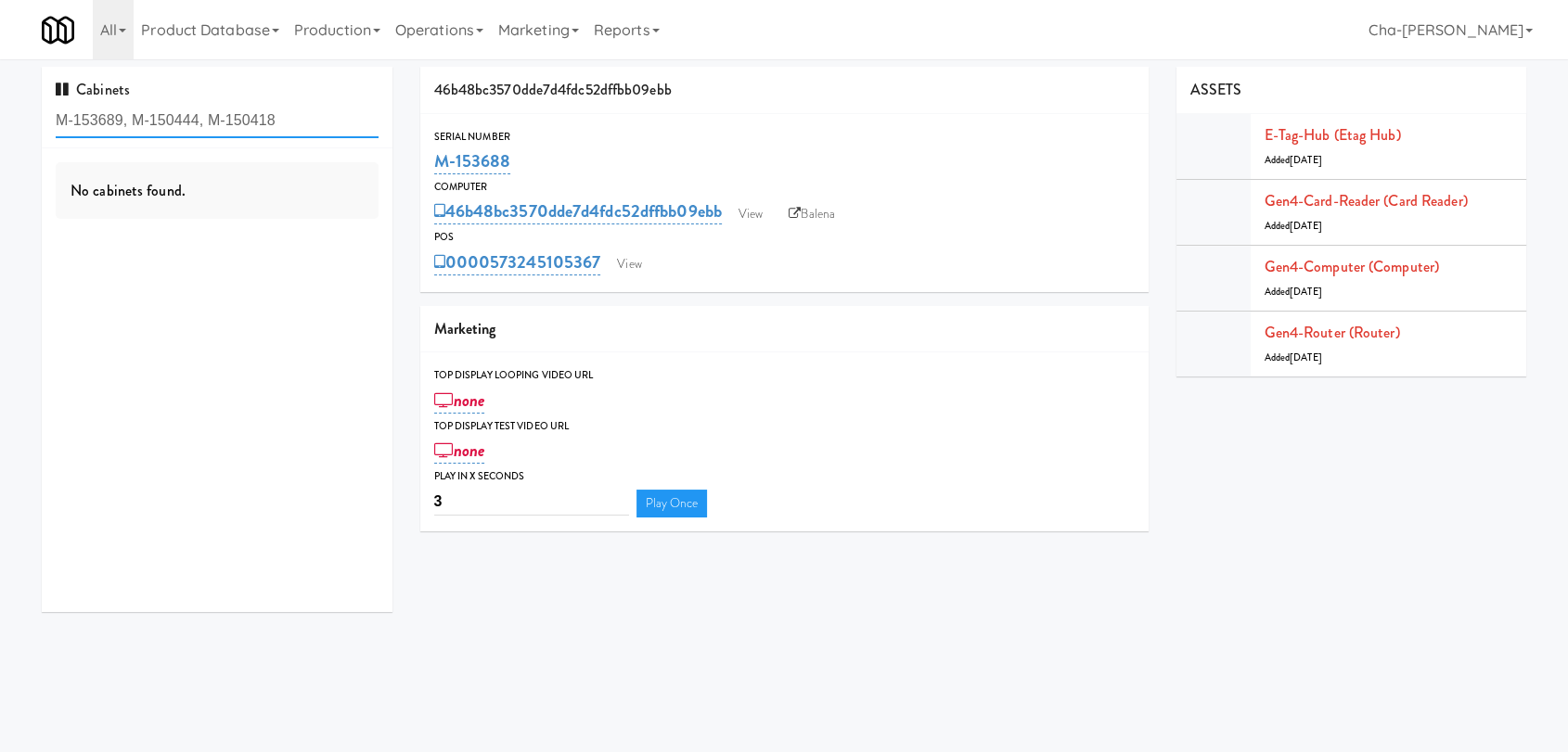
drag, startPoint x: 276, startPoint y: 121, endPoint x: 211, endPoint y: 121, distance: 65.0
click at [211, 121] on input "M-153689, M-150444, M-150418" at bounding box center [218, 121] width 323 height 35
drag, startPoint x: 197, startPoint y: 118, endPoint x: 134, endPoint y: 122, distance: 63.1
click at [134, 122] on input "M-153689, M-150444, M-150418" at bounding box center [218, 121] width 323 height 35
drag, startPoint x: 263, startPoint y: 119, endPoint x: 123, endPoint y: 125, distance: 140.1
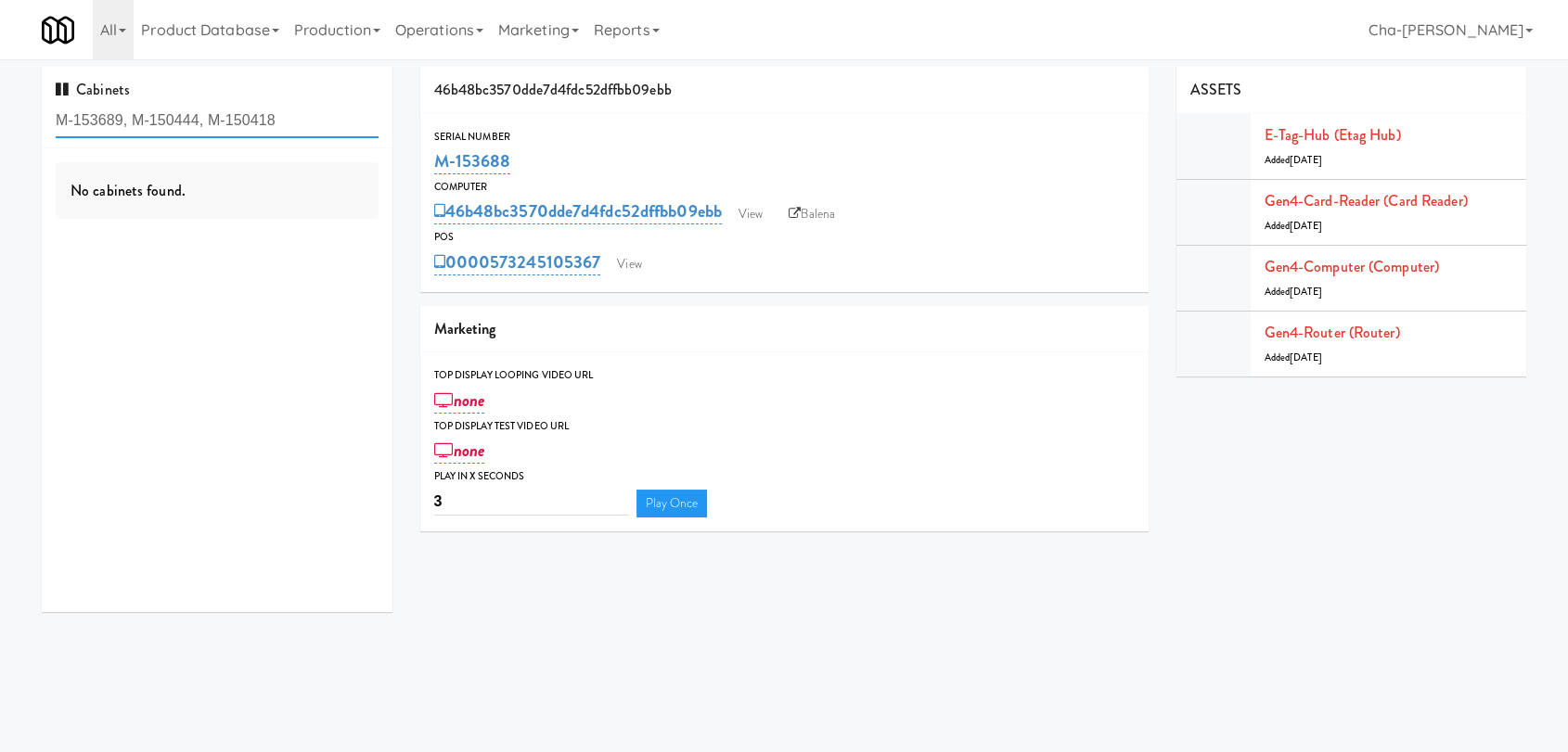
click at [123, 125] on input "M-153689, M-150444, M-150418" at bounding box center [218, 121] width 323 height 35
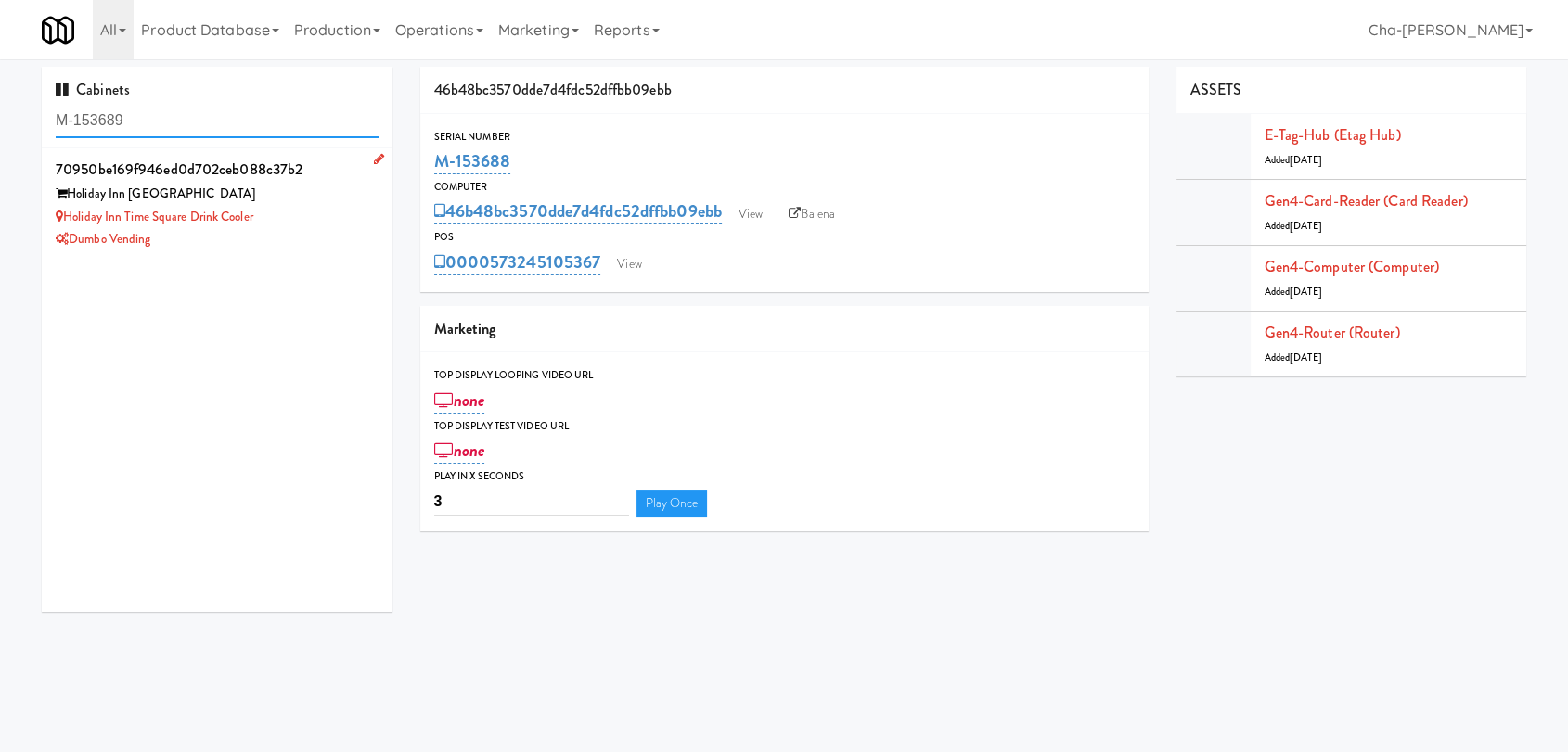
type input "M-153689"
click at [312, 206] on div "Holiday Inn Time Square Drink Cooler" at bounding box center [218, 217] width 323 height 23
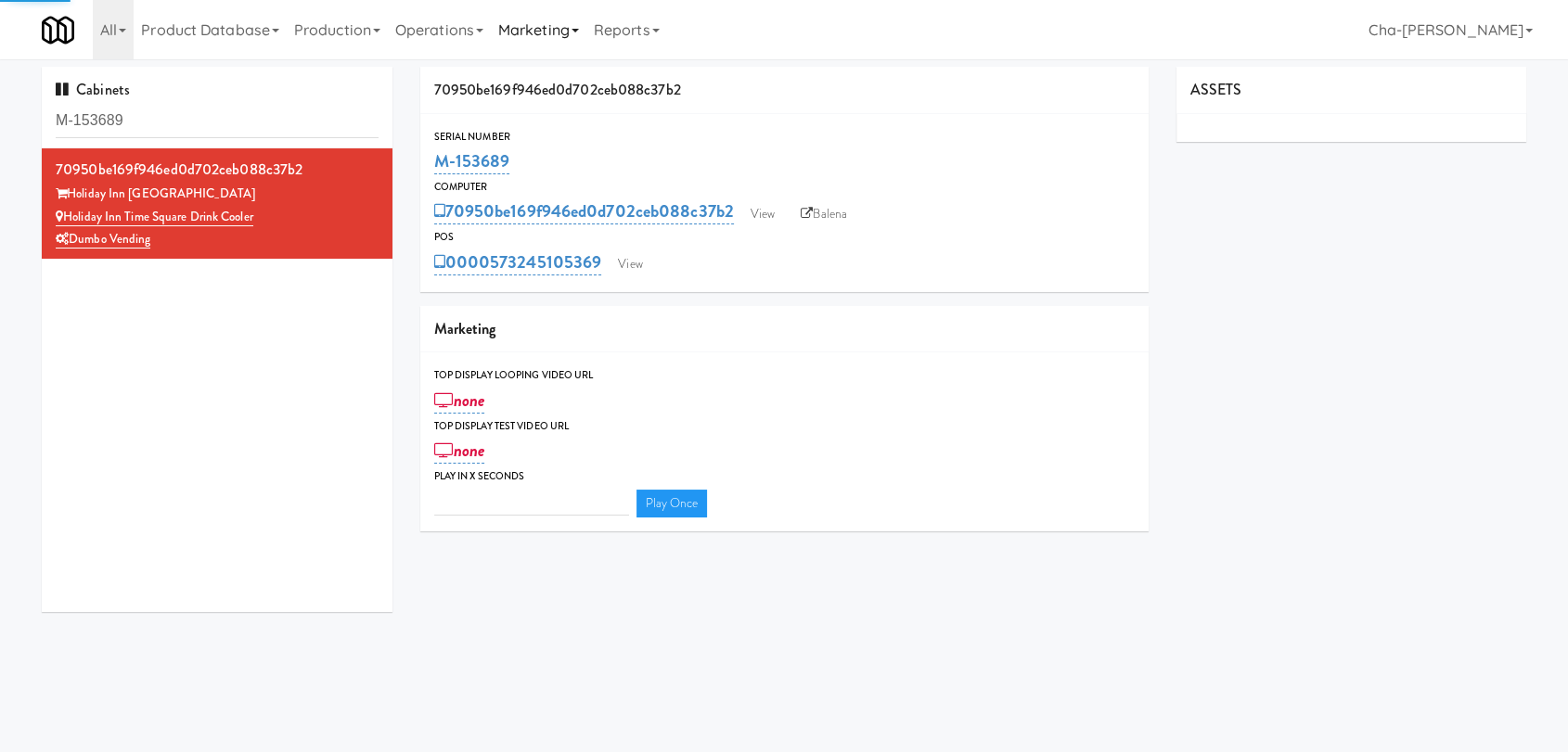
type input "3"
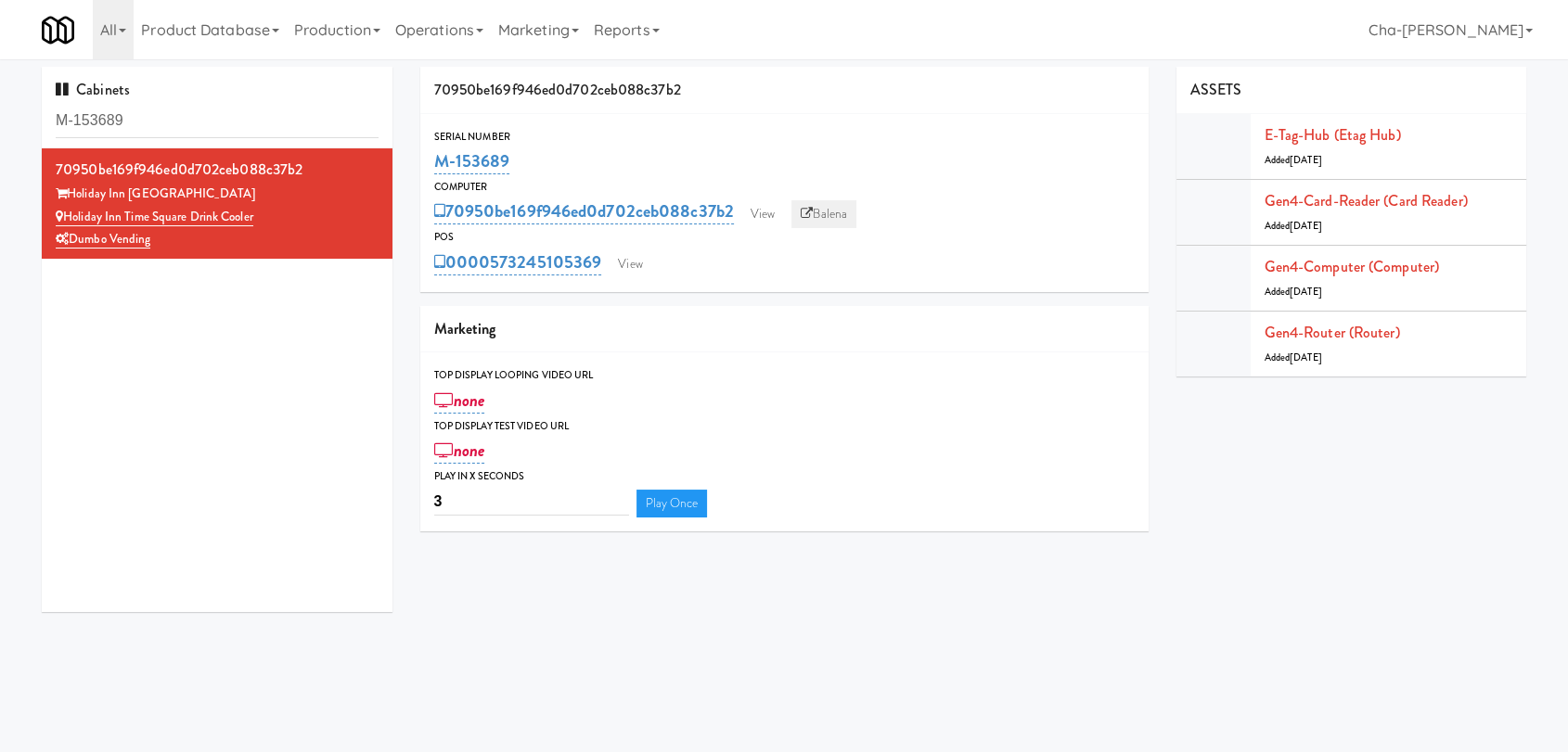
click at [839, 218] on link "Balena" at bounding box center [824, 215] width 65 height 28
drag, startPoint x: 527, startPoint y: 163, endPoint x: 433, endPoint y: 169, distance: 94.2
click at [435, 169] on div "M-153689" at bounding box center [785, 162] width 701 height 32
copy link "M-153689"
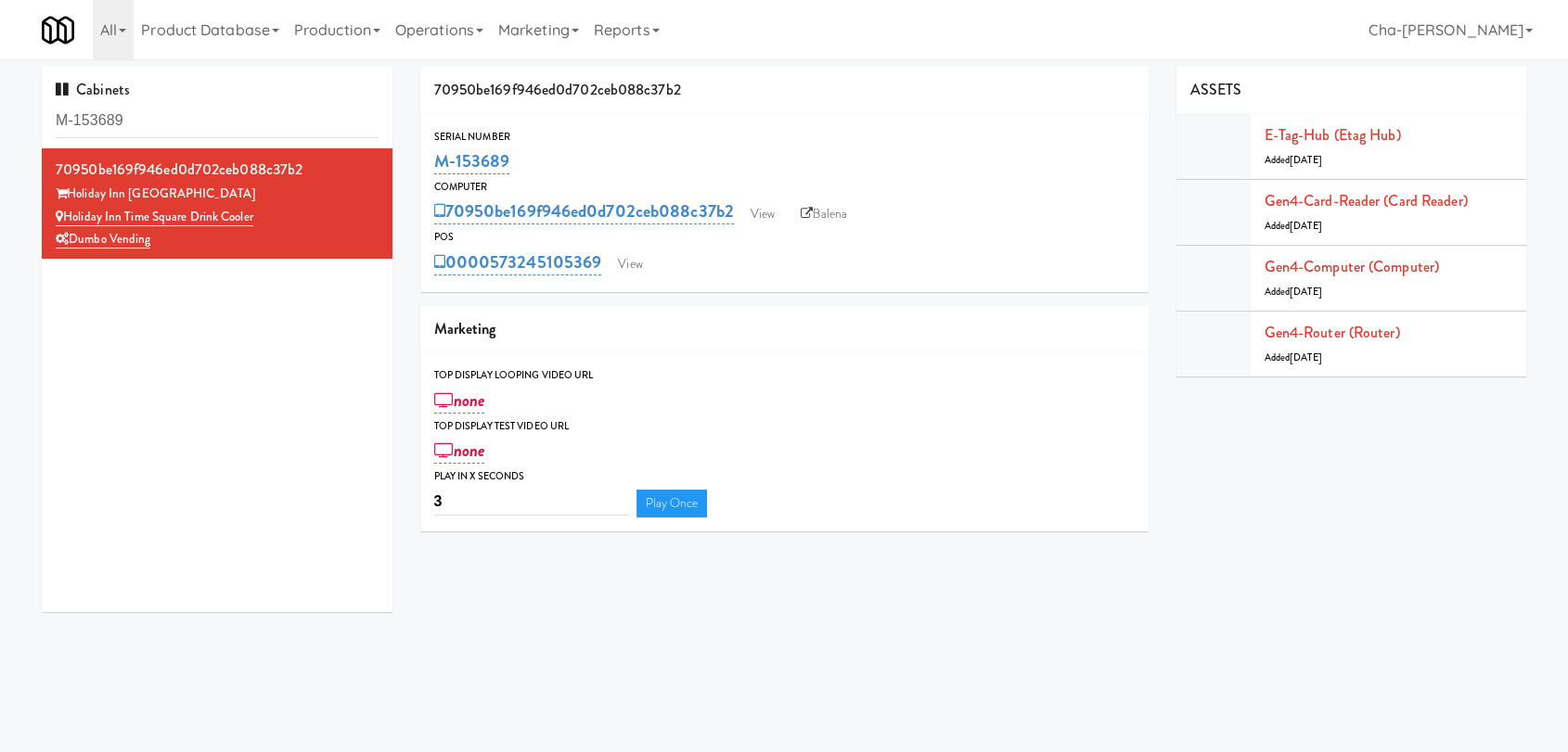
copy link "M-153689"
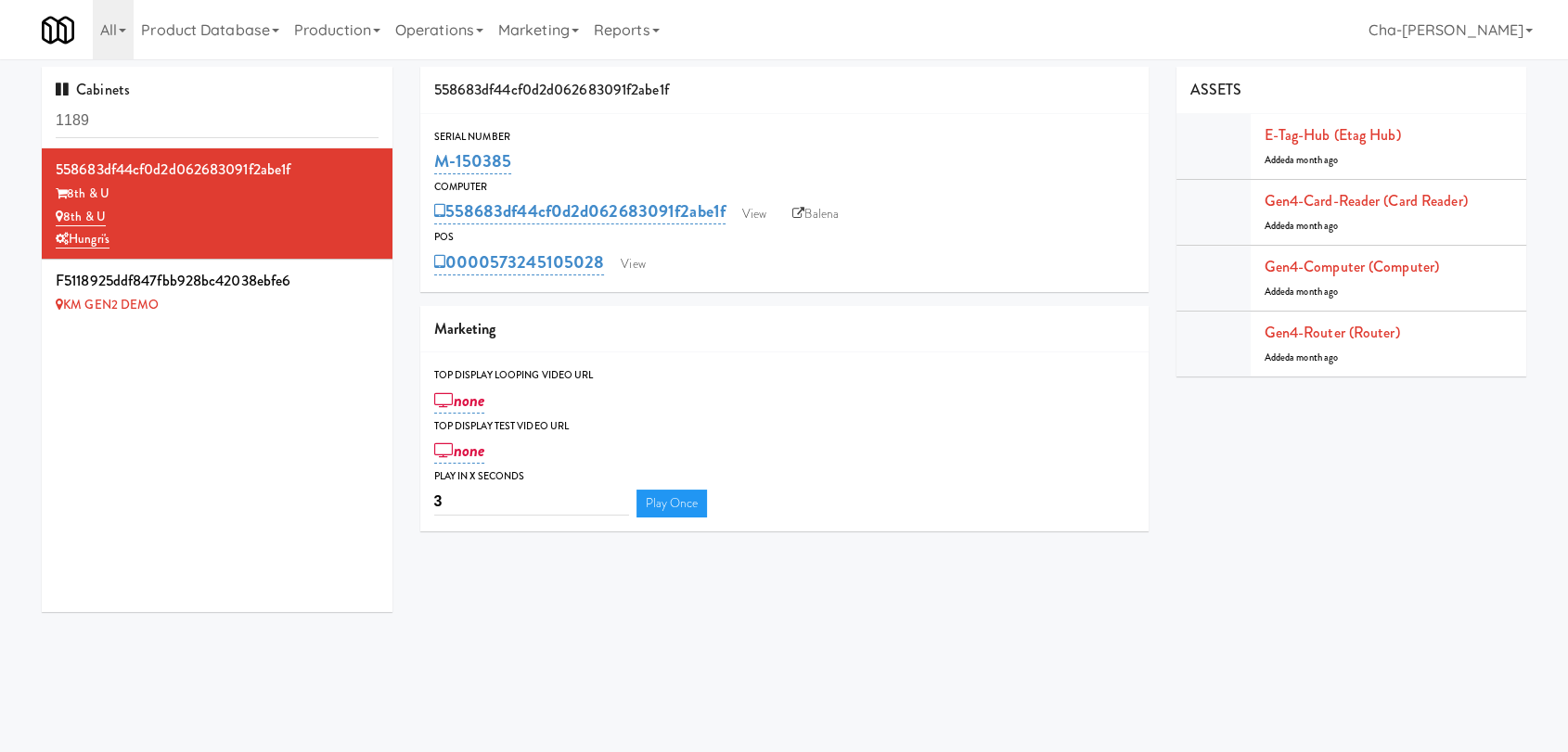
click at [148, 110] on input "1189" at bounding box center [218, 121] width 323 height 35
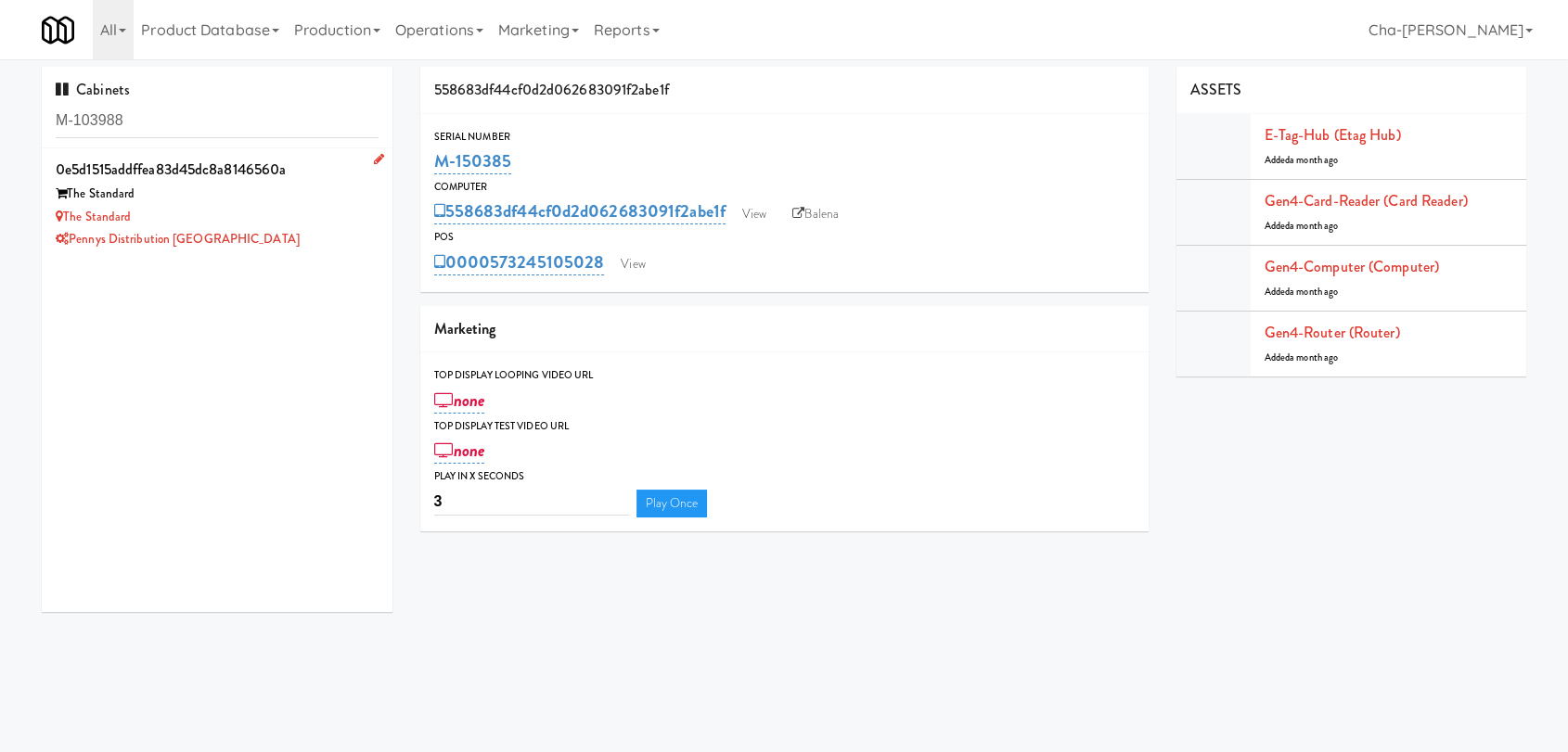
type input "M-103988"
click at [211, 217] on div "The Standard" at bounding box center [218, 217] width 323 height 23
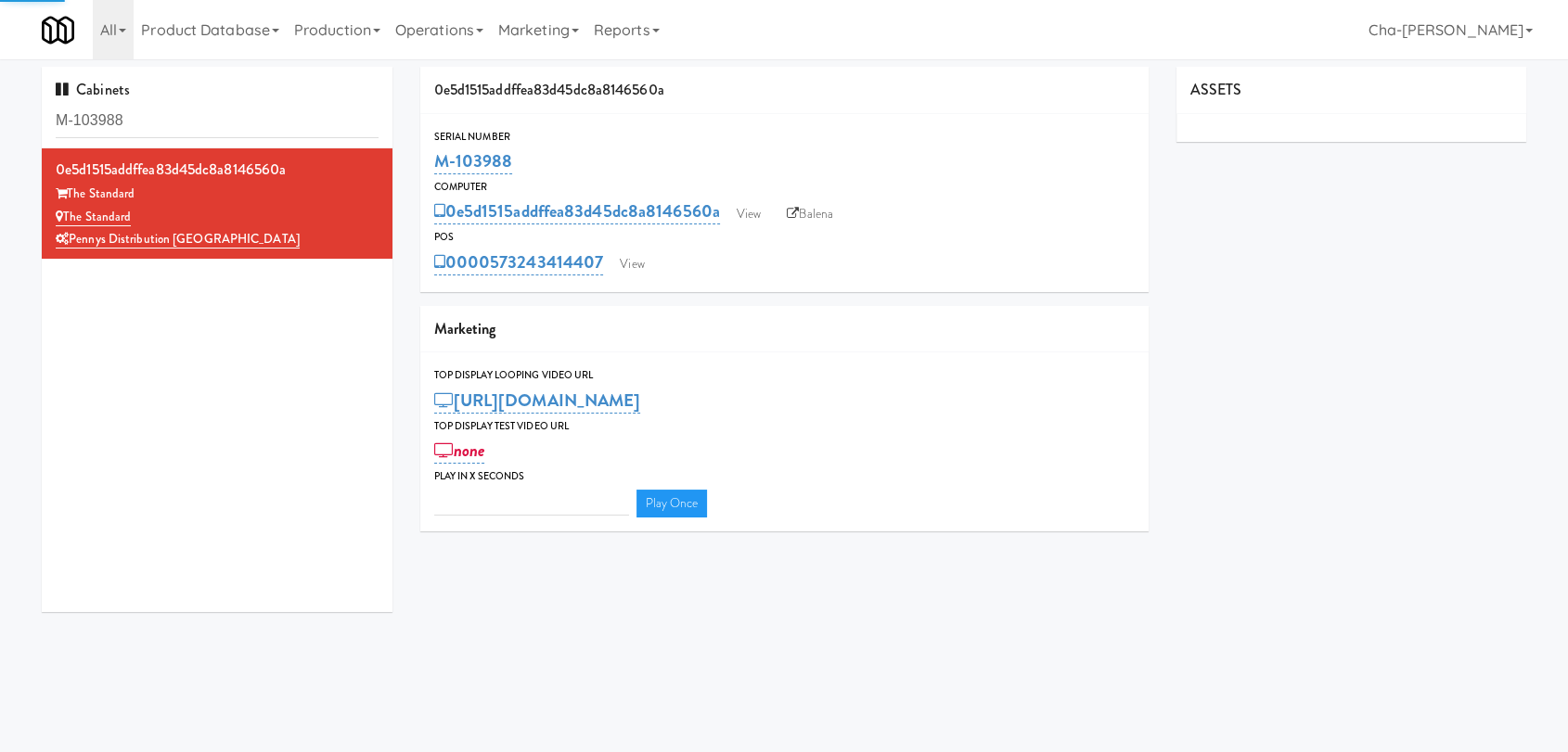
type input "3"
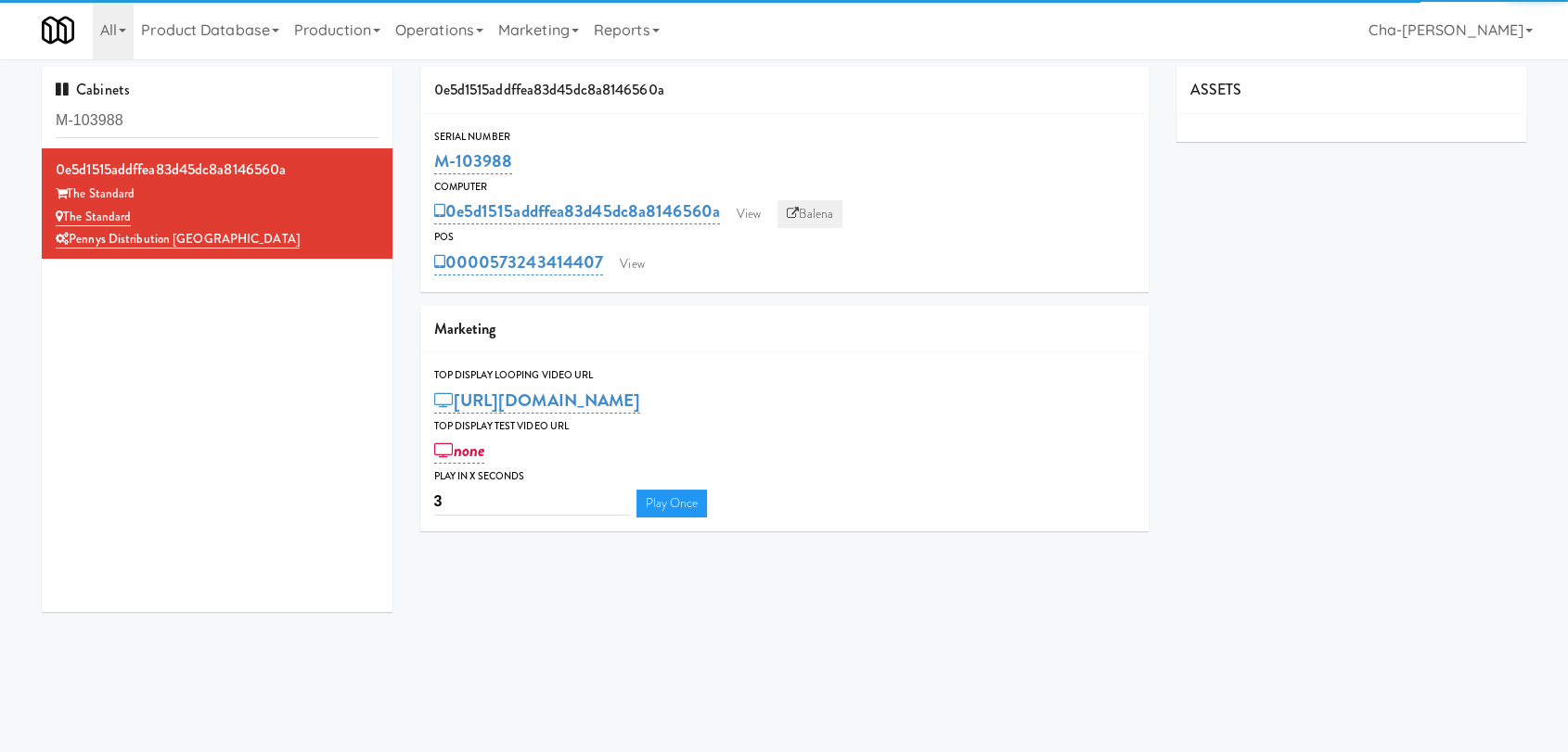
click at [810, 207] on link "Balena" at bounding box center [810, 215] width 65 height 28
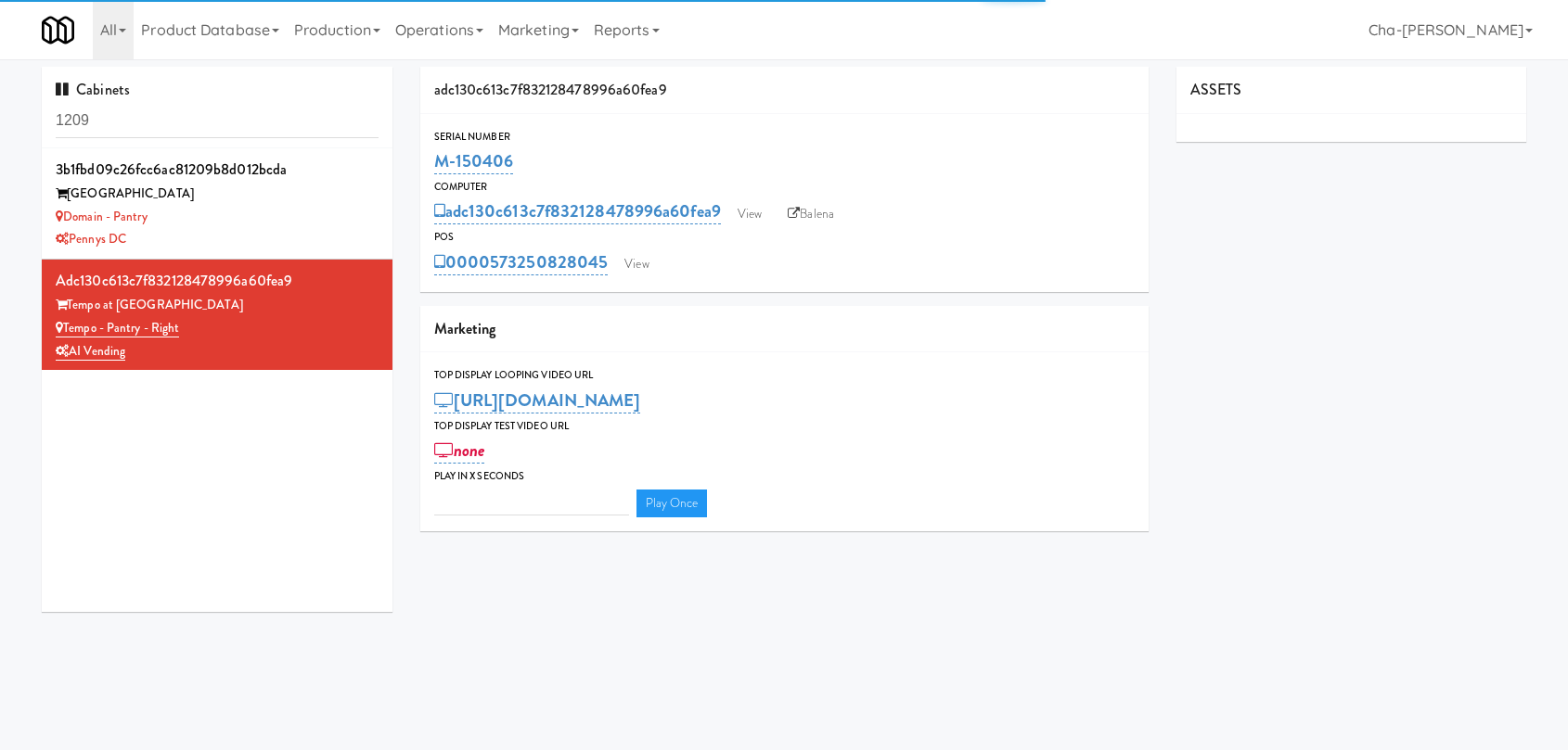
type input "3"
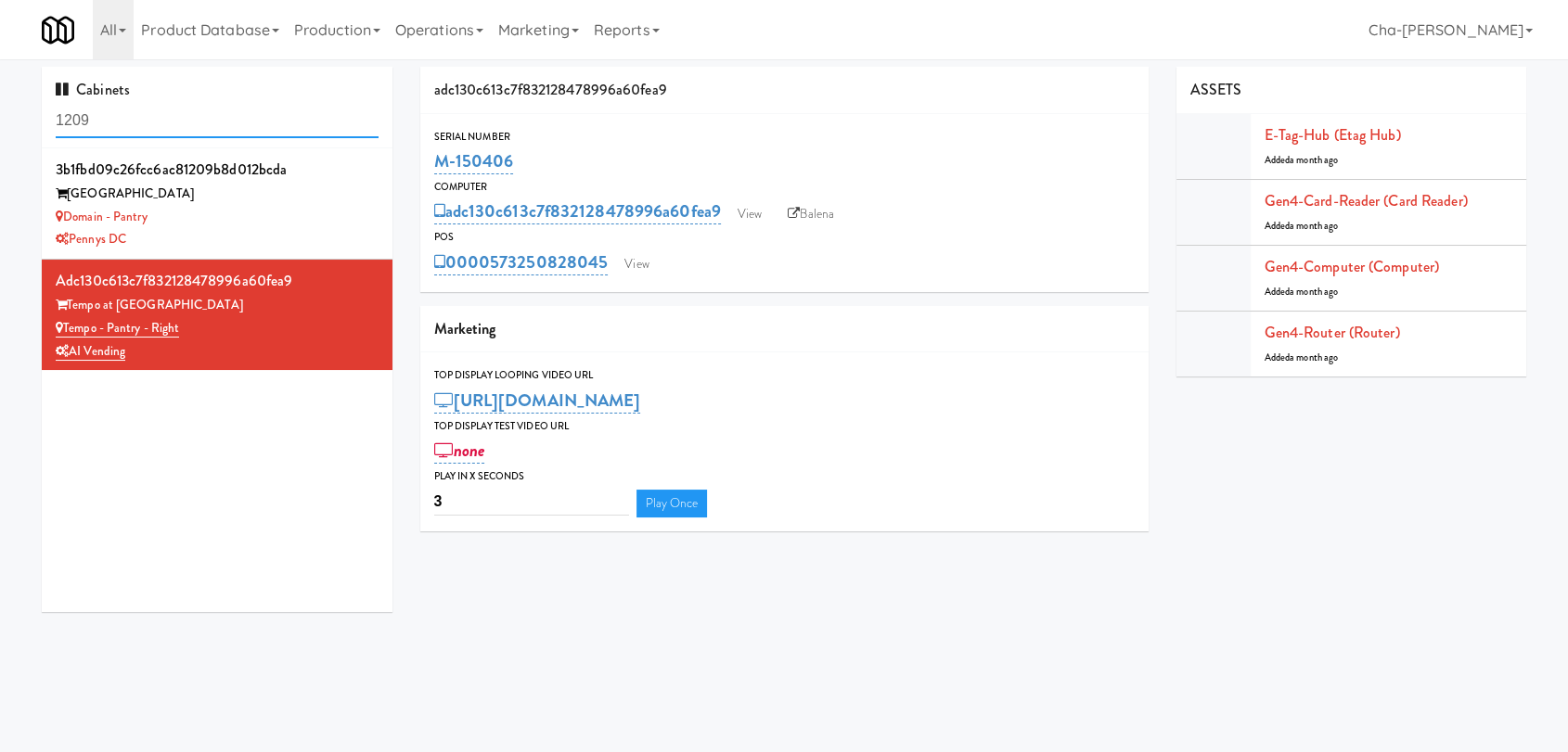
click at [119, 120] on input "1209" at bounding box center [218, 121] width 323 height 35
click at [120, 120] on input "1209" at bounding box center [218, 121] width 323 height 35
paste input "M-103988"
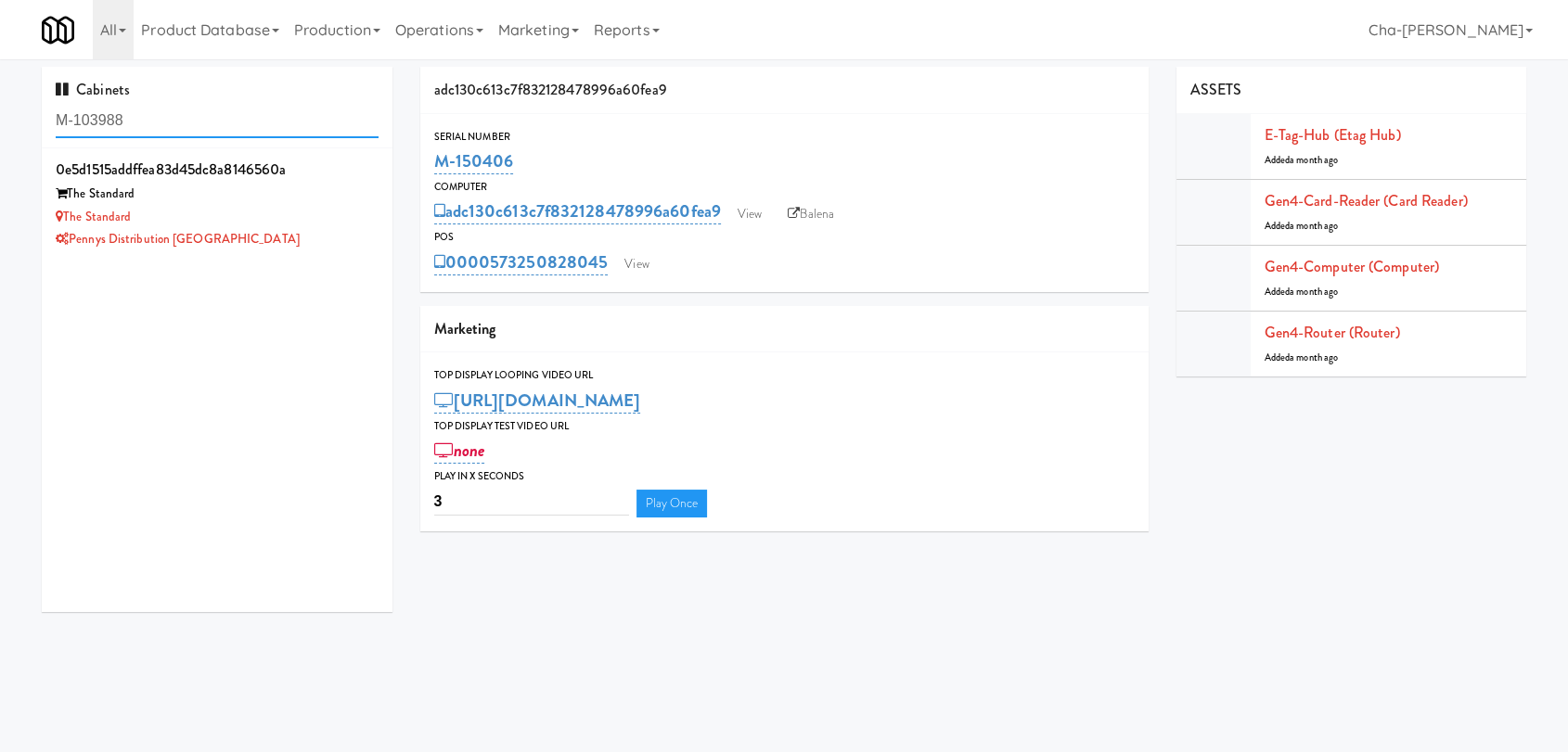
click at [215, 123] on input "M-103988" at bounding box center [218, 121] width 323 height 35
paste input "107305"
type input "107305"
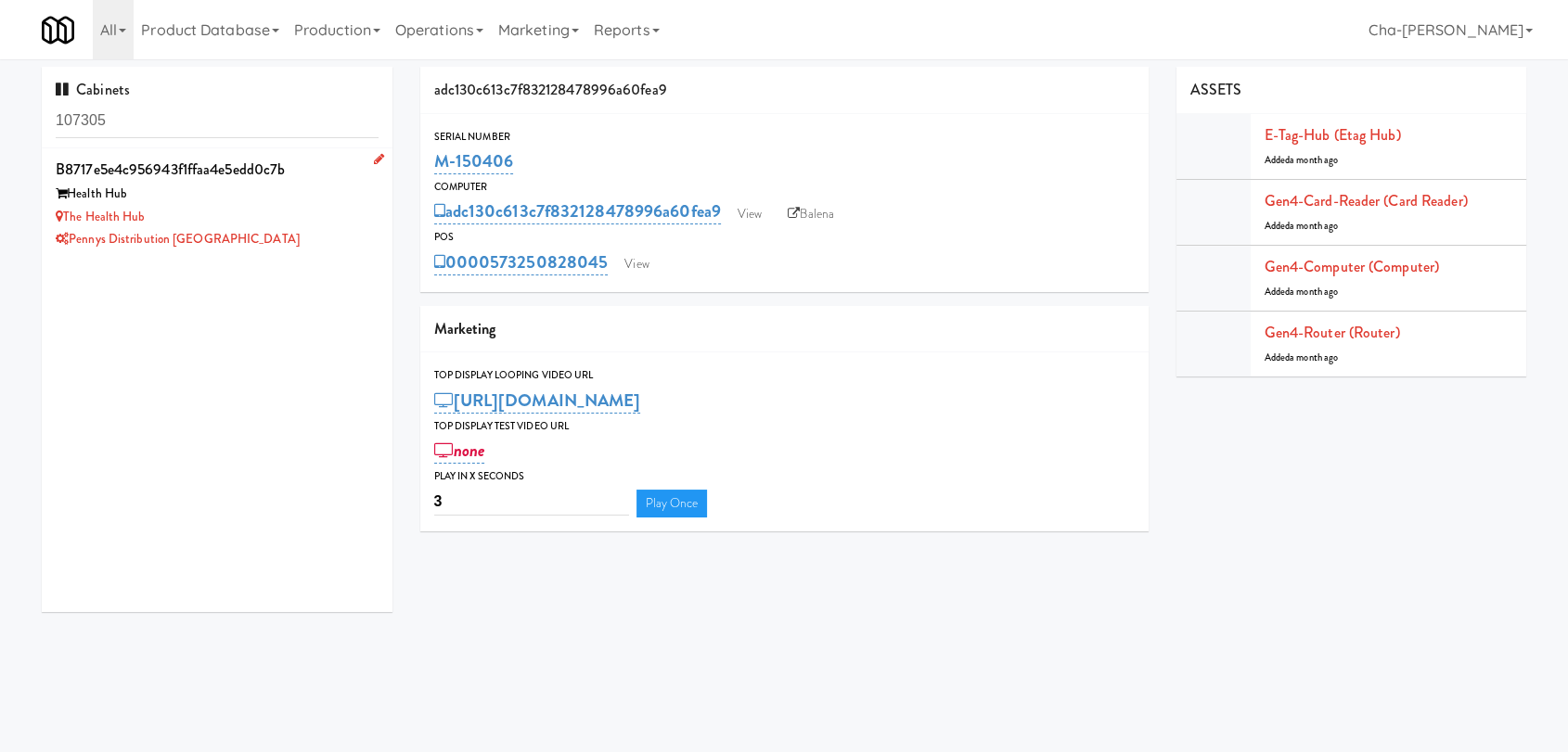
drag, startPoint x: 155, startPoint y: 211, endPoint x: 67, endPoint y: 212, distance: 88.0
click at [67, 212] on div "The Health Hub" at bounding box center [218, 217] width 323 height 23
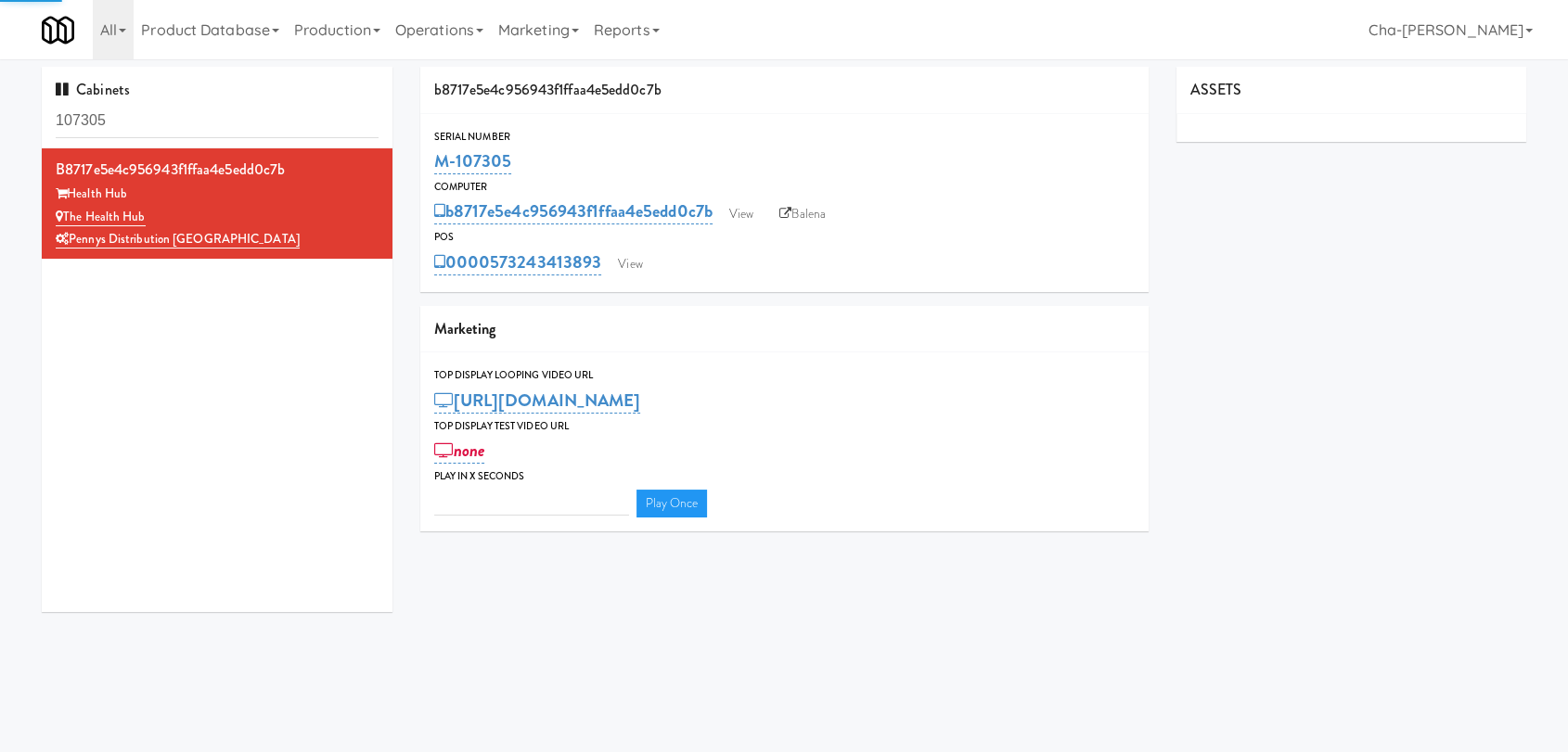
type input "3"
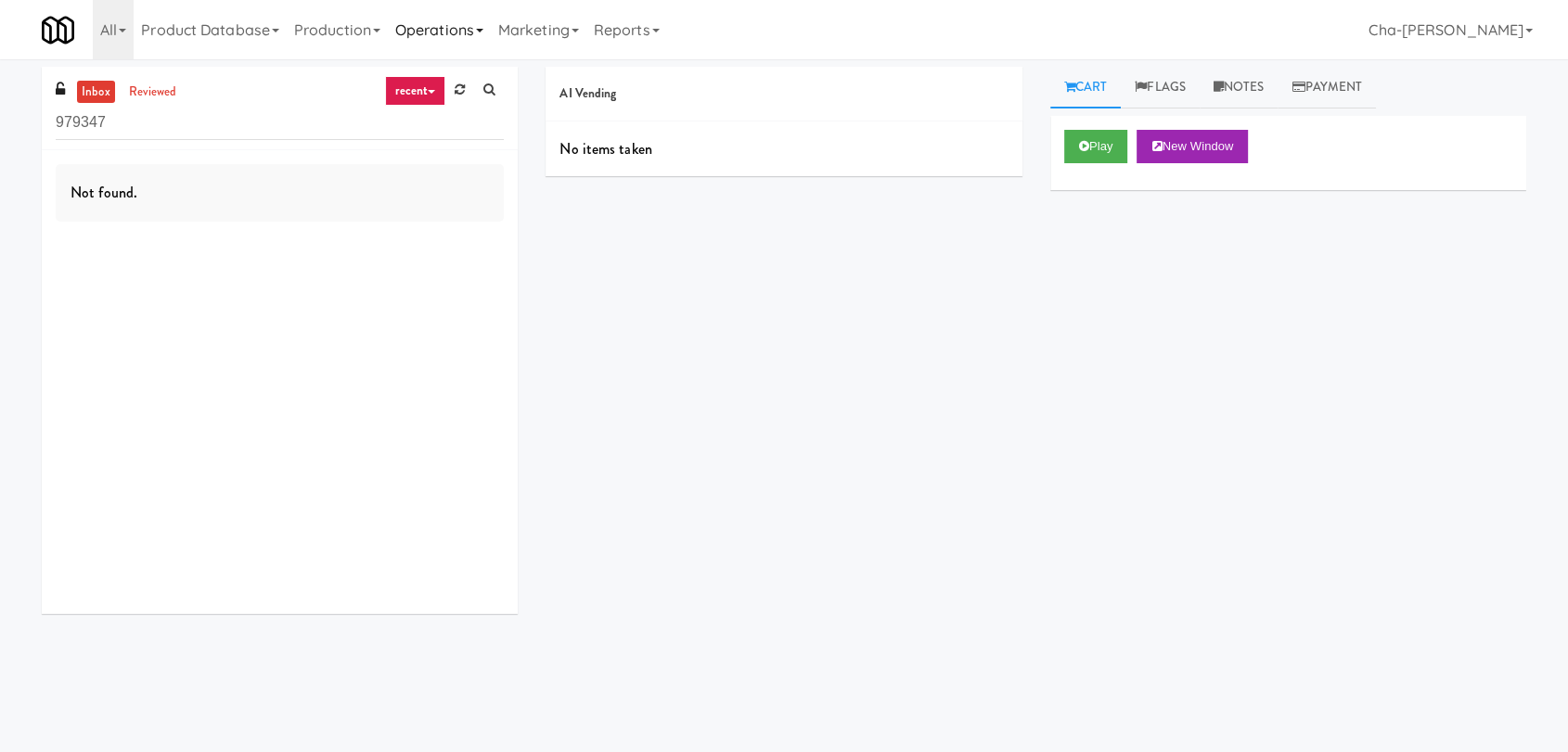
click at [460, 24] on link "Operations" at bounding box center [439, 30] width 103 height 60
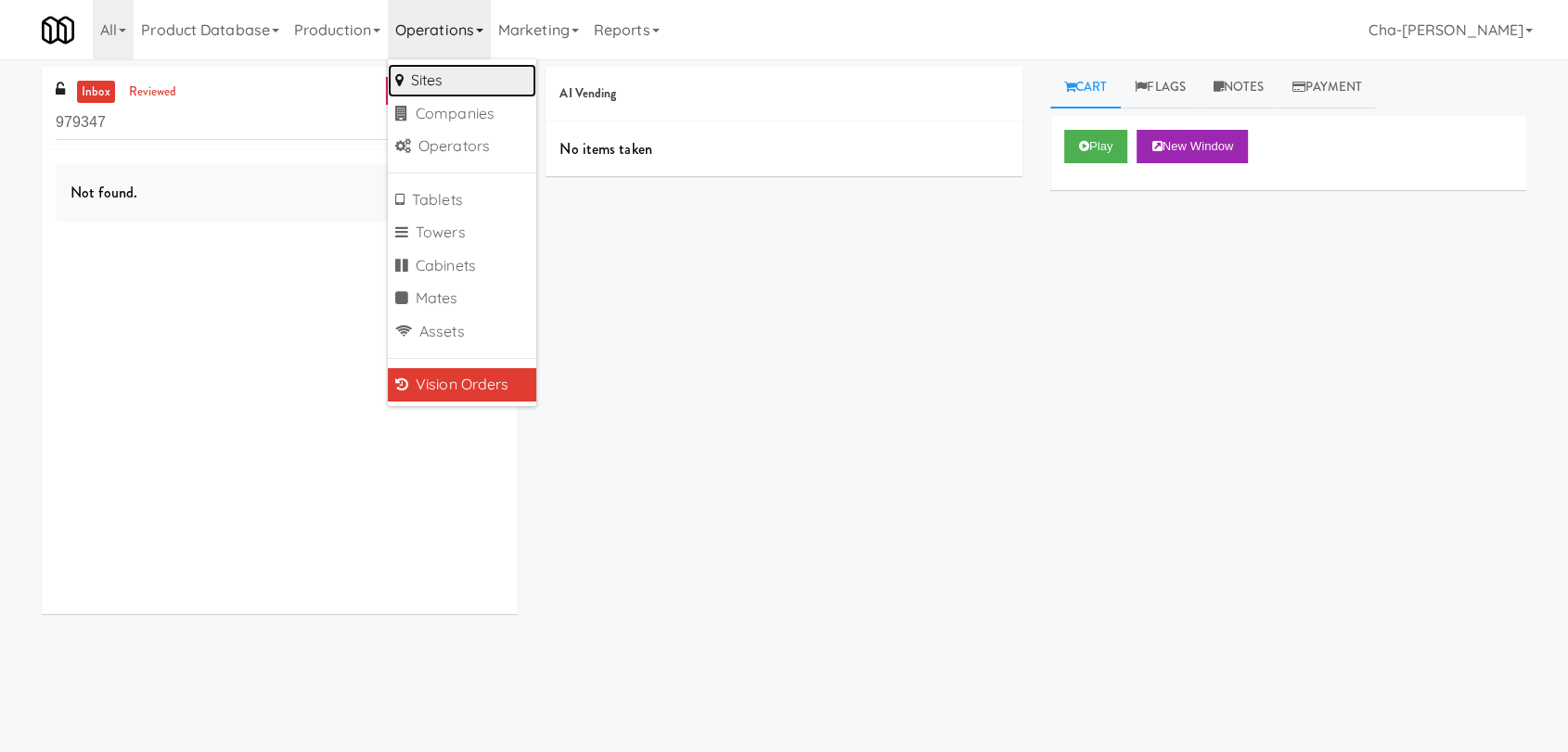
click at [451, 83] on link "Sites" at bounding box center [462, 81] width 149 height 34
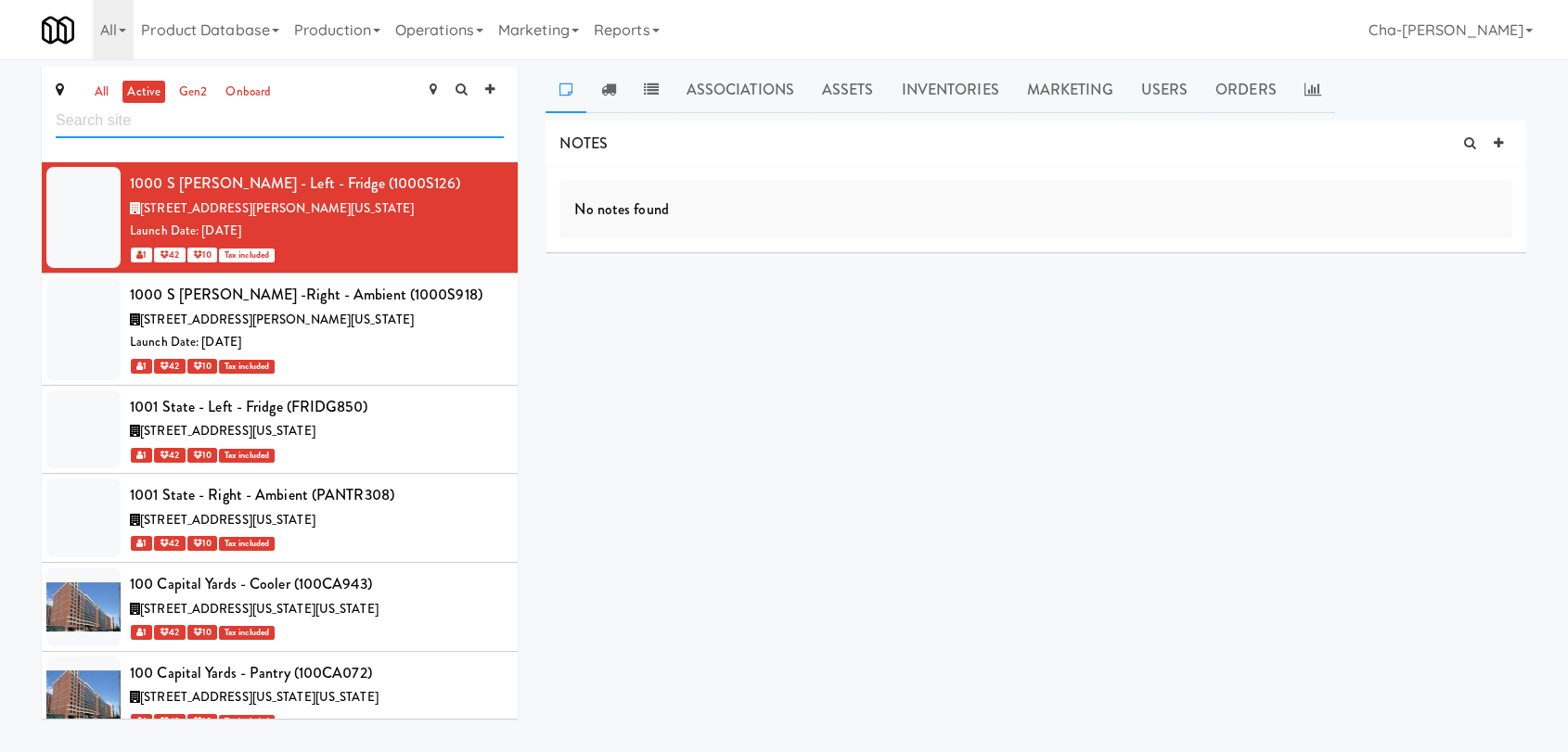
click at [114, 126] on input "text" at bounding box center [280, 121] width 449 height 35
paste input "The Health Hub"
click at [114, 126] on input "The Health Hub" at bounding box center [280, 121] width 449 height 35
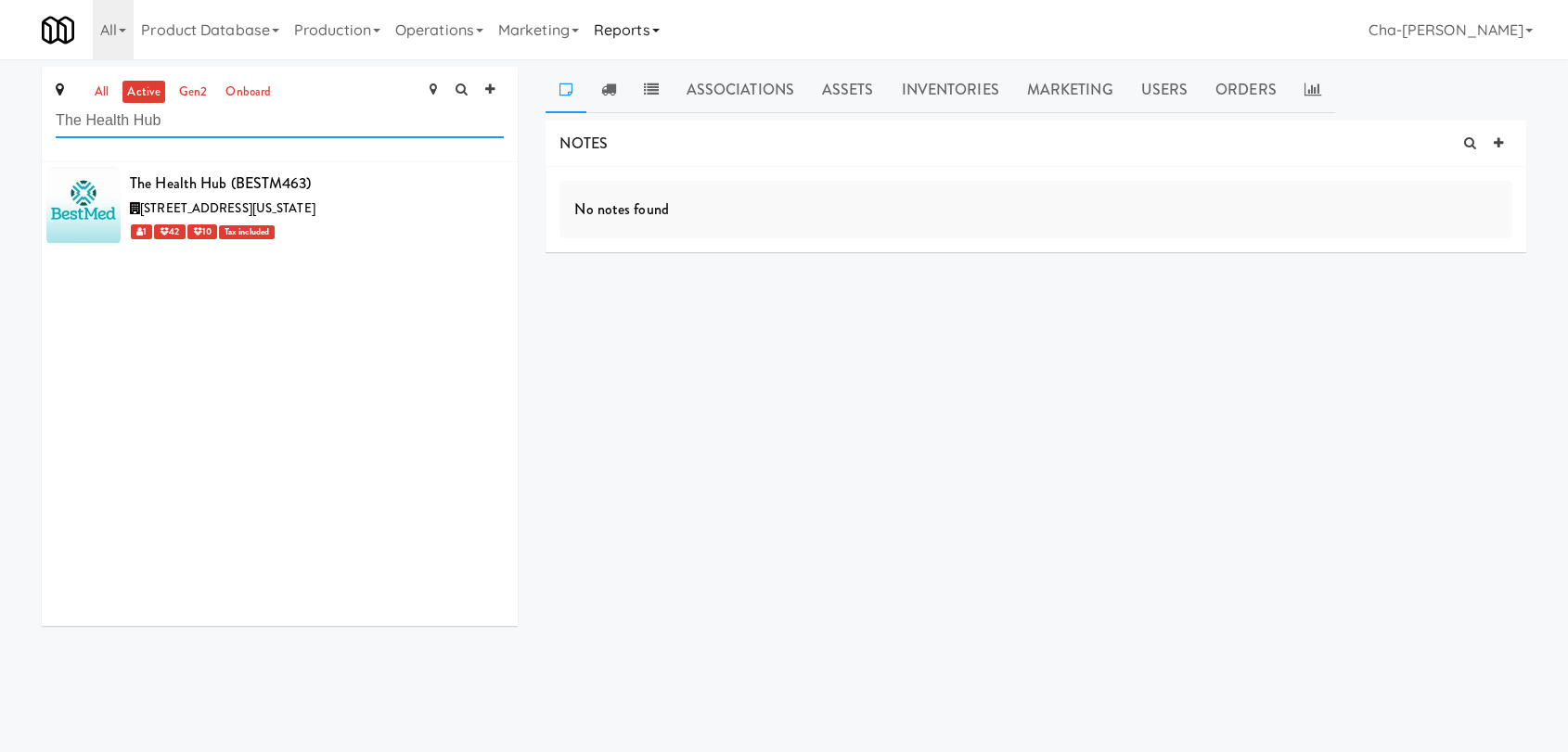
type input "The Health Hub"
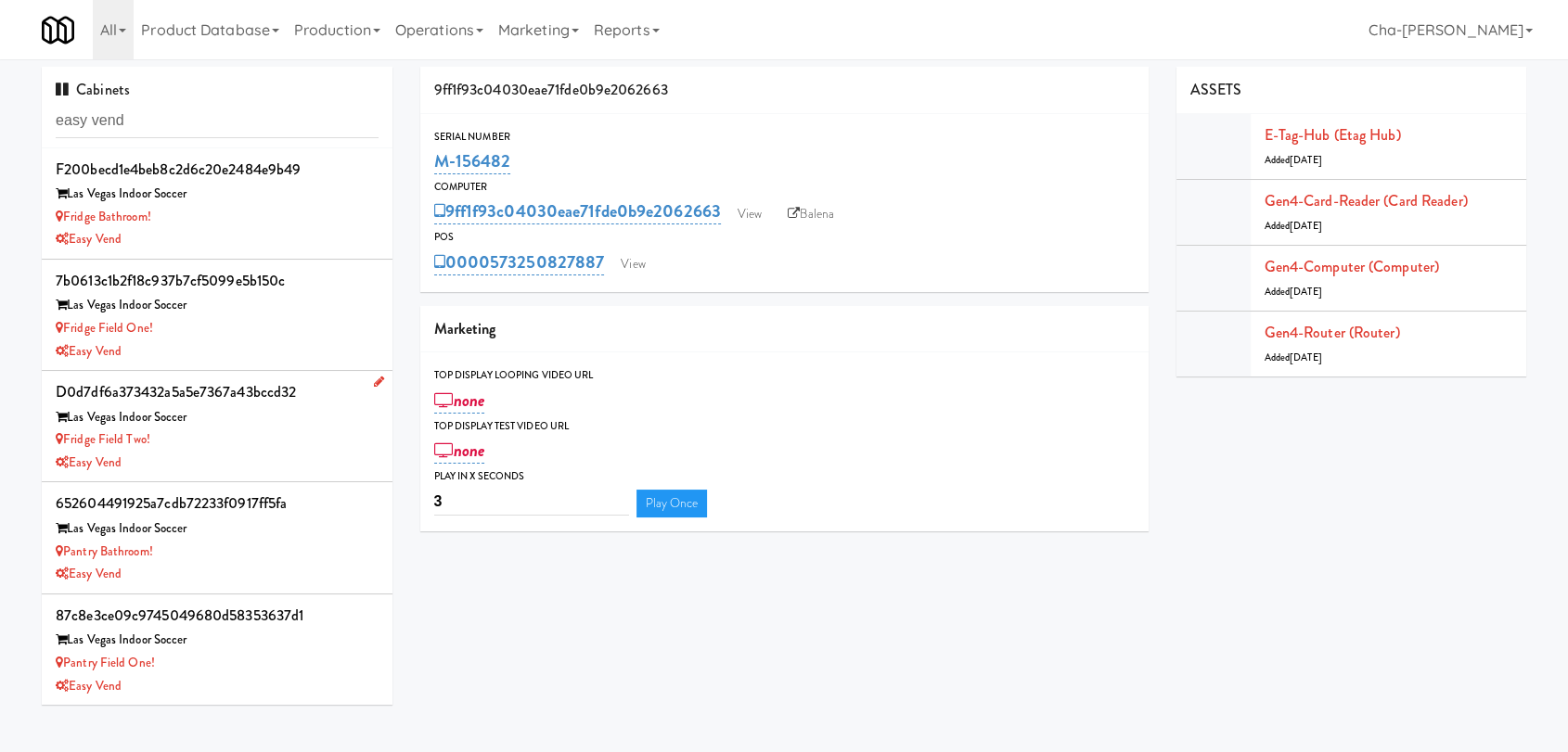
scroll to position [111, 0]
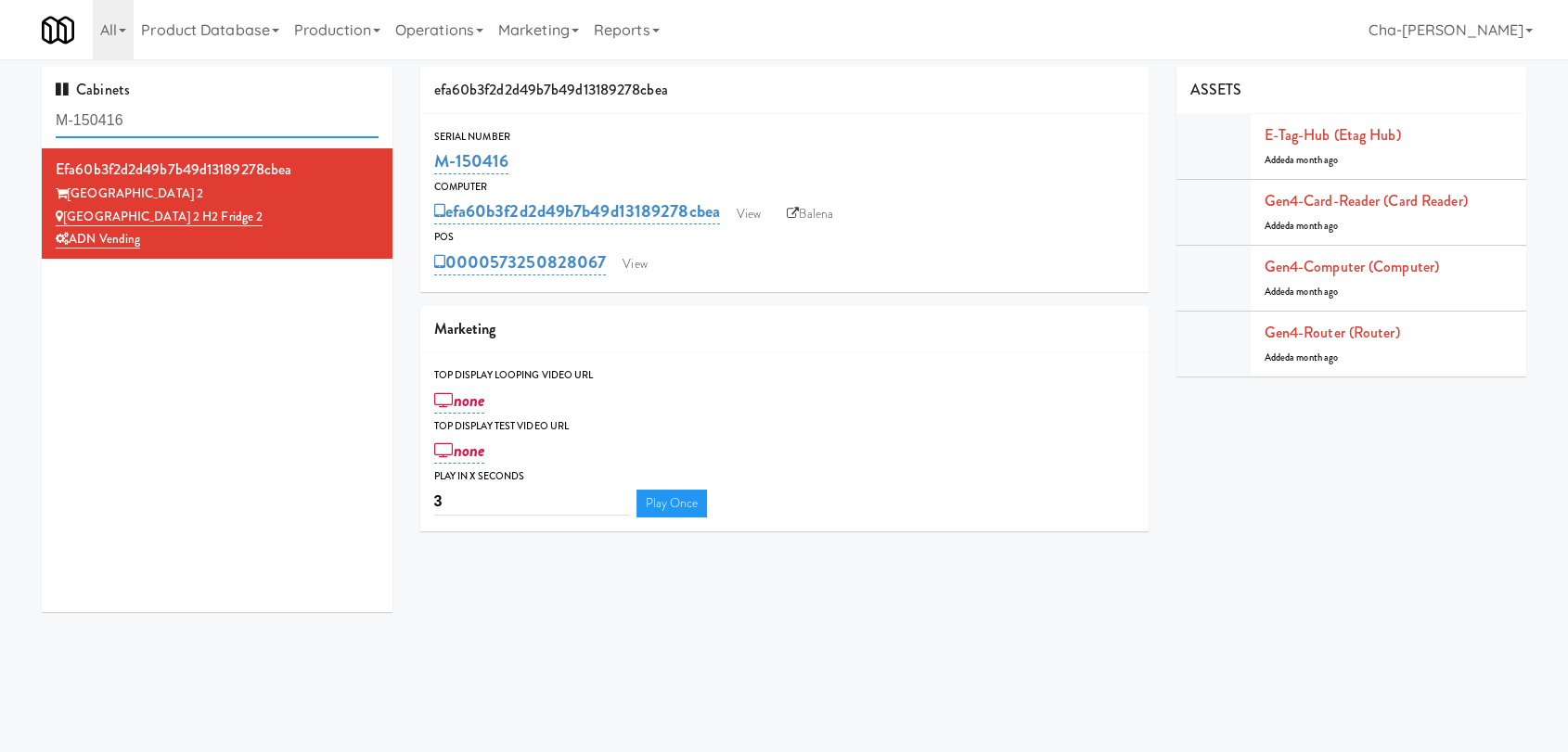
click at [153, 121] on input "M-150416" at bounding box center [218, 121] width 323 height 35
click at [153, 120] on input "M-150416" at bounding box center [218, 121] width 323 height 35
paste input "8"
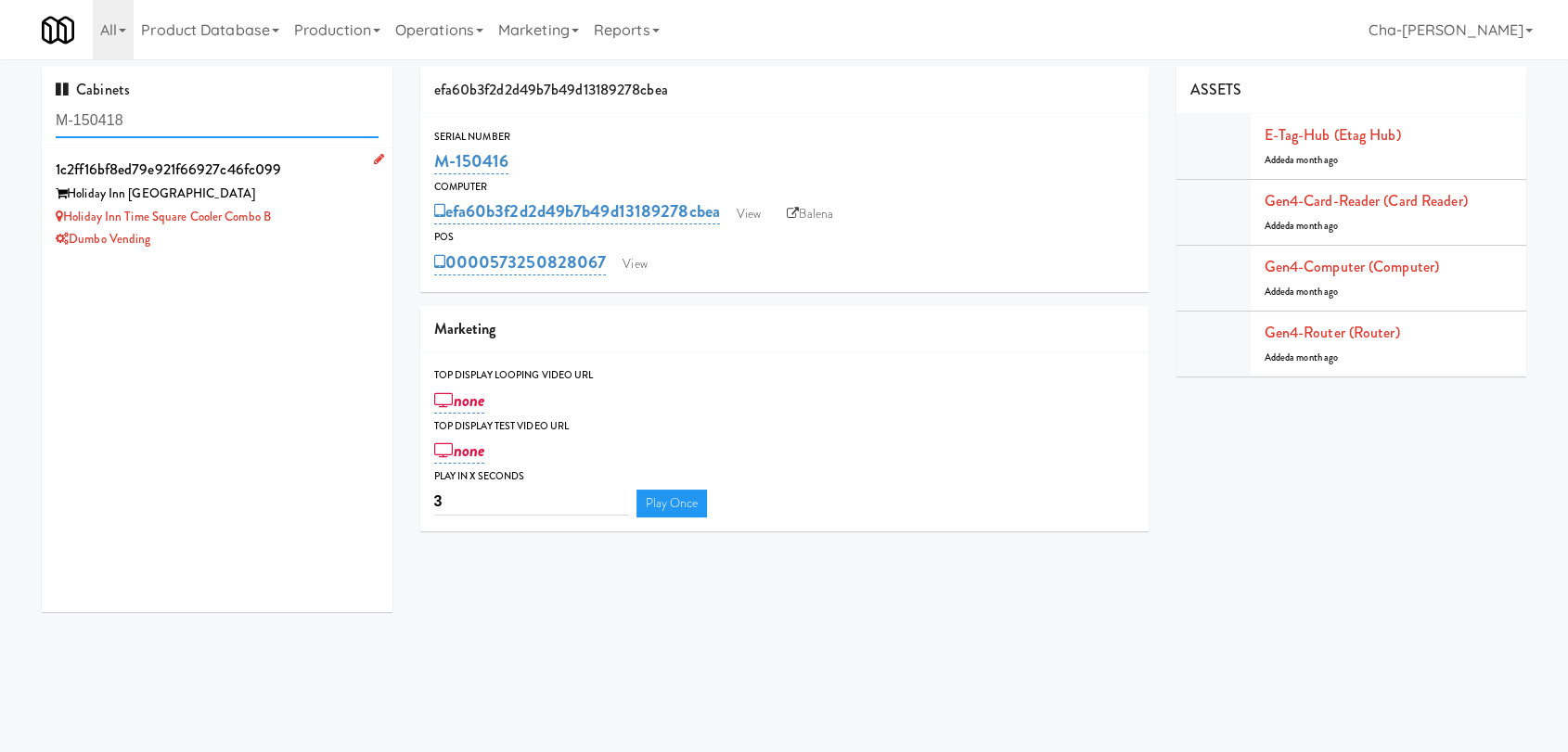
type input "M-150418"
click at [290, 213] on div "Holiday Inn Time Square Cooler Combo B" at bounding box center [218, 217] width 323 height 23
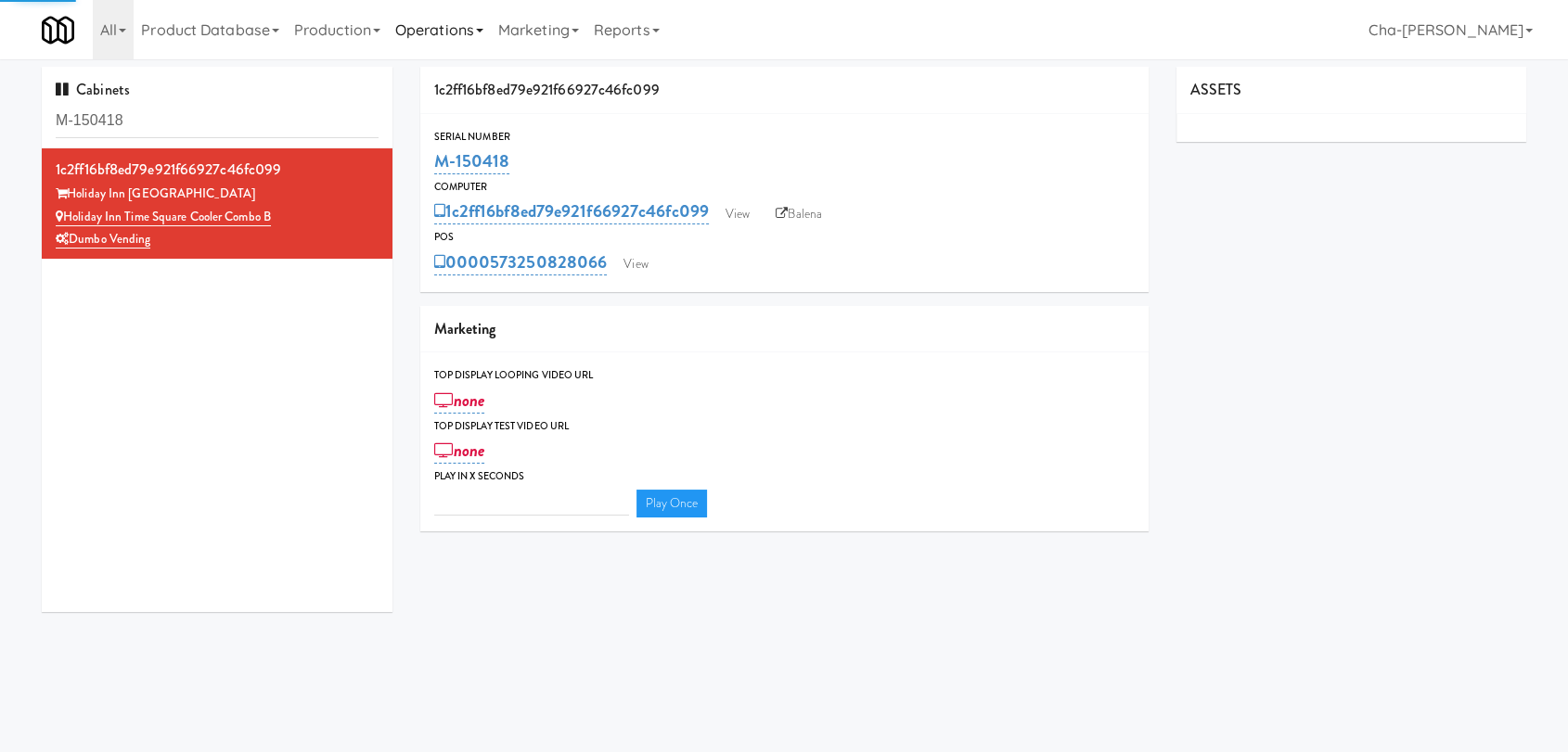
type input "3"
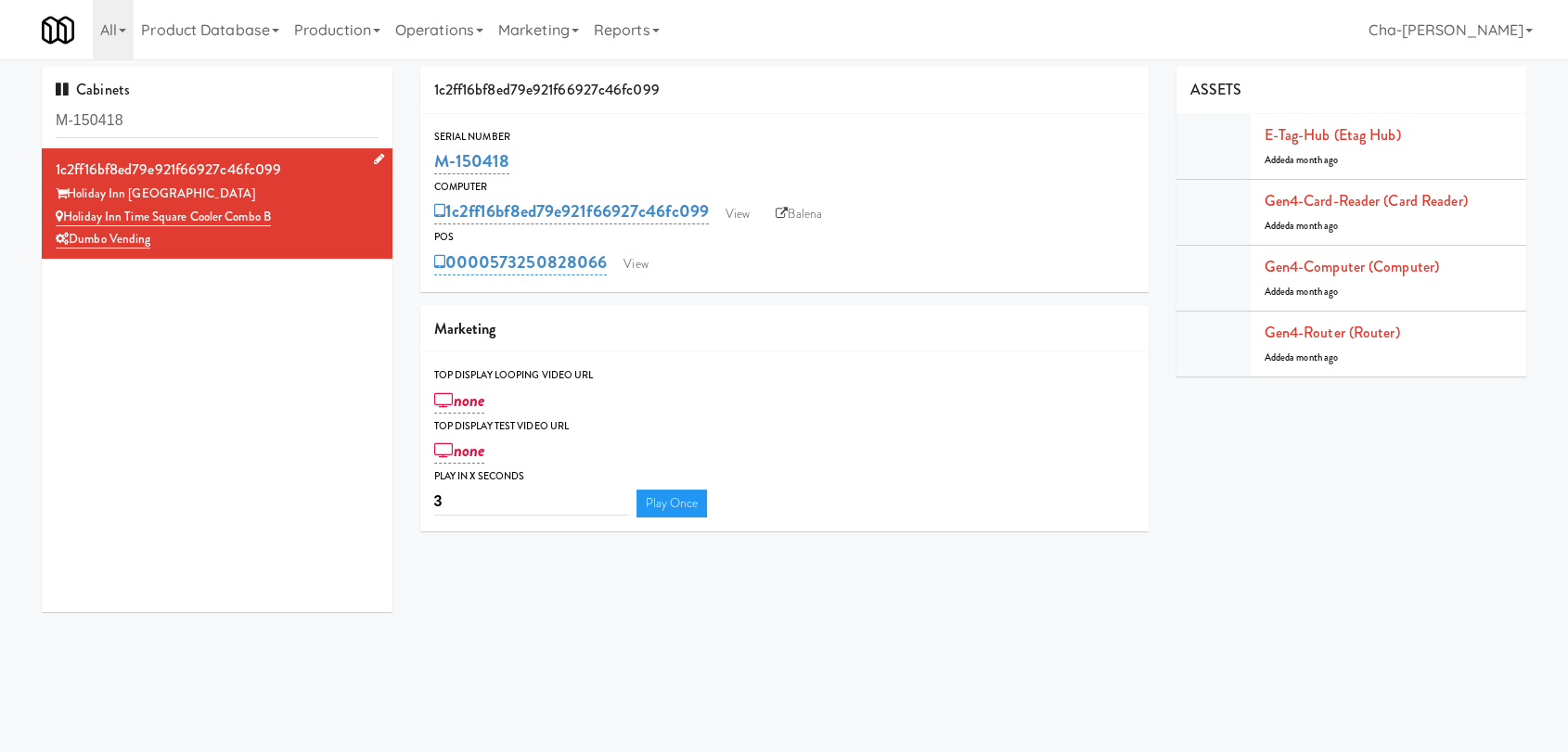
click at [312, 224] on div "Holiday Inn Time Square Cooler Combo B" at bounding box center [218, 217] width 323 height 23
click at [806, 204] on link "Balena" at bounding box center [799, 215] width 65 height 28
drag, startPoint x: 535, startPoint y: 160, endPoint x: 435, endPoint y: 172, distance: 100.7
click at [435, 172] on div "M-150418" at bounding box center [785, 162] width 701 height 32
copy link "M-150418"
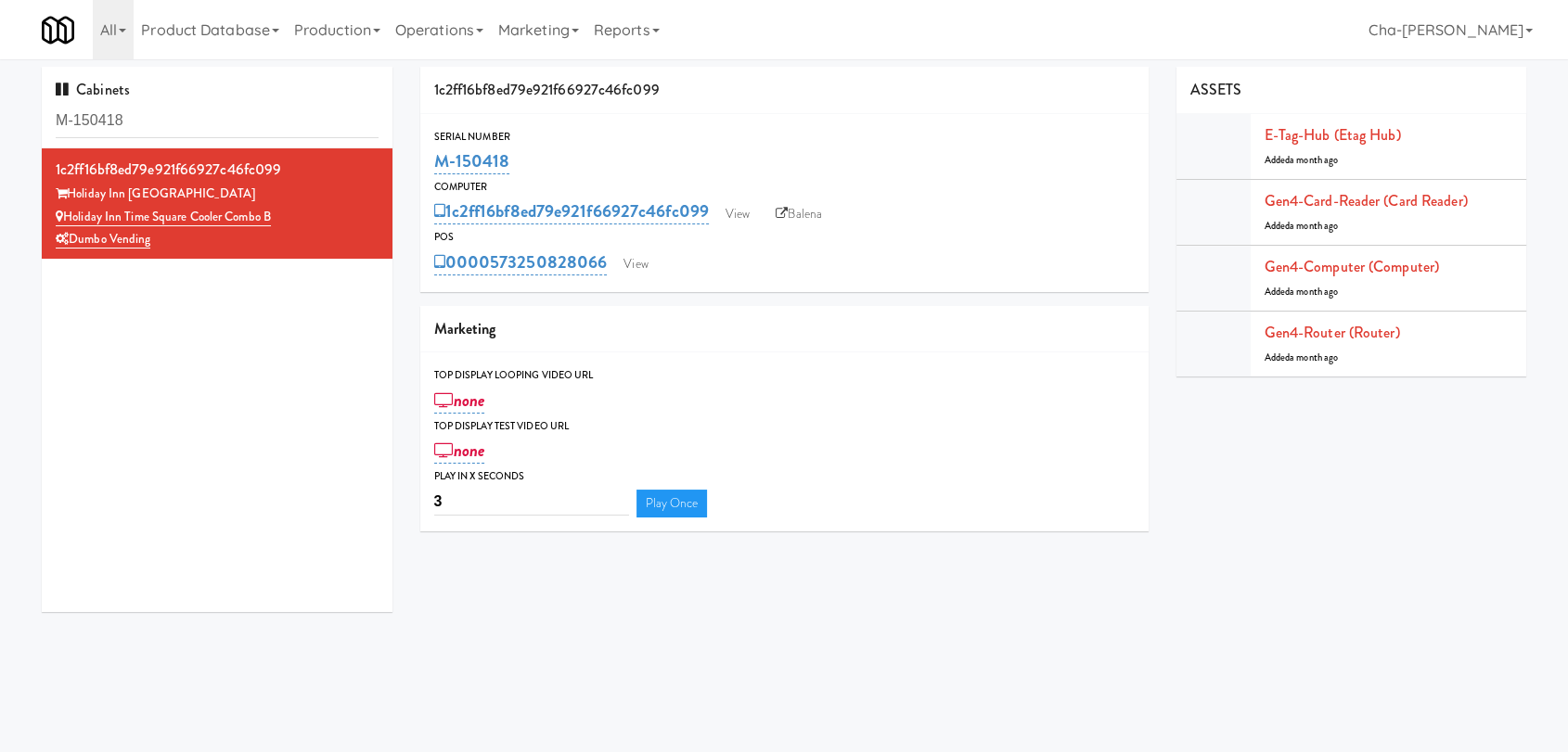
copy link "M-150418"
click at [157, 119] on input "M-153695" at bounding box center [218, 121] width 323 height 35
paste input "0444"
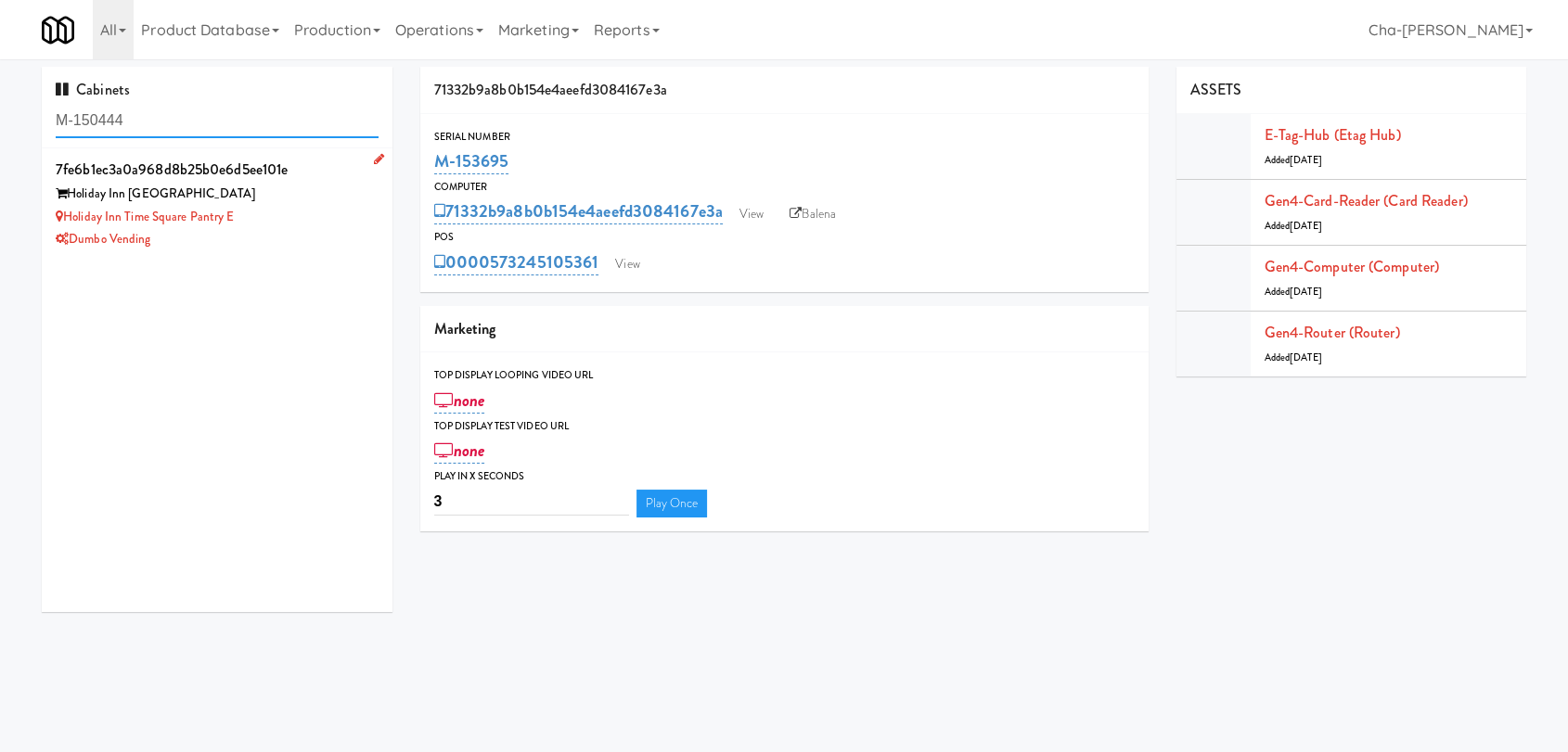
type input "M-150444"
click at [303, 228] on div "Dumbo Vending" at bounding box center [218, 239] width 323 height 23
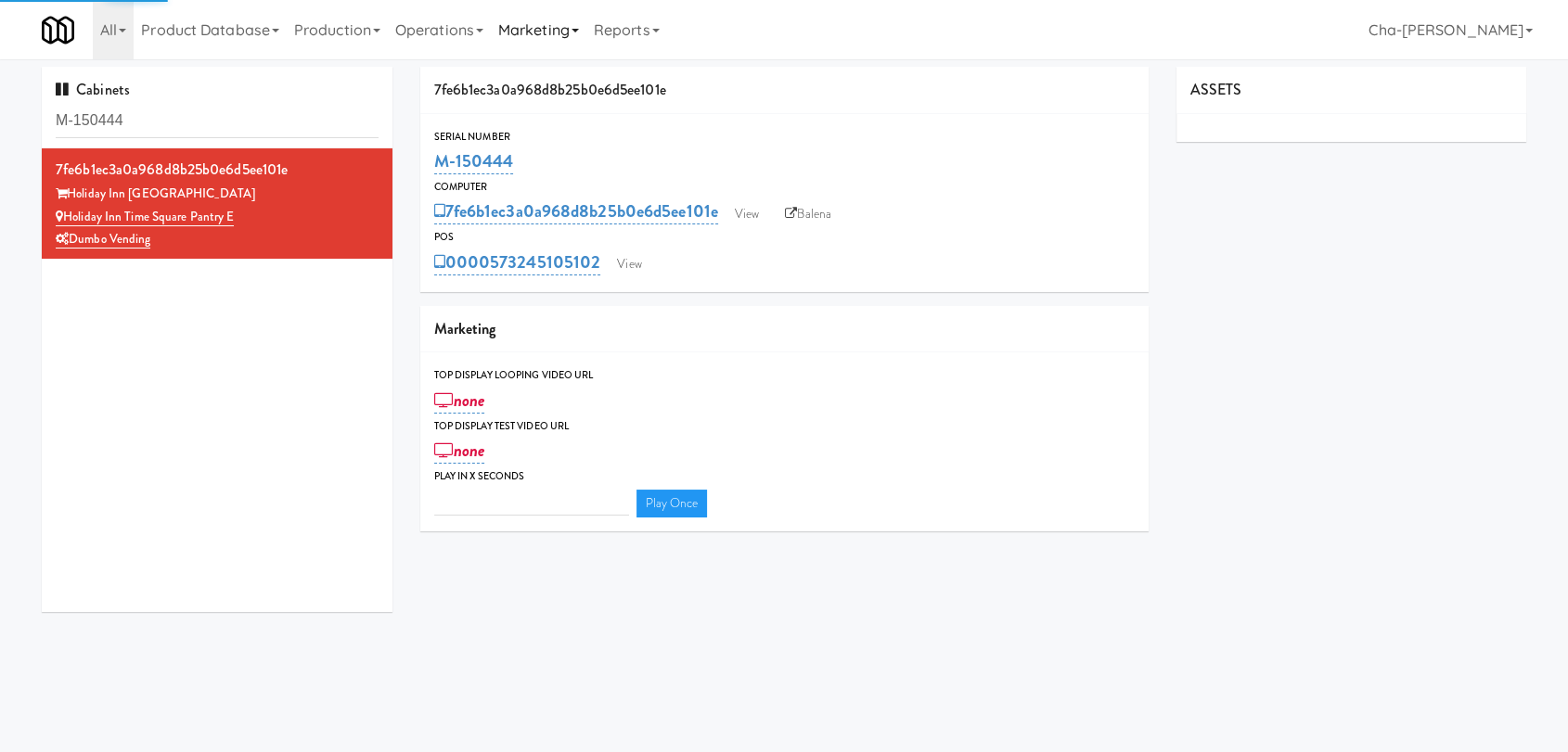
type input "3"
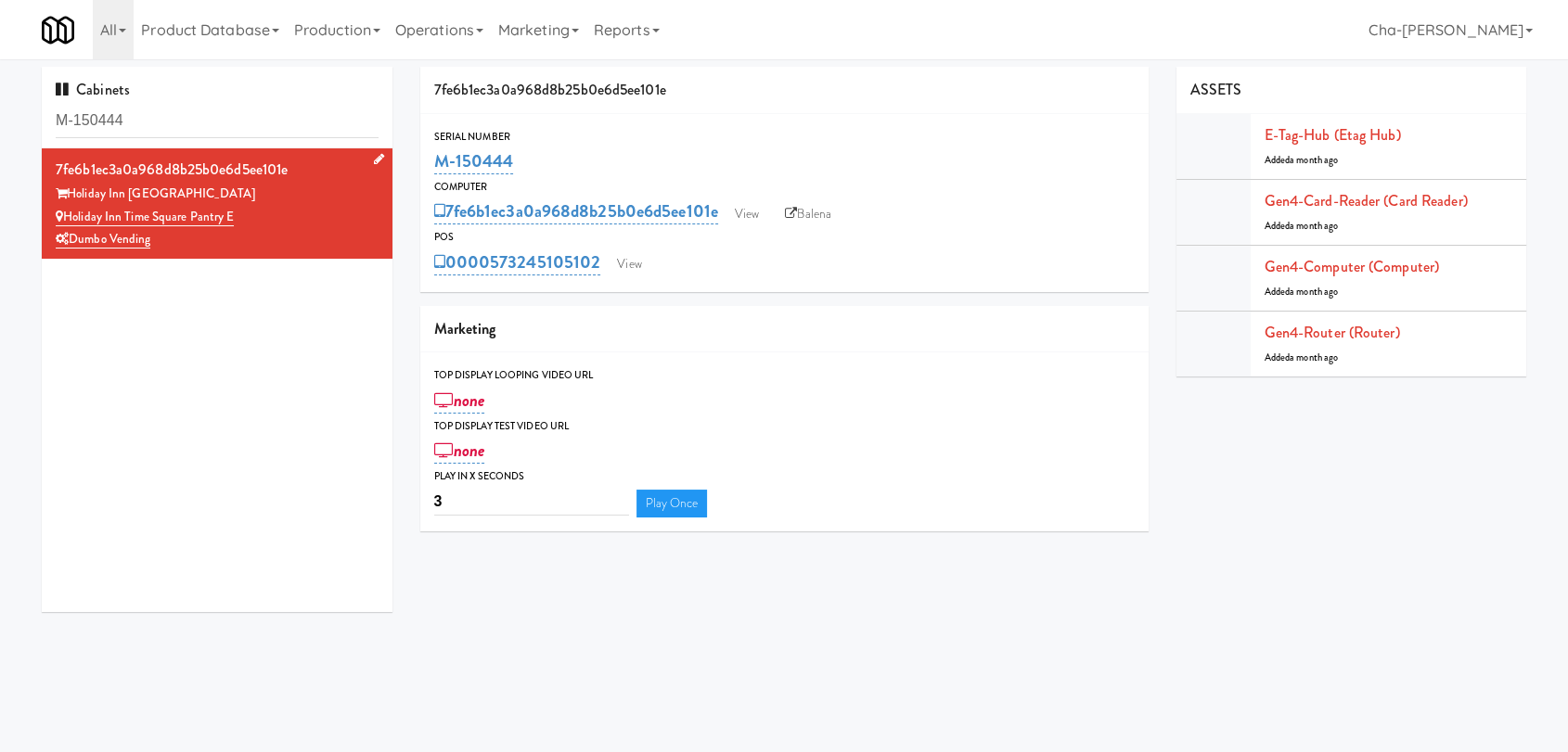
click at [269, 228] on div "Dumbo Vending" at bounding box center [218, 239] width 323 height 23
click at [821, 218] on link "Balena" at bounding box center [808, 215] width 65 height 28
drag, startPoint x: 536, startPoint y: 165, endPoint x: 439, endPoint y: 168, distance: 97.0
click at [439, 168] on div "M-150444" at bounding box center [785, 162] width 701 height 32
copy link "M-150444"
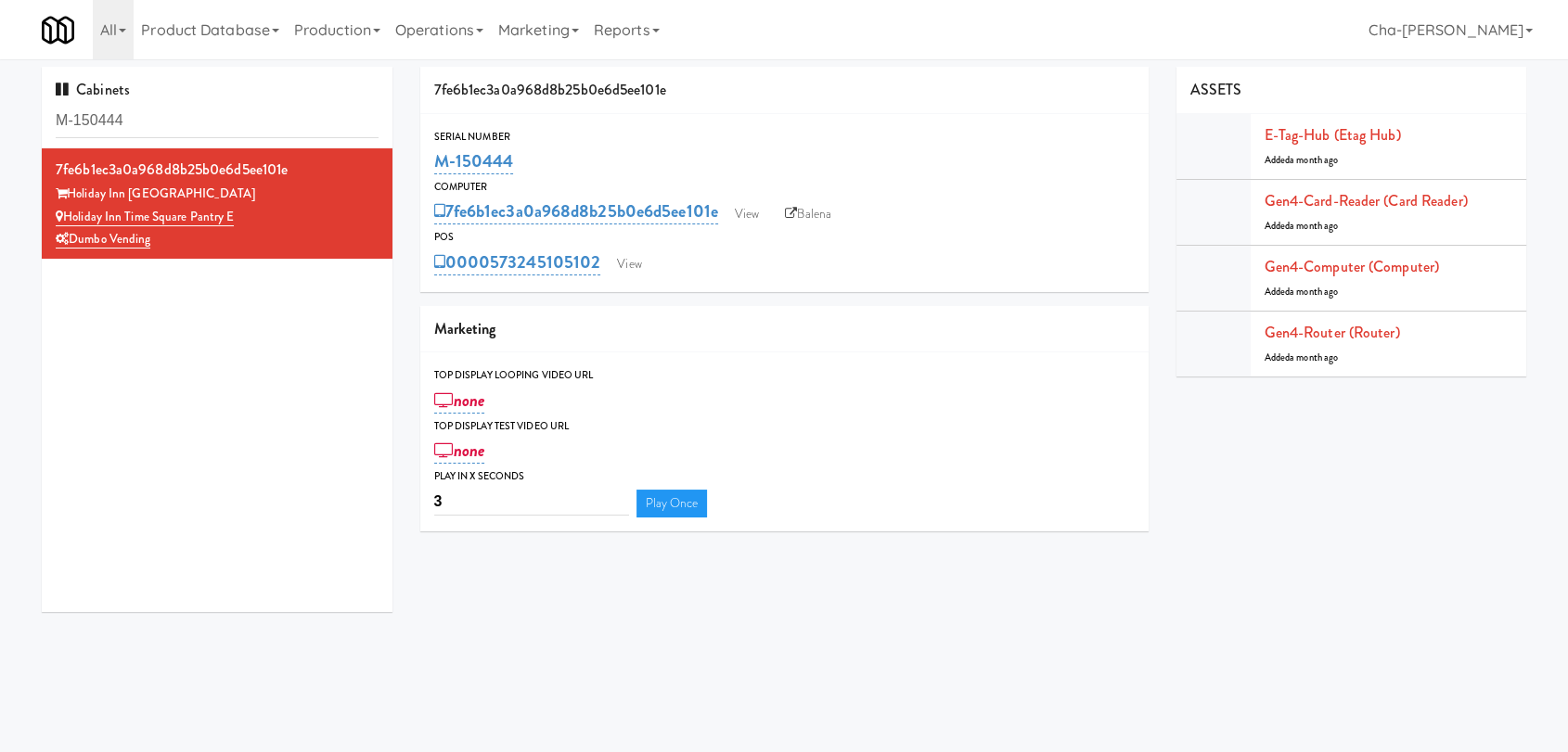
copy link "M-150444"
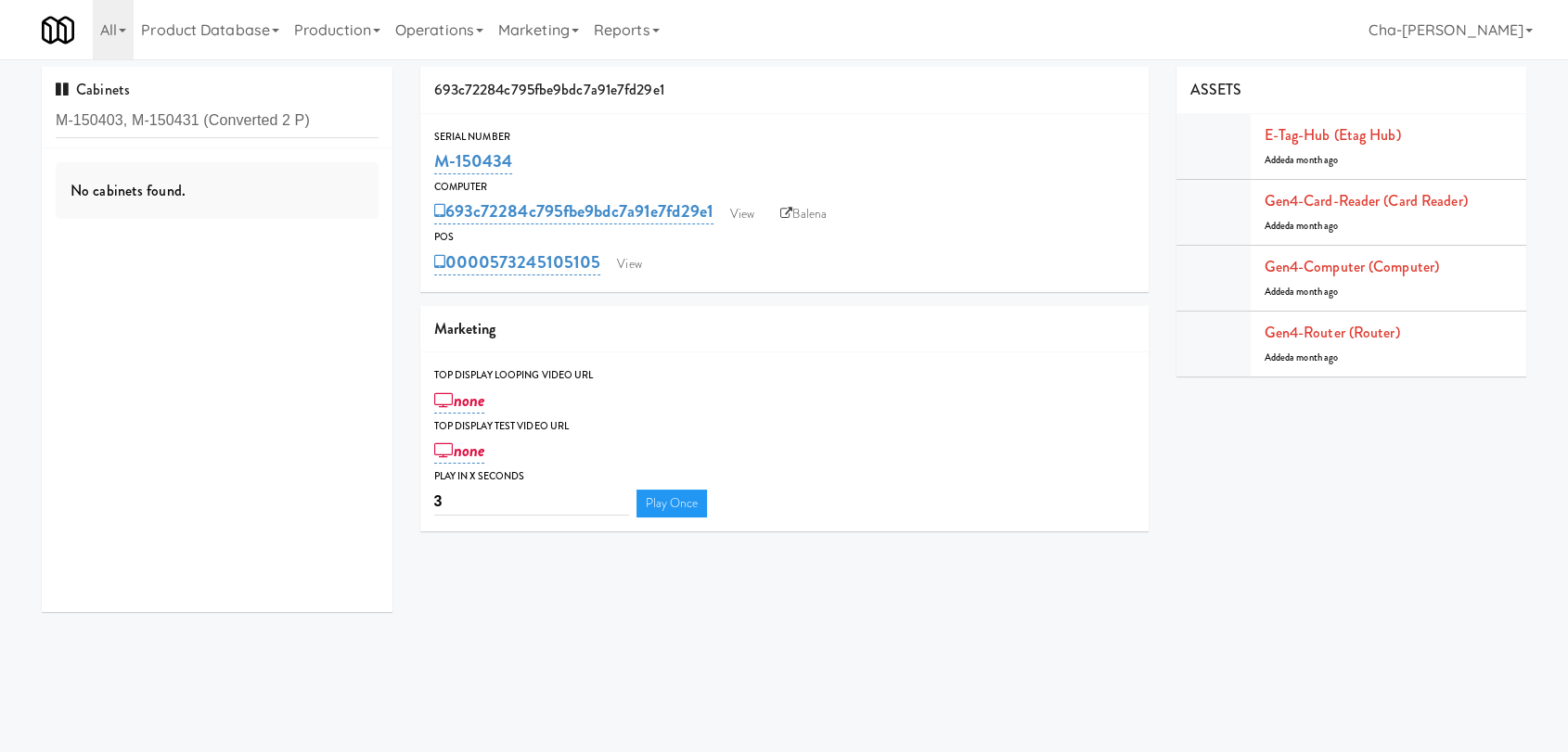
drag, startPoint x: 314, startPoint y: 119, endPoint x: 202, endPoint y: 124, distance: 112.1
click at [202, 124] on input "M-150403, M-150431 (Converted 2 P)" at bounding box center [218, 121] width 323 height 35
drag, startPoint x: 200, startPoint y: 122, endPoint x: 134, endPoint y: 115, distance: 66.4
click at [134, 115] on input "M-150403, M-150431" at bounding box center [218, 121] width 323 height 35
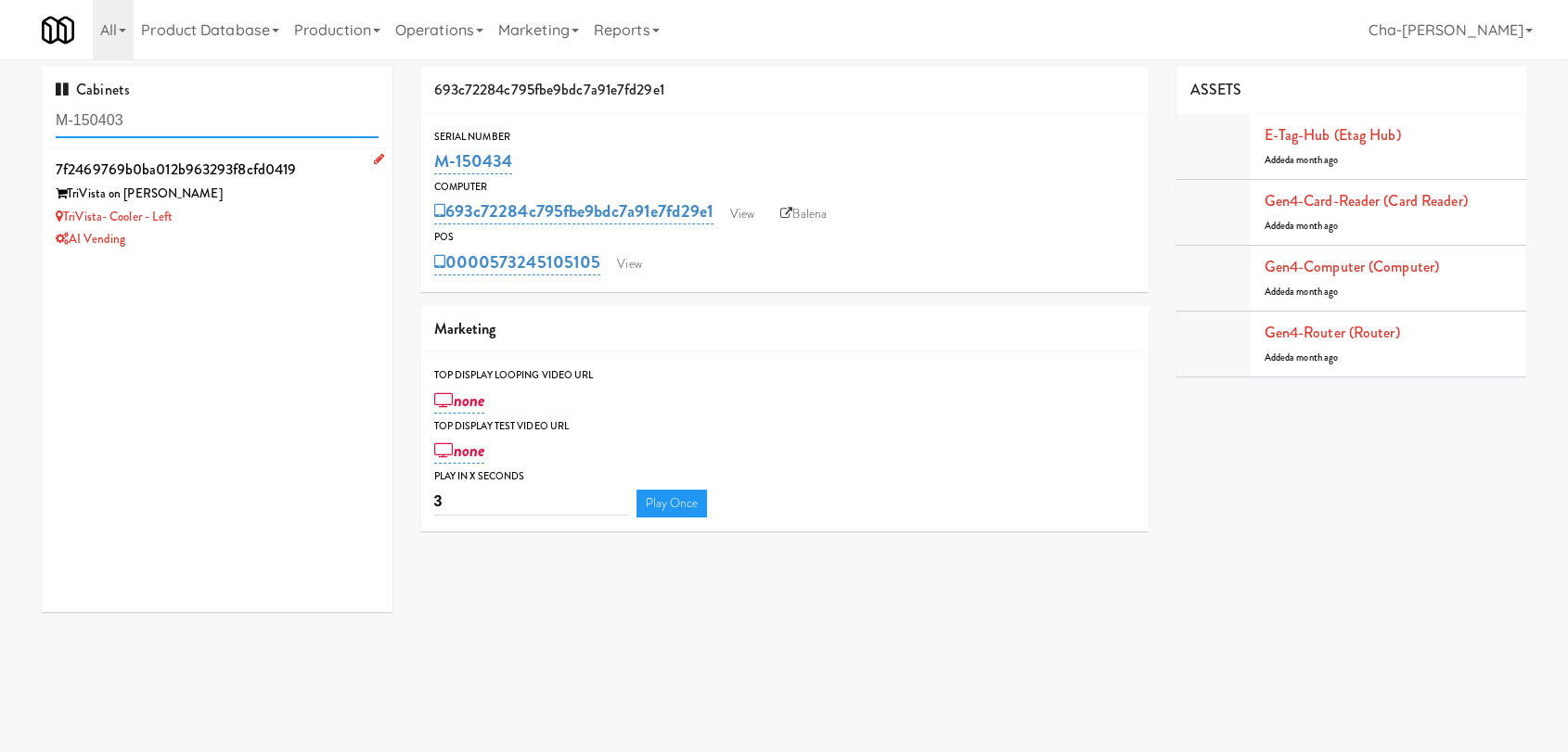
type input "M-150403"
click at [213, 207] on div "TriVista- Cooler - Left" at bounding box center [218, 217] width 323 height 23
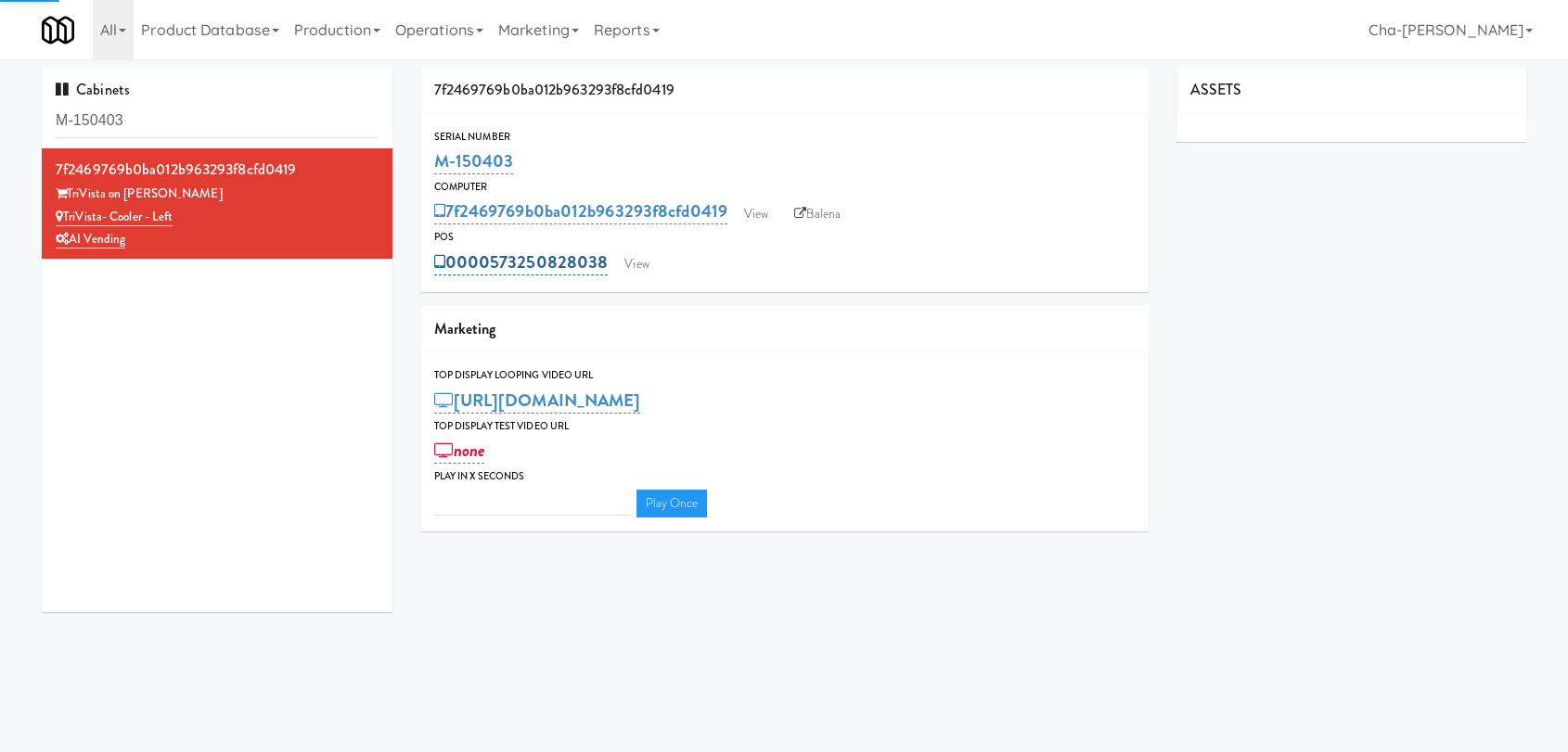
type input "3"
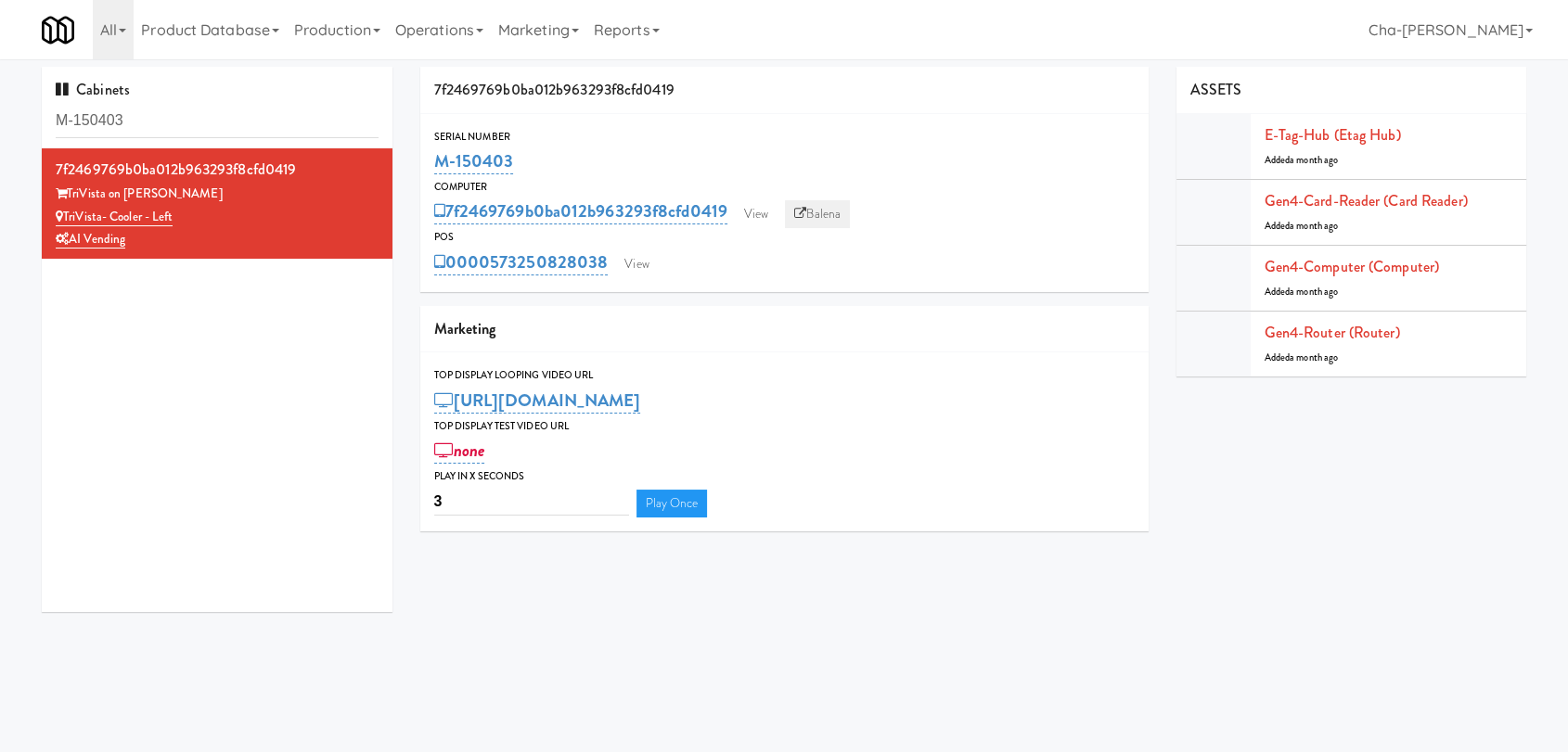
click at [841, 203] on link "Balena" at bounding box center [818, 215] width 65 height 28
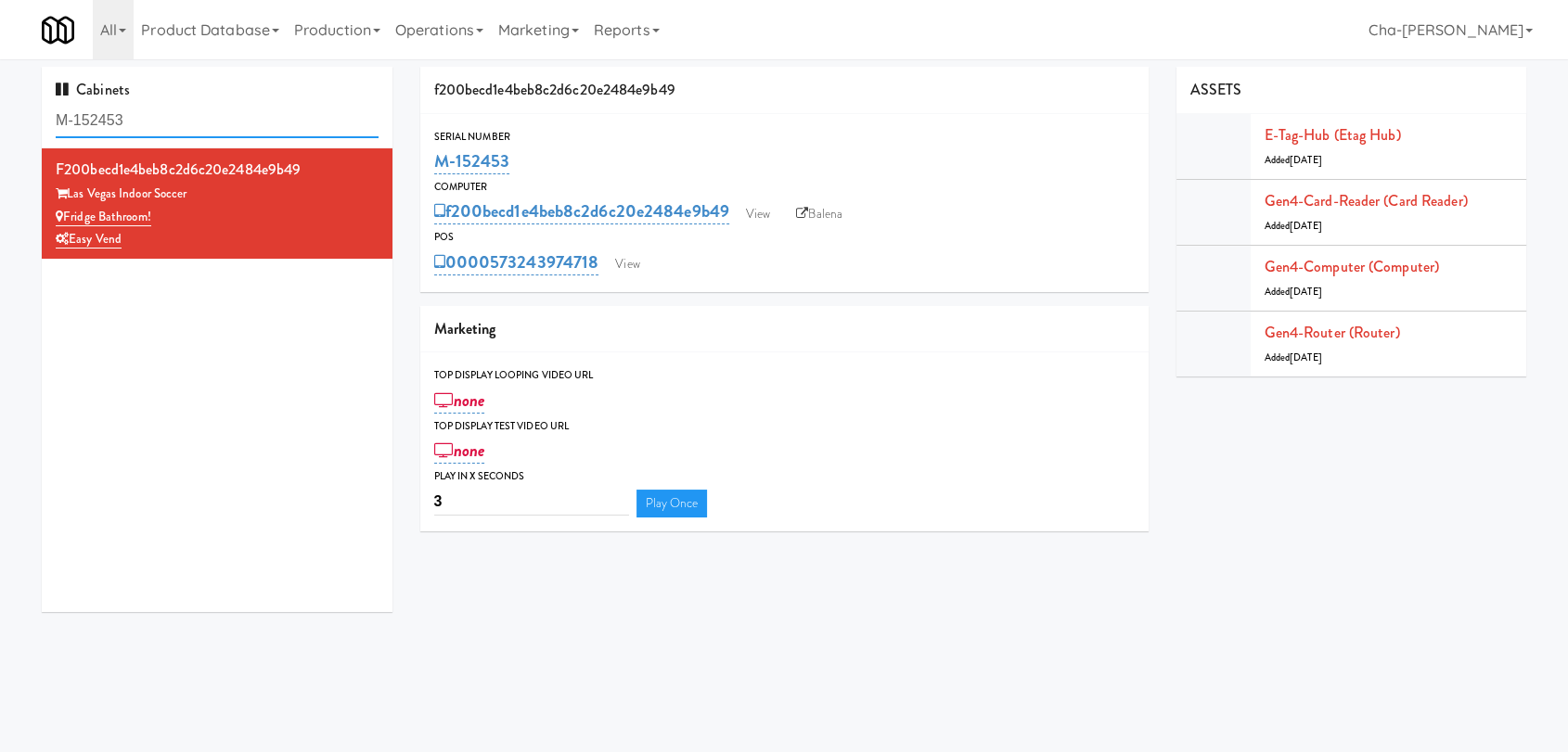
click at [152, 125] on input "M-152453" at bounding box center [218, 121] width 323 height 35
click at [152, 124] on input "M-152453" at bounding box center [218, 121] width 323 height 35
paste input "0431"
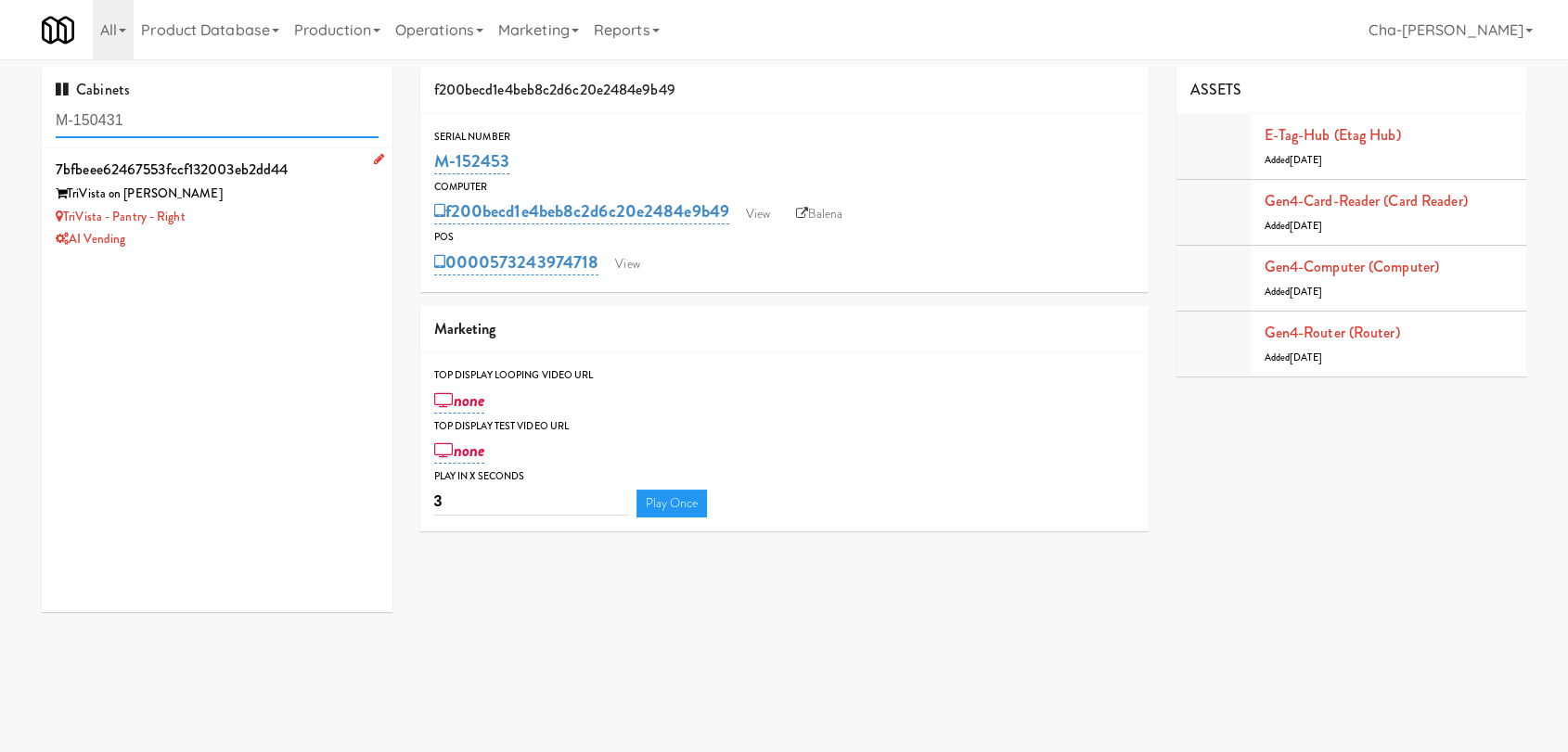
type input "M-150431"
click at [321, 220] on div "TriVista - Pantry - Right" at bounding box center [218, 217] width 323 height 23
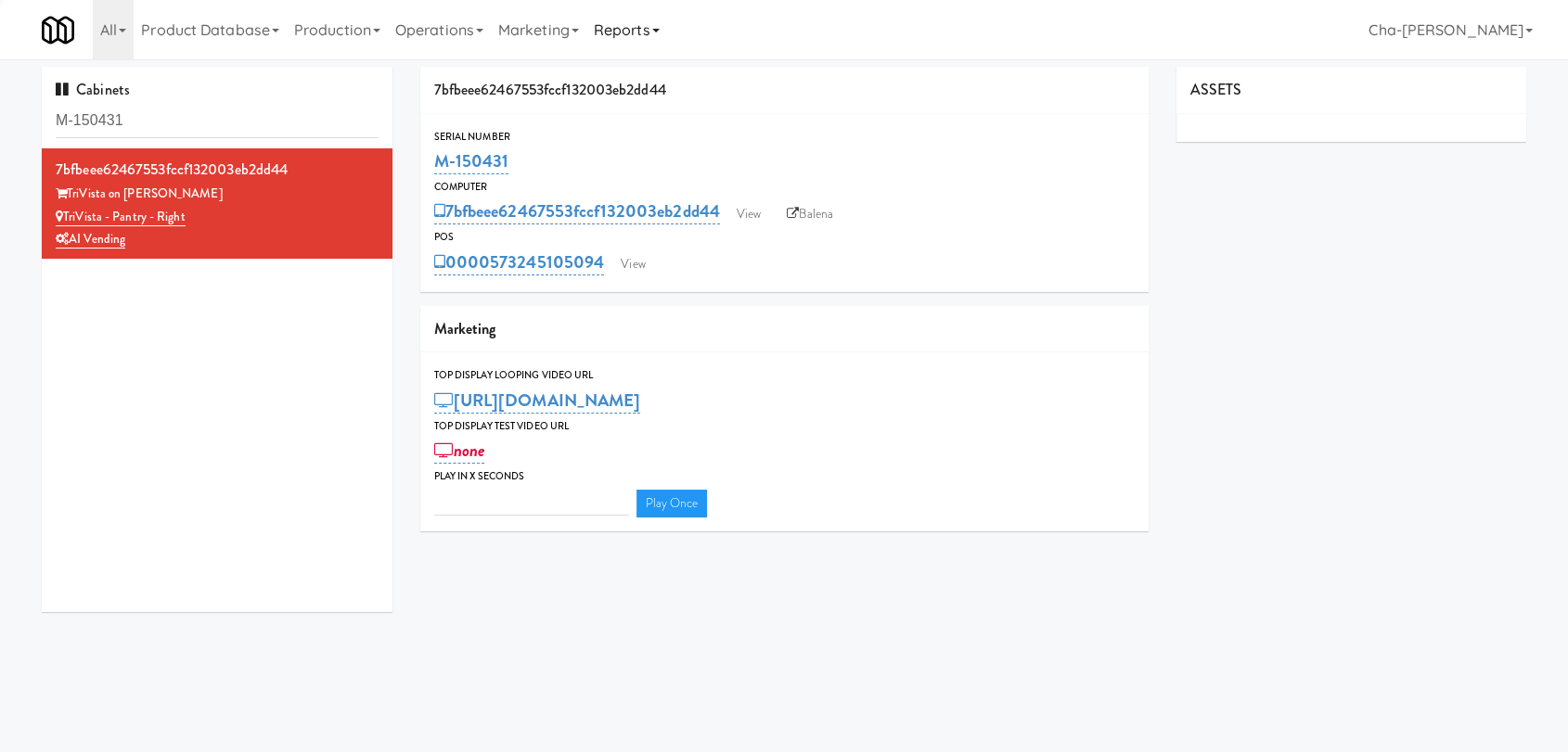
type input "3"
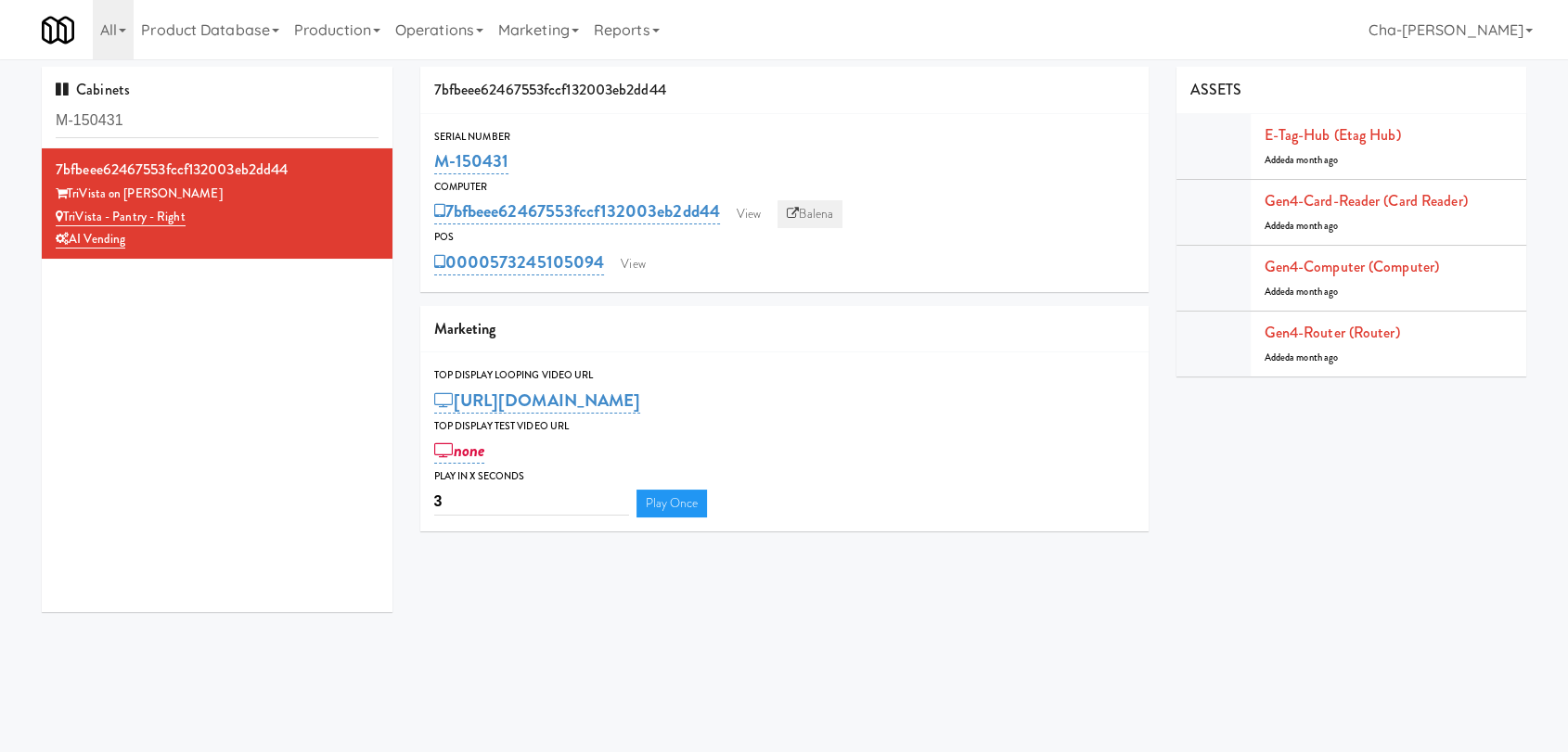
click at [834, 217] on link "Balena" at bounding box center [810, 215] width 65 height 28
